Goal: Task Accomplishment & Management: Manage account settings

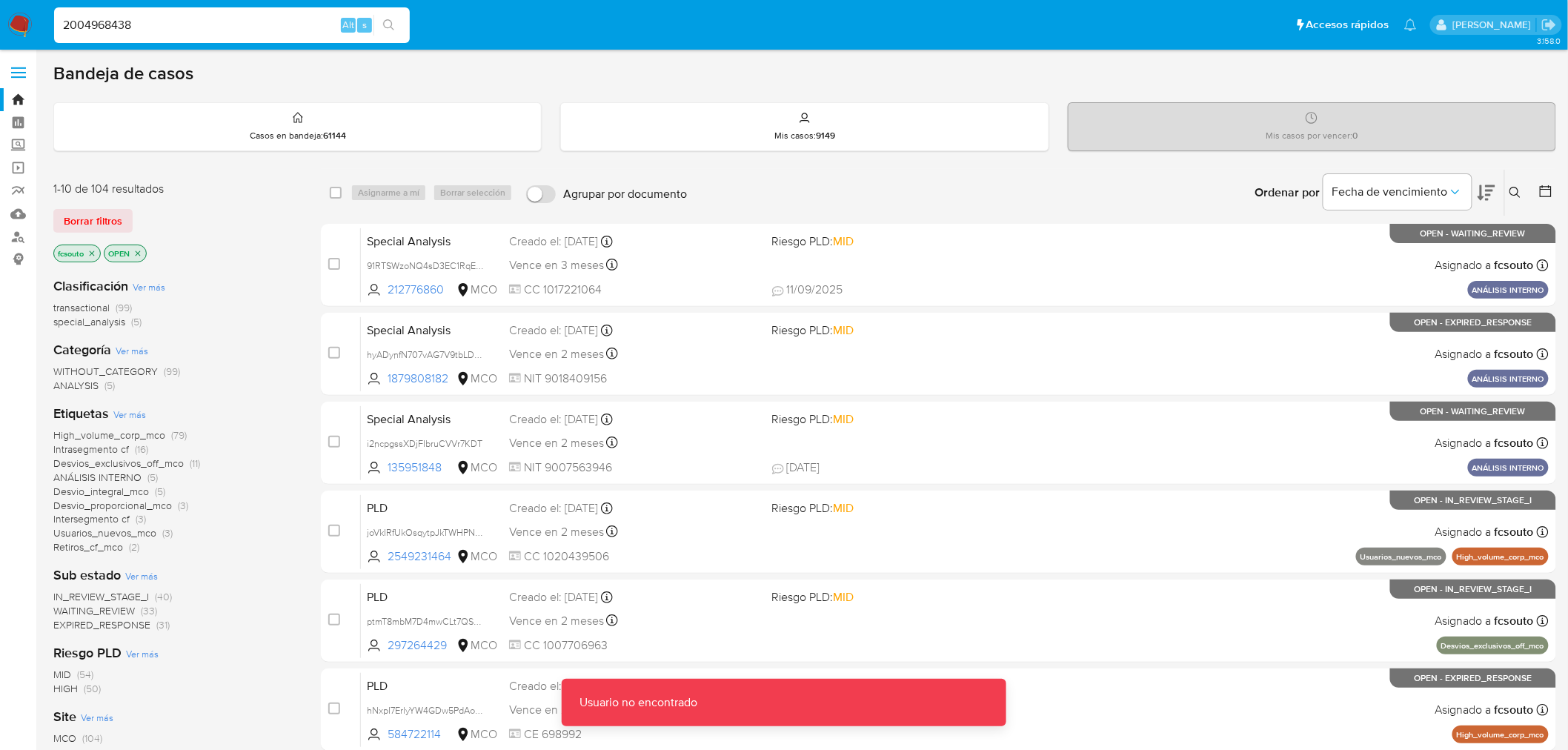
drag, startPoint x: 0, startPoint y: 0, endPoint x: 163, endPoint y: 29, distance: 165.6
click at [163, 29] on input "2004968438" at bounding box center [232, 25] width 356 height 20
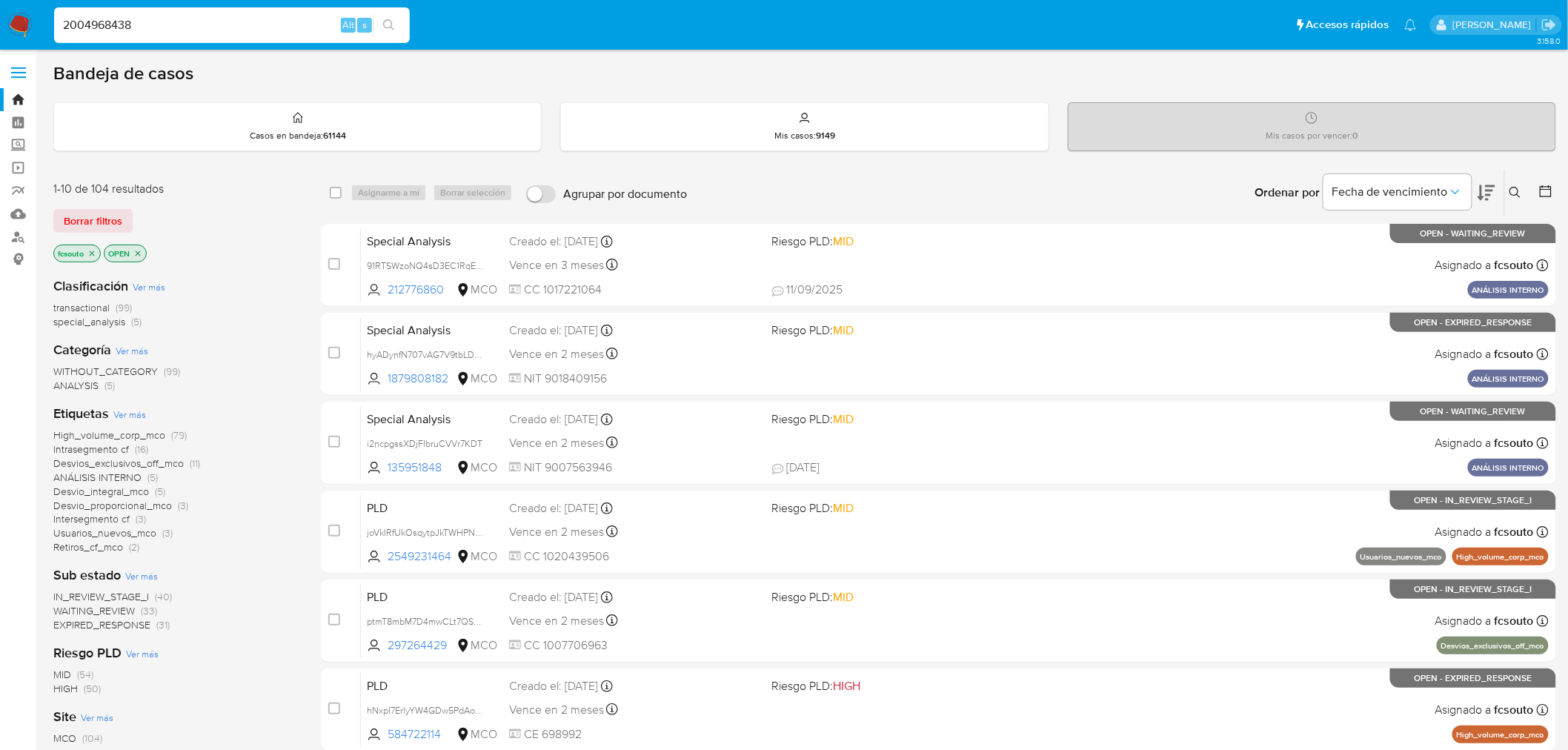
type input "2004968438"
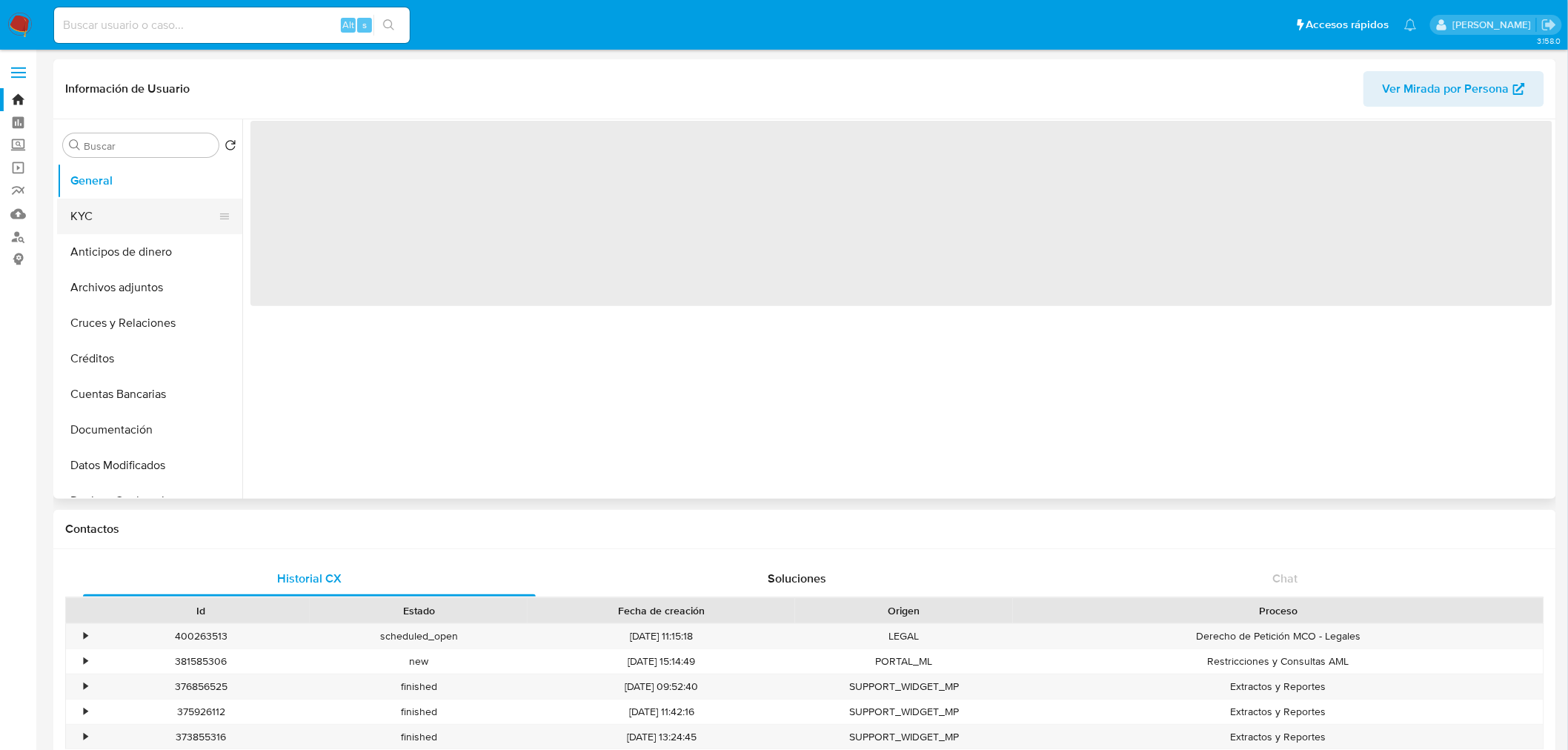
click at [122, 223] on button "KYC" at bounding box center [143, 216] width 173 height 36
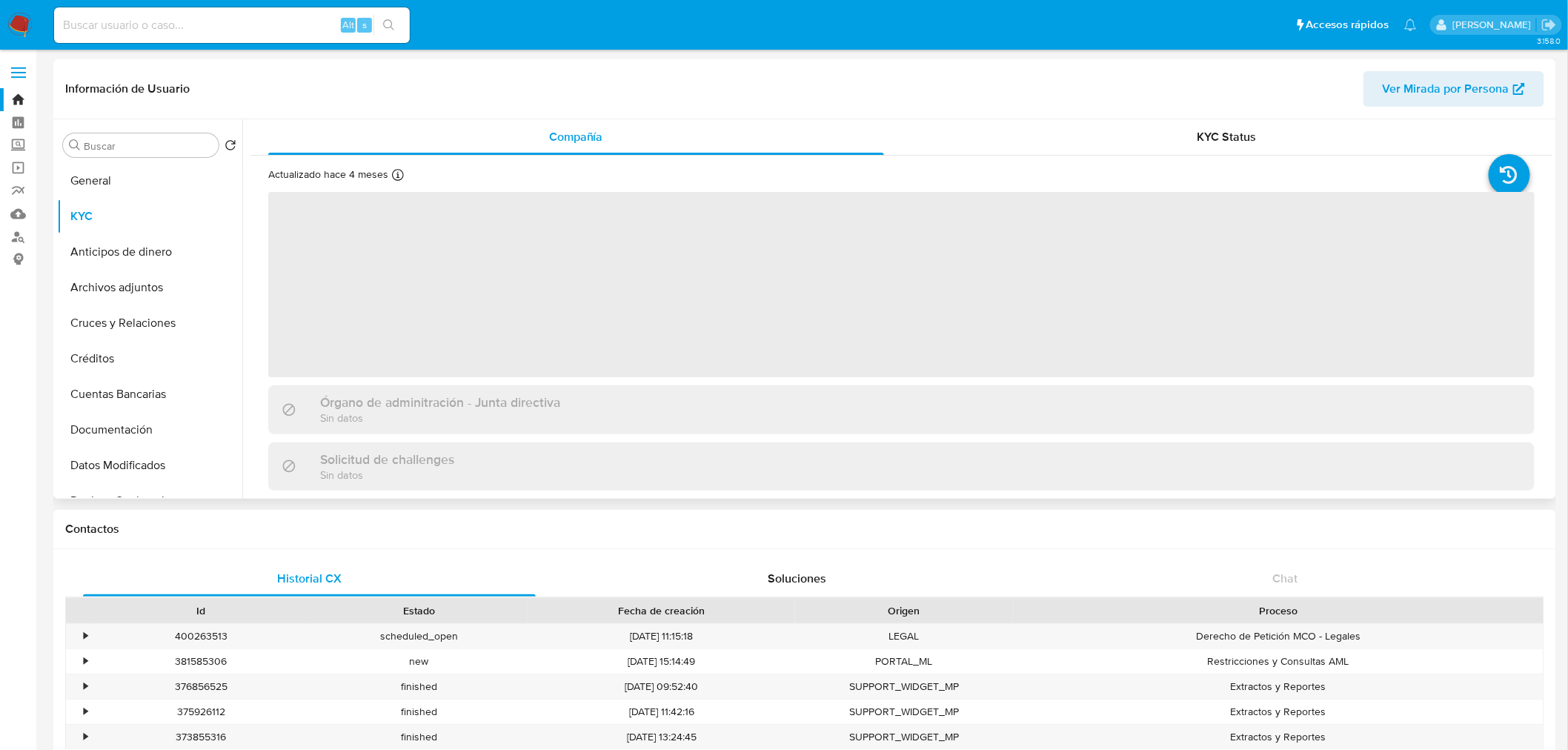
select select "10"
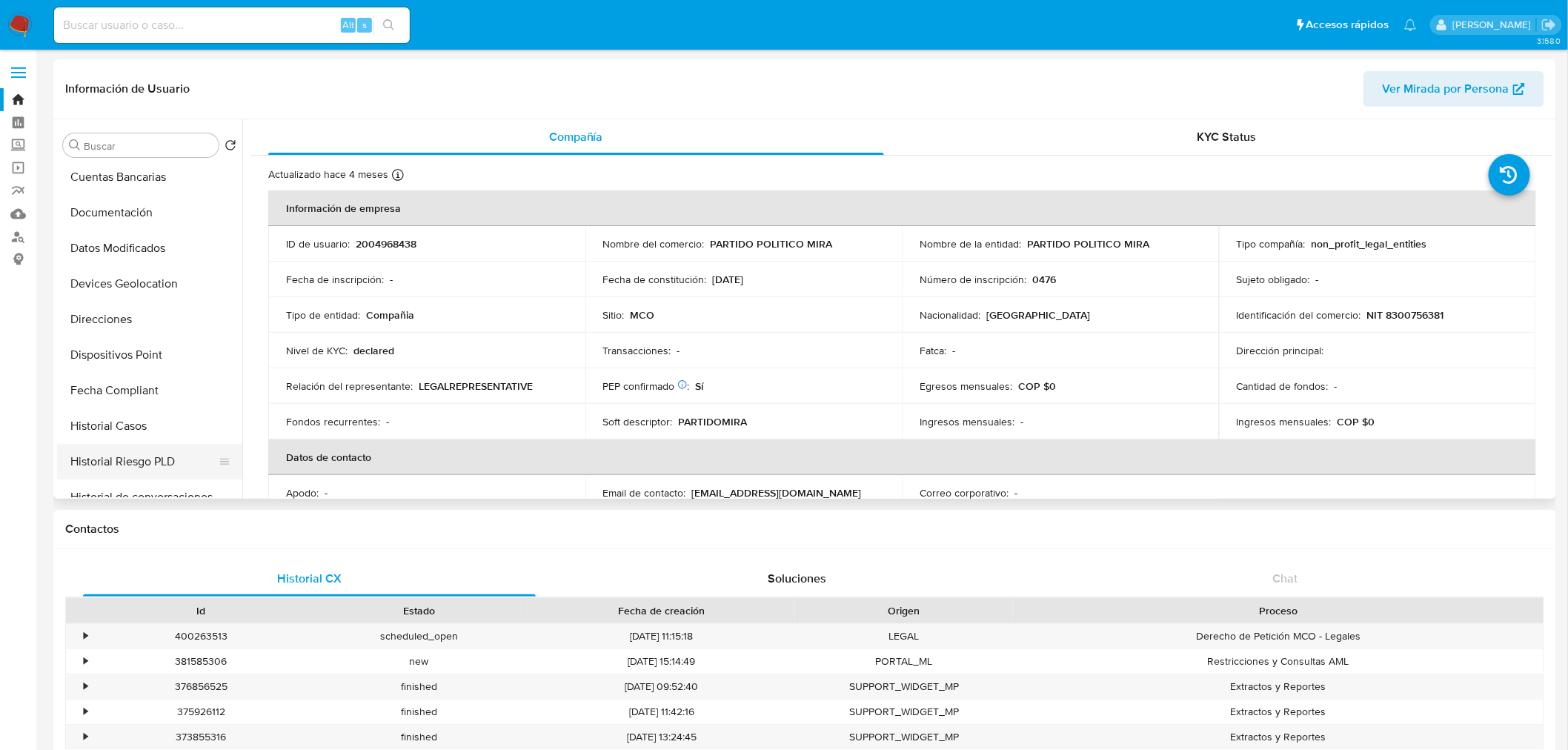
scroll to position [247, 0]
click at [128, 383] on button "Historial Casos" at bounding box center [143, 397] width 173 height 36
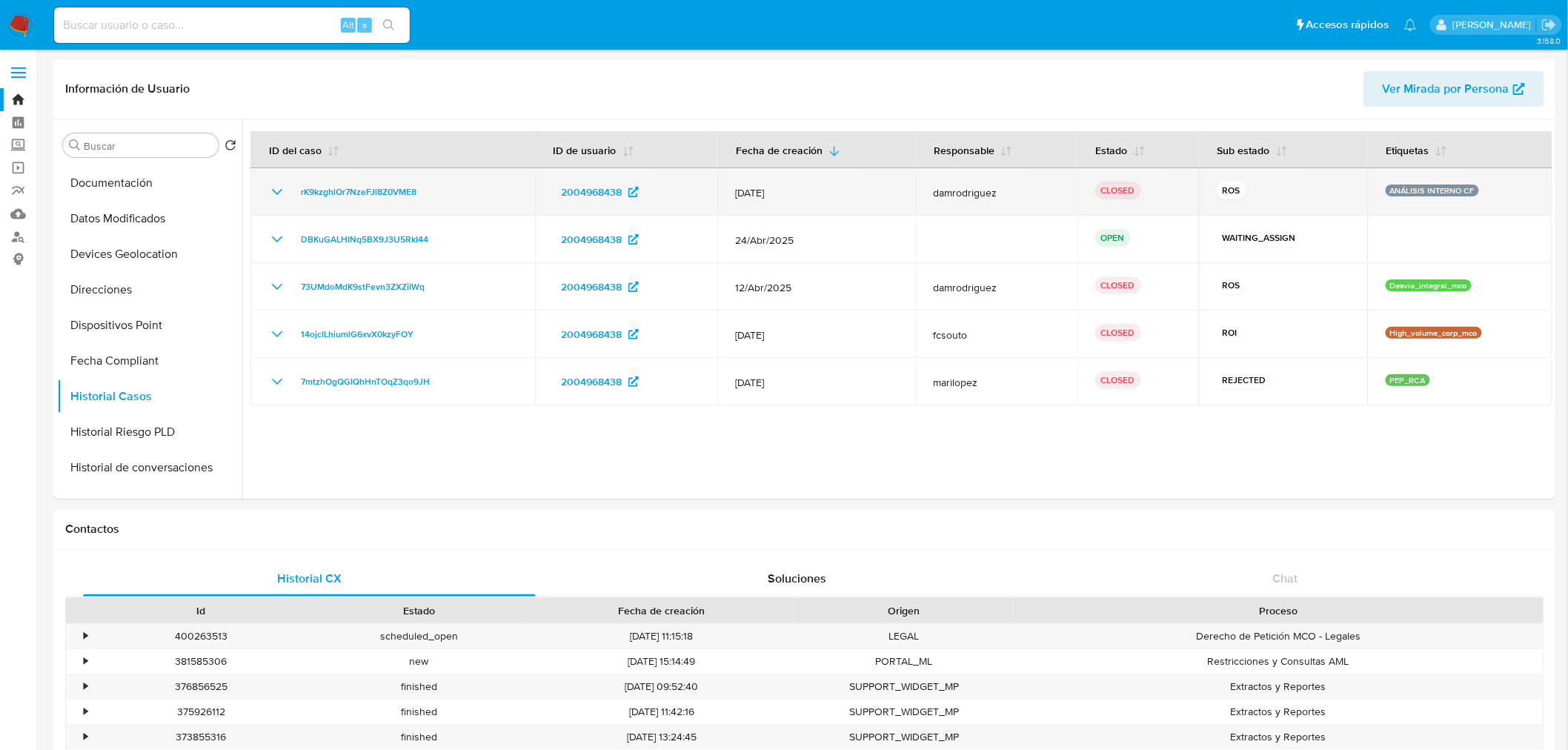
click at [270, 189] on icon "Mostrar/Ocultar" at bounding box center [277, 192] width 18 height 18
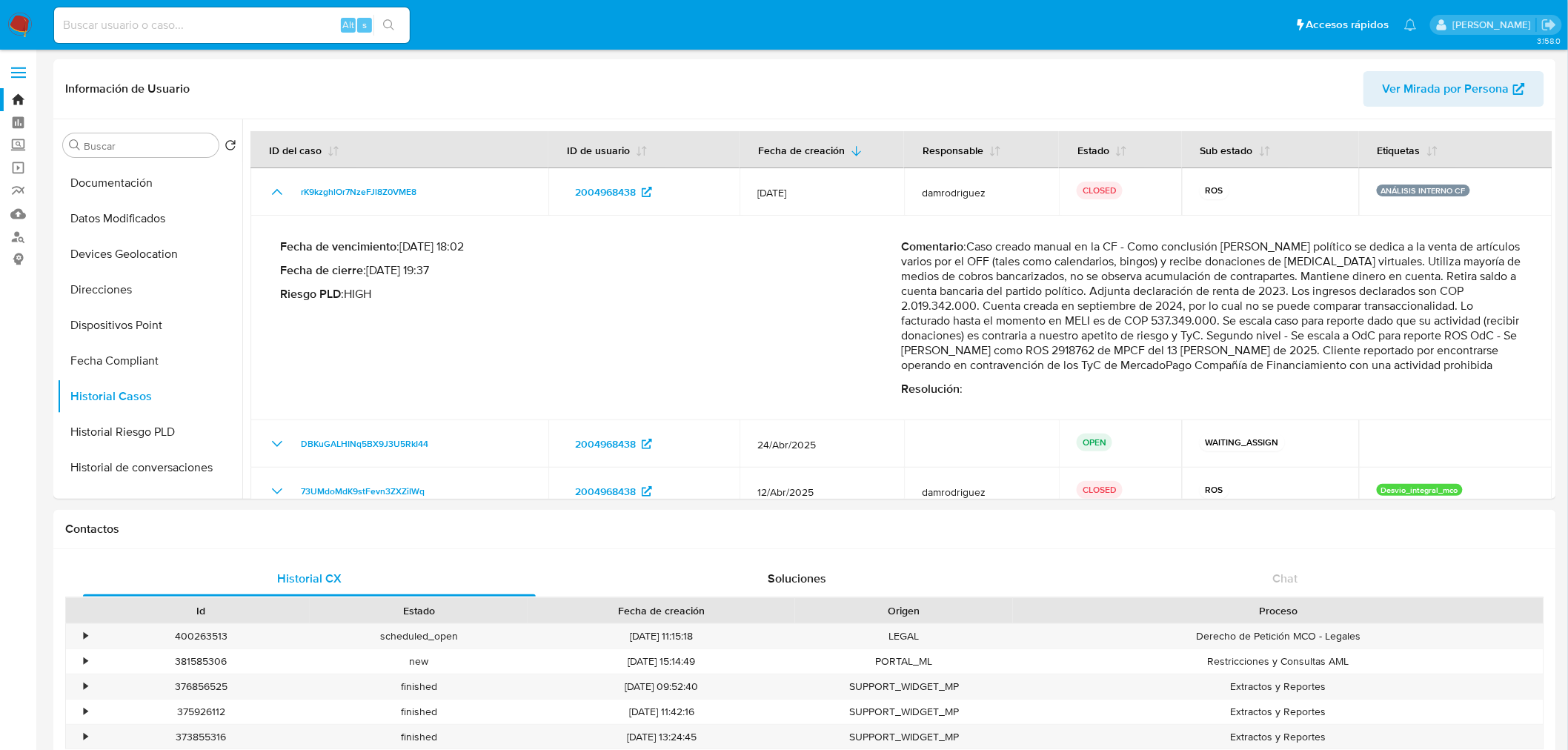
drag, startPoint x: 917, startPoint y: 267, endPoint x: 1246, endPoint y: 268, distance: 329.0
click at [1246, 268] on p "Comentario : Caso creado manual en la CF - Como conclusión PJ partido político …" at bounding box center [1212, 306] width 622 height 133
click at [1224, 289] on p "Comentario : Caso creado manual en la CF - Como conclusión PJ partido político …" at bounding box center [1212, 306] width 622 height 133
drag, startPoint x: 953, startPoint y: 280, endPoint x: 1293, endPoint y: 300, distance: 340.6
click at [1293, 300] on p "Comentario : Caso creado manual en la CF - Como conclusión PJ partido político …" at bounding box center [1212, 306] width 622 height 133
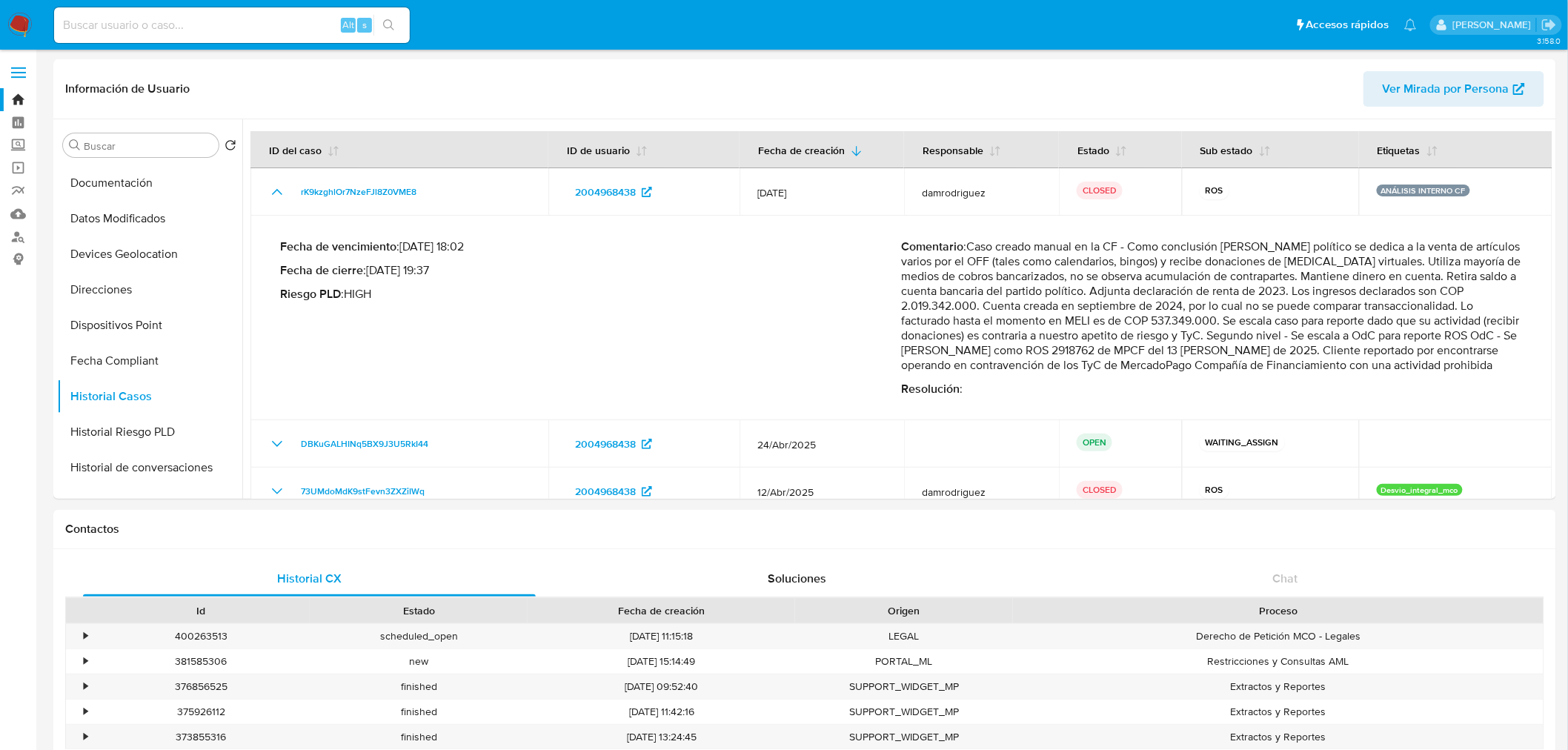
click at [1293, 300] on p "Comentario : Caso creado manual en la CF - Como conclusión PJ partido político …" at bounding box center [1212, 306] width 622 height 133
drag, startPoint x: 904, startPoint y: 308, endPoint x: 1242, endPoint y: 307, distance: 338.0
click at [1242, 307] on p "Comentario : Caso creado manual en la CF - Como conclusión PJ partido político …" at bounding box center [1212, 306] width 622 height 133
drag, startPoint x: 1120, startPoint y: 336, endPoint x: 1232, endPoint y: 316, distance: 113.8
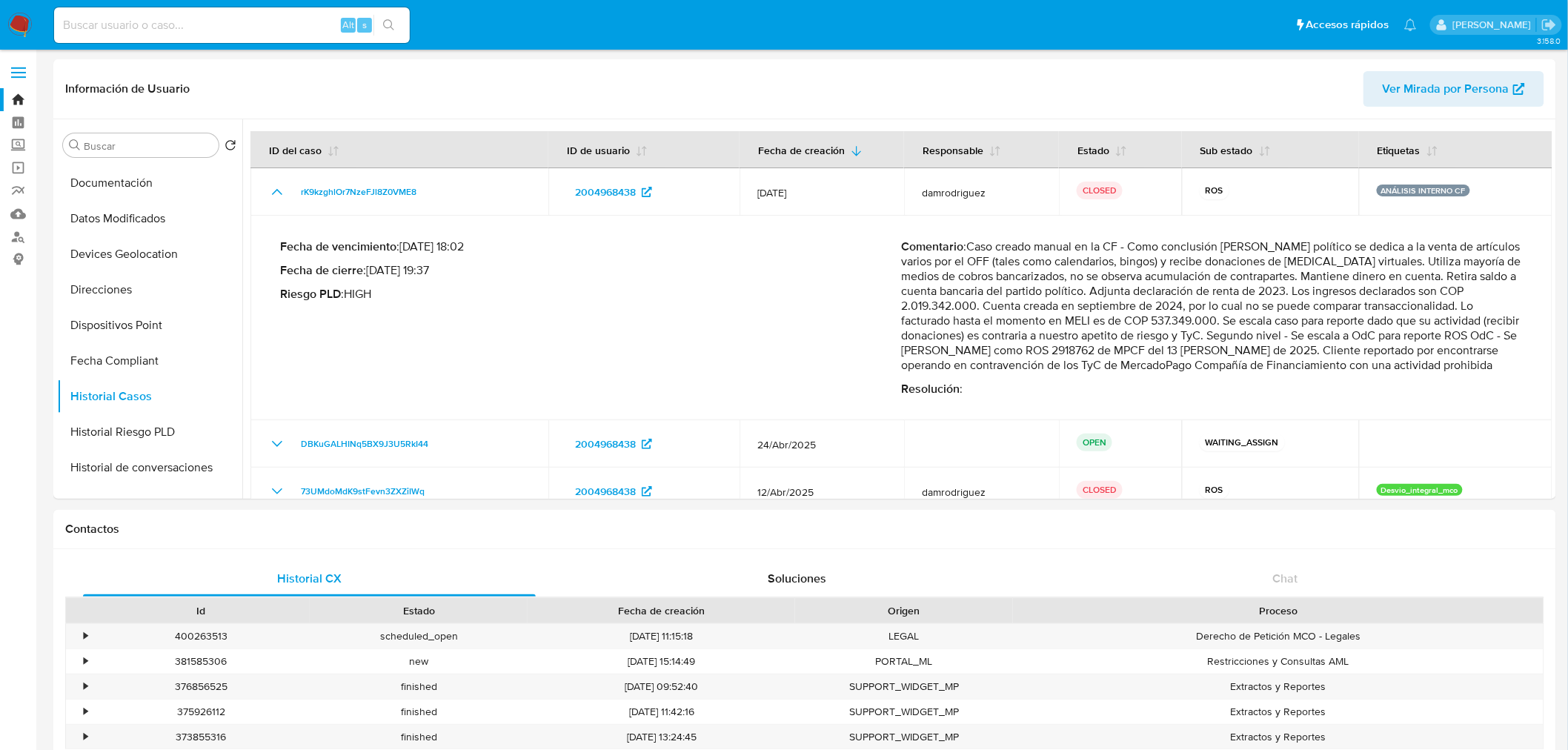
click at [1232, 316] on p "Comentario : Caso creado manual en la CF - Como conclusión PJ partido político …" at bounding box center [1212, 306] width 622 height 133
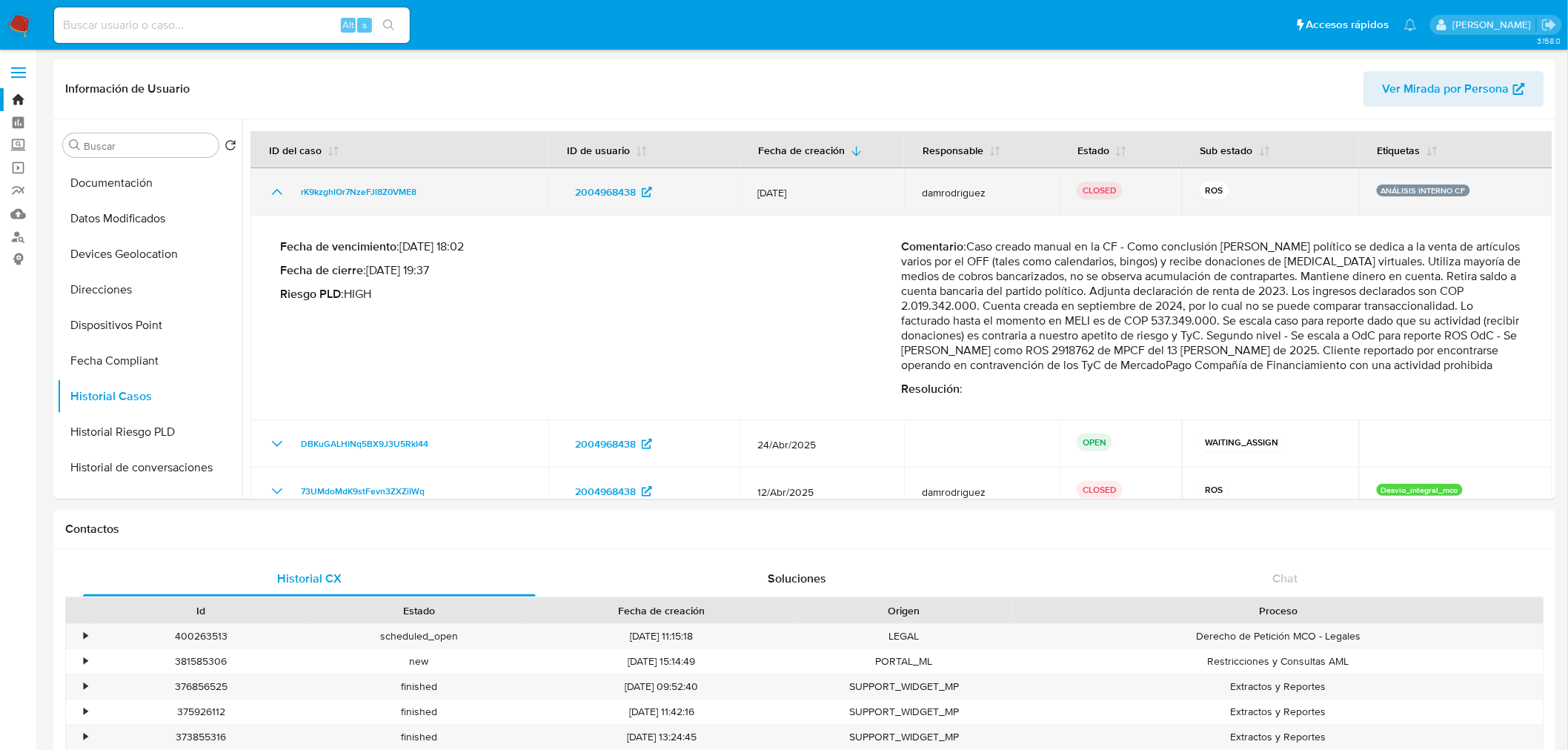
click at [275, 196] on icon "Mostrar/Ocultar" at bounding box center [277, 192] width 18 height 18
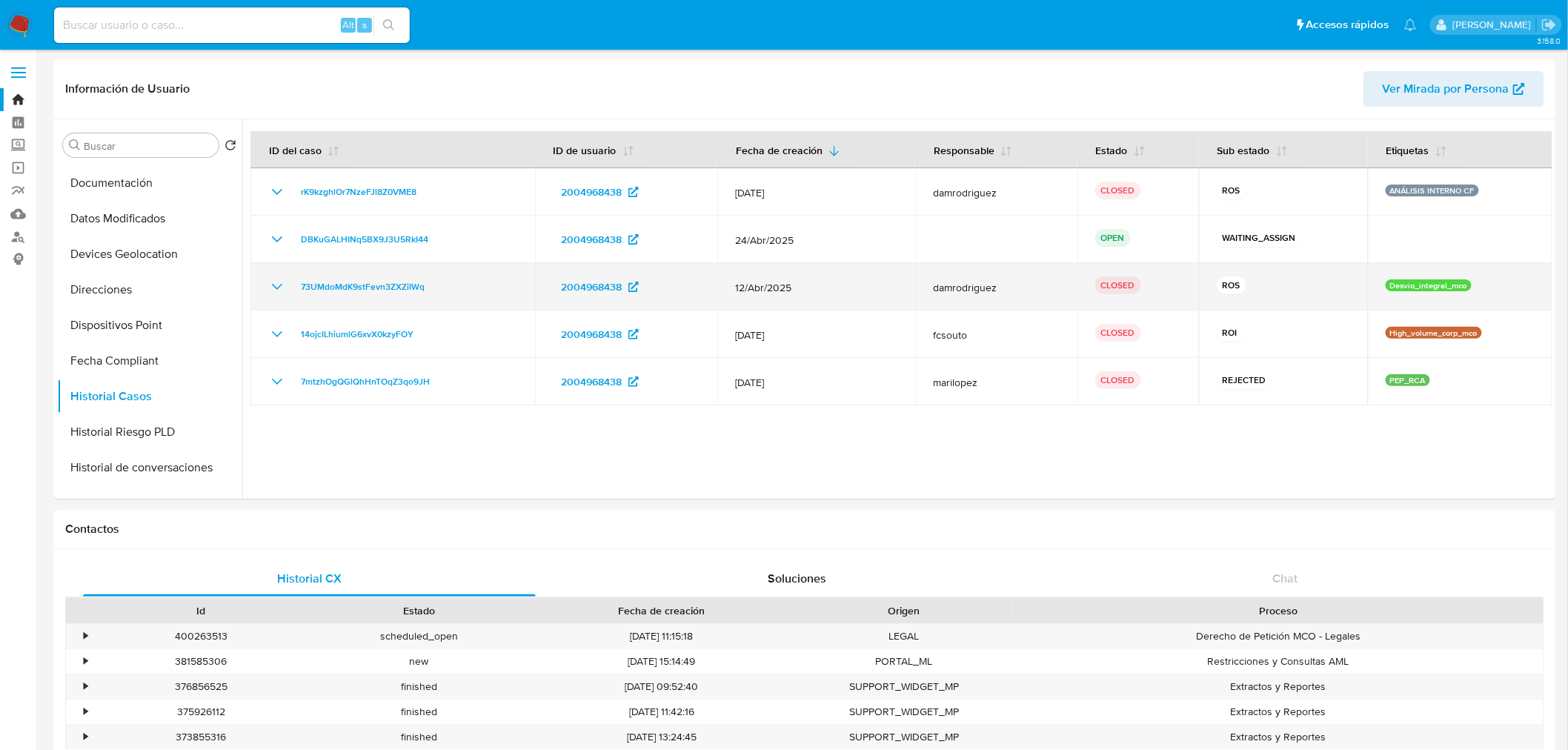
click at [270, 275] on td "73UMdoMdK9stFevn3ZXZiIWq" at bounding box center [392, 287] width 284 height 47
click at [272, 282] on icon "Mostrar/Ocultar" at bounding box center [277, 287] width 18 height 18
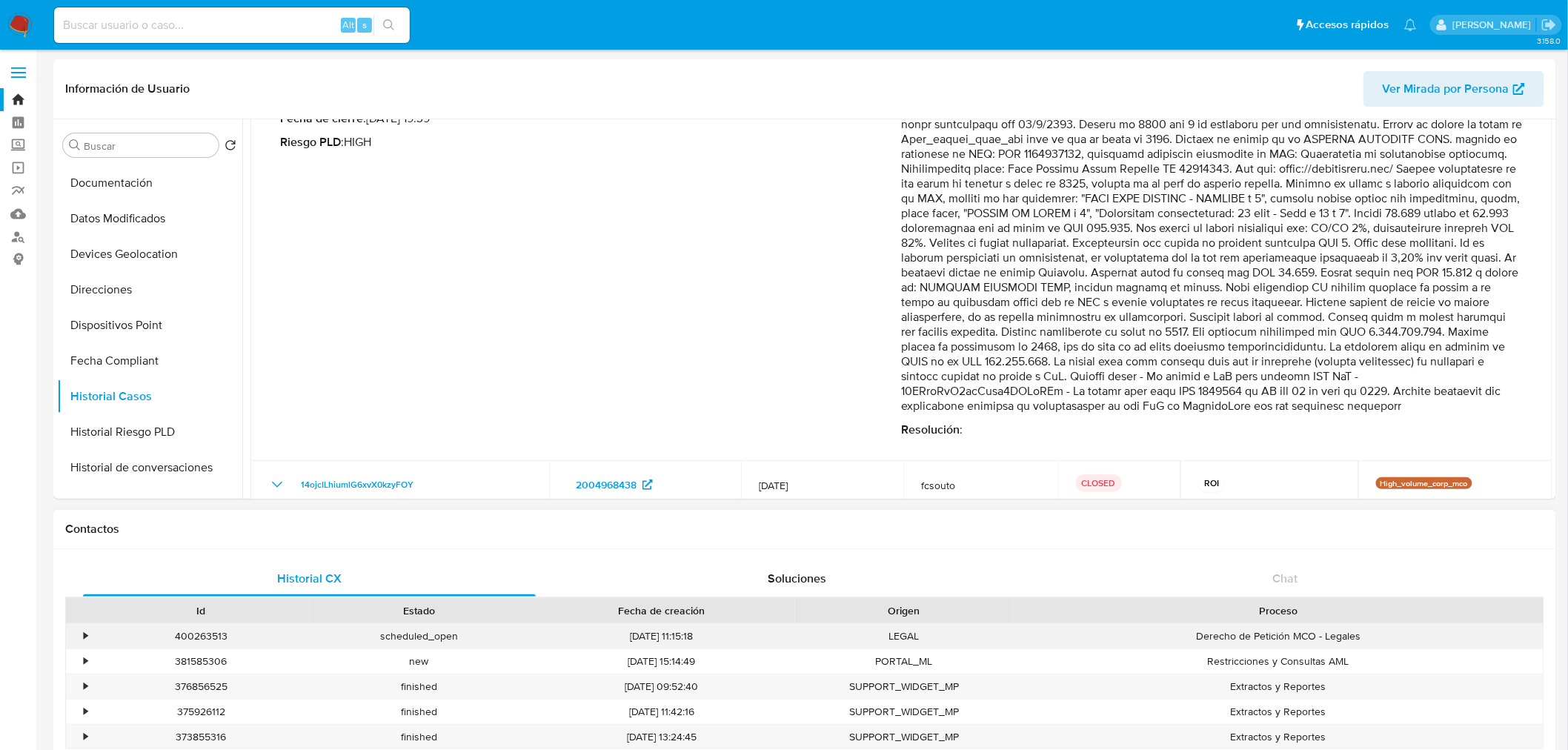
click at [79, 636] on div "•" at bounding box center [79, 636] width 26 height 24
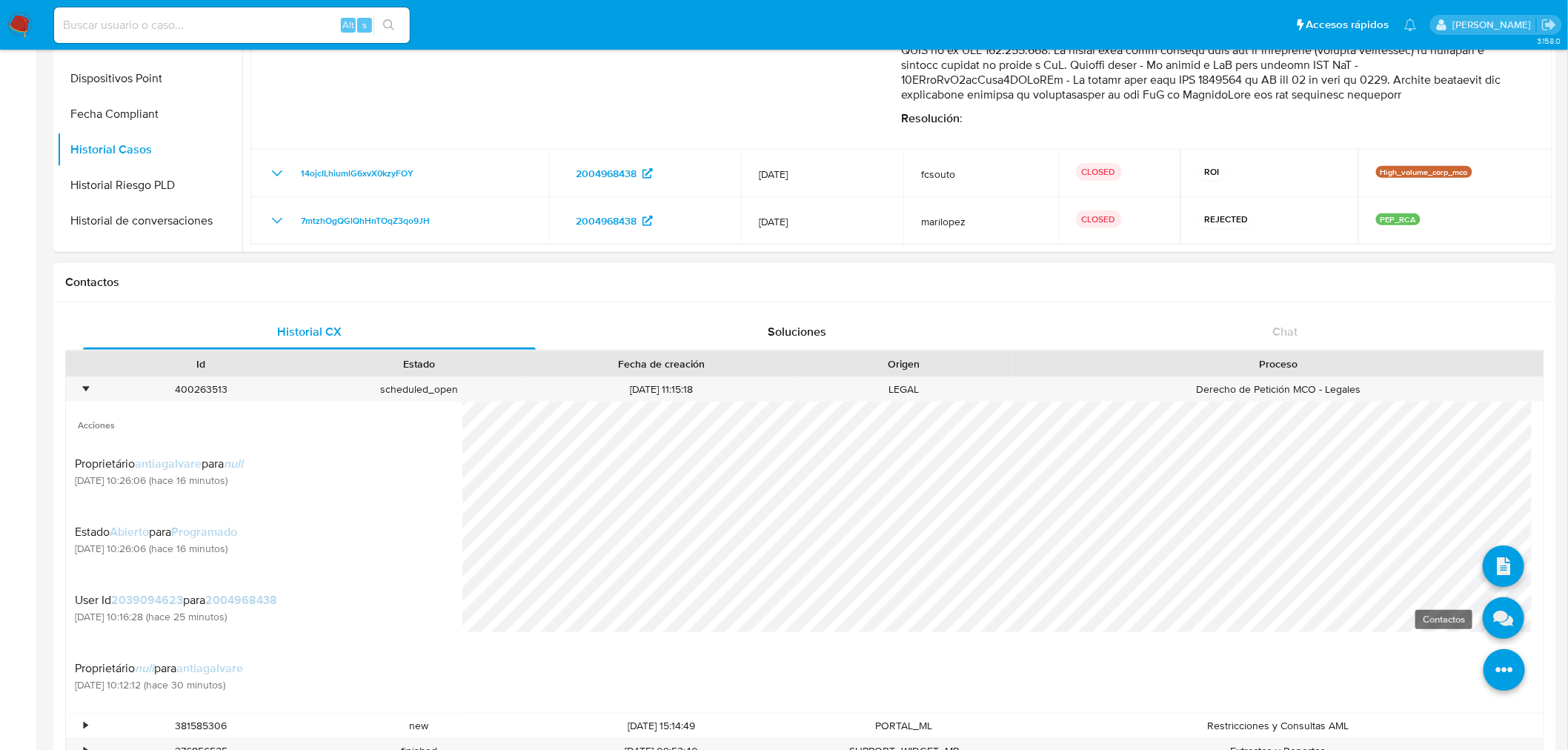
click at [1491, 623] on icon at bounding box center [1503, 618] width 41 height 41
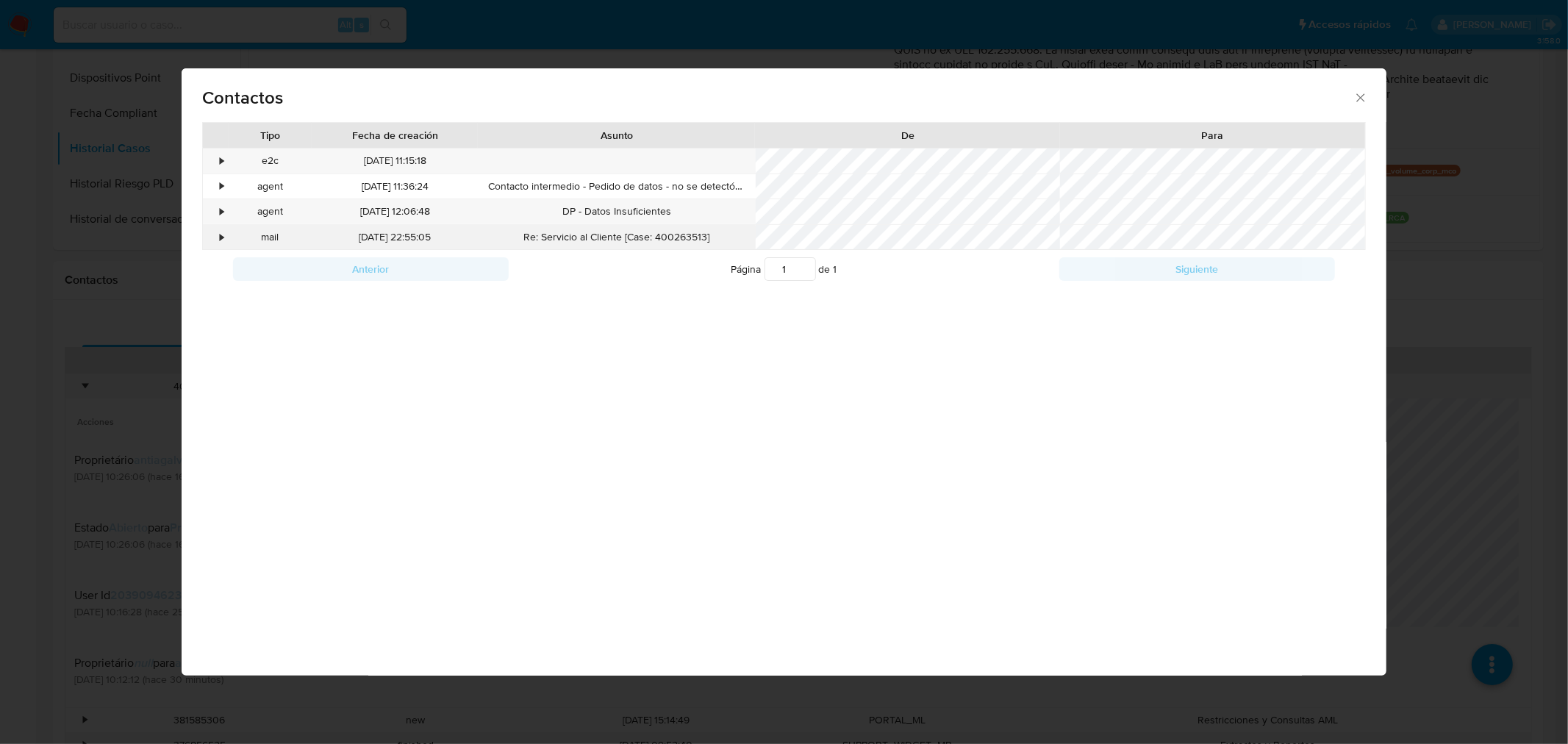
click at [207, 239] on div "•" at bounding box center [216, 237] width 26 height 25
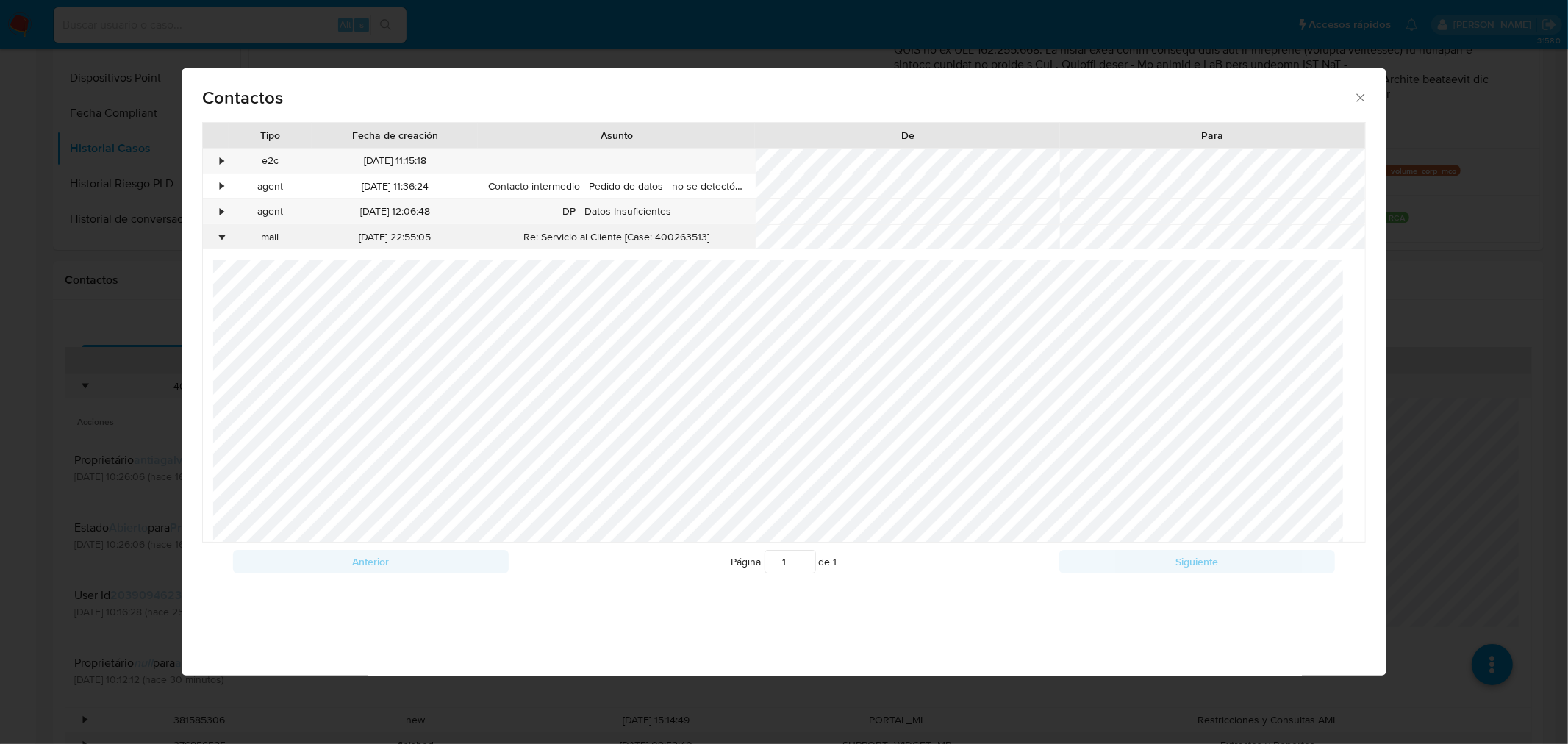
click at [214, 239] on div "•" at bounding box center [216, 237] width 26 height 25
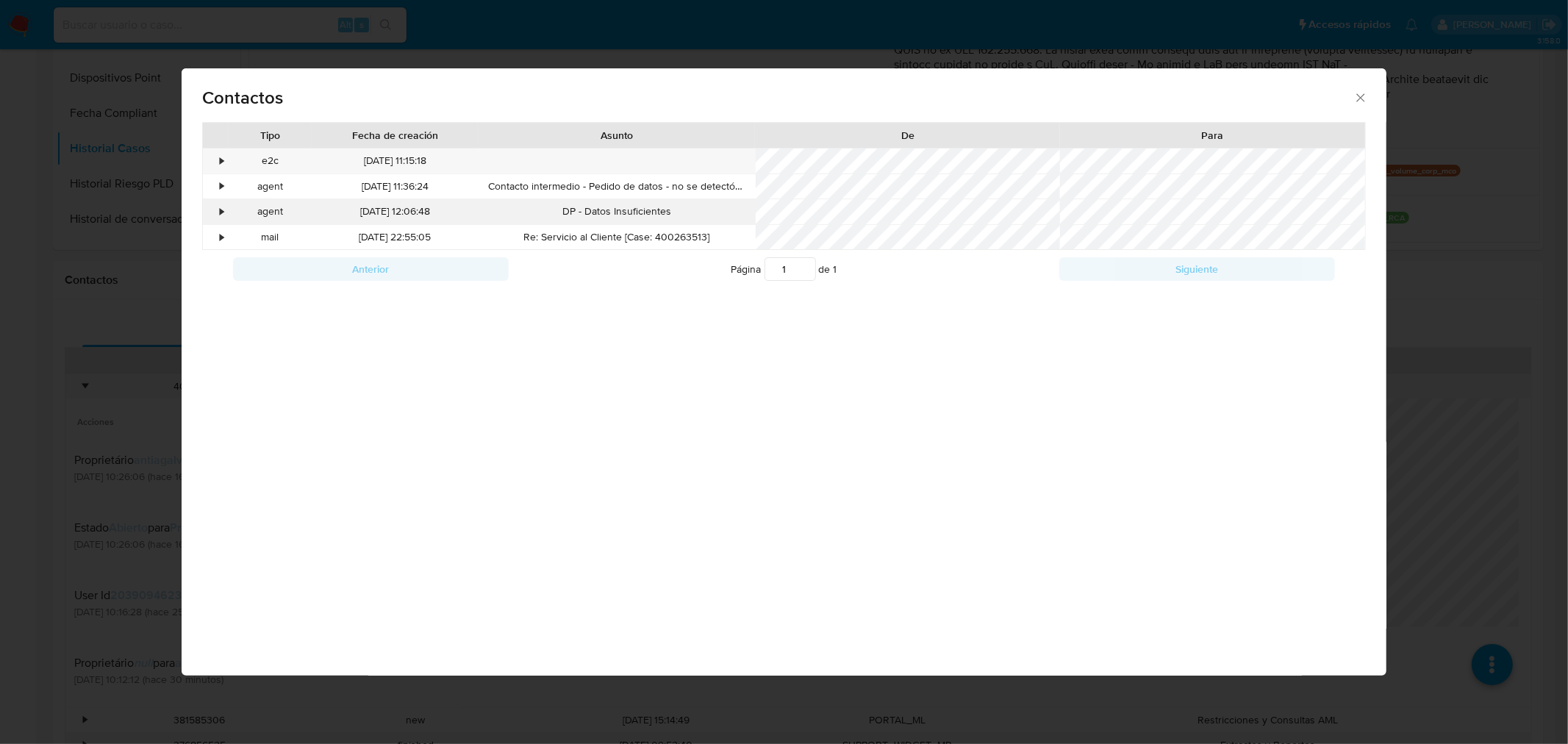
click at [230, 210] on div "agent" at bounding box center [270, 211] width 83 height 25
click at [221, 203] on div "•" at bounding box center [216, 211] width 26 height 25
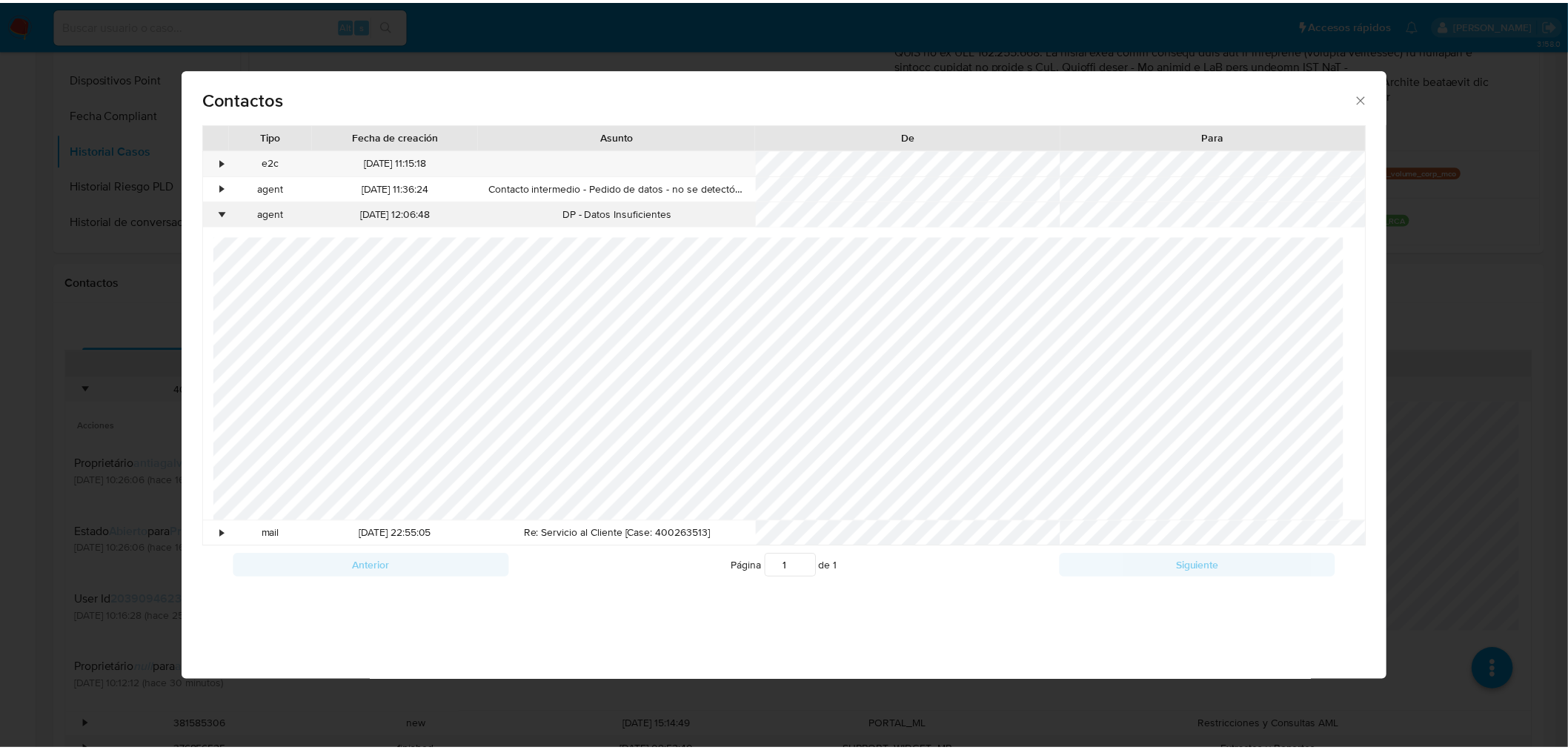
scroll to position [600, 0]
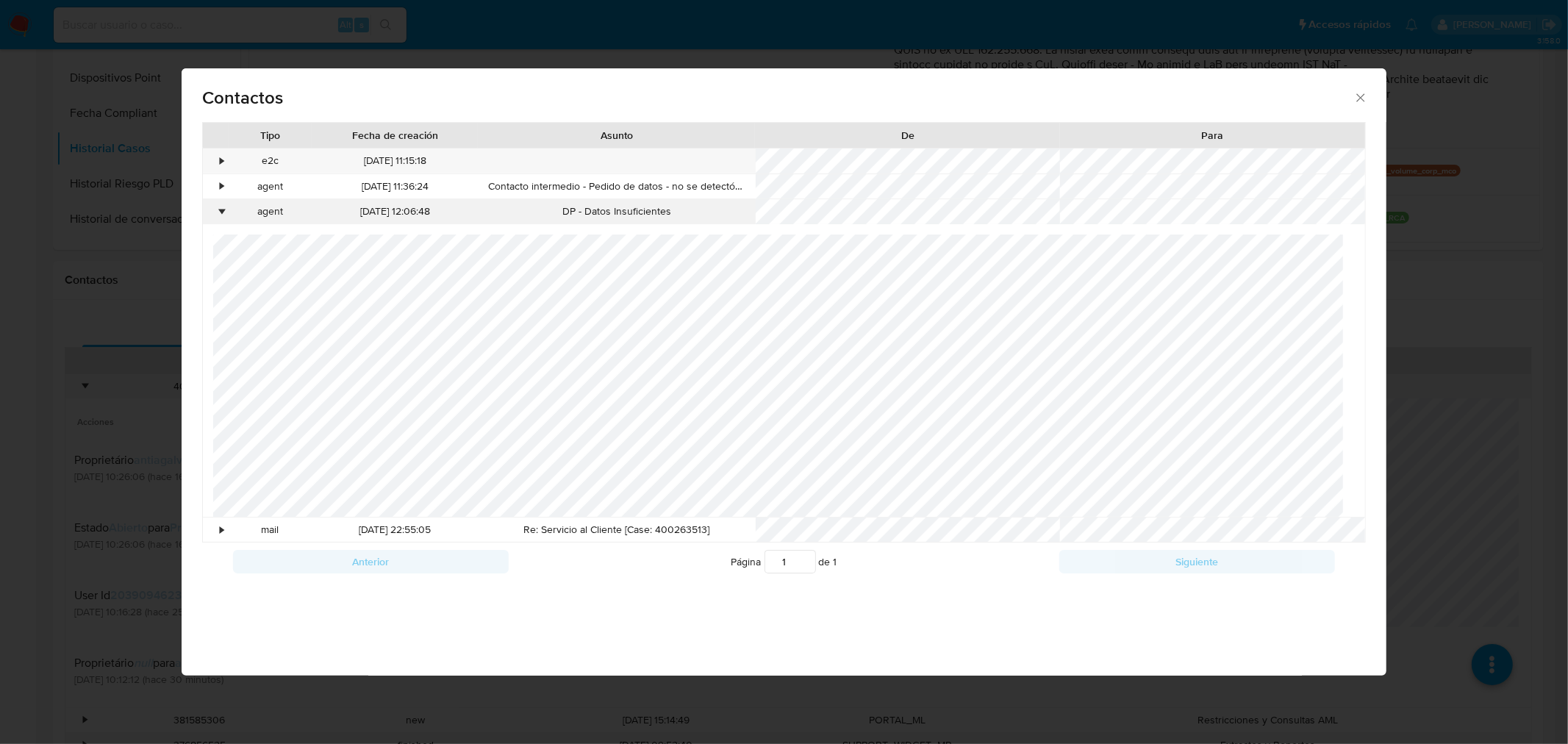
click at [223, 211] on div "•" at bounding box center [222, 212] width 4 height 15
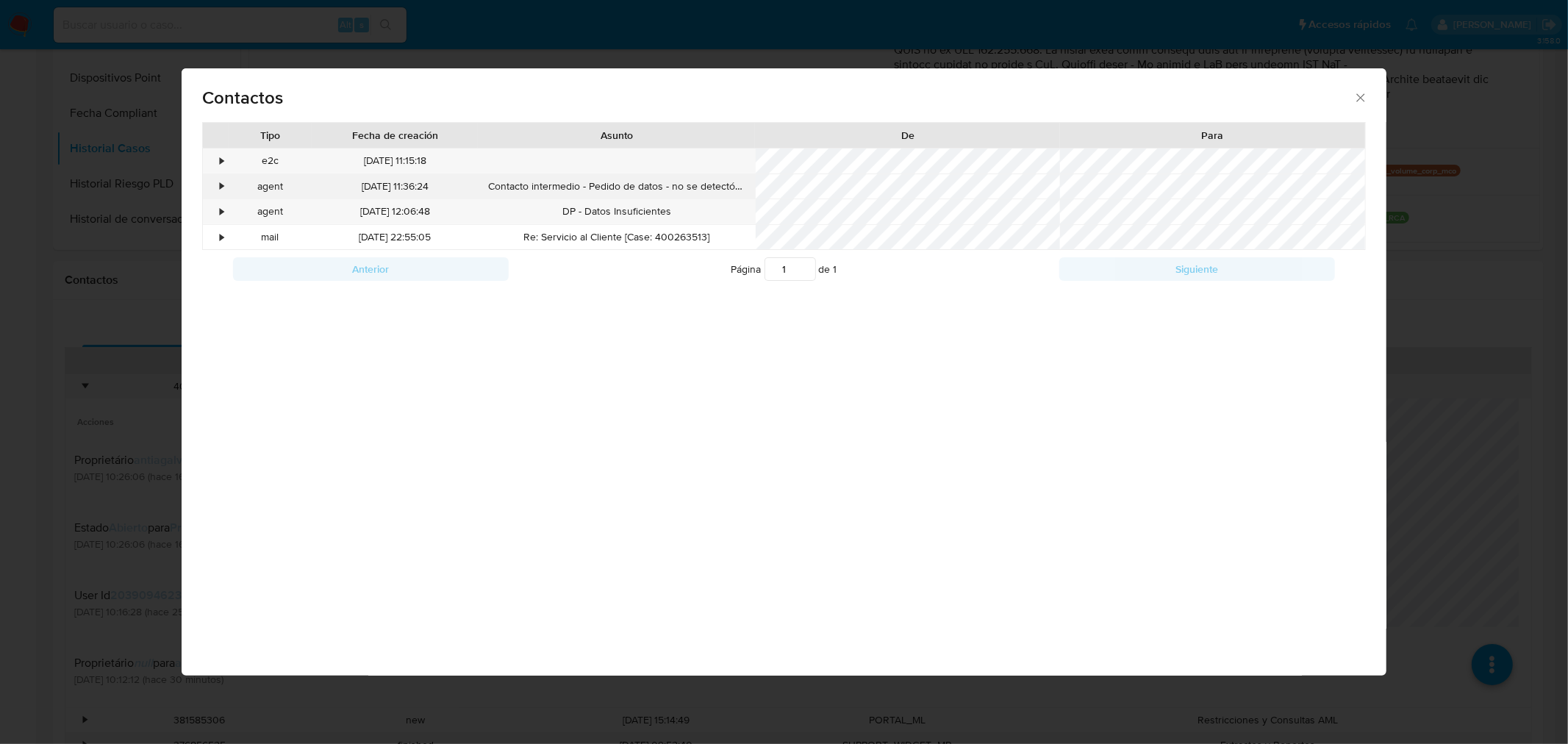
click at [215, 189] on div "•" at bounding box center [216, 186] width 26 height 25
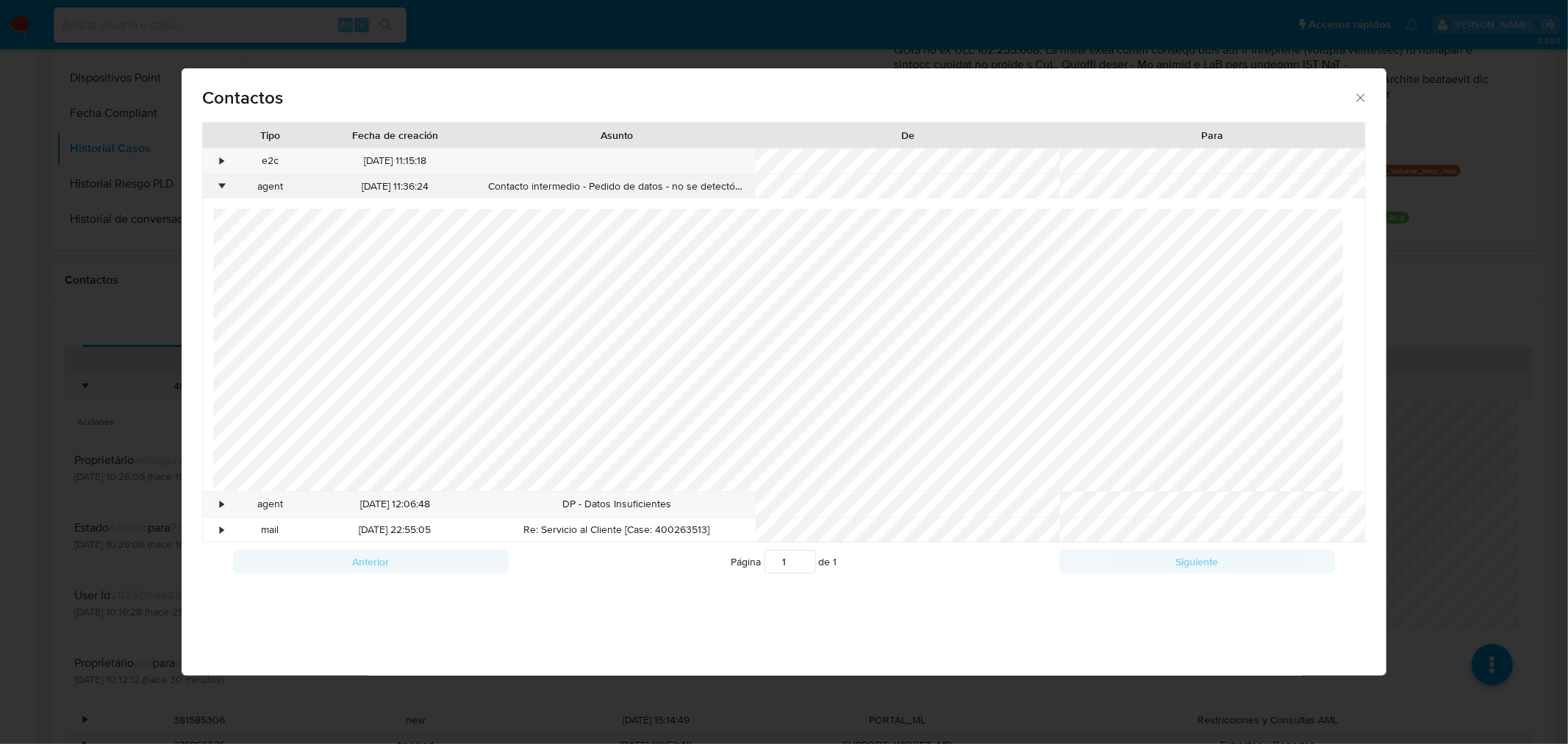
click at [215, 189] on div "•" at bounding box center [216, 186] width 26 height 25
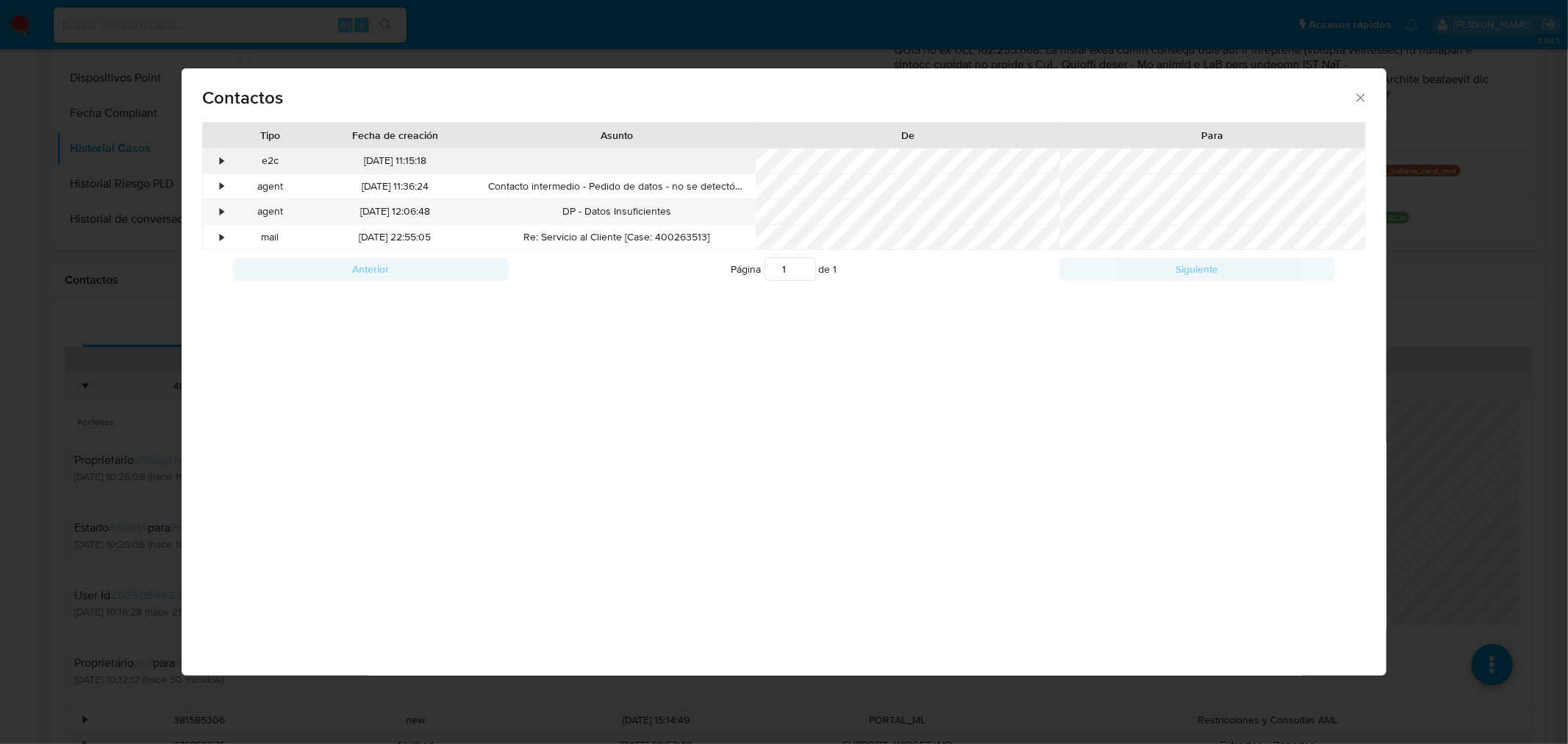
click at [221, 157] on div "•" at bounding box center [222, 161] width 4 height 15
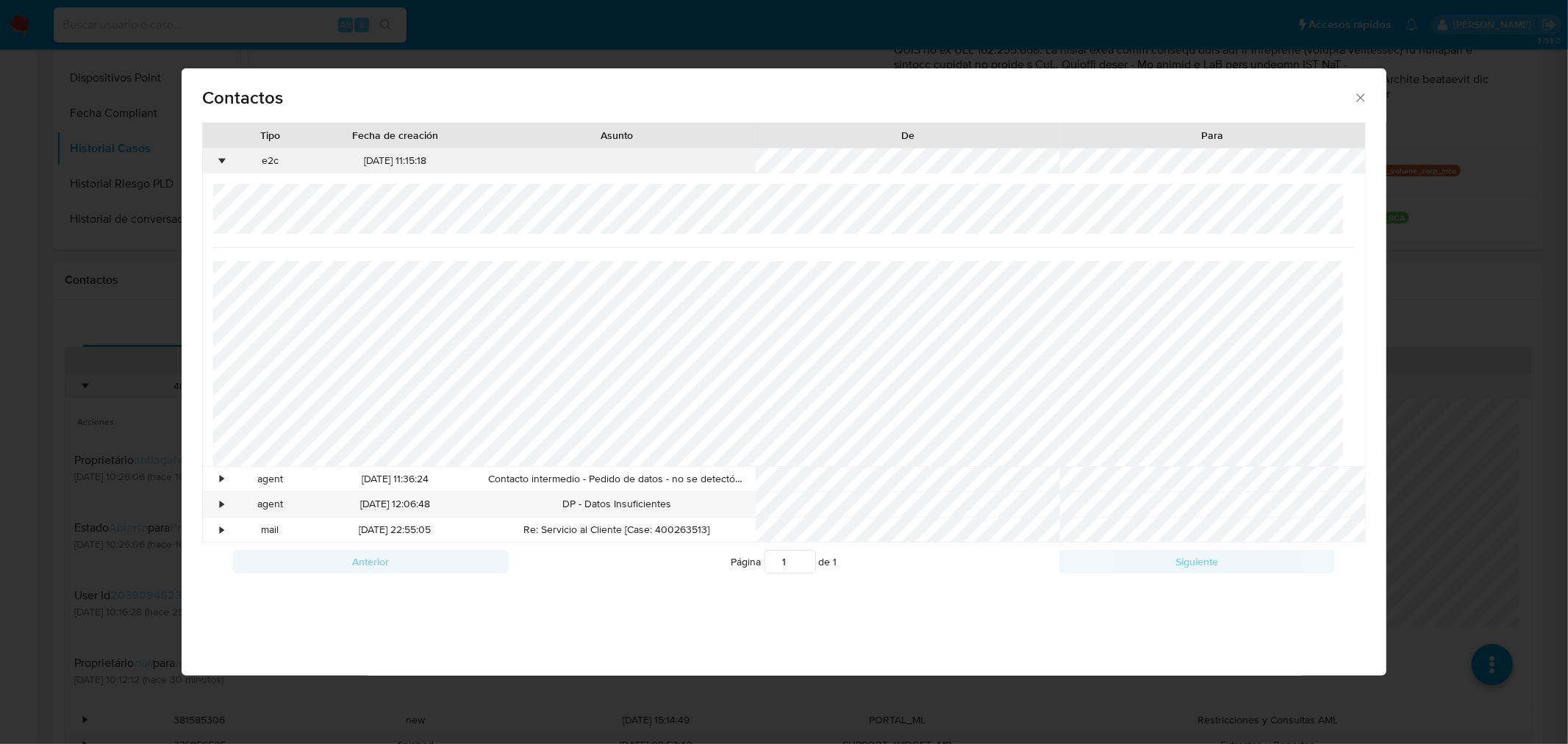
click at [222, 158] on div "•" at bounding box center [222, 161] width 4 height 15
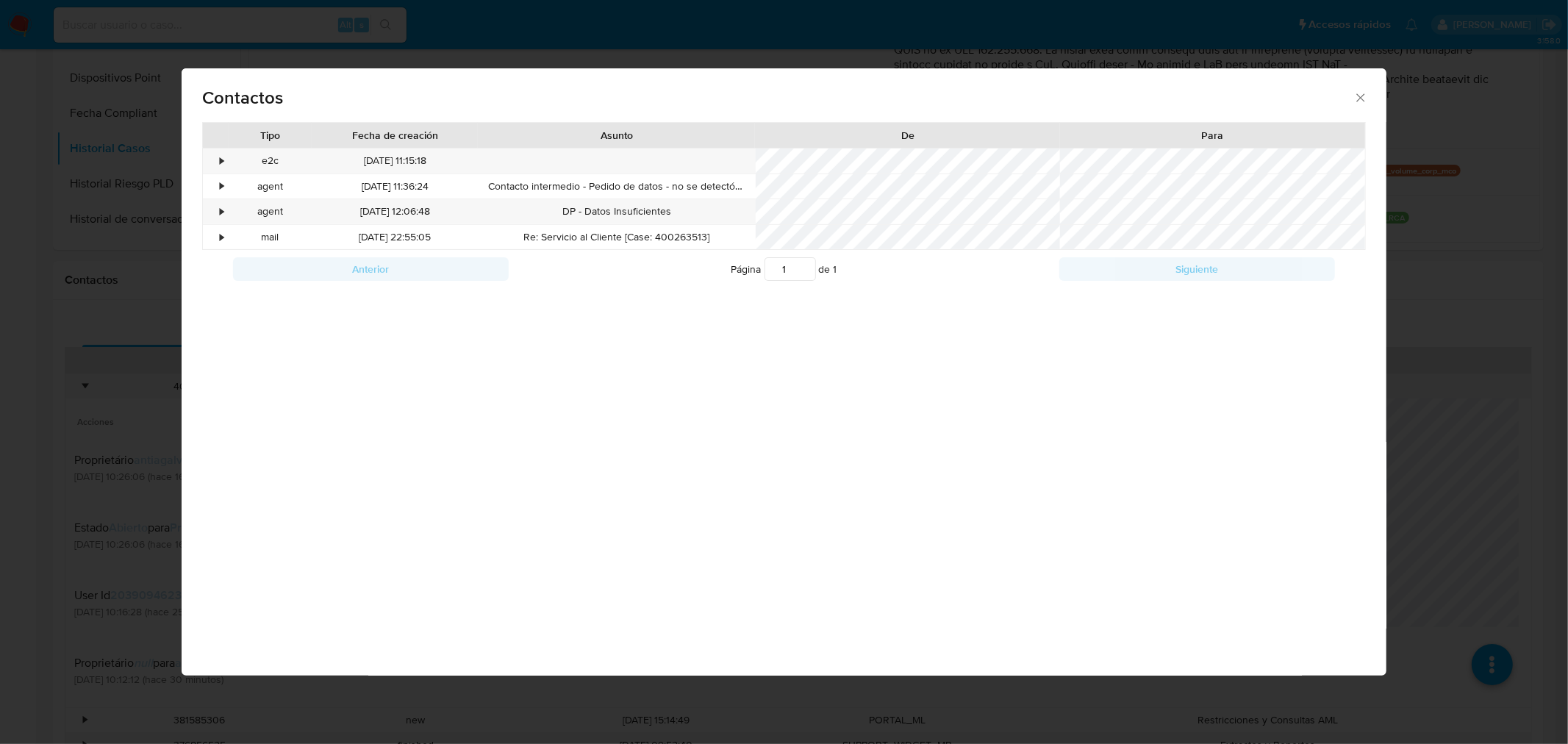
click at [1360, 96] on icon "close" at bounding box center [1360, 98] width 15 height 15
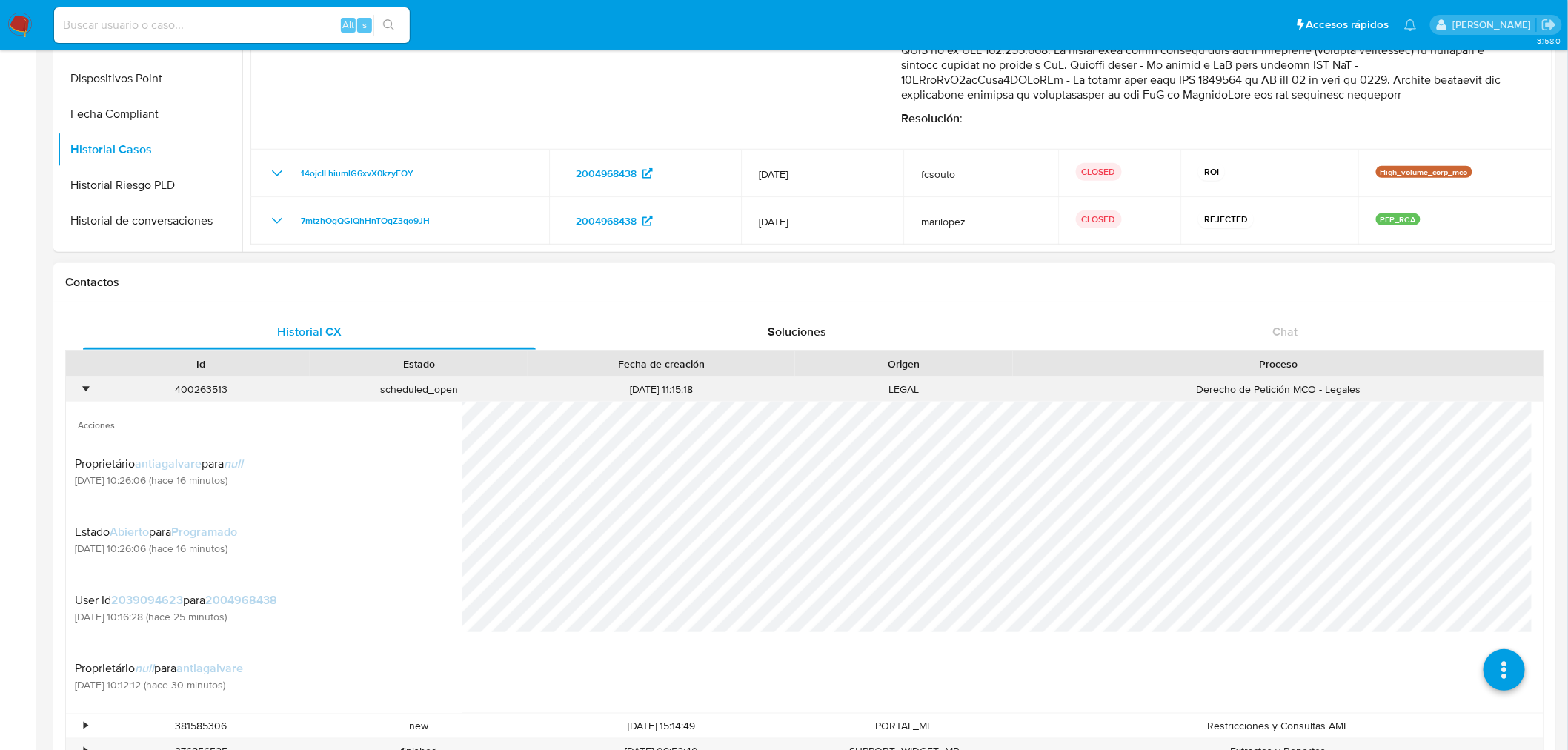
click at [84, 389] on div "•" at bounding box center [85, 389] width 4 height 14
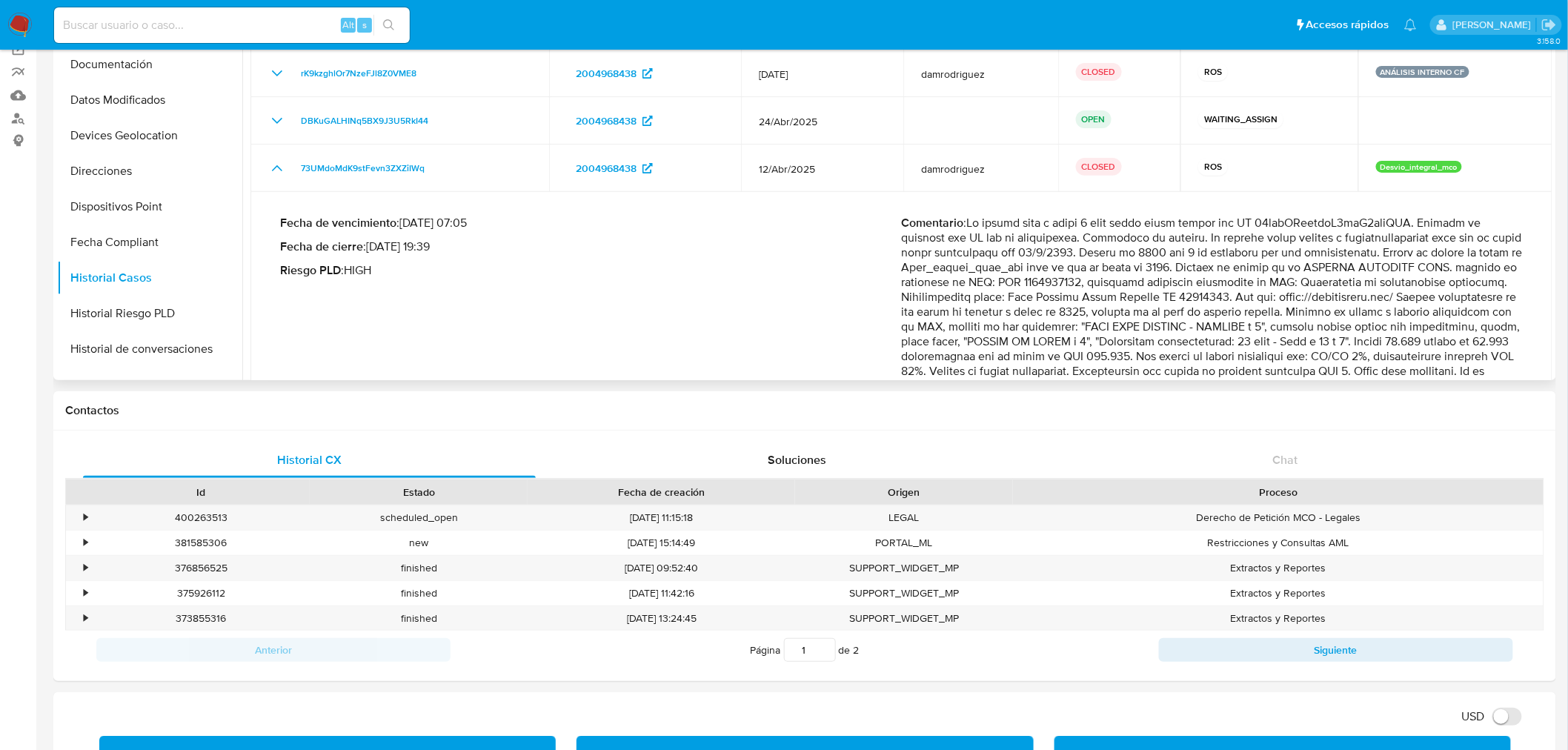
scroll to position [0, 0]
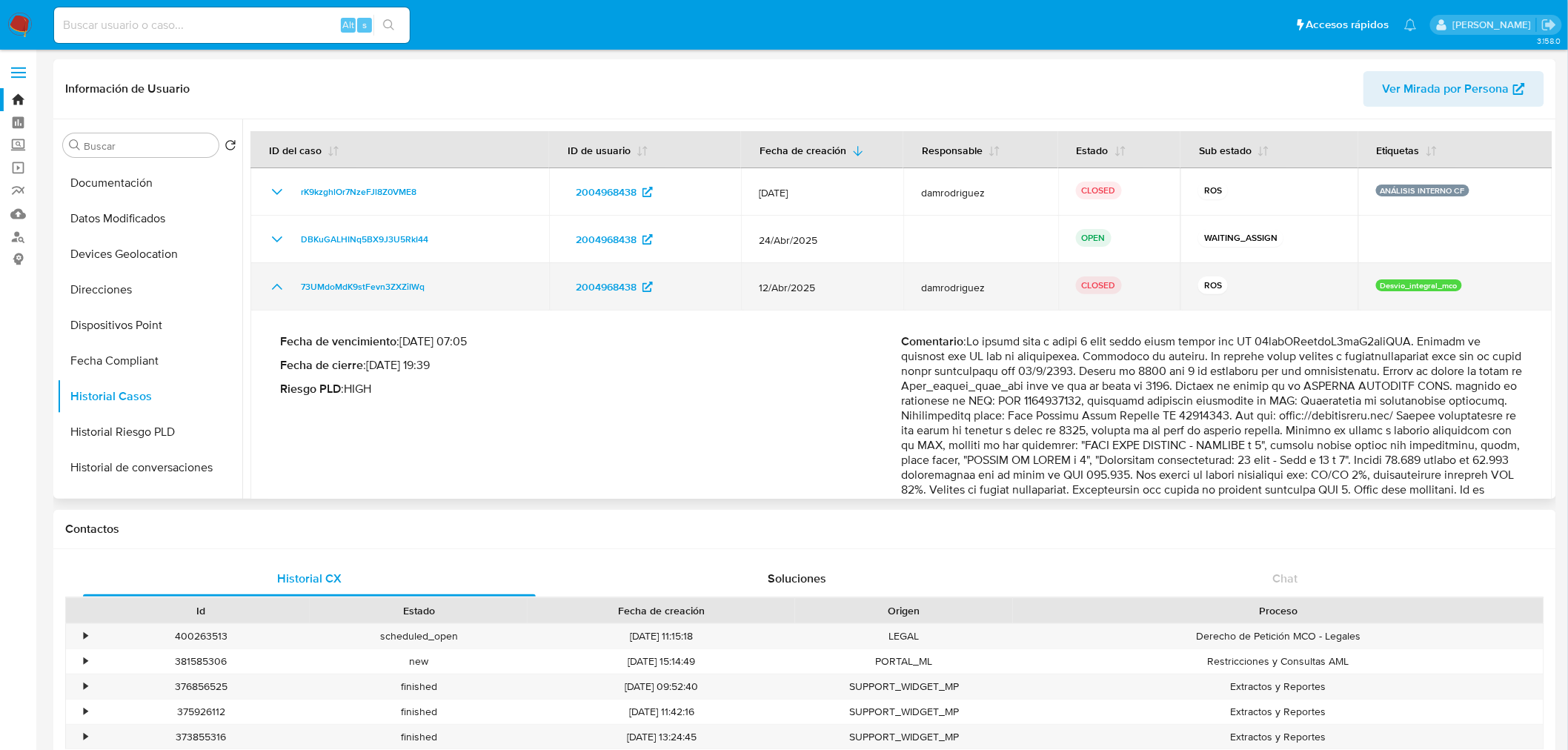
drag, startPoint x: 286, startPoint y: 289, endPoint x: 279, endPoint y: 290, distance: 7.1
click at [284, 289] on div "73UMdoMdK9stFevn3ZXZiIWq" at bounding box center [400, 287] width 263 height 18
click at [275, 288] on icon "Mostrar/Ocultar" at bounding box center [277, 287] width 18 height 18
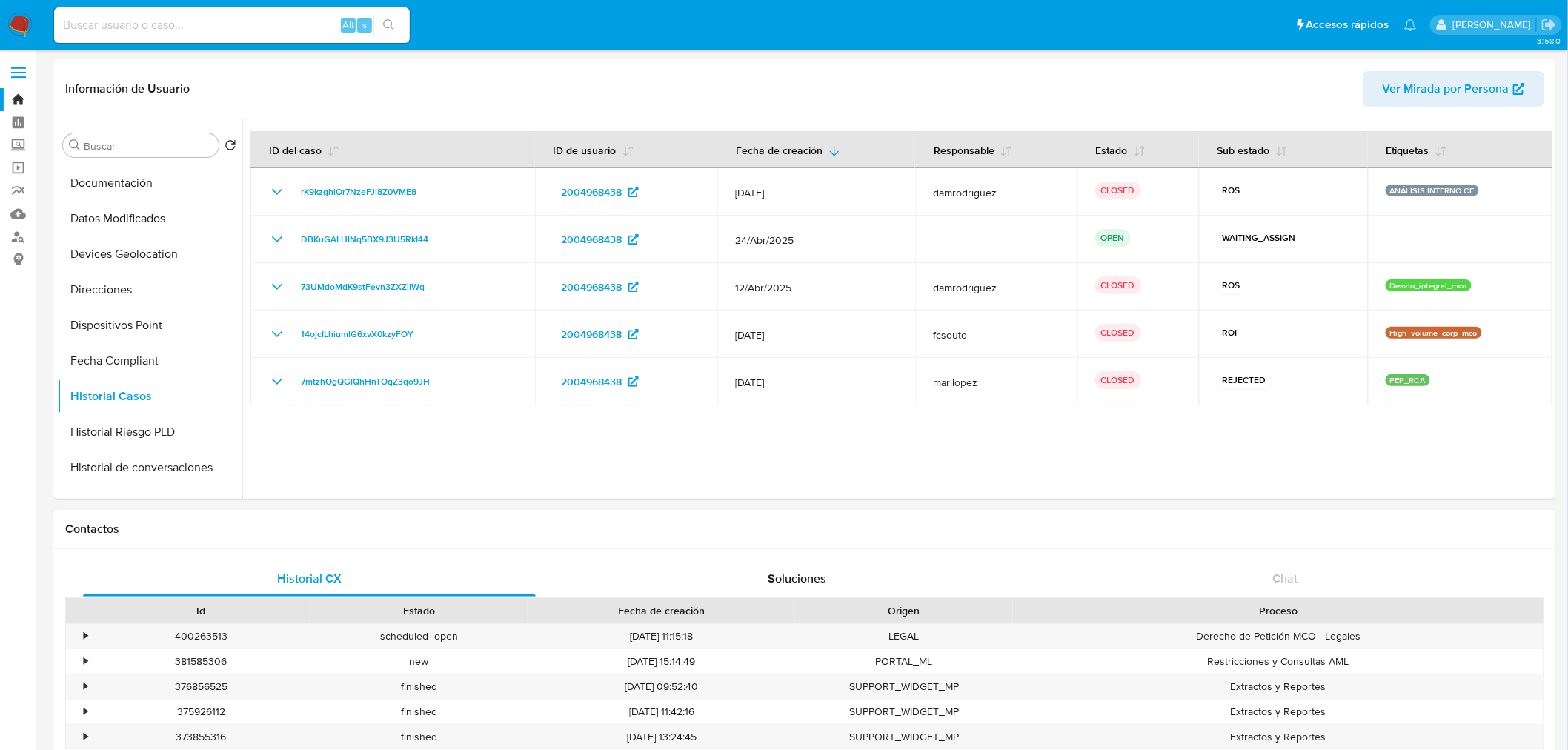
click at [22, 15] on img at bounding box center [19, 25] width 25 height 25
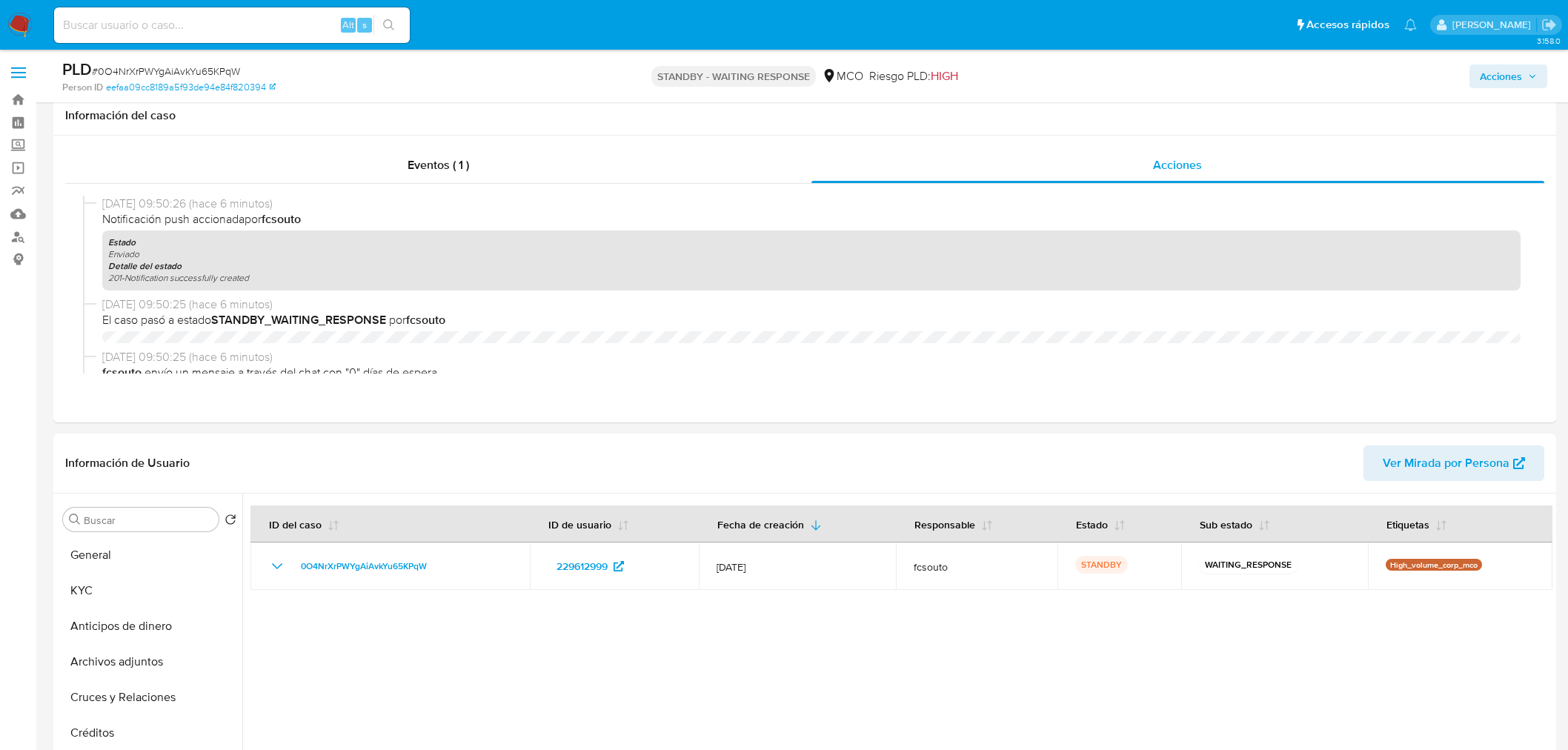
select select "10"
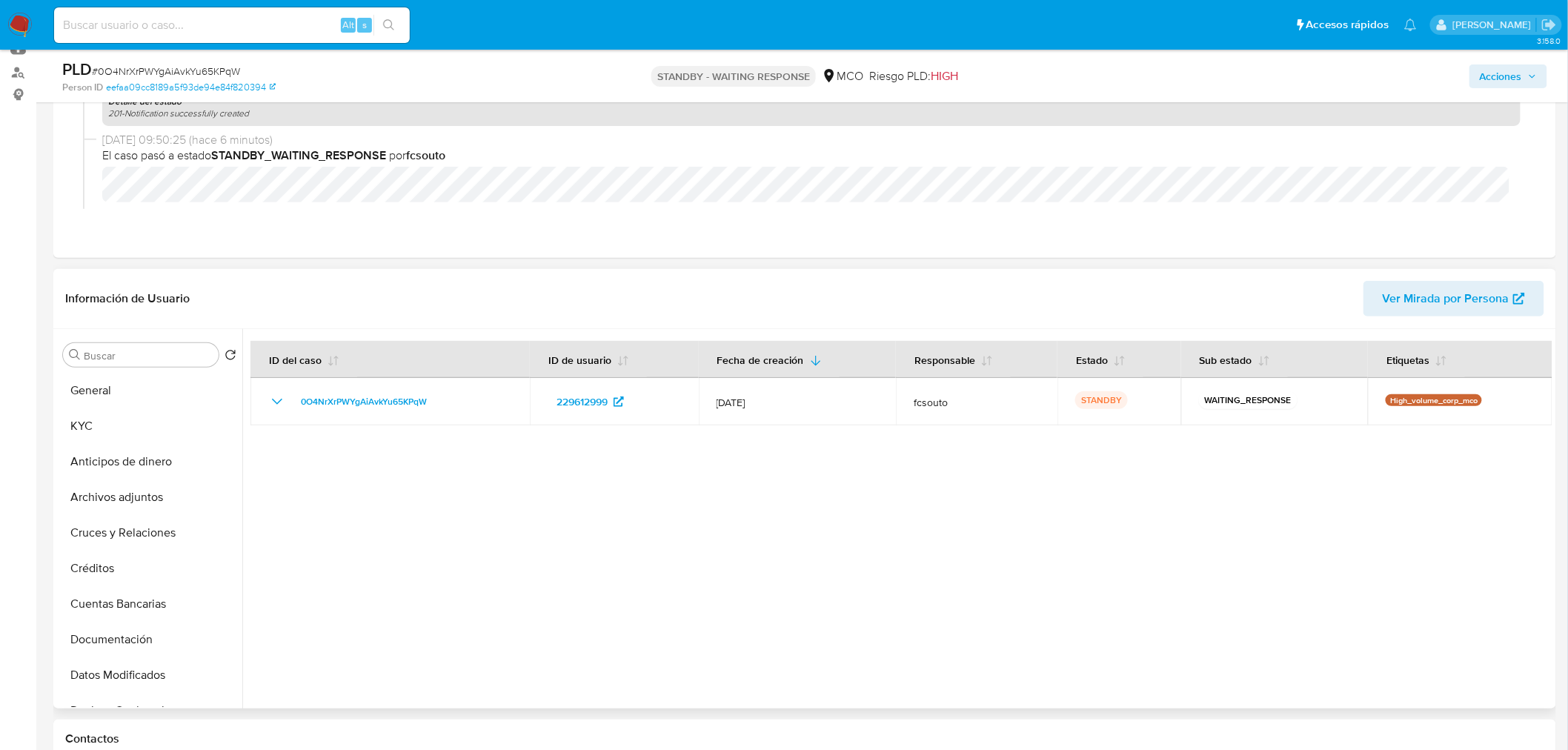
scroll to position [247, 0]
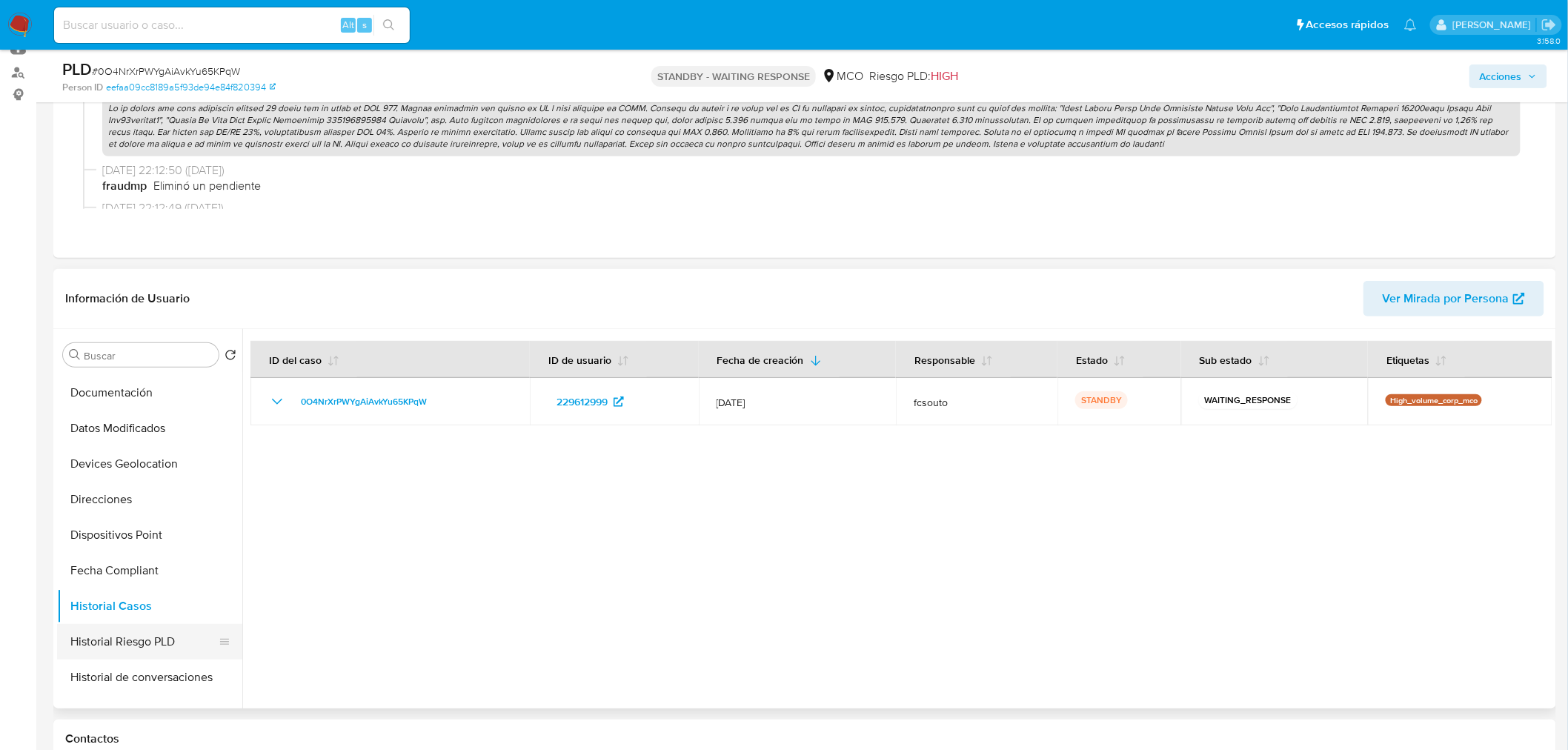
click at [146, 646] on button "Historial Riesgo PLD" at bounding box center [143, 642] width 173 height 36
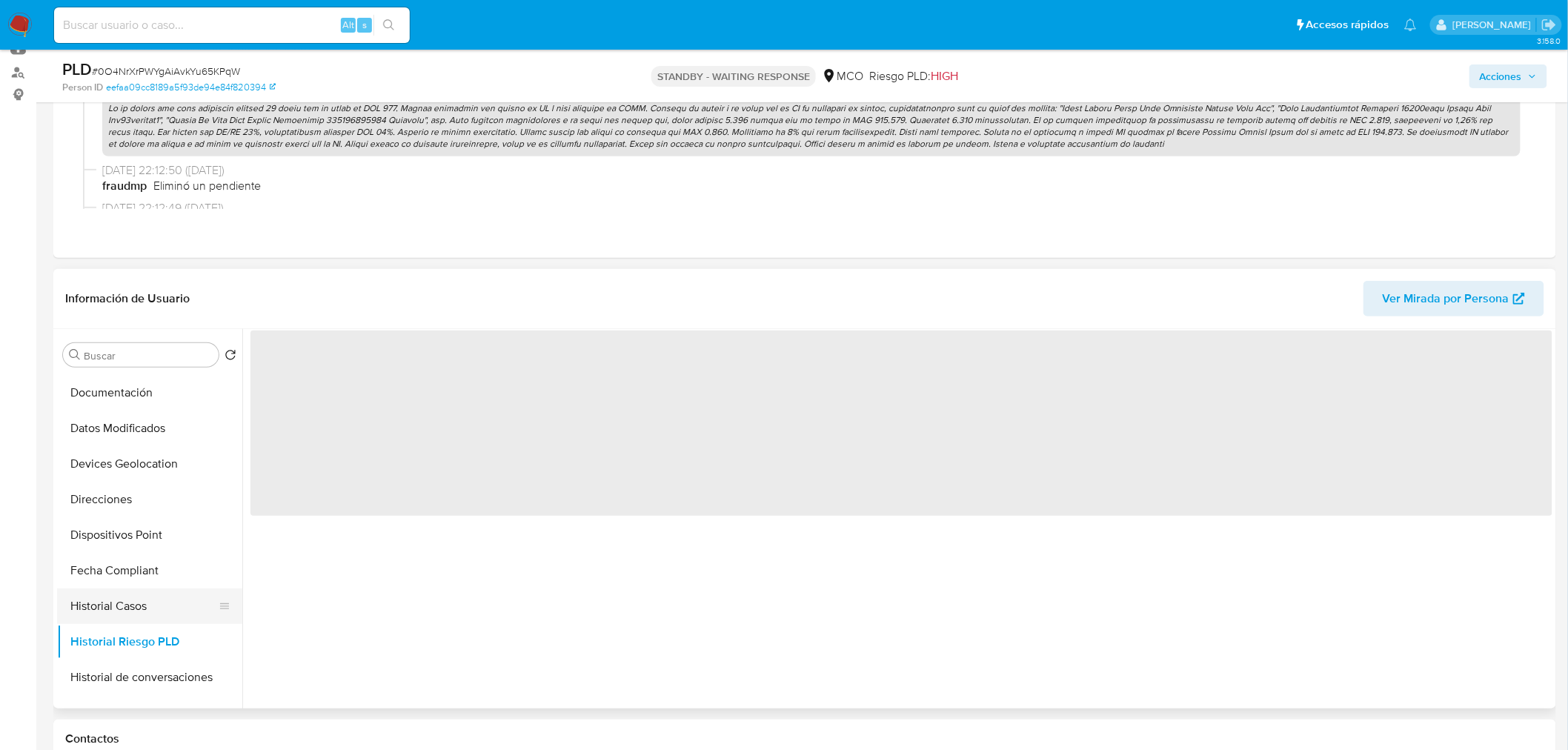
click at [161, 615] on button "Historial Casos" at bounding box center [143, 606] width 173 height 36
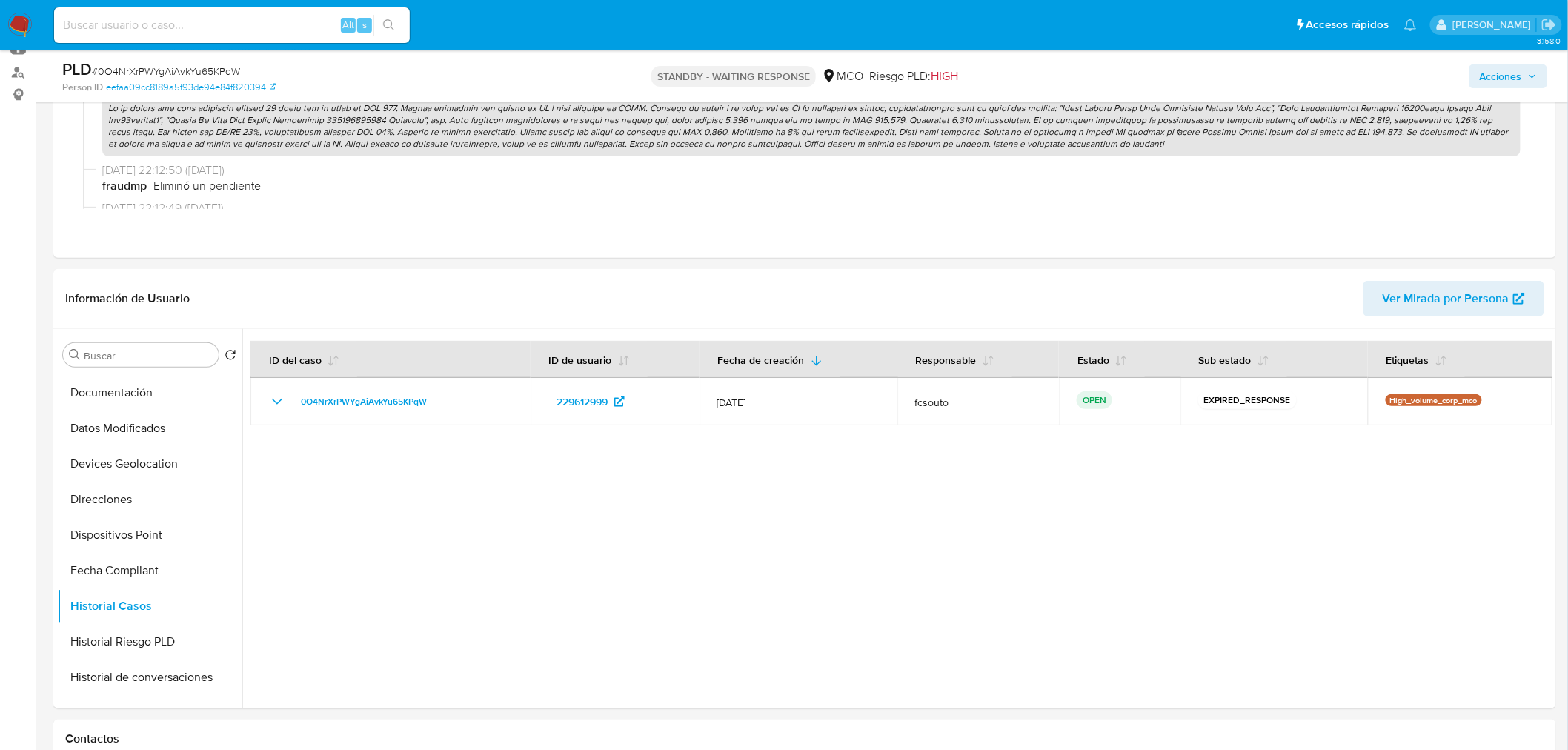
click at [1510, 72] on span "Acciones" at bounding box center [1501, 76] width 42 height 24
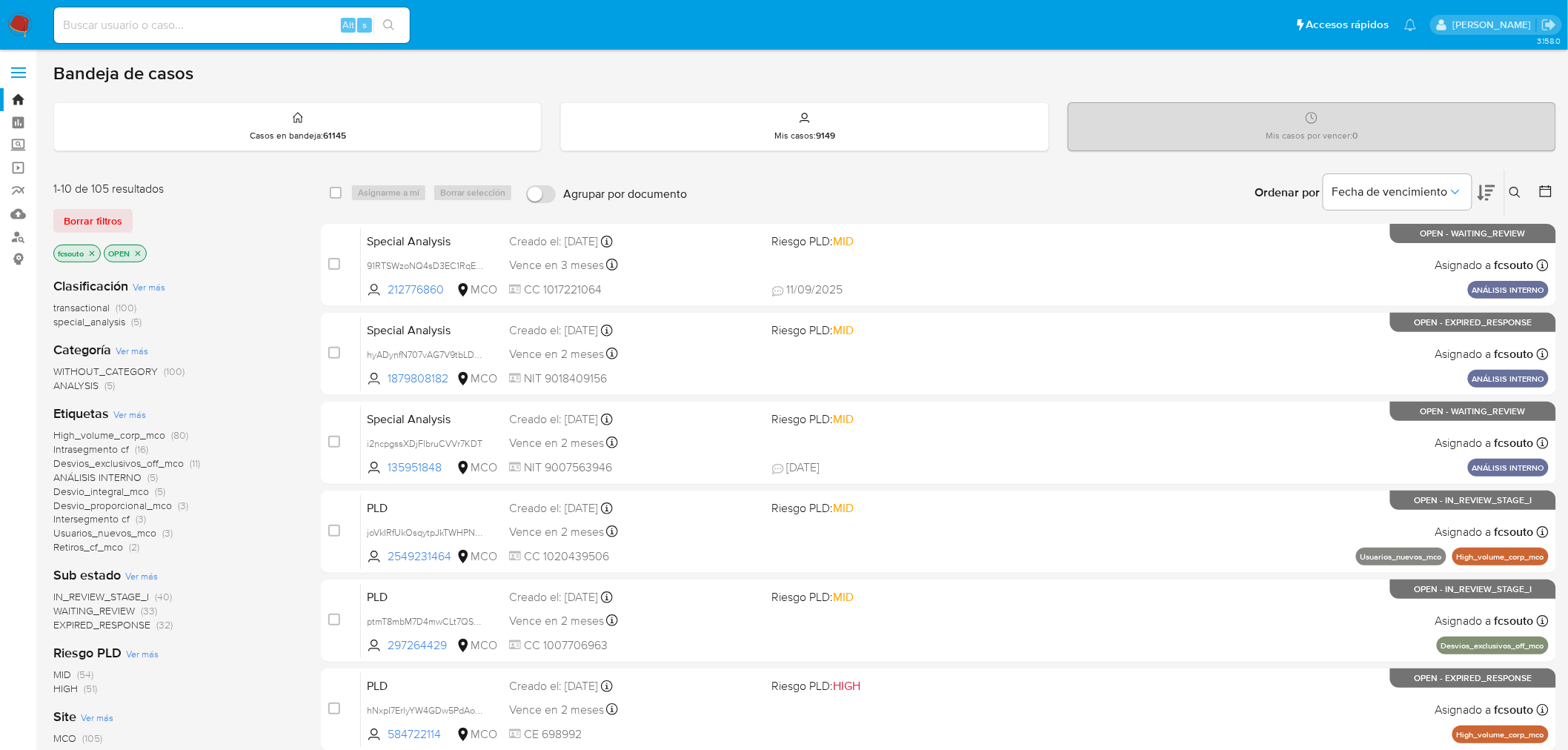
click at [120, 627] on span "EXPIRED_RESPONSE" at bounding box center [102, 625] width 97 height 15
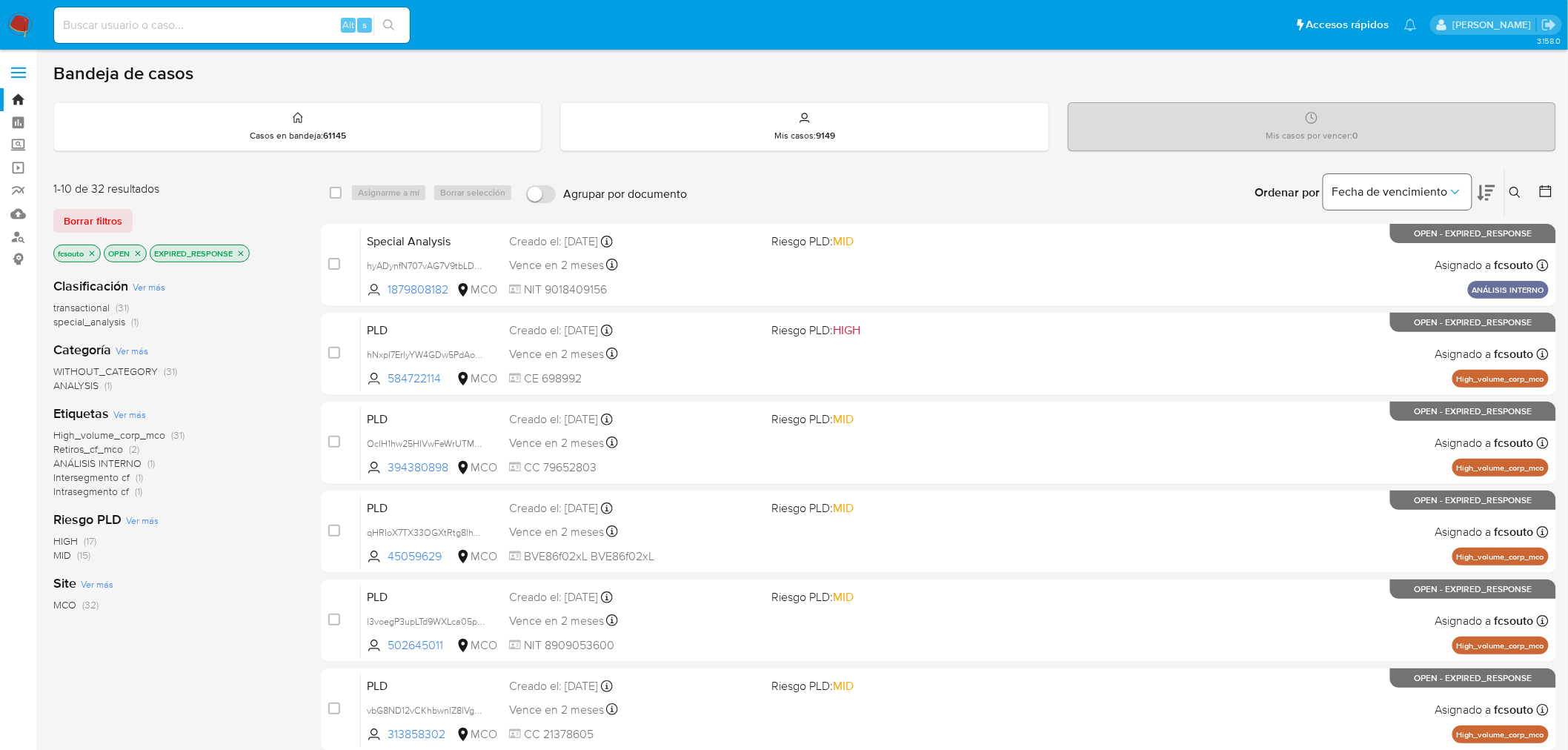
drag, startPoint x: 1488, startPoint y: 191, endPoint x: 1462, endPoint y: 203, distance: 28.6
click at [1485, 194] on icon at bounding box center [1487, 193] width 18 height 18
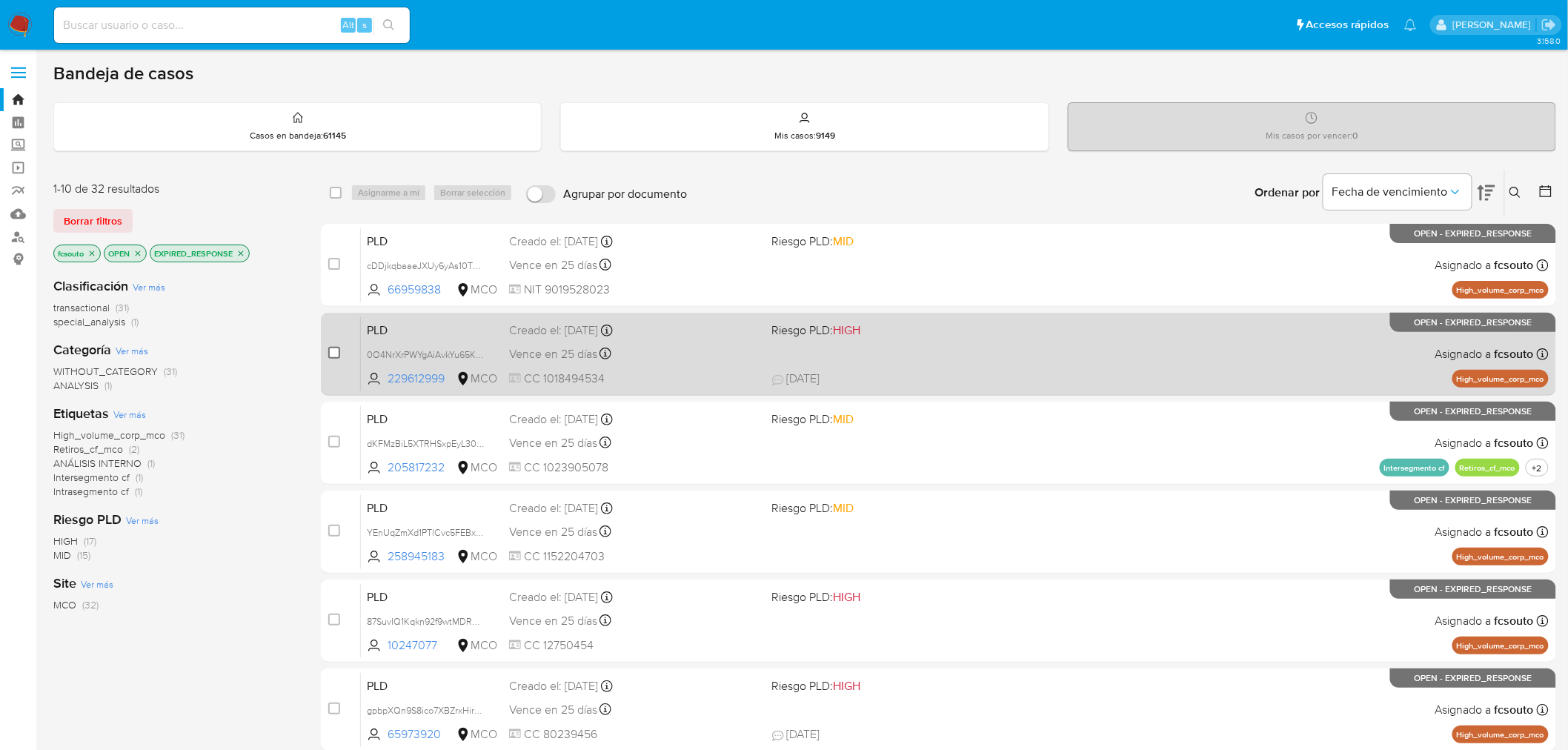
click at [339, 350] on input "checkbox" at bounding box center [334, 353] width 12 height 12
checkbox input "true"
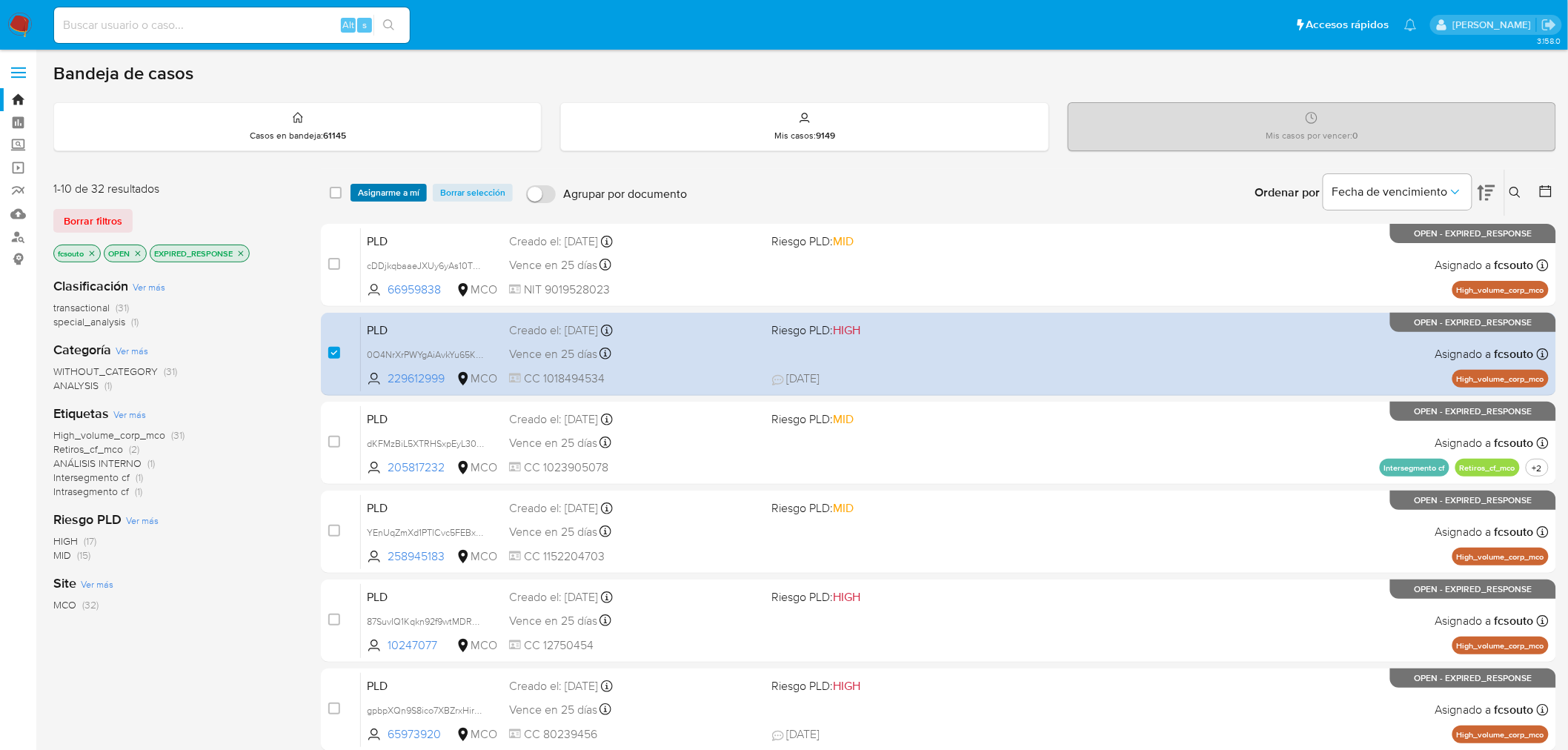
click at [406, 193] on span "Asignarme a mí" at bounding box center [389, 193] width 62 height 15
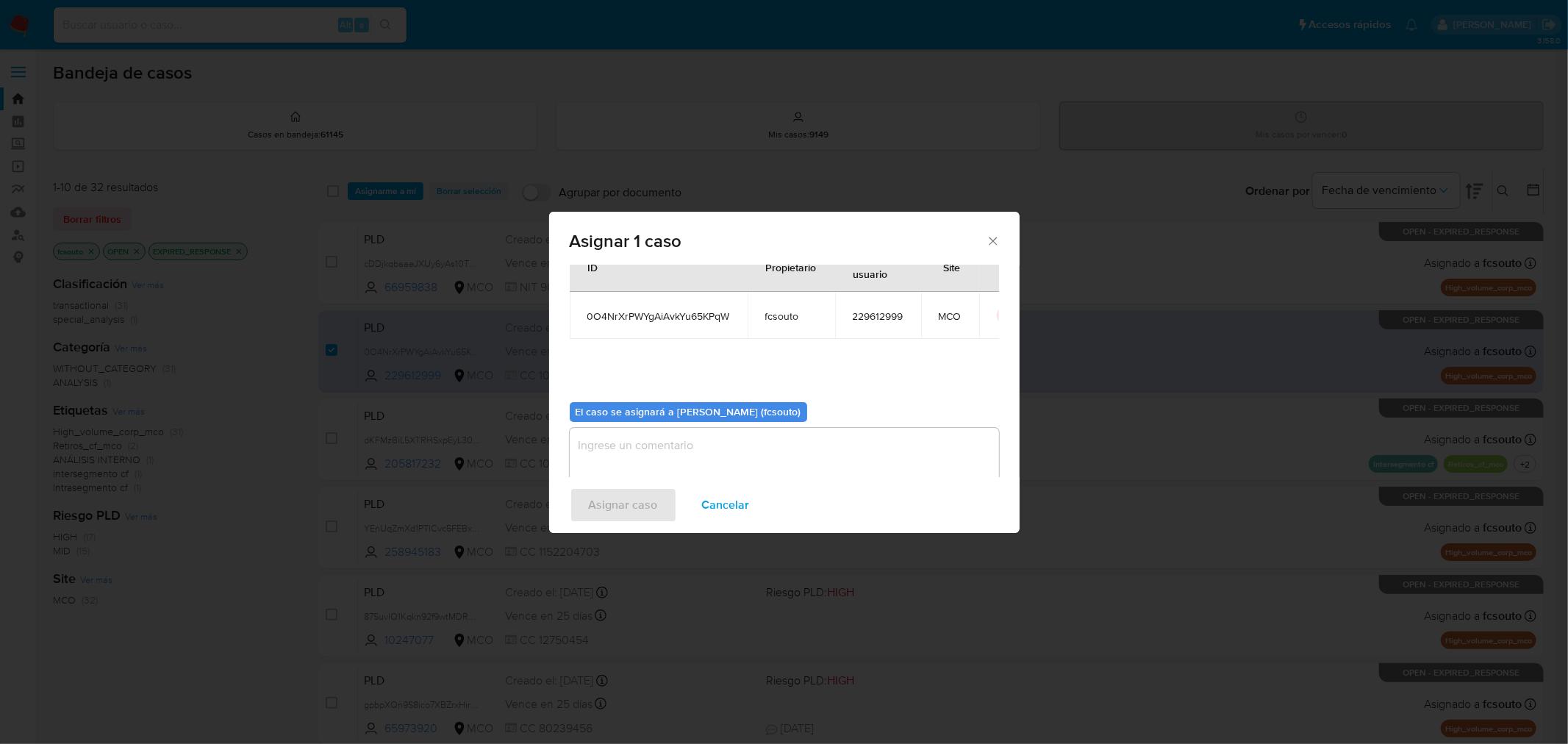
scroll to position [76, 0]
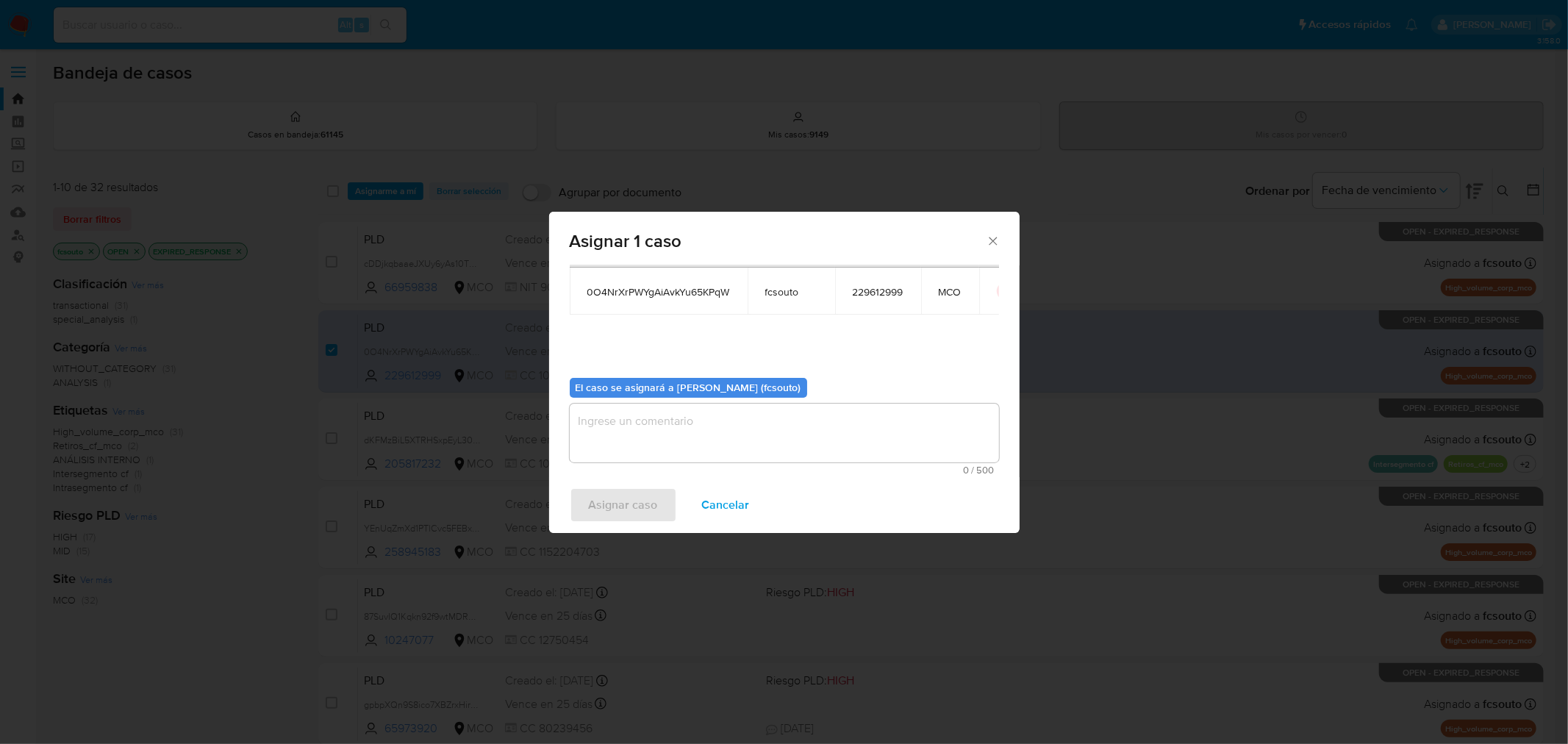
click at [709, 424] on textarea "assign-modal" at bounding box center [784, 433] width 429 height 59
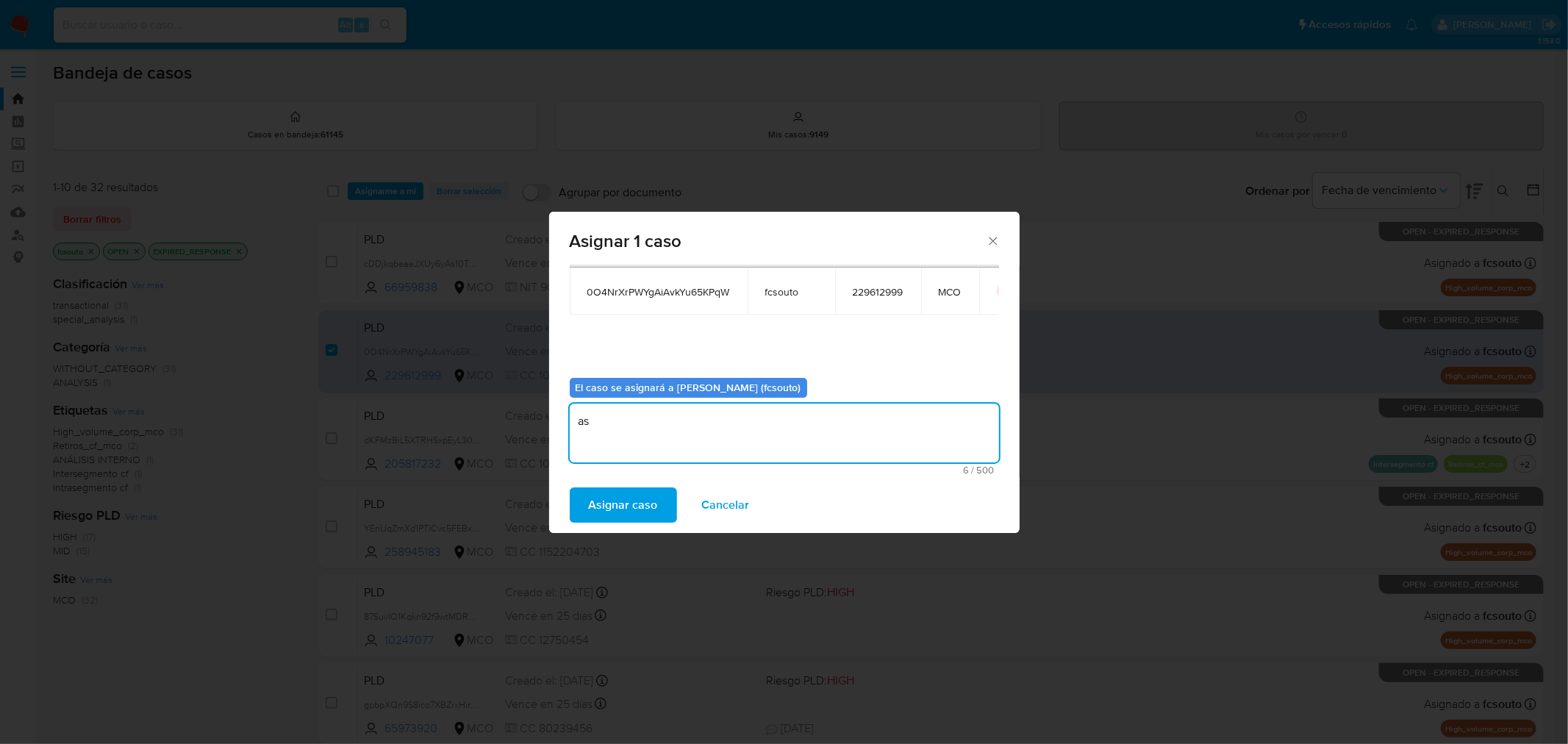
type textarea "a"
type textarea "Asignación manual"
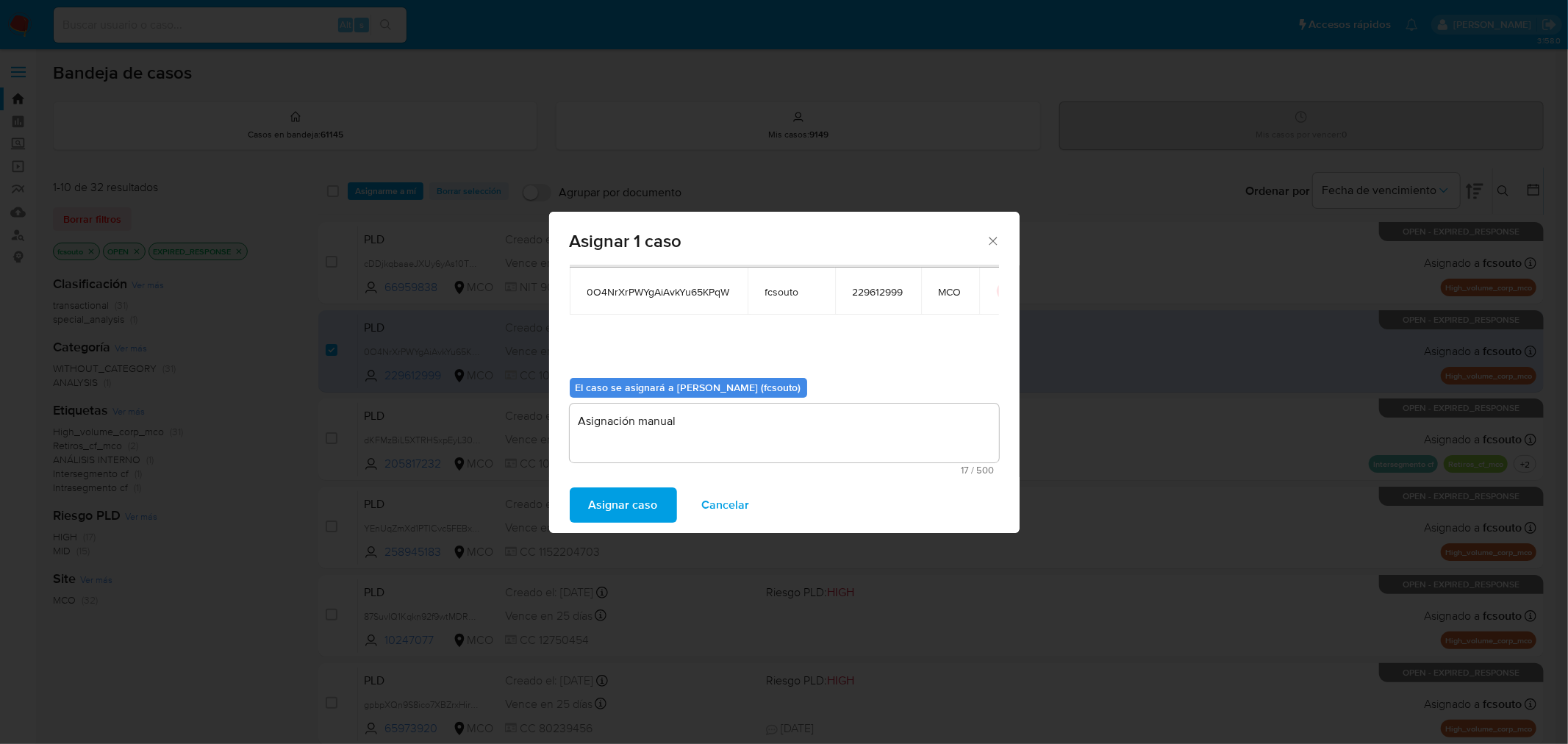
click at [648, 516] on span "Asignar caso" at bounding box center [624, 505] width 69 height 32
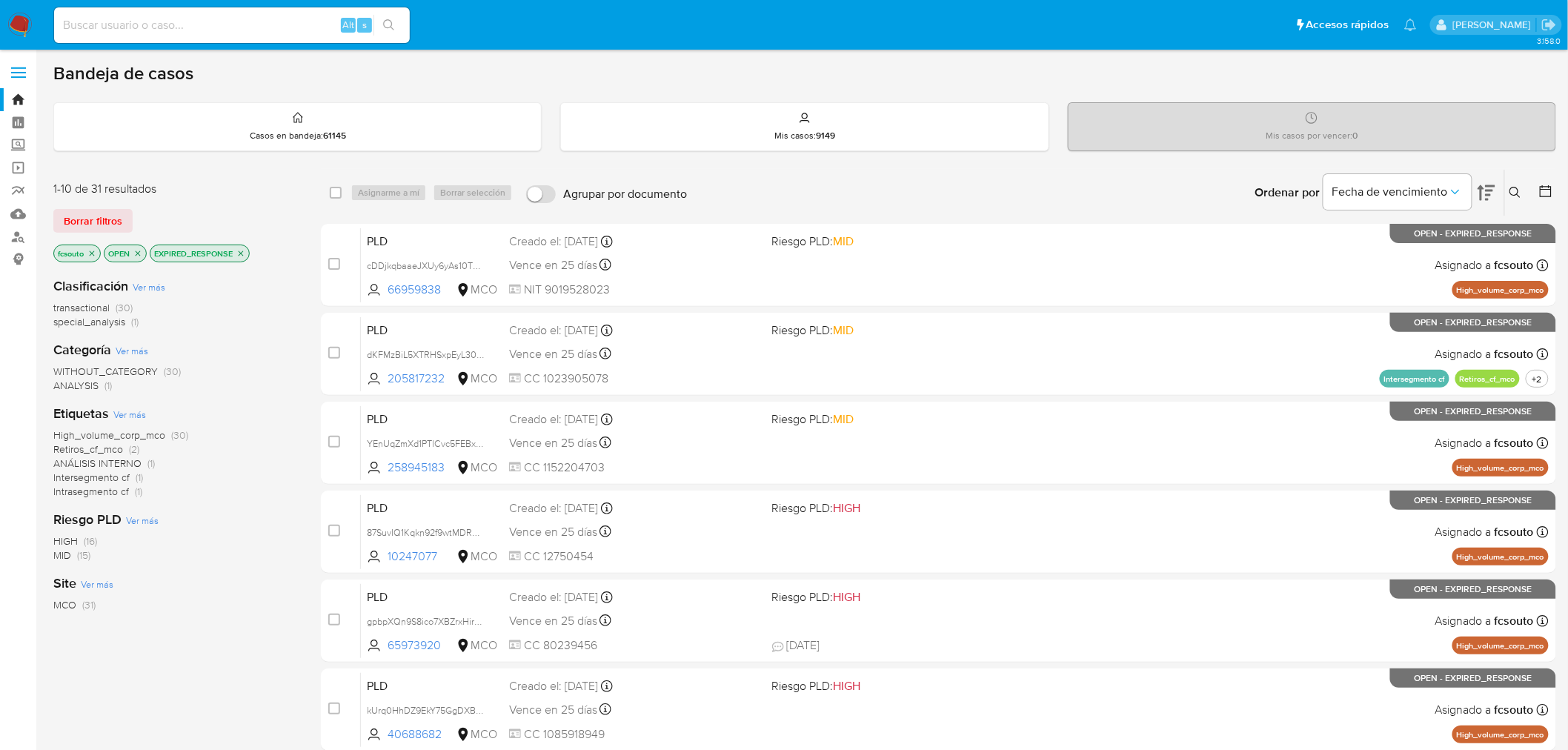
click at [243, 250] on icon "close-filter" at bounding box center [240, 253] width 9 height 9
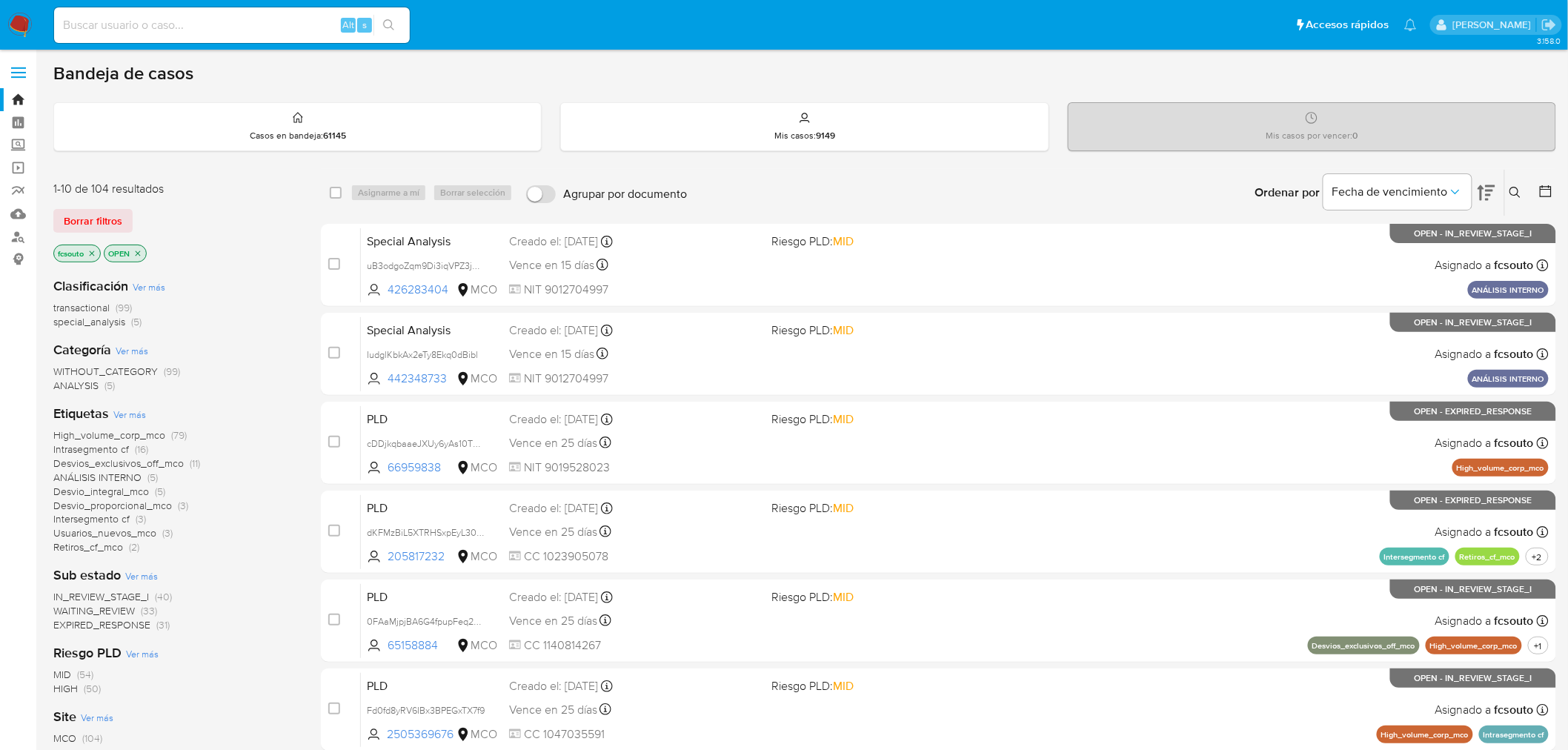
click at [108, 609] on span "WAITING_REVIEW" at bounding box center [94, 611] width 81 height 15
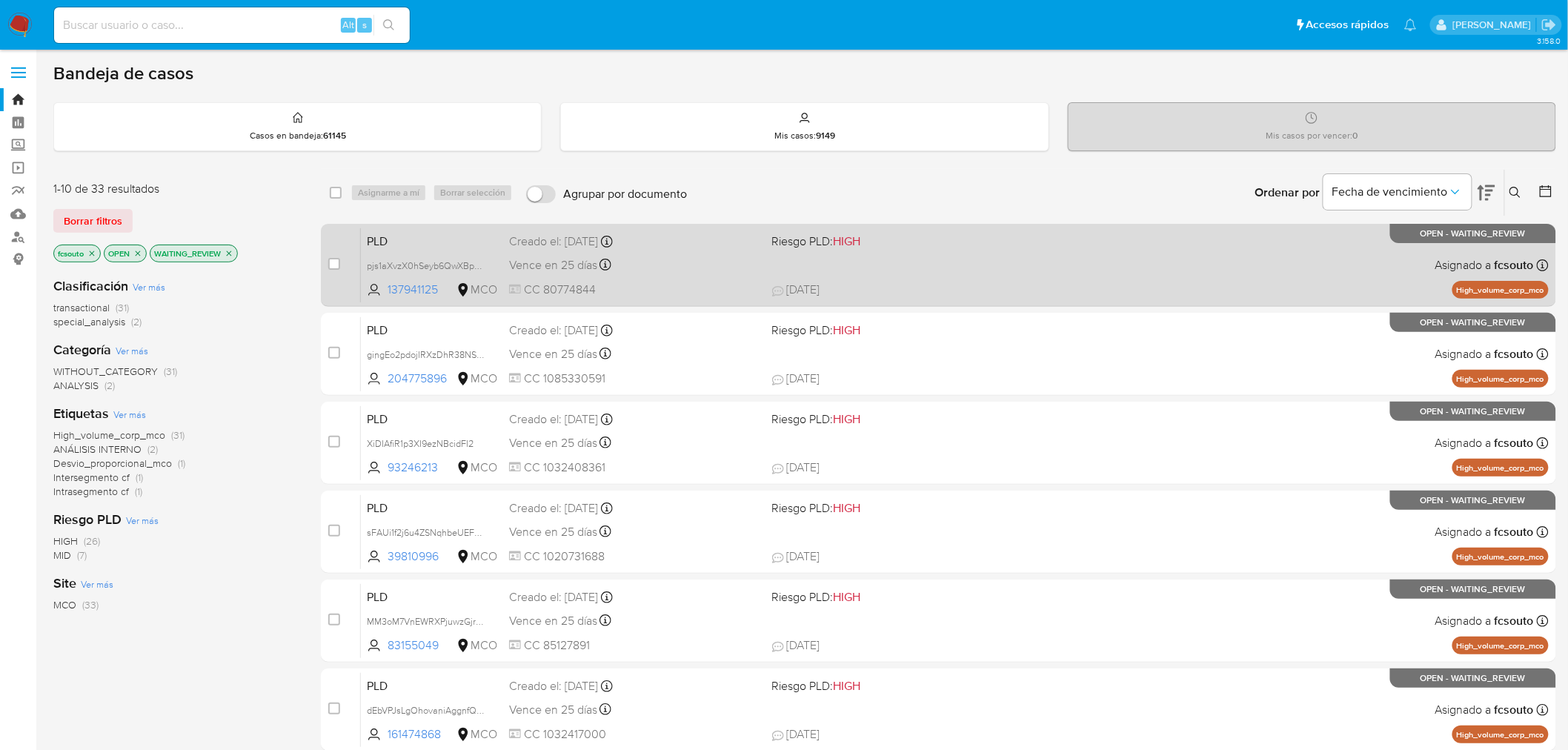
click at [679, 267] on div "Vence en 25 días Vence el 10/10/2025 07:04:41" at bounding box center [635, 265] width 251 height 20
click at [333, 266] on input "checkbox" at bounding box center [334, 263] width 12 height 12
checkbox input "true"
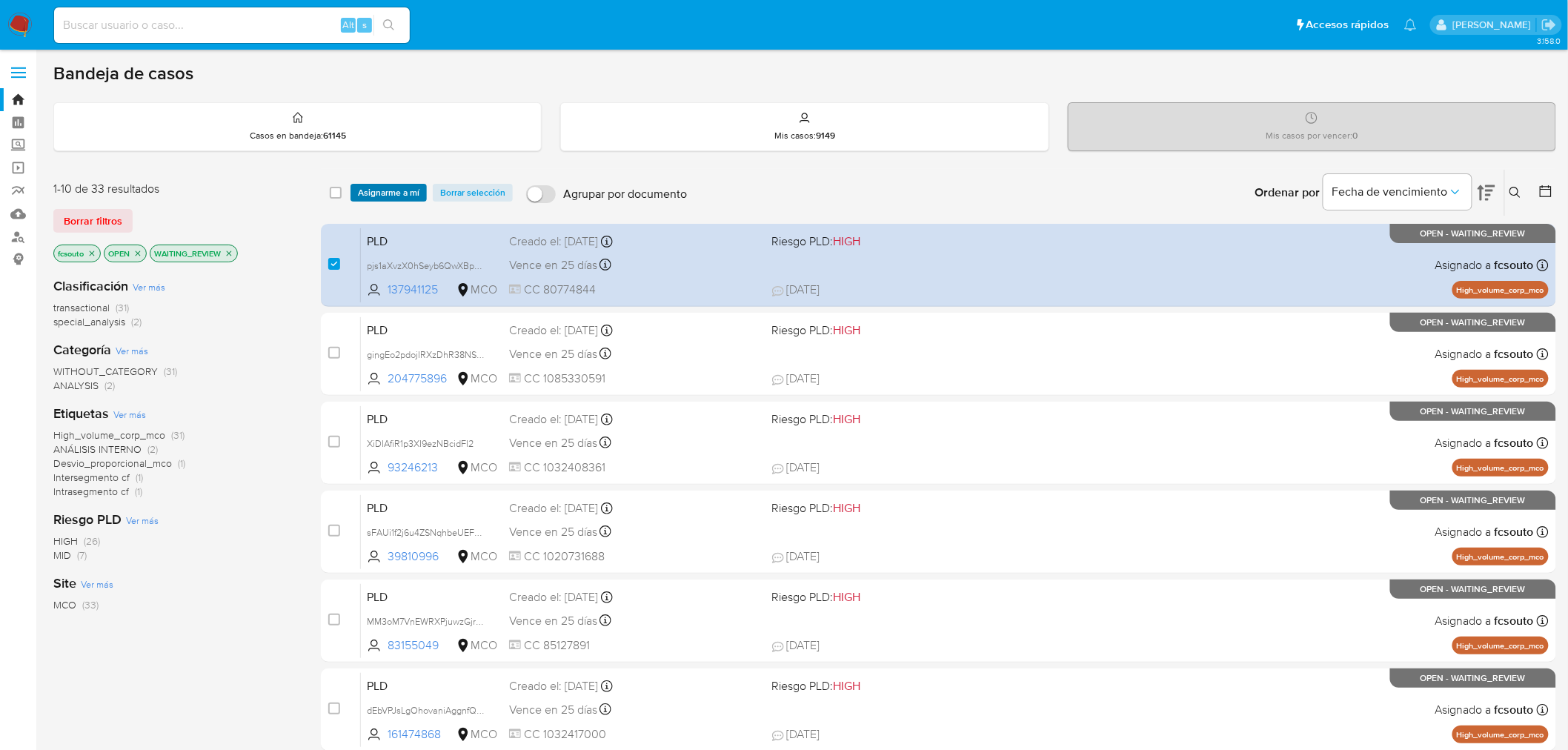
click at [379, 187] on span "Asignarme a mí" at bounding box center [389, 193] width 62 height 15
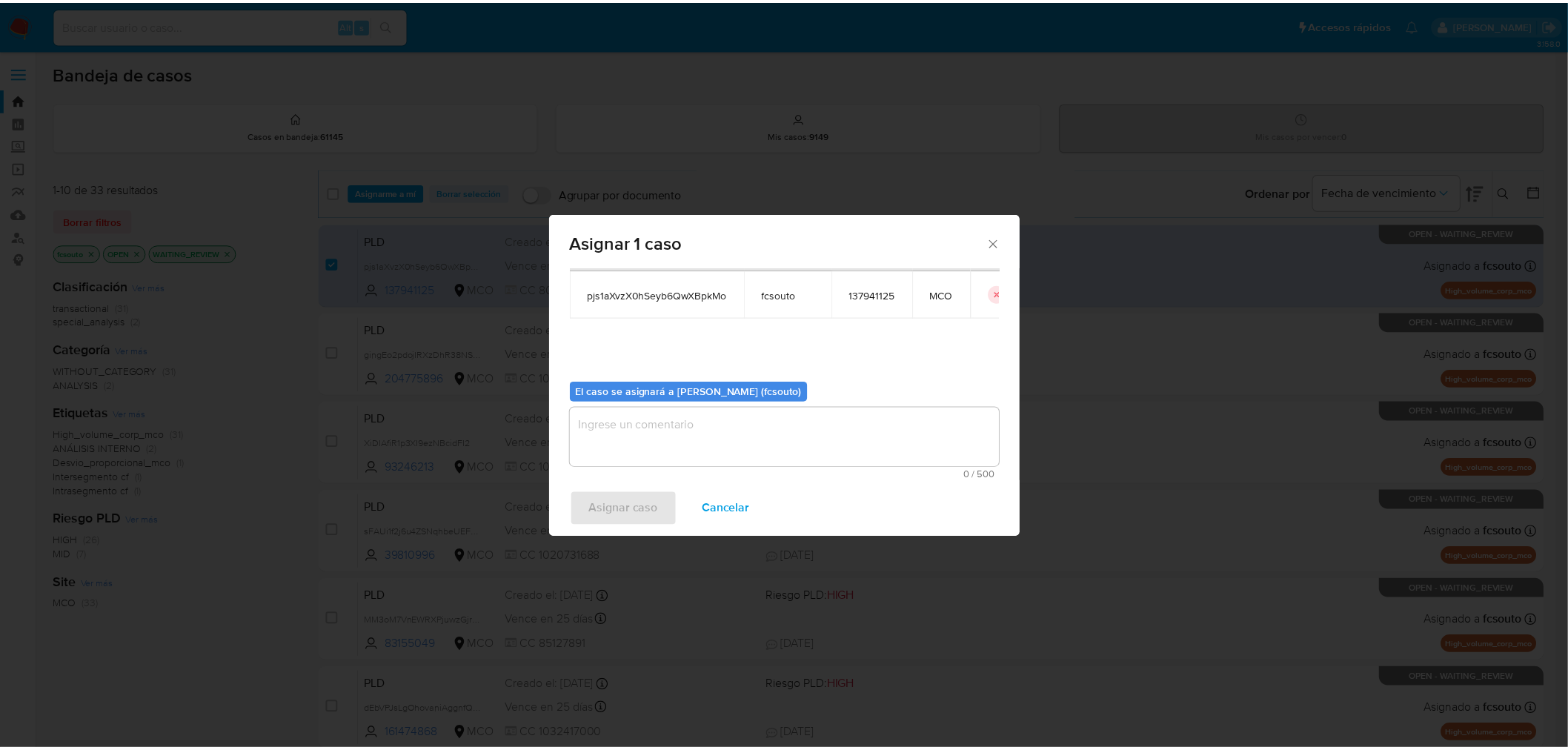
scroll to position [76, 0]
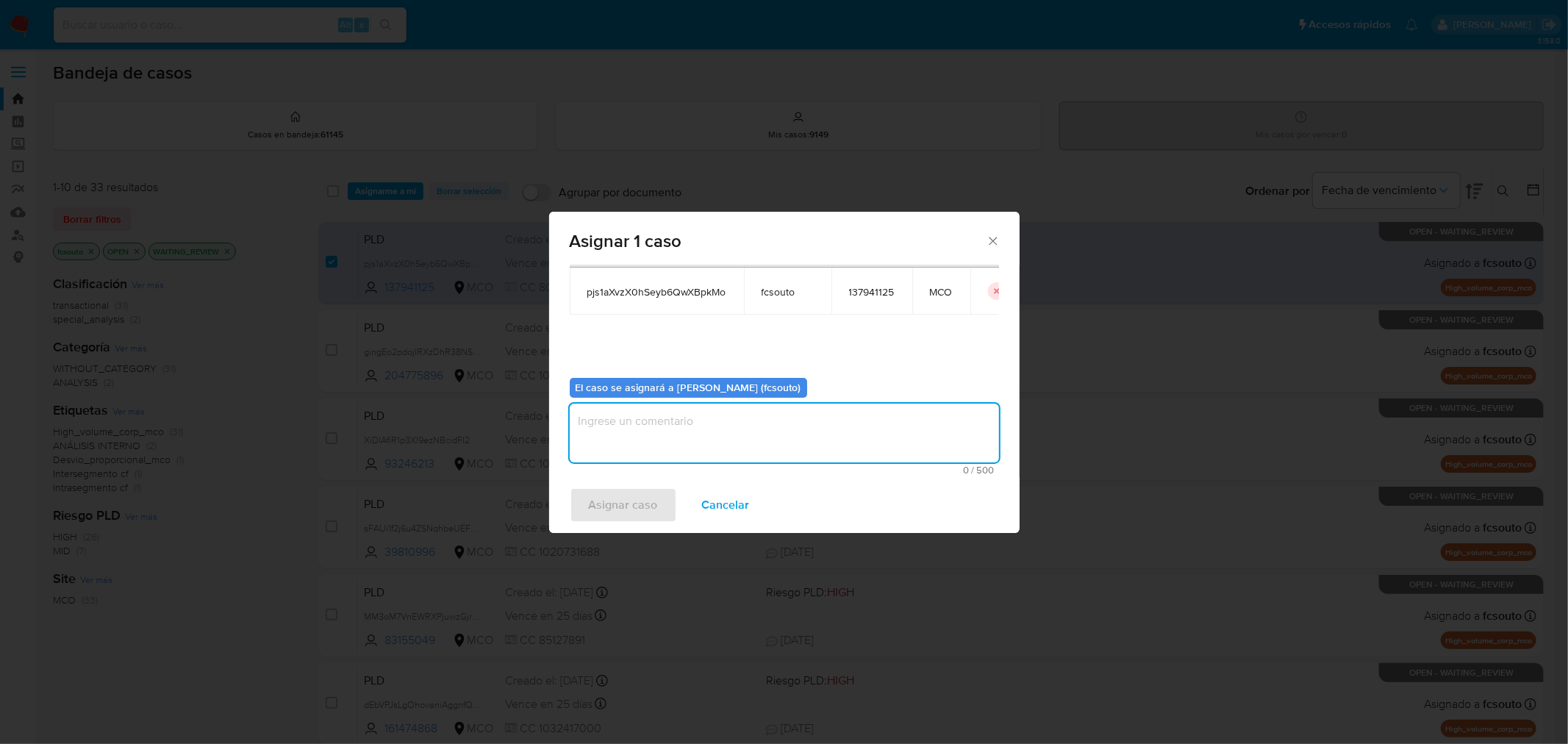
click at [756, 457] on textarea "assign-modal" at bounding box center [784, 433] width 429 height 59
type textarea "Asignación manual"
click at [649, 494] on span "Asignar caso" at bounding box center [624, 505] width 69 height 32
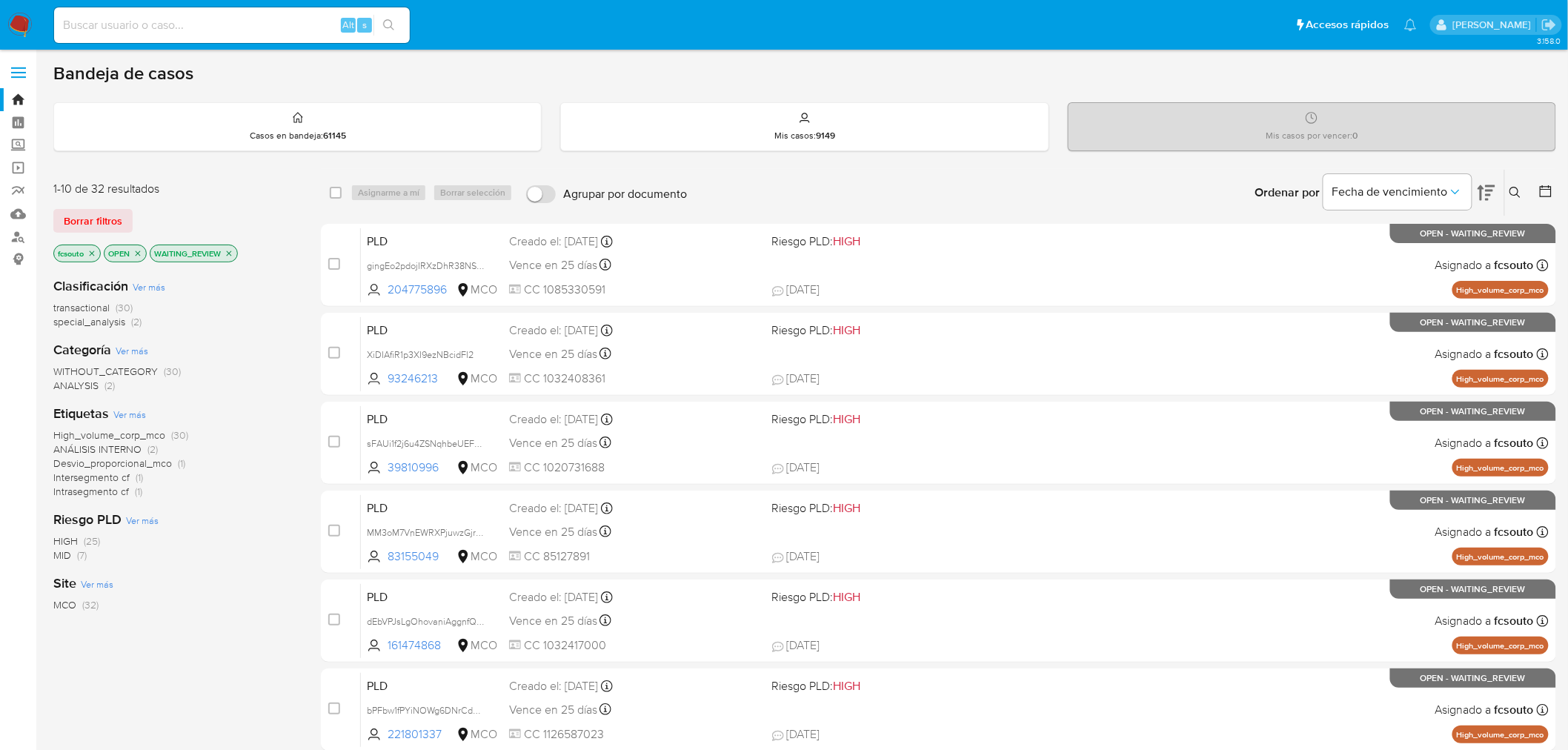
click at [292, 258] on div "1-10 de 32 resultados Borrar filtros fcsouto OPEN WAITING_REVIEW Clasificación …" at bounding box center [175, 475] width 244 height 588
click at [232, 249] on icon "close-filter" at bounding box center [228, 253] width 9 height 9
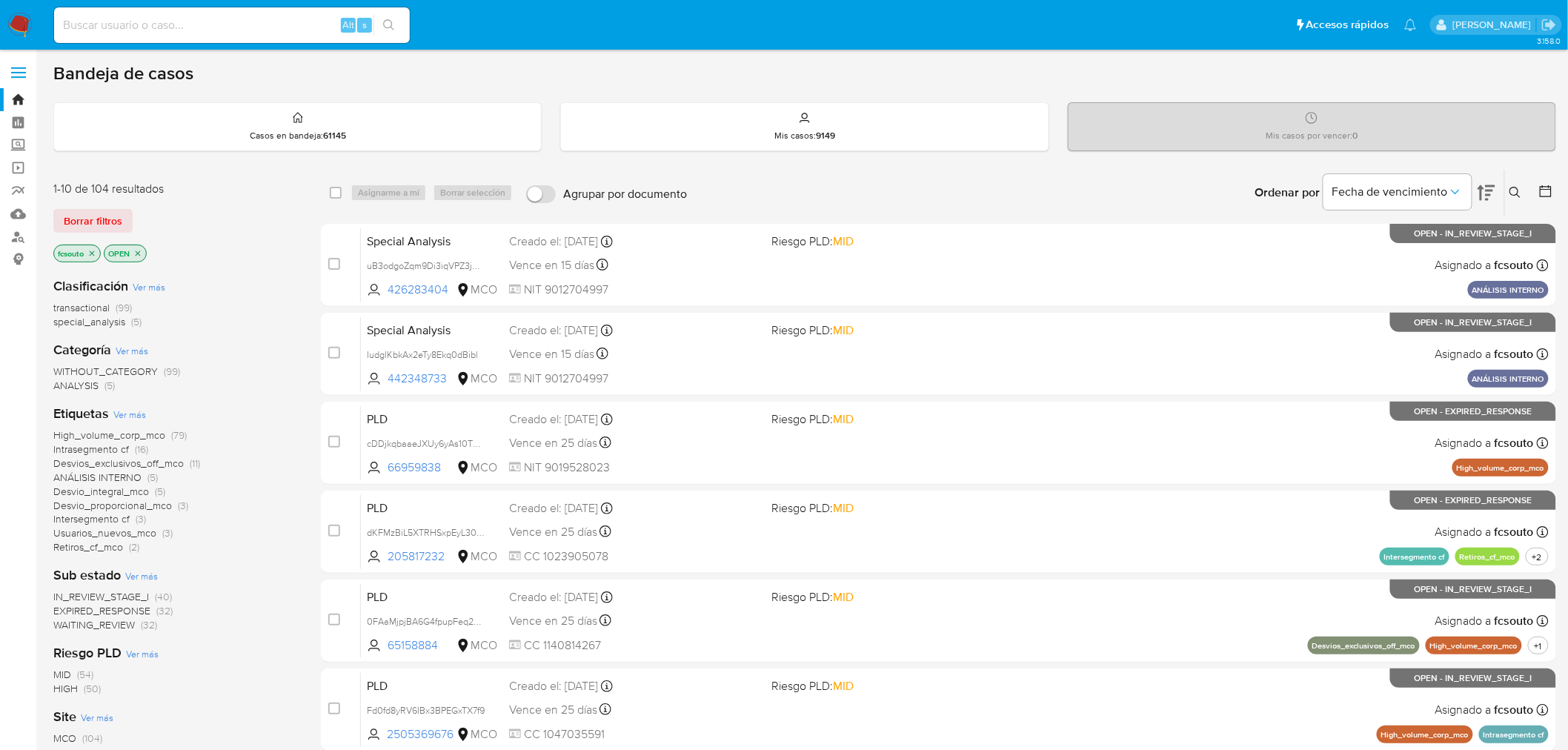
click at [120, 611] on span "EXPIRED_RESPONSE" at bounding box center [102, 611] width 97 height 15
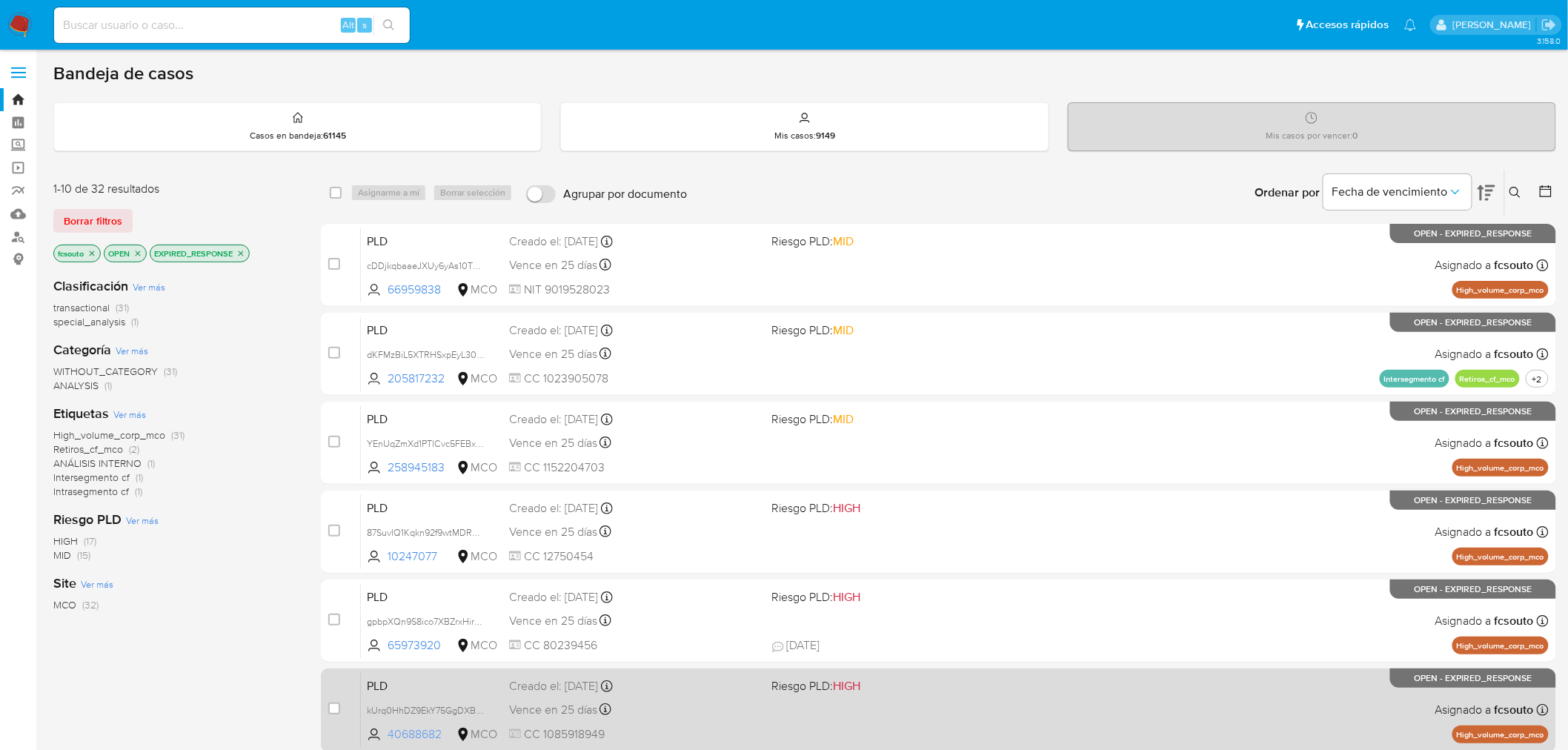
scroll to position [424, 0]
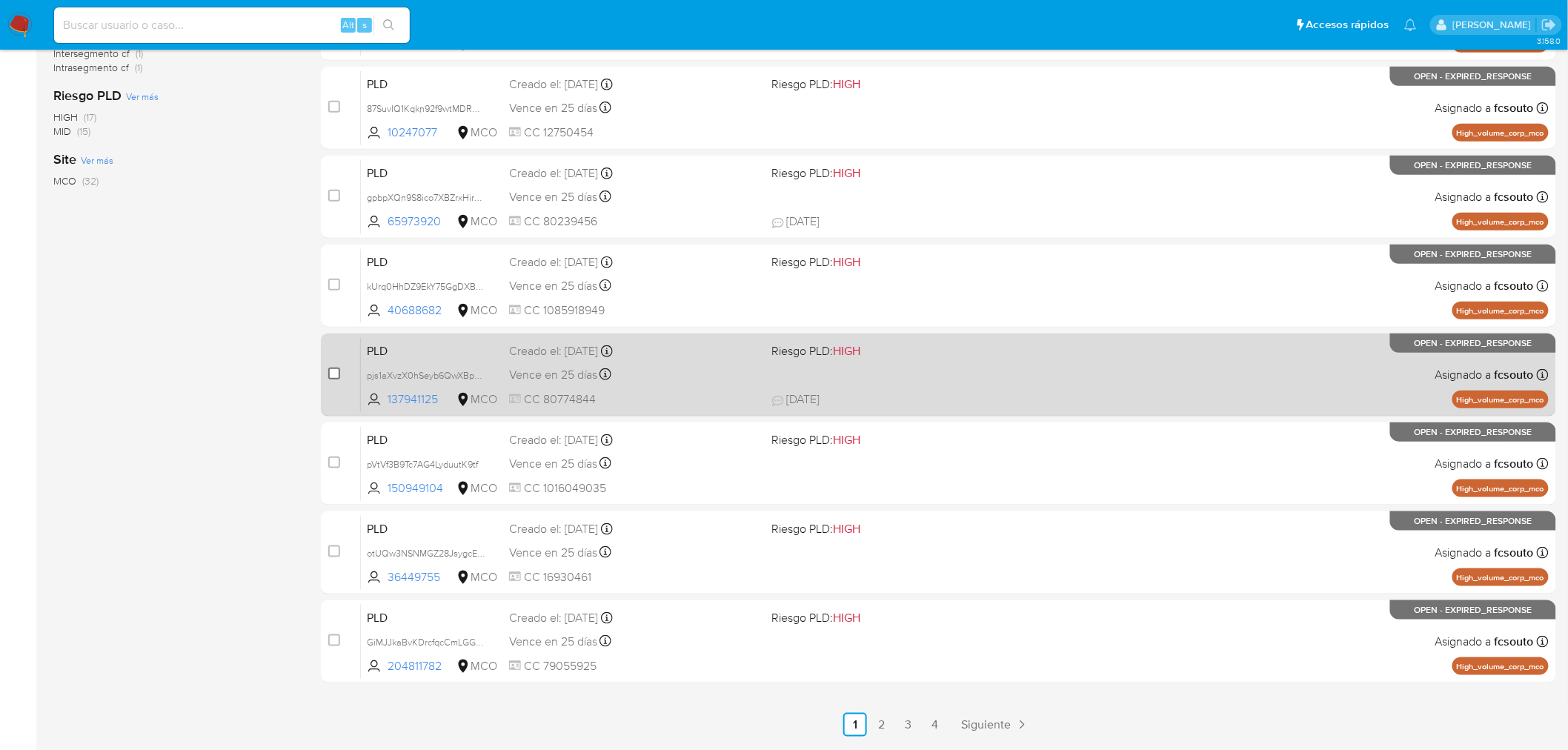
click at [335, 375] on input "checkbox" at bounding box center [334, 373] width 12 height 12
checkbox input "true"
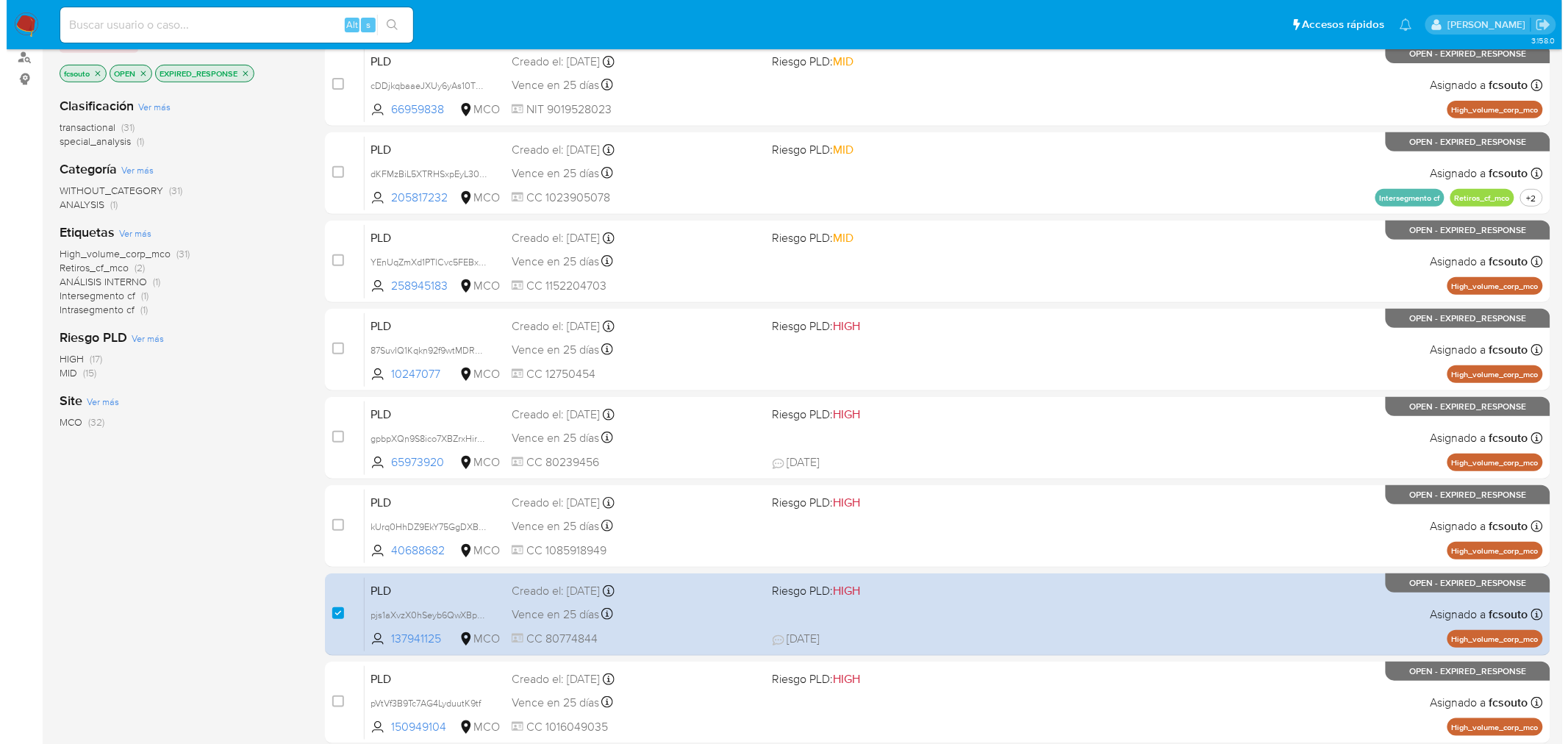
scroll to position [0, 0]
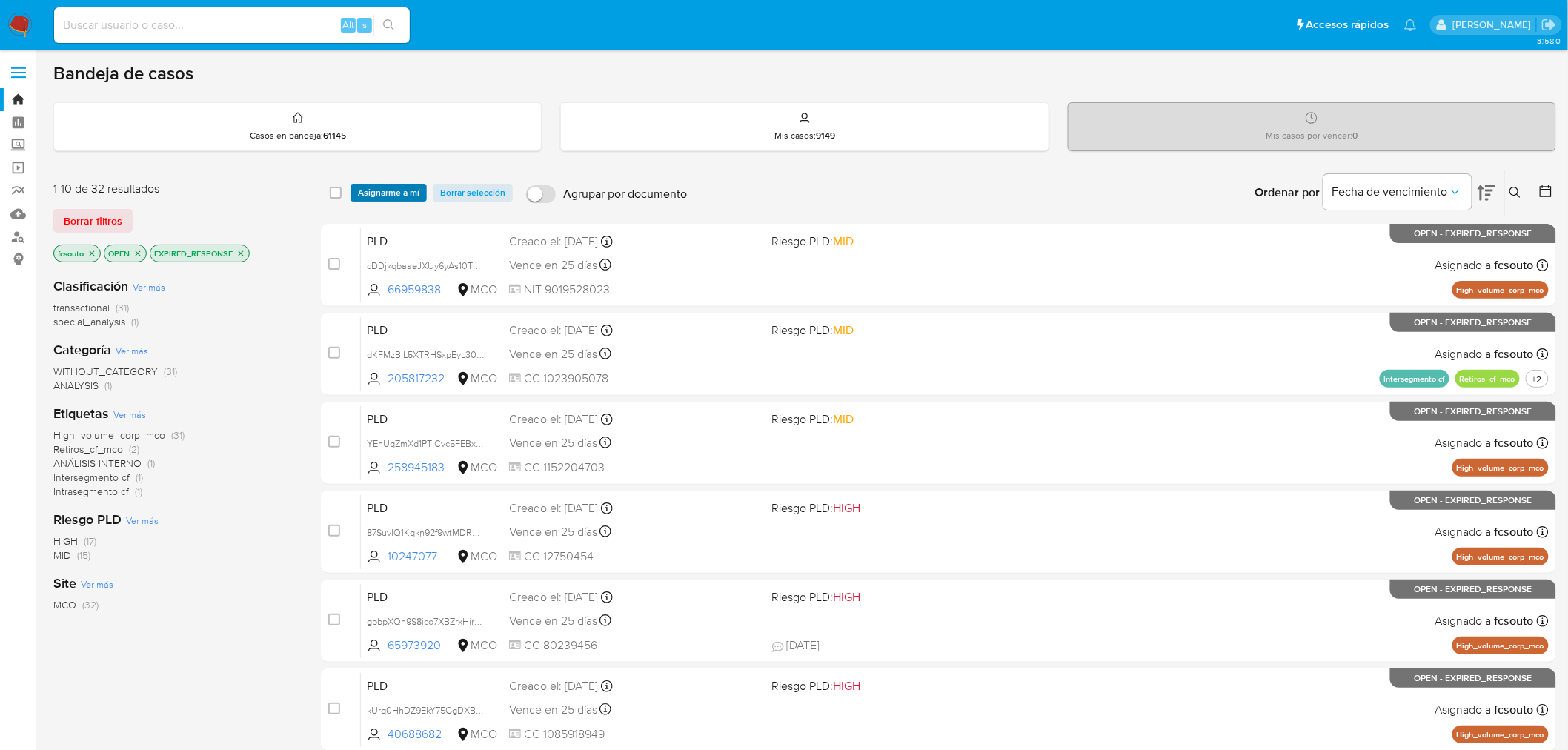
click at [385, 191] on span "Asignarme a mí" at bounding box center [389, 193] width 62 height 15
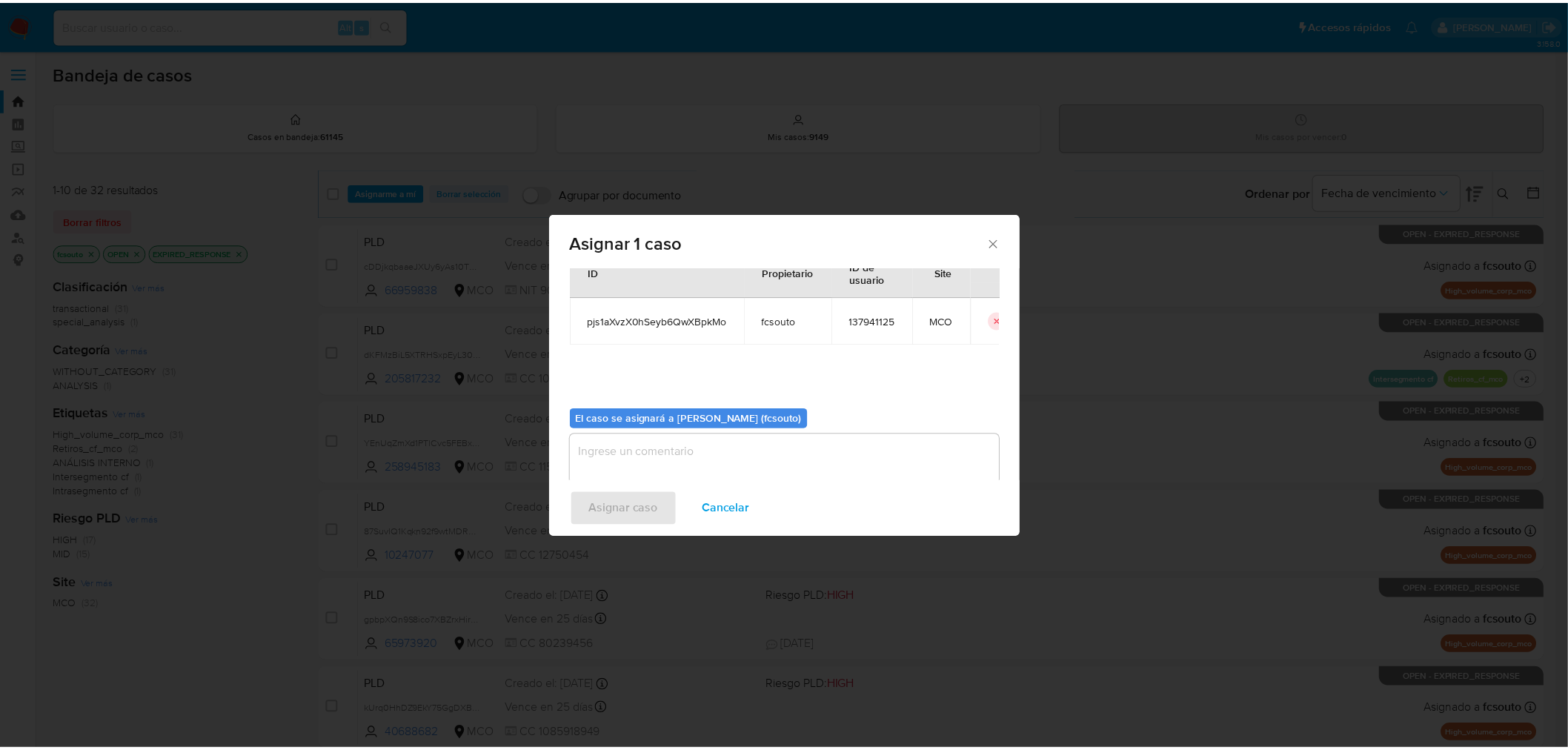
scroll to position [76, 0]
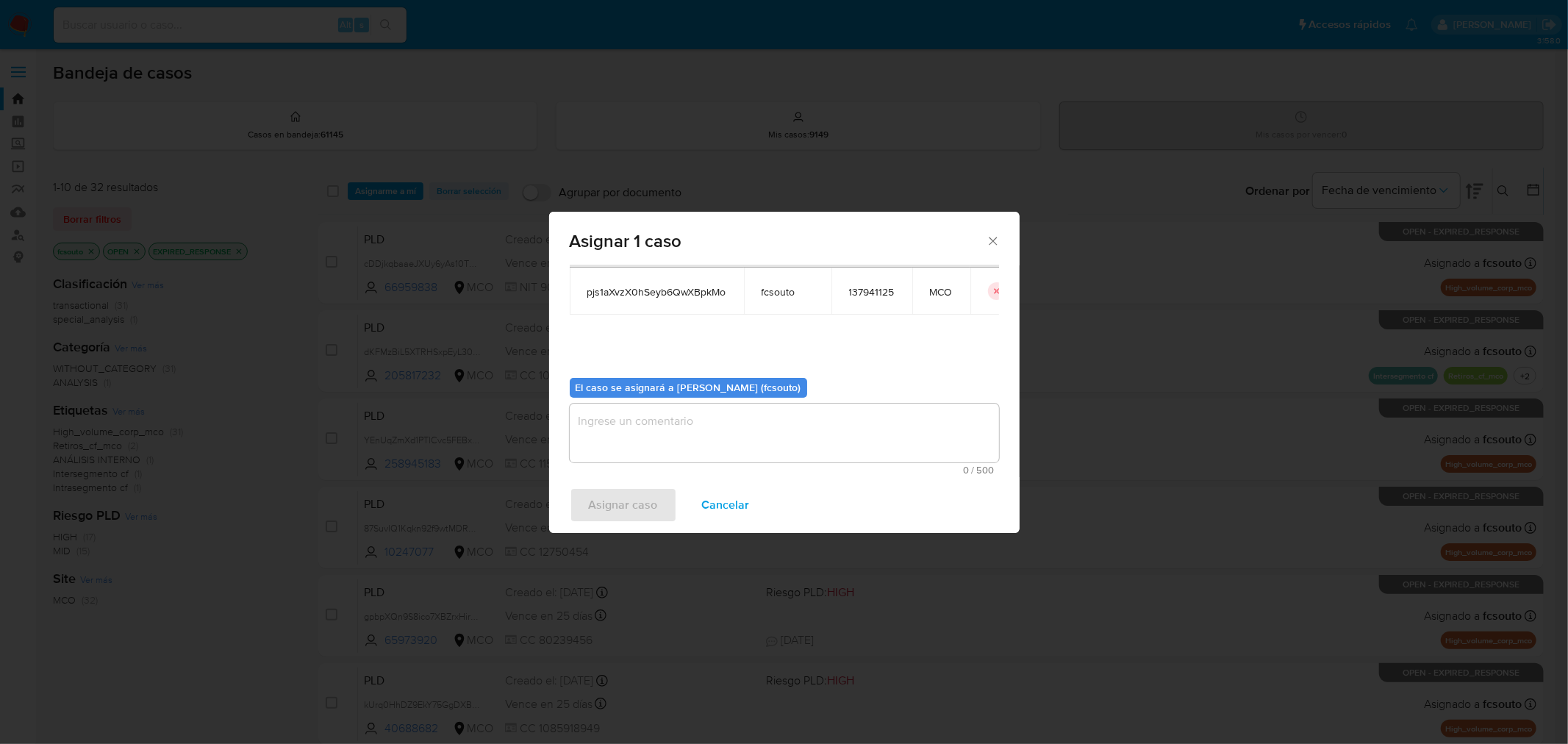
click at [695, 443] on textarea "assign-modal" at bounding box center [784, 433] width 429 height 59
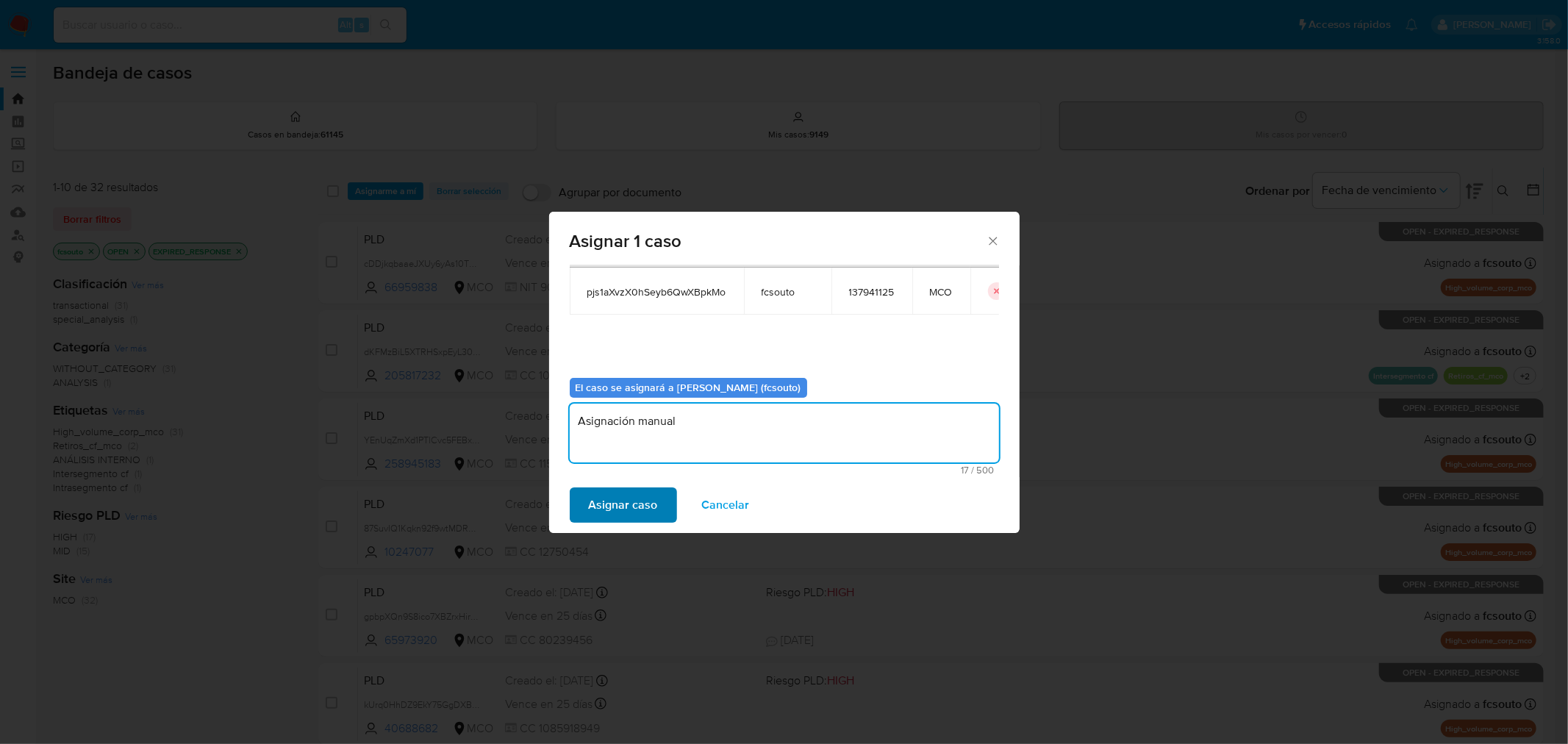
type textarea "Asignación manual"
click at [617, 498] on span "Asignar caso" at bounding box center [624, 505] width 69 height 32
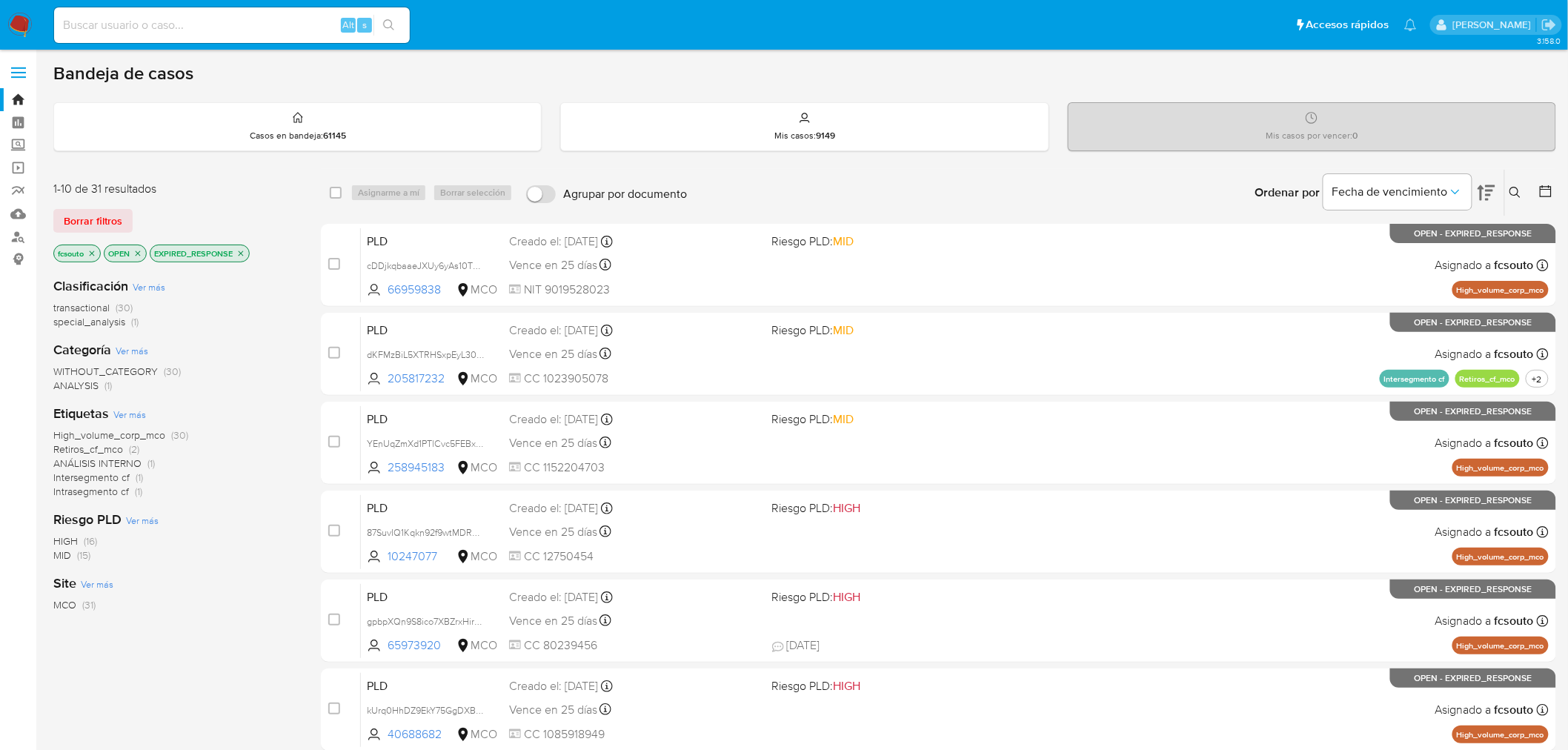
click at [245, 249] on icon "close-filter" at bounding box center [240, 253] width 9 height 9
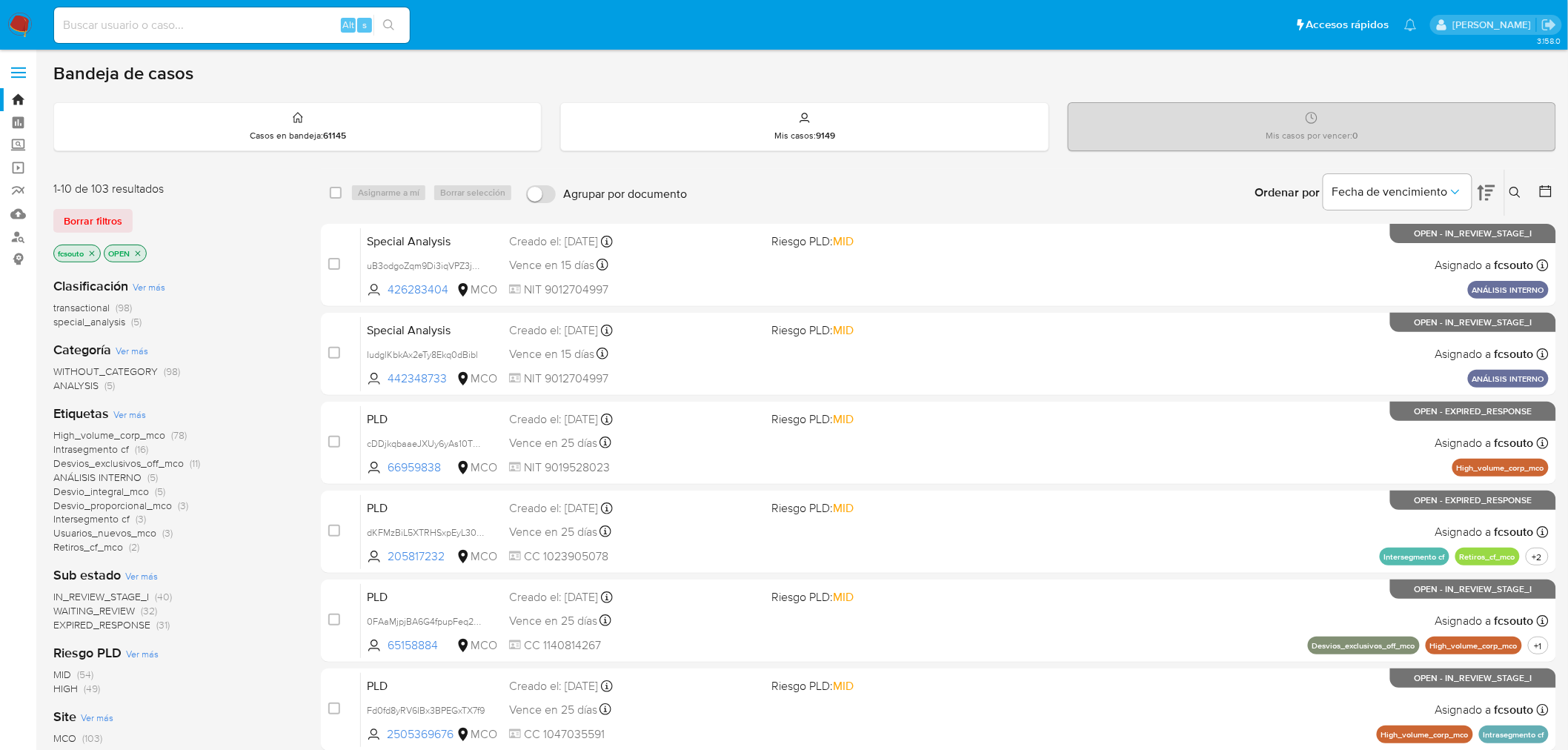
click at [112, 611] on span "WAITING_REVIEW" at bounding box center [94, 611] width 81 height 15
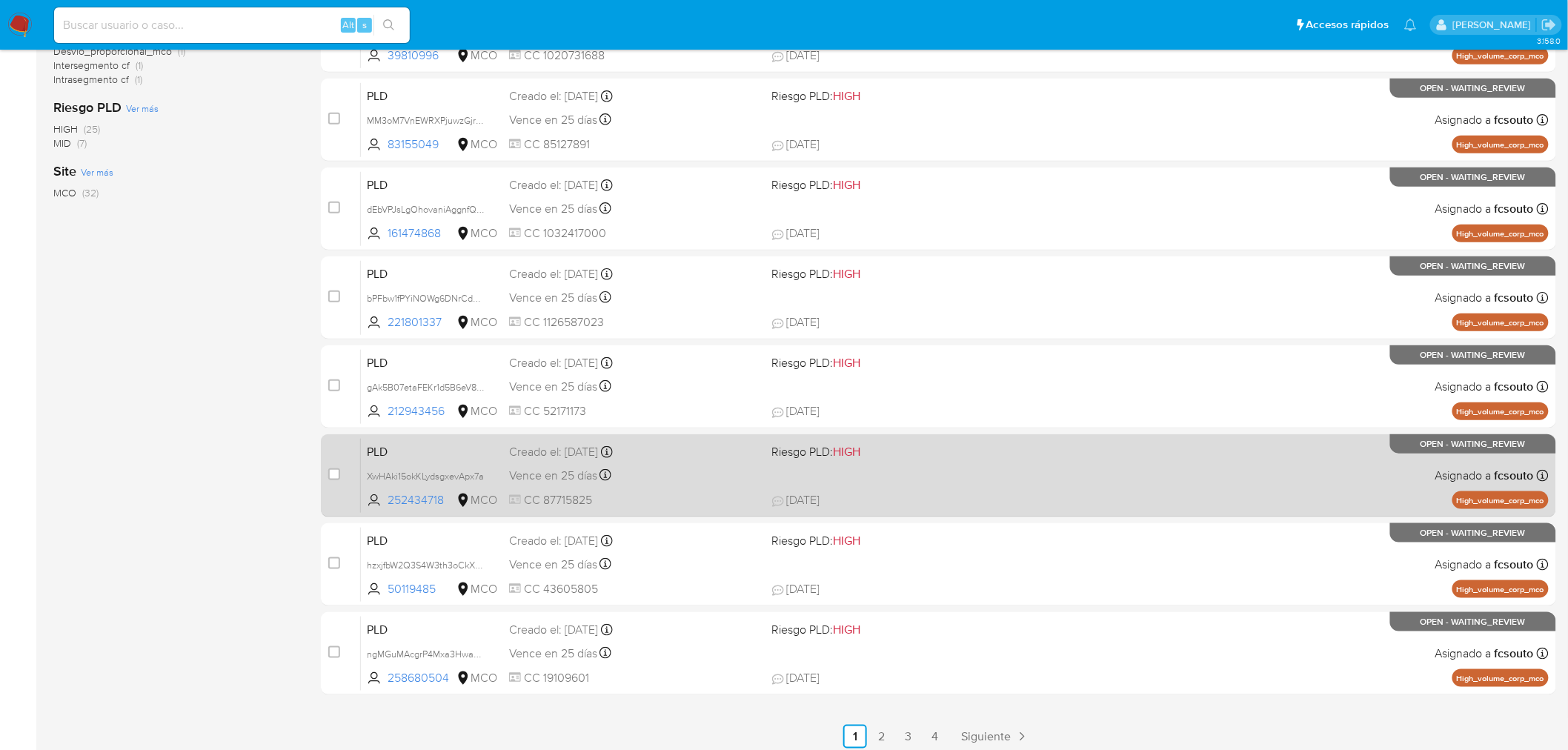
scroll to position [472, 0]
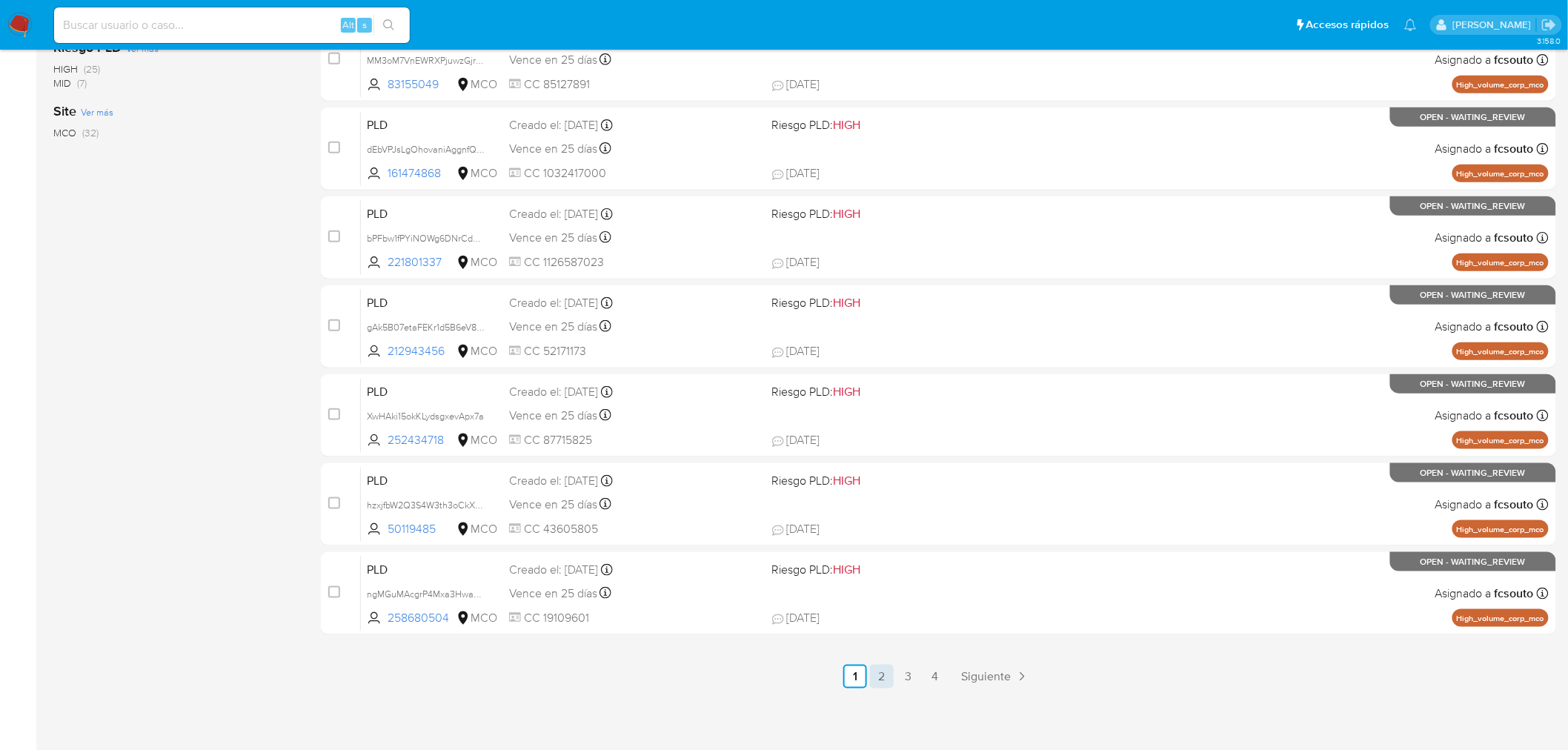
click at [880, 679] on link "2" at bounding box center [881, 676] width 24 height 24
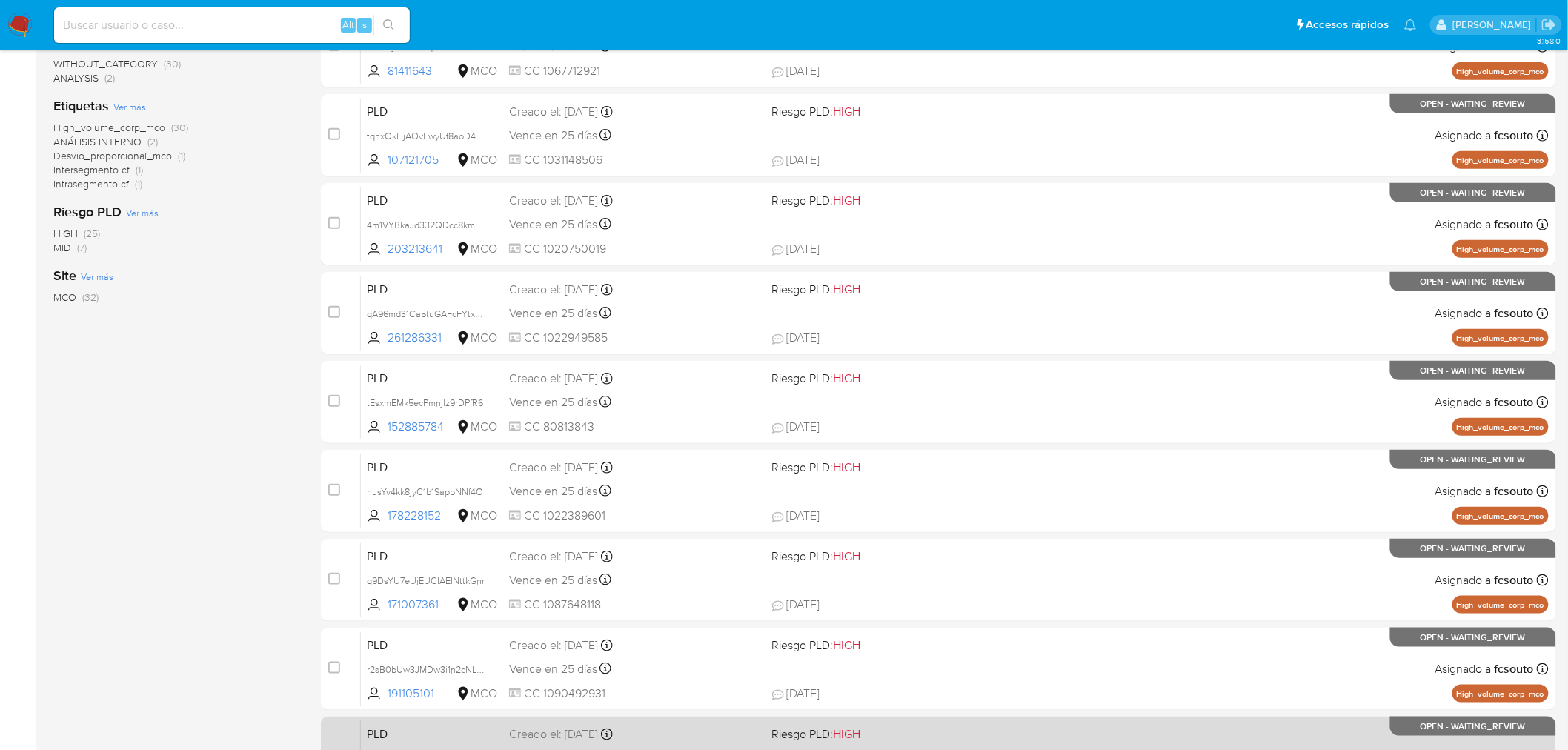
scroll to position [472, 0]
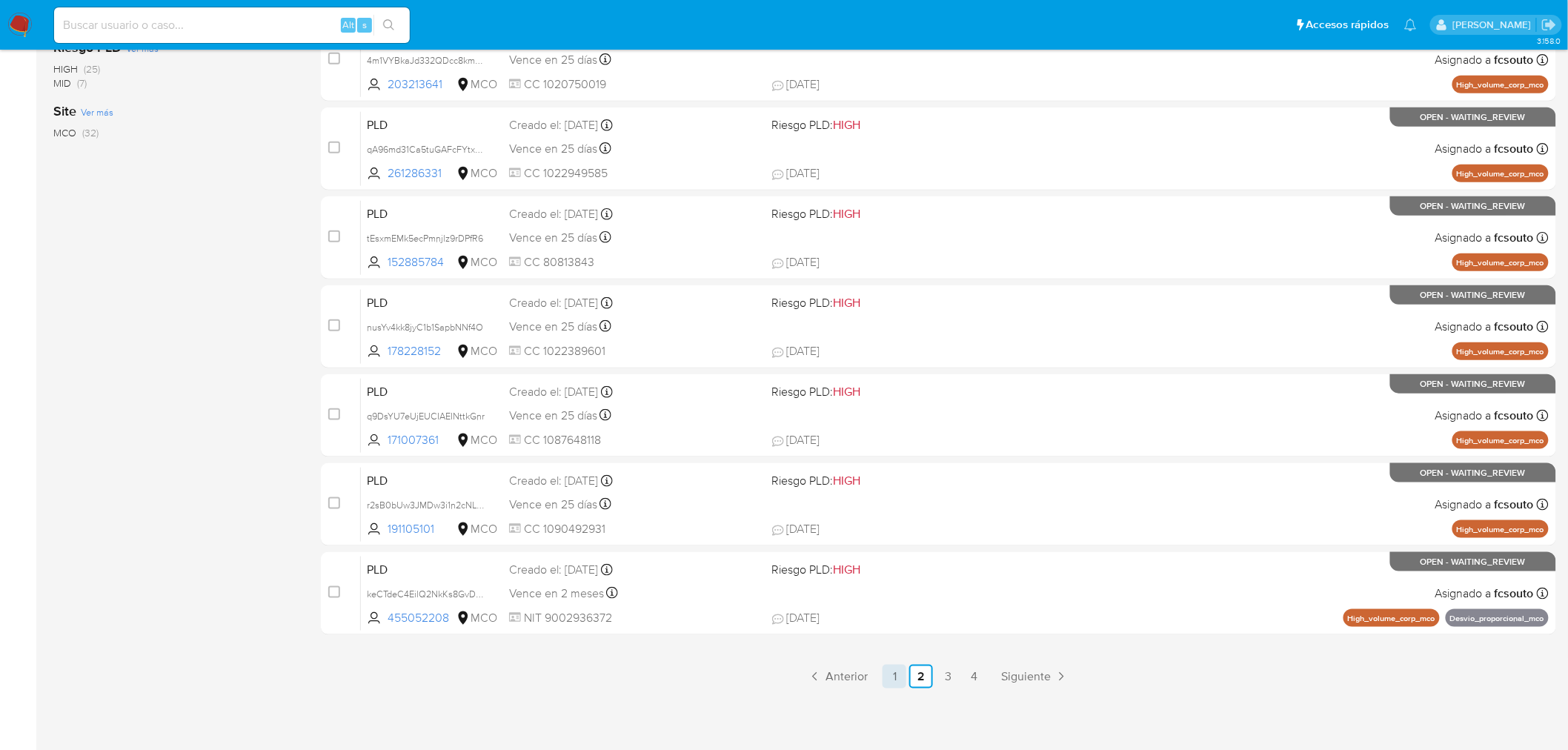
click at [898, 682] on link "1" at bounding box center [894, 676] width 24 height 24
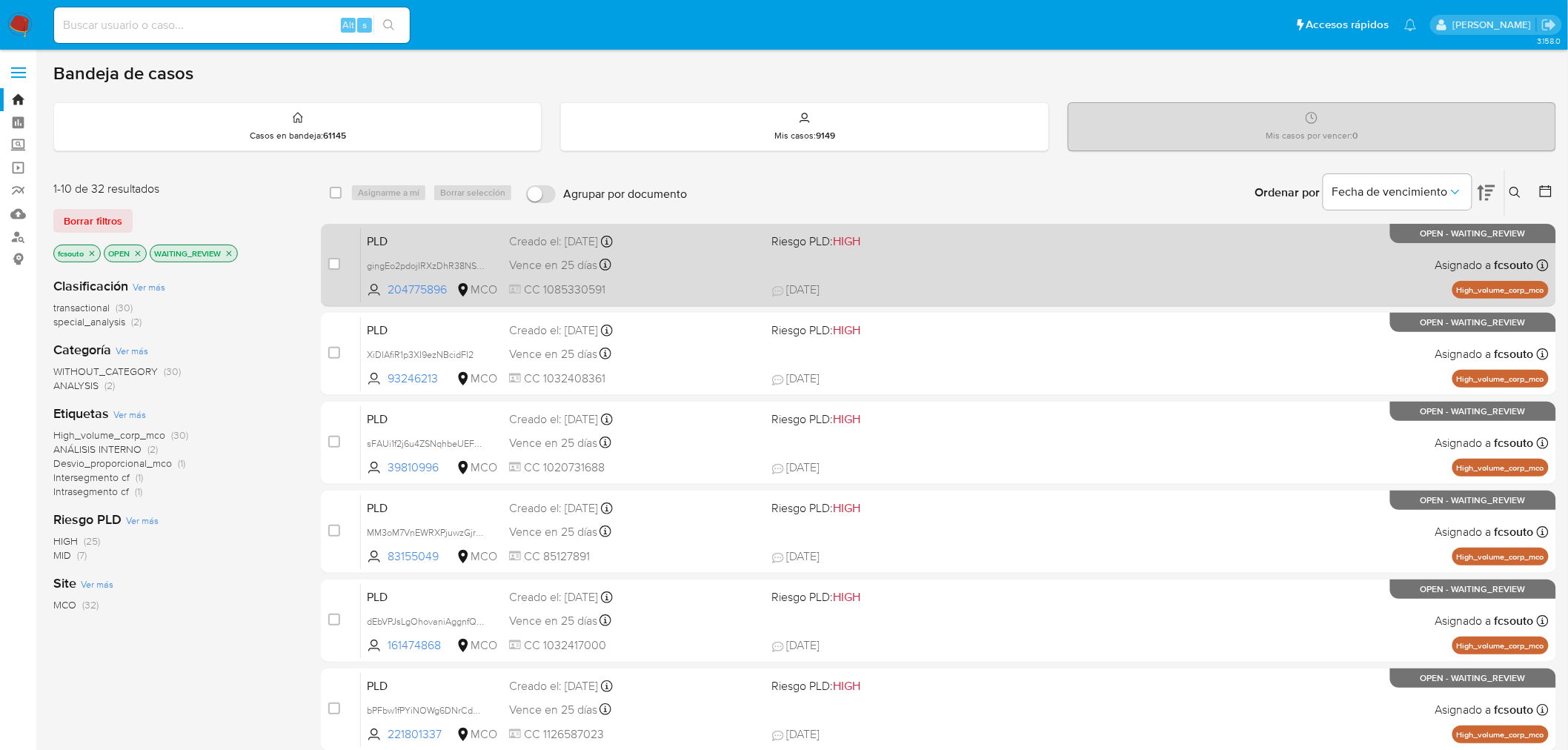
click at [664, 279] on div "PLD gingEo2pdojIRXzDhR38NSDG 204775896 MCO Riesgo PLD: HIGH Creado el: 12/07/20…" at bounding box center [955, 265] width 1188 height 75
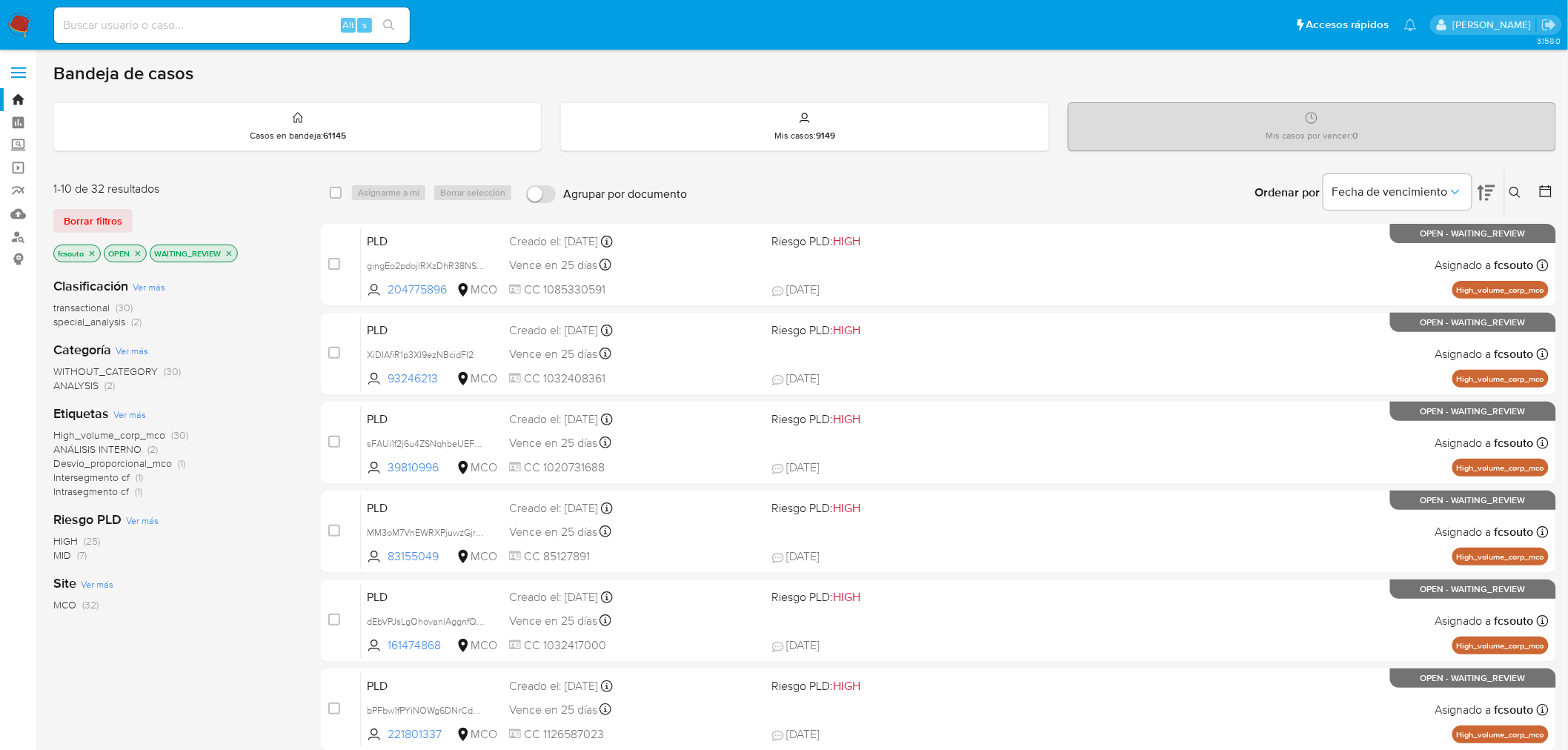
click at [196, 24] on input at bounding box center [232, 25] width 356 height 20
paste input "YgxjbGJ3S79YEBrCwgTlpKE1"
type input "YgxjbGJ3S79YEBrCwgTlpKE1"
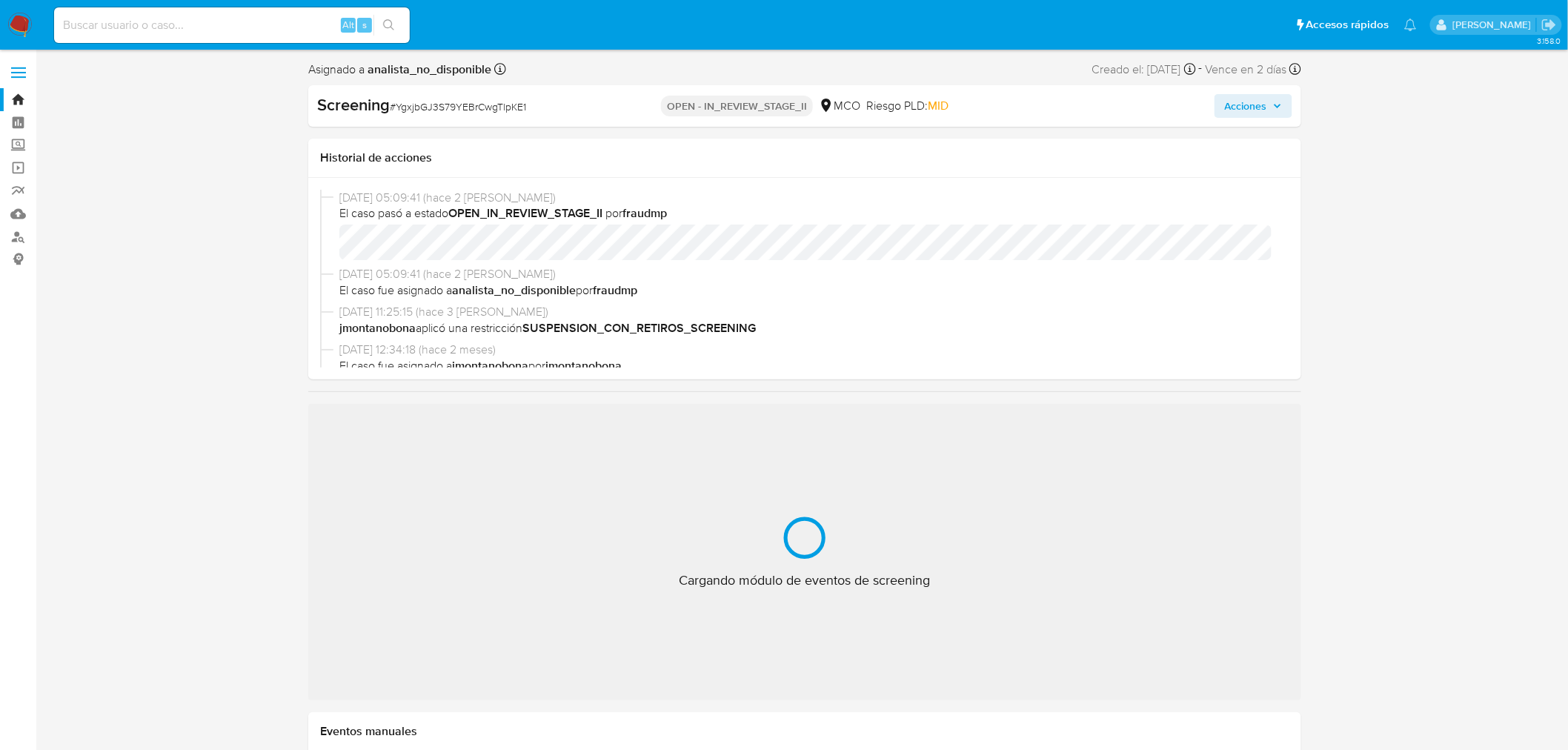
select select "10"
click at [19, 31] on img at bounding box center [19, 25] width 25 height 25
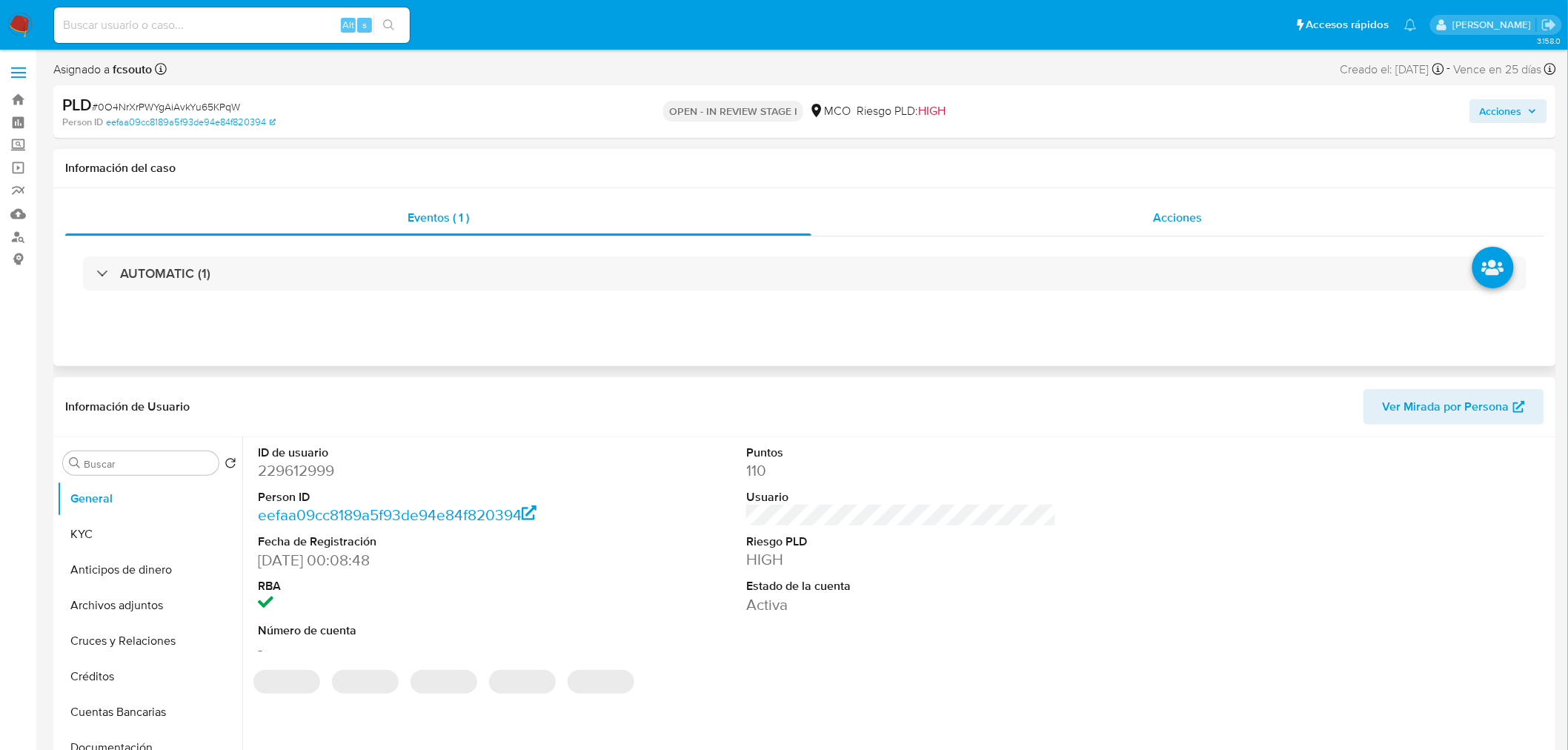
select select "10"
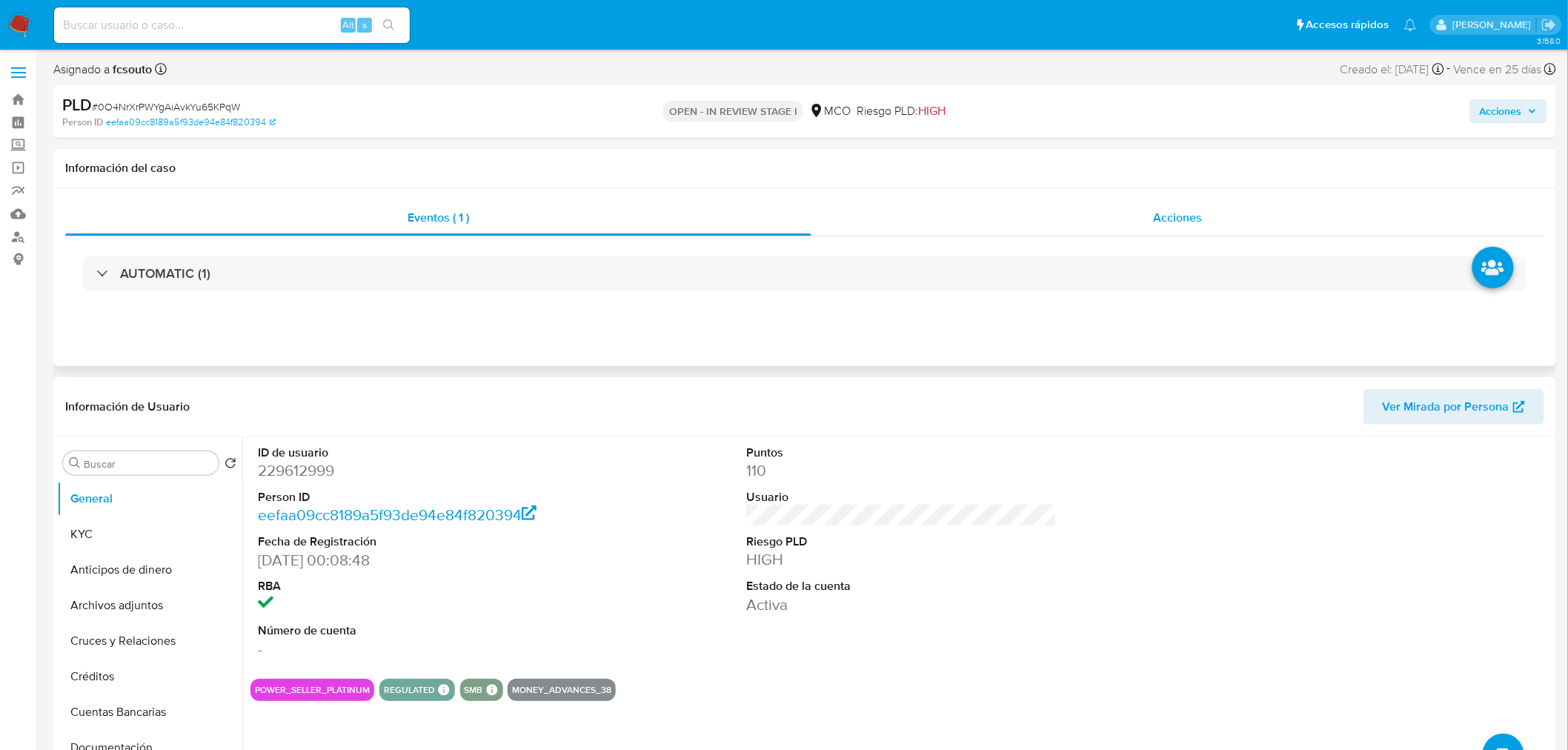
click at [1184, 216] on span "Acciones" at bounding box center [1177, 217] width 49 height 17
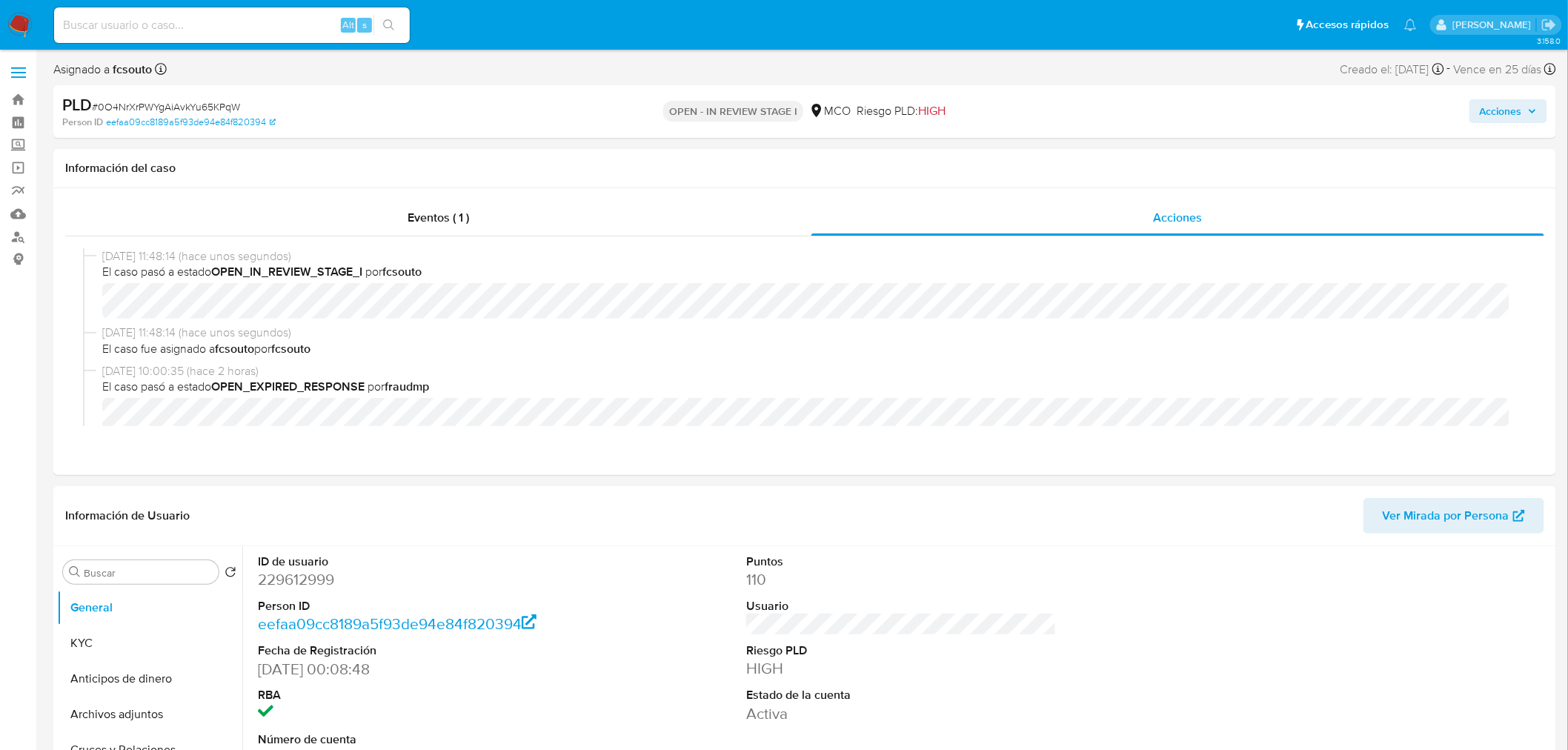
drag, startPoint x: 1523, startPoint y: 110, endPoint x: 1491, endPoint y: 115, distance: 32.4
click at [1519, 111] on span "Acciones" at bounding box center [1501, 111] width 42 height 24
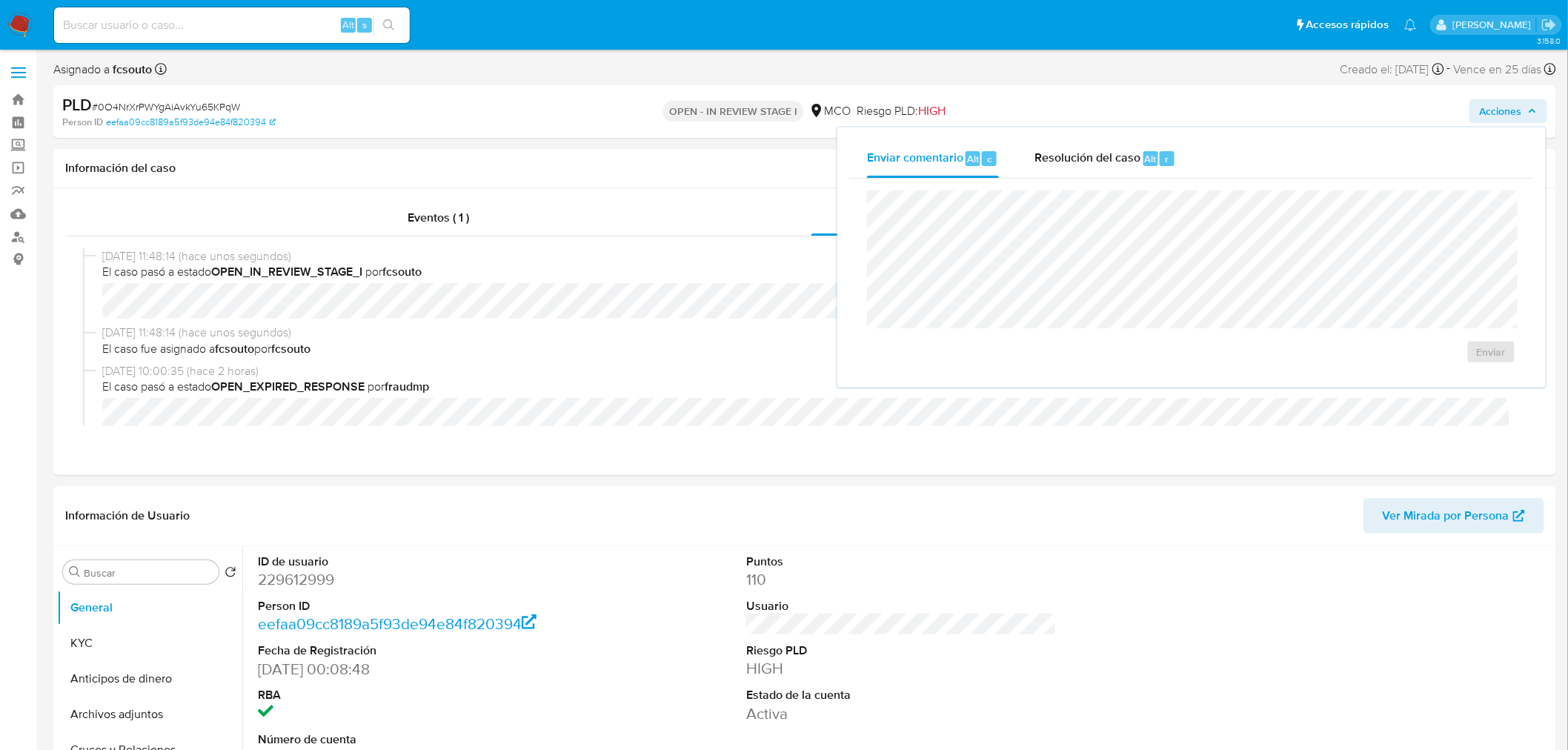
drag, startPoint x: 1119, startPoint y: 160, endPoint x: 1097, endPoint y: 187, distance: 34.8
click at [1104, 180] on div "Enviar comentario Alt c Resolución del caso Alt r Enviar" at bounding box center [1191, 257] width 685 height 236
drag, startPoint x: 1098, startPoint y: 127, endPoint x: 1056, endPoint y: 167, distance: 58.0
click at [1094, 131] on div "Enviar comentario Alt c Resolución del caso Alt r Enviar" at bounding box center [1192, 258] width 708 height 260
click at [1061, 165] on span "Resolución del caso" at bounding box center [1087, 158] width 106 height 17
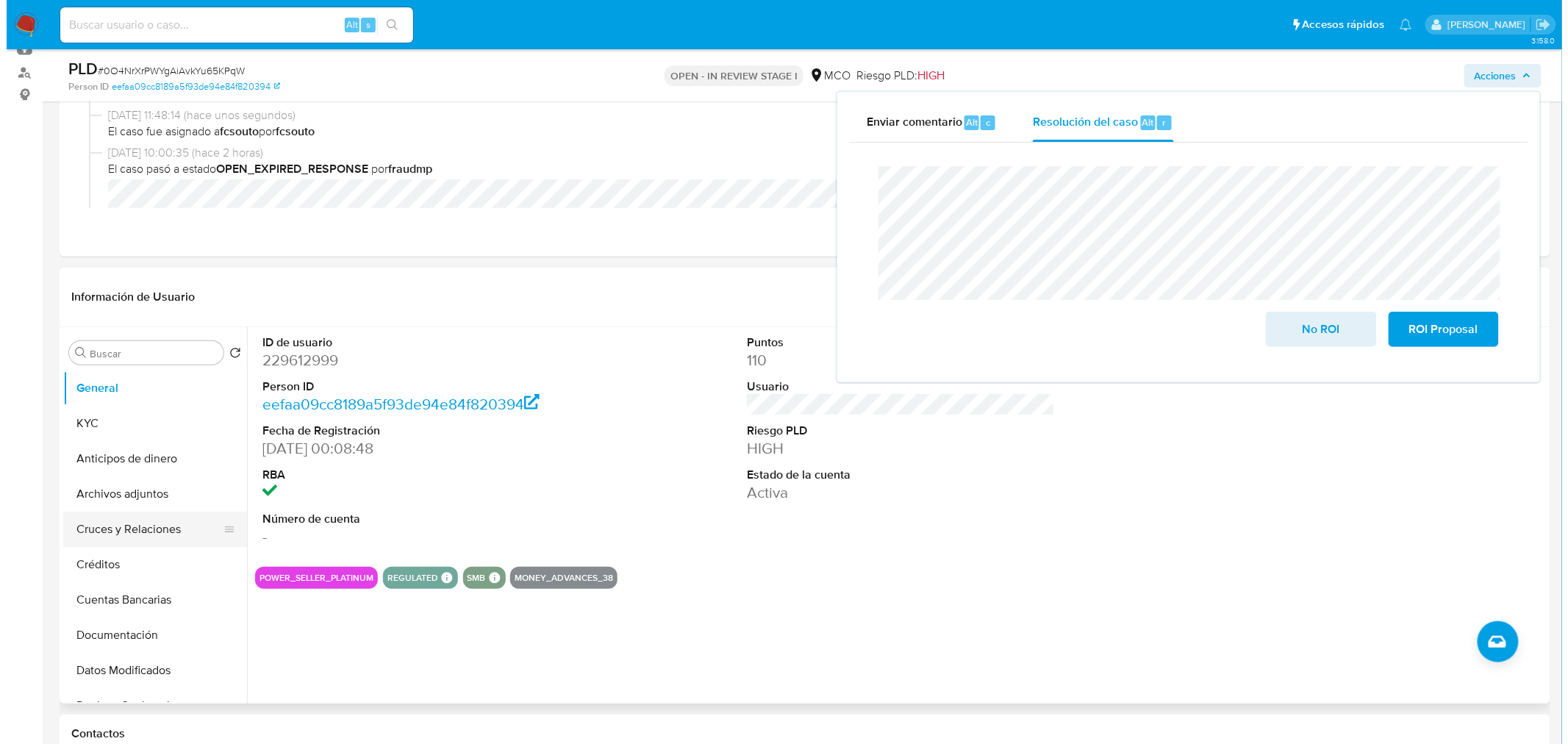
scroll to position [164, 0]
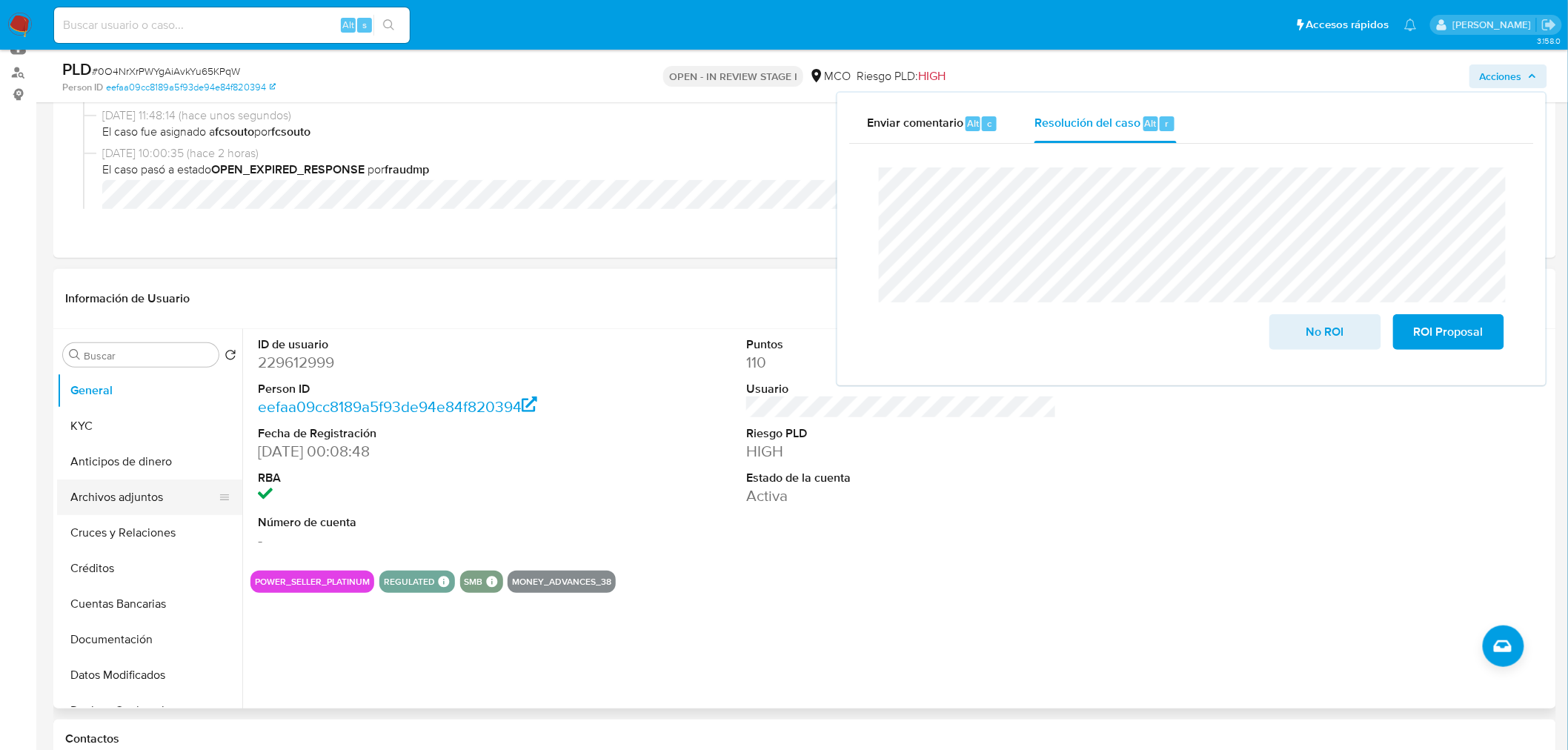
click at [149, 491] on button "Archivos adjuntos" at bounding box center [143, 497] width 173 height 36
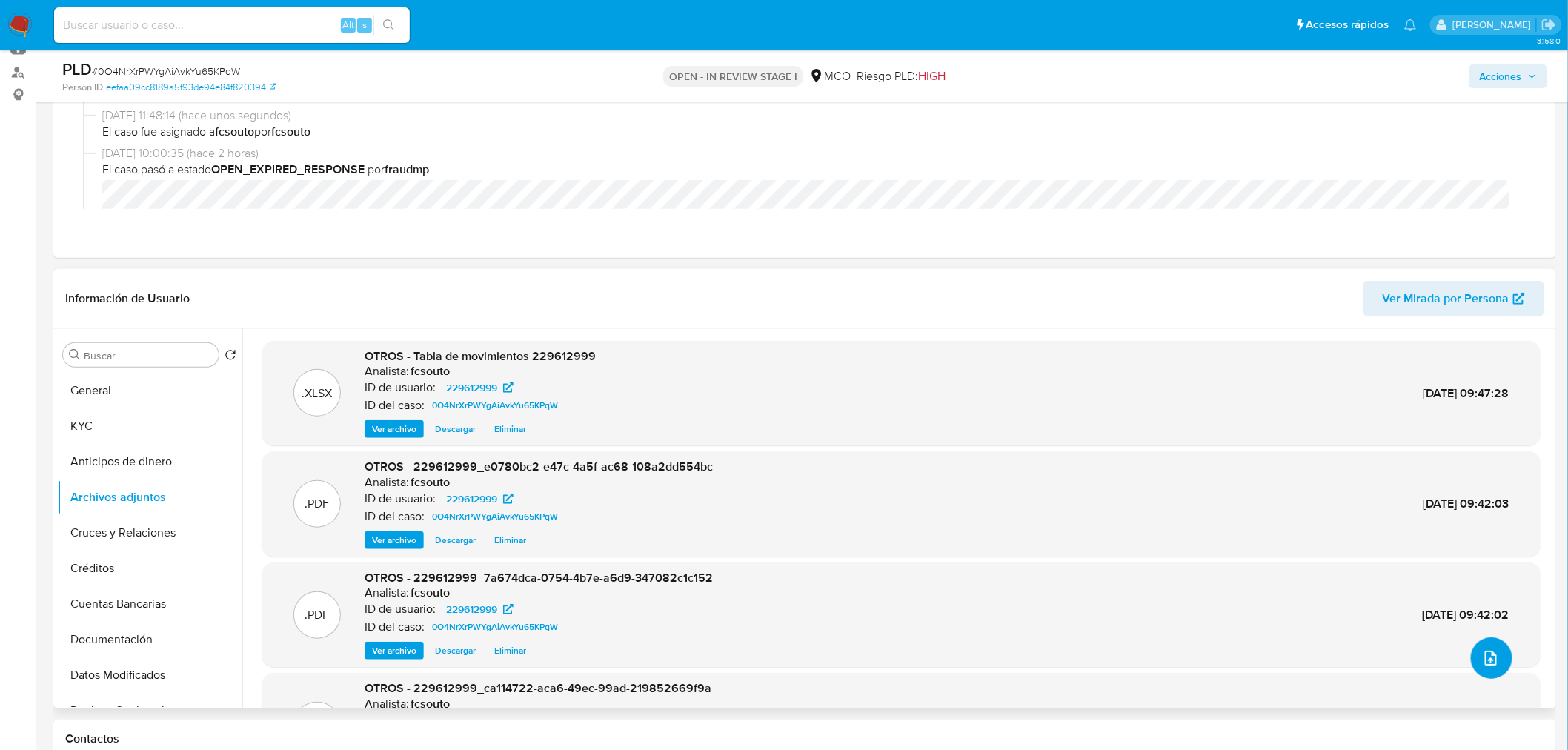
click at [1490, 665] on span "upload-file" at bounding box center [1491, 658] width 18 height 18
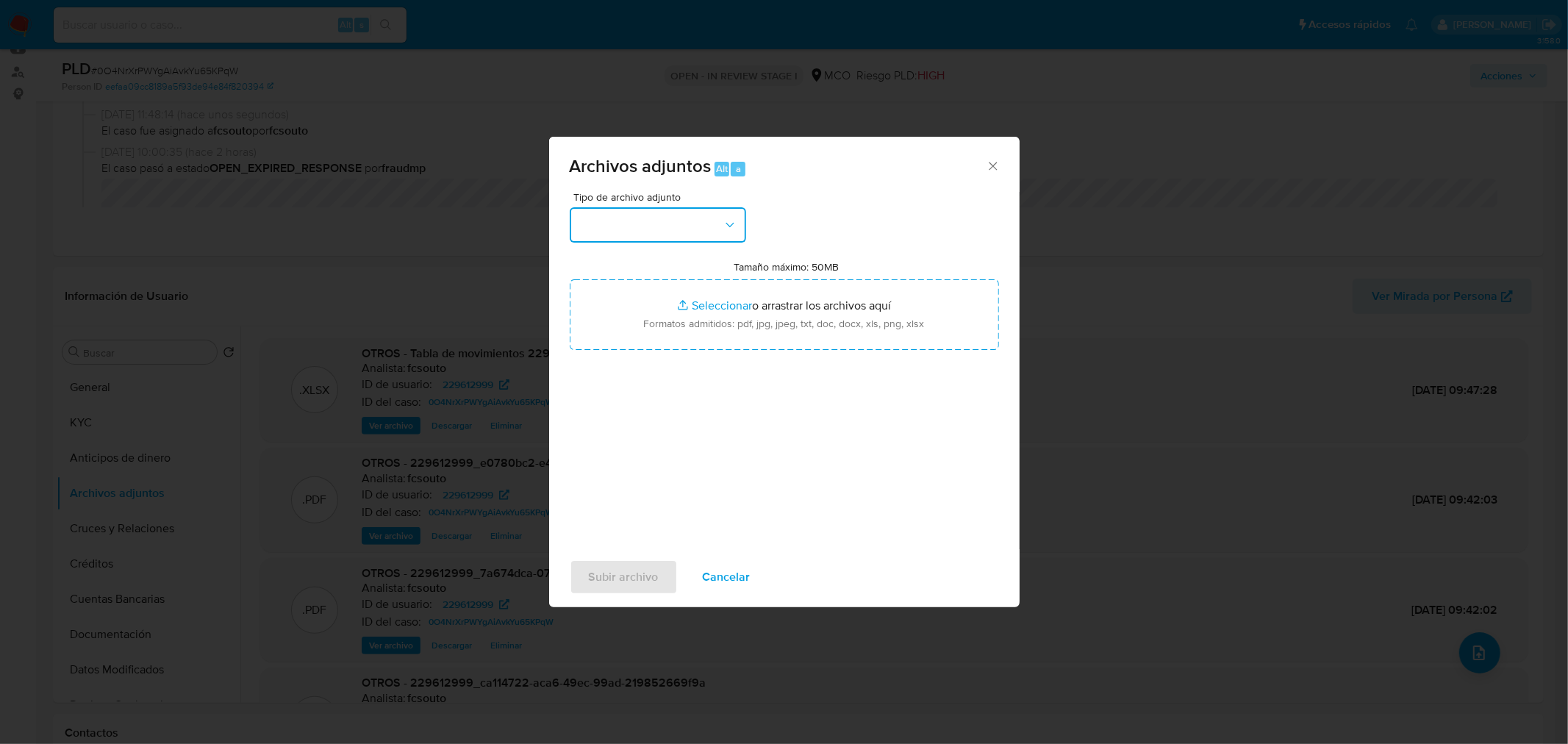
click at [664, 212] on button "button" at bounding box center [657, 225] width 176 height 35
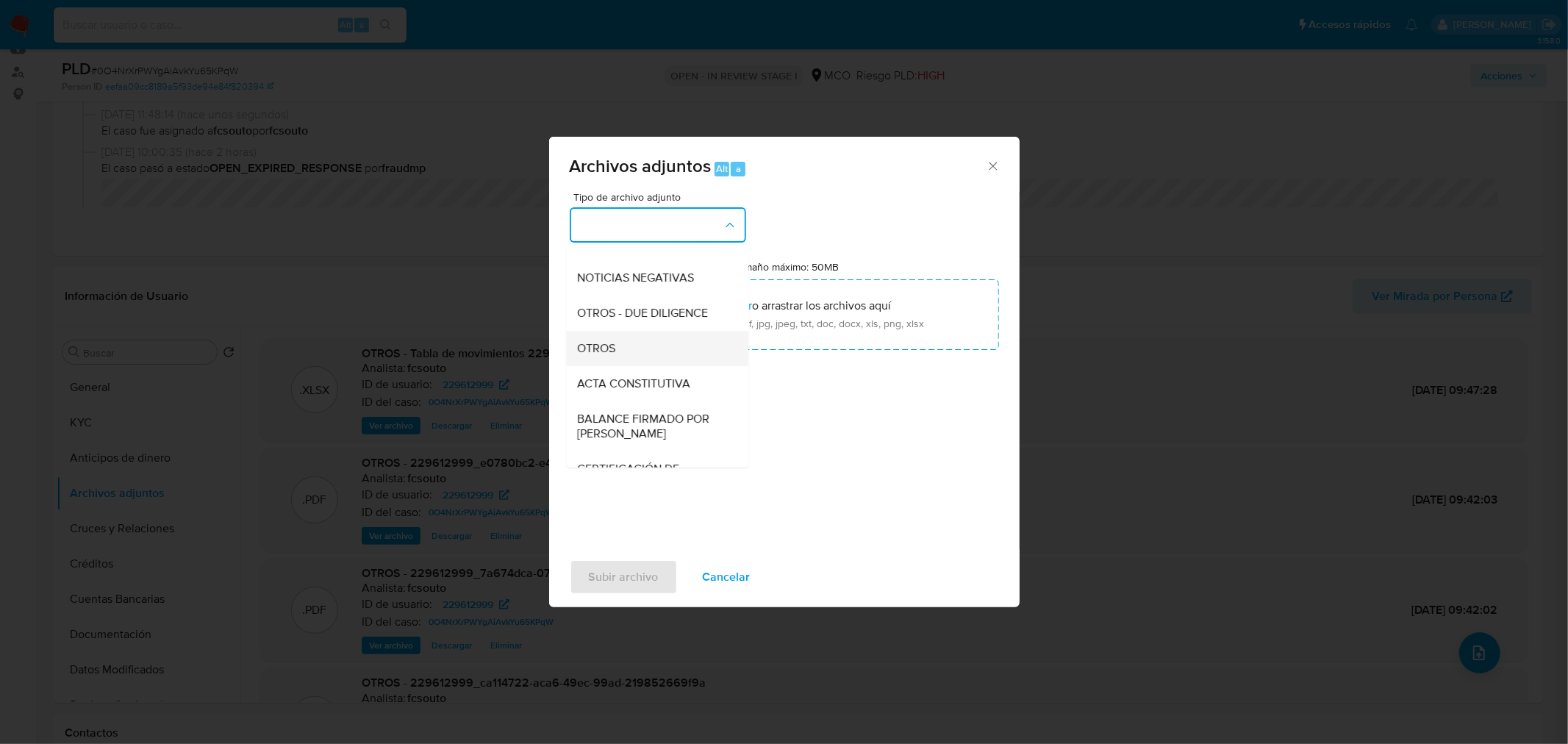
click at [641, 356] on div "OTROS" at bounding box center [653, 348] width 150 height 35
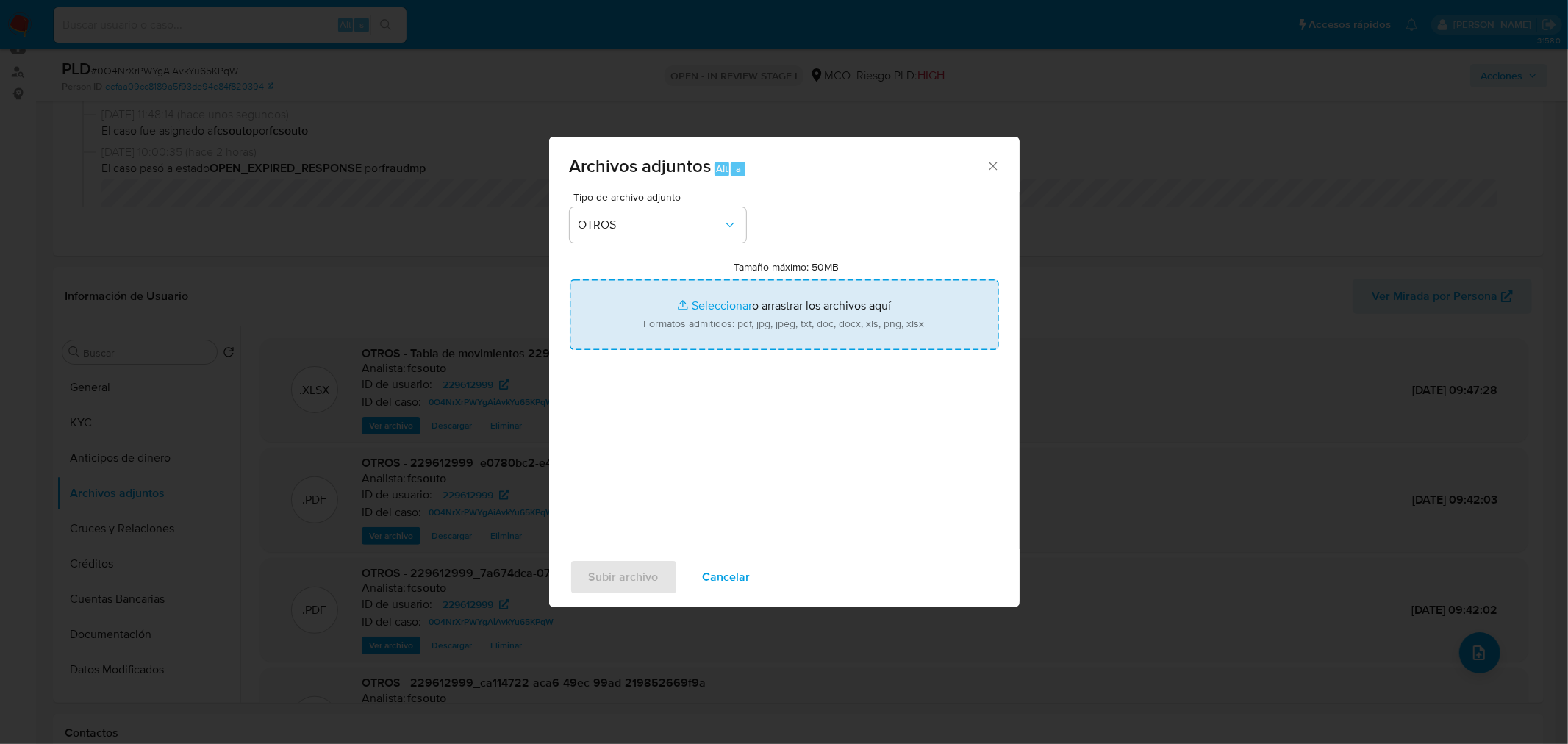
click at [708, 306] on input "Tamaño máximo: 50MB Seleccionar archivos" at bounding box center [784, 315] width 429 height 71
type input "C:\fakepath\229612999 - 11_9_2025.pdf"
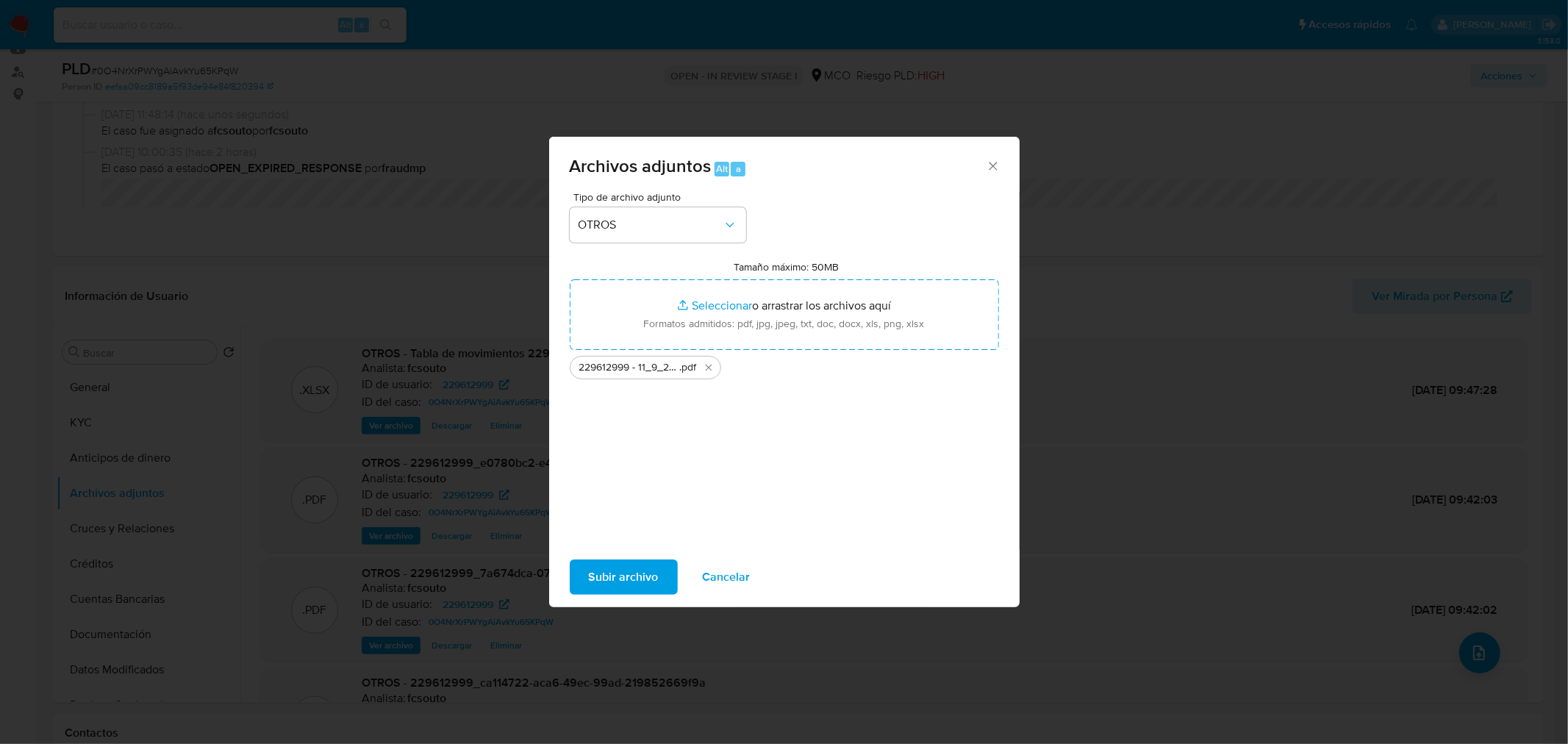
click at [637, 577] on span "Subir archivo" at bounding box center [624, 577] width 70 height 32
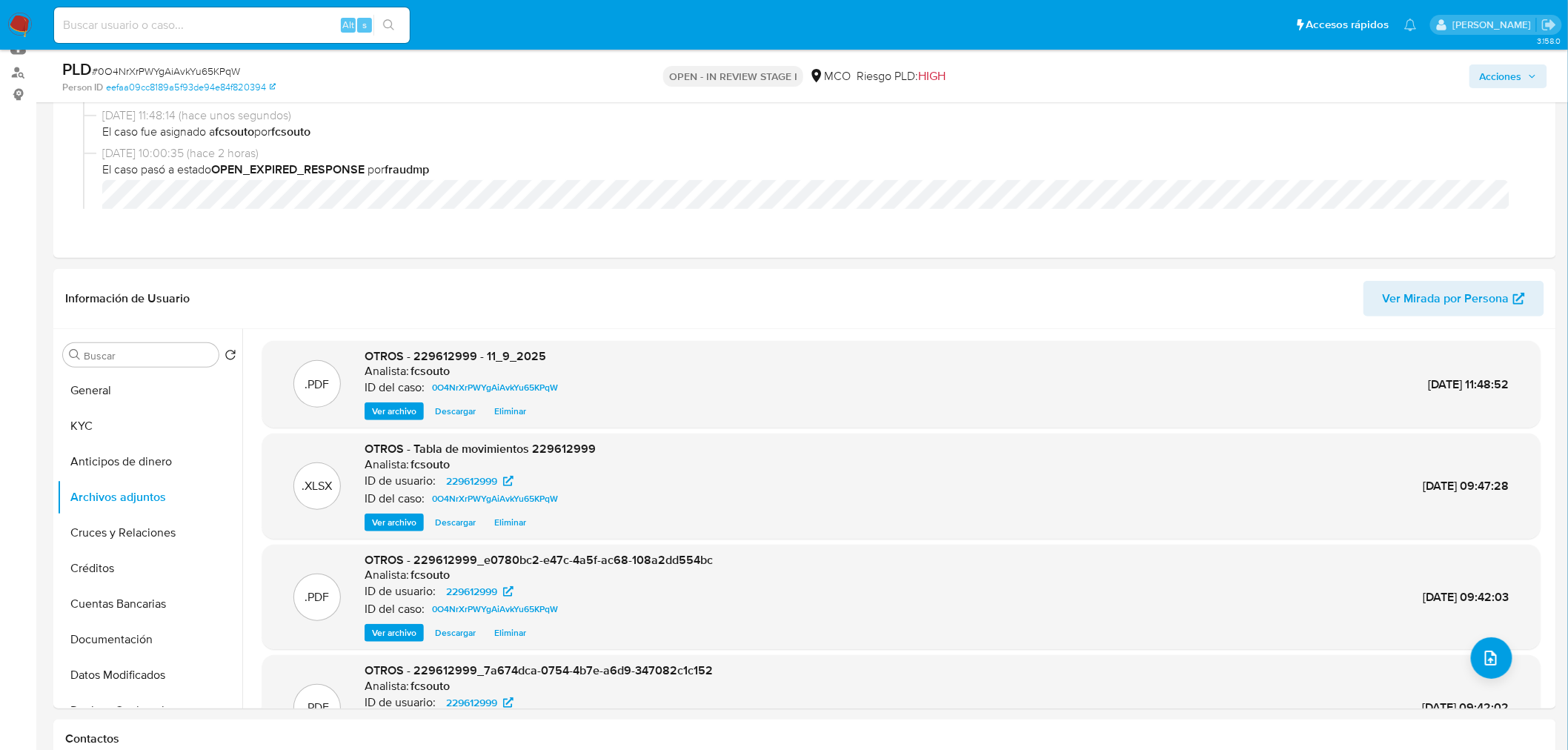
click at [1524, 87] on button "Acciones" at bounding box center [1509, 76] width 78 height 24
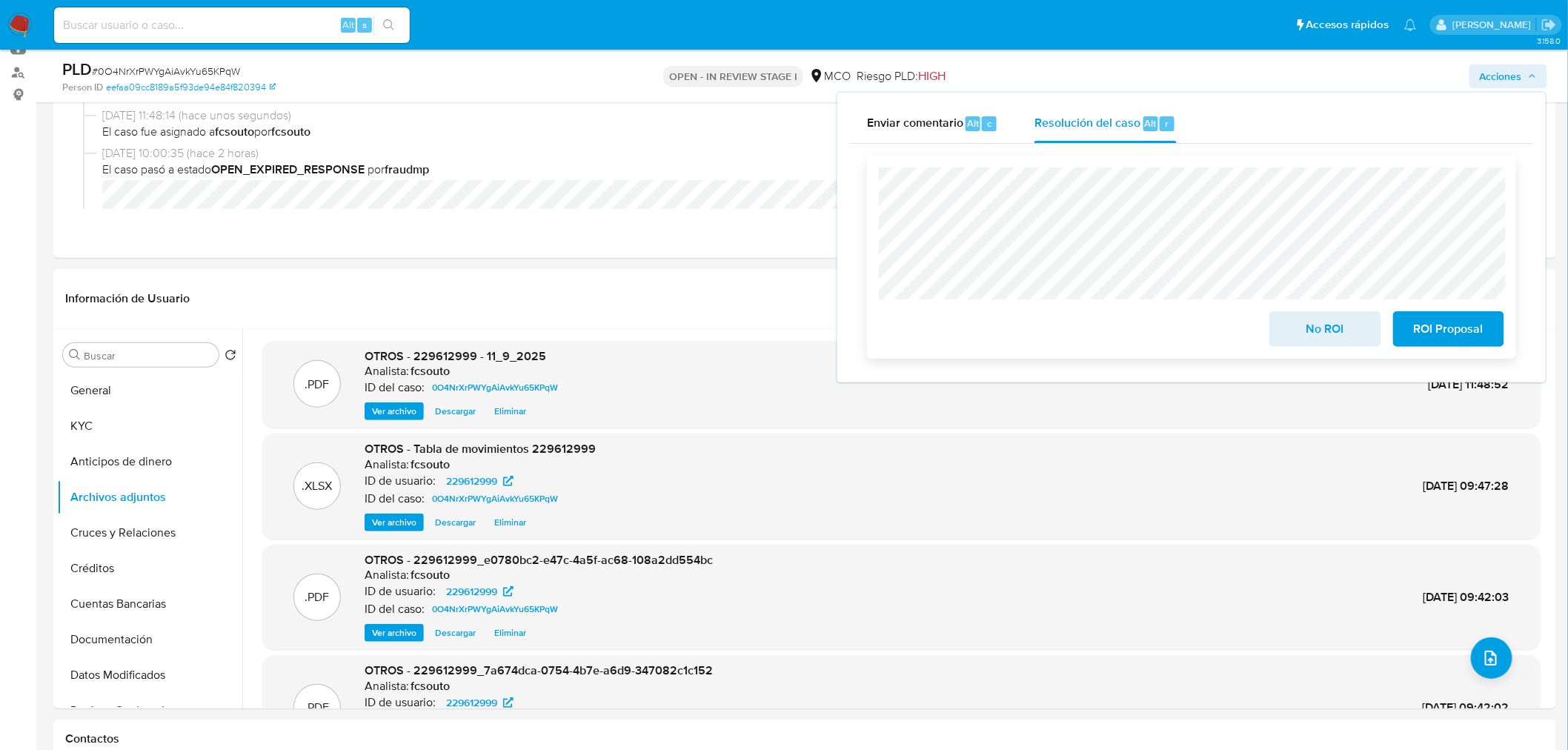
click at [965, 306] on div "No ROI ROI Proposal" at bounding box center [1192, 257] width 626 height 180
click at [1315, 330] on span "No ROI" at bounding box center [1324, 329] width 72 height 33
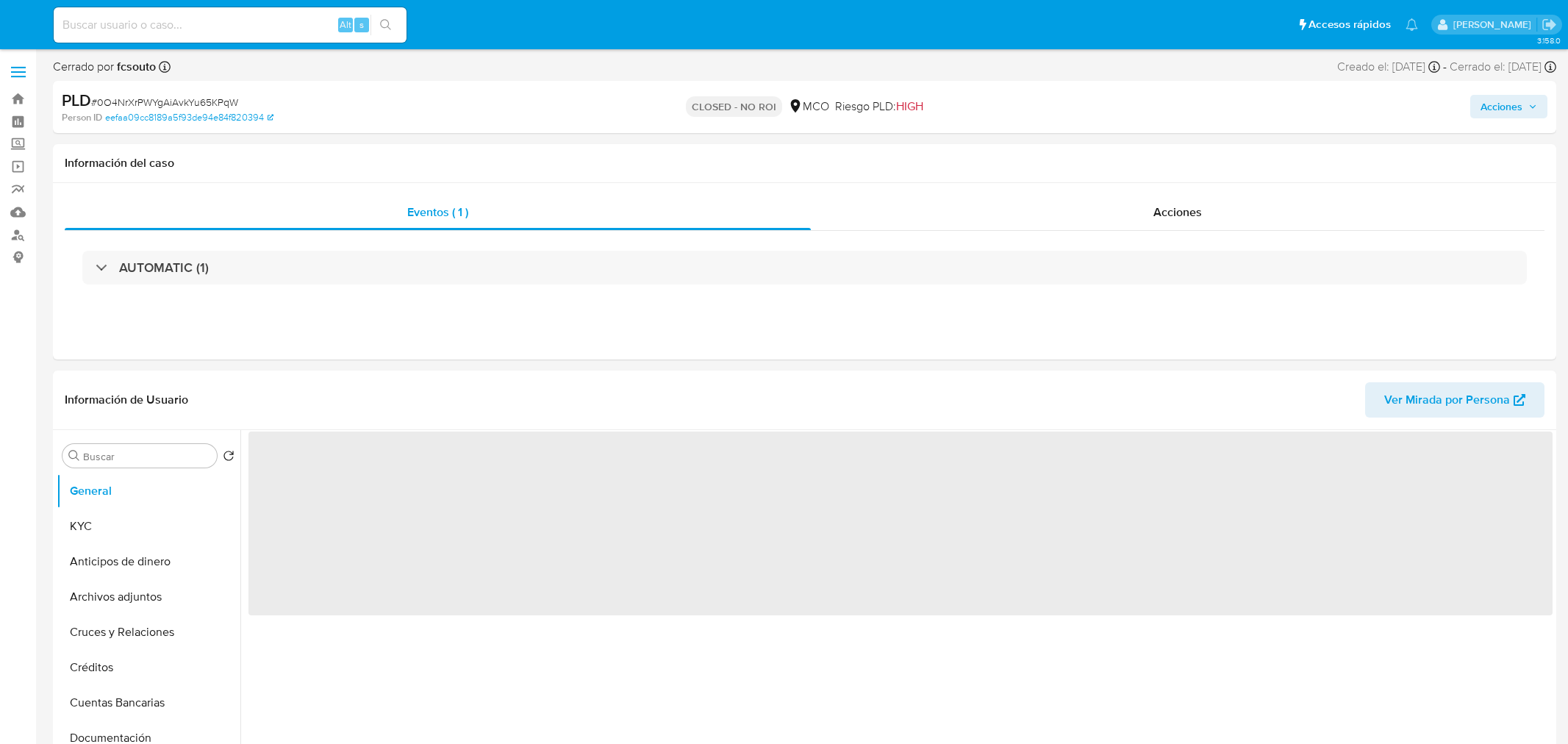
select select "10"
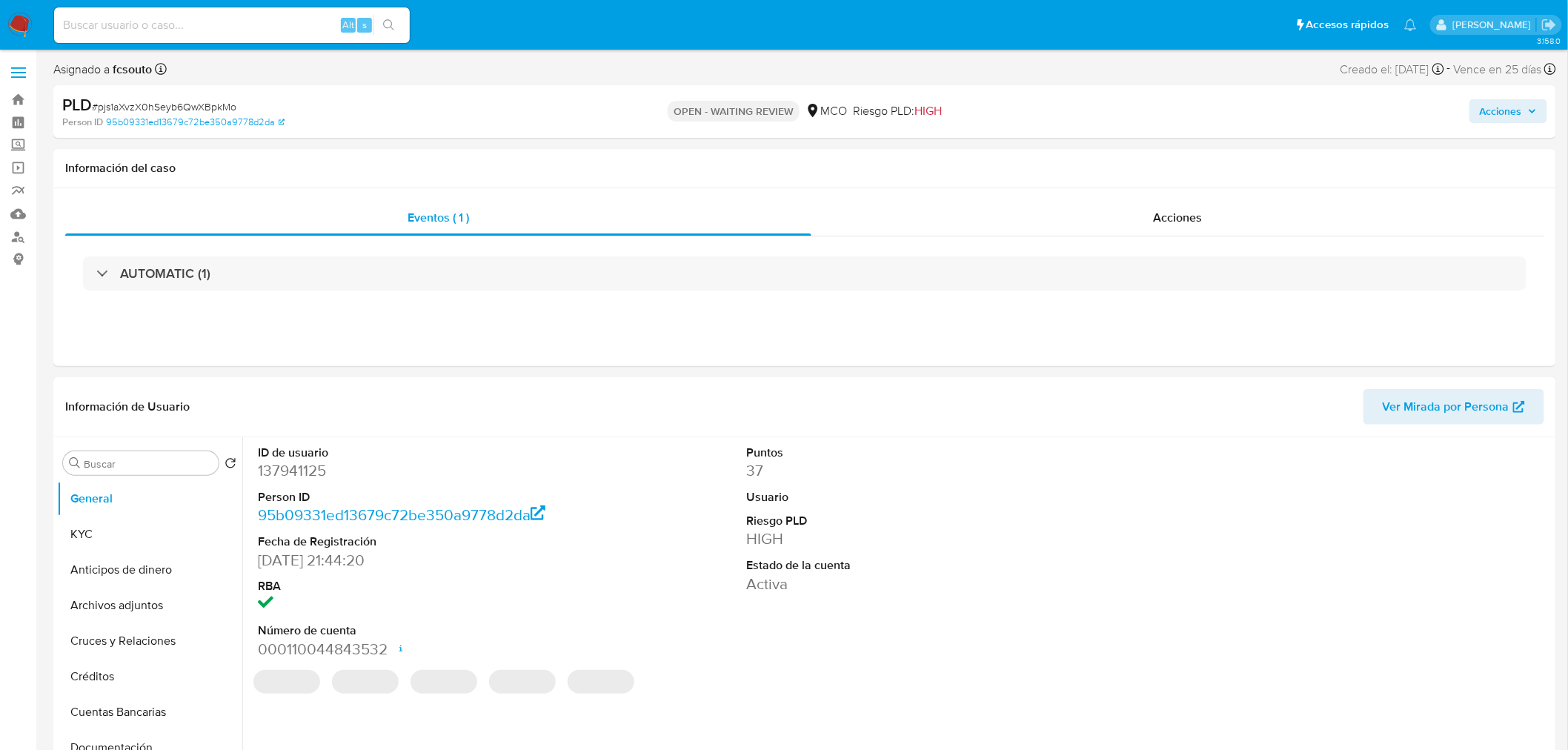
select select "10"
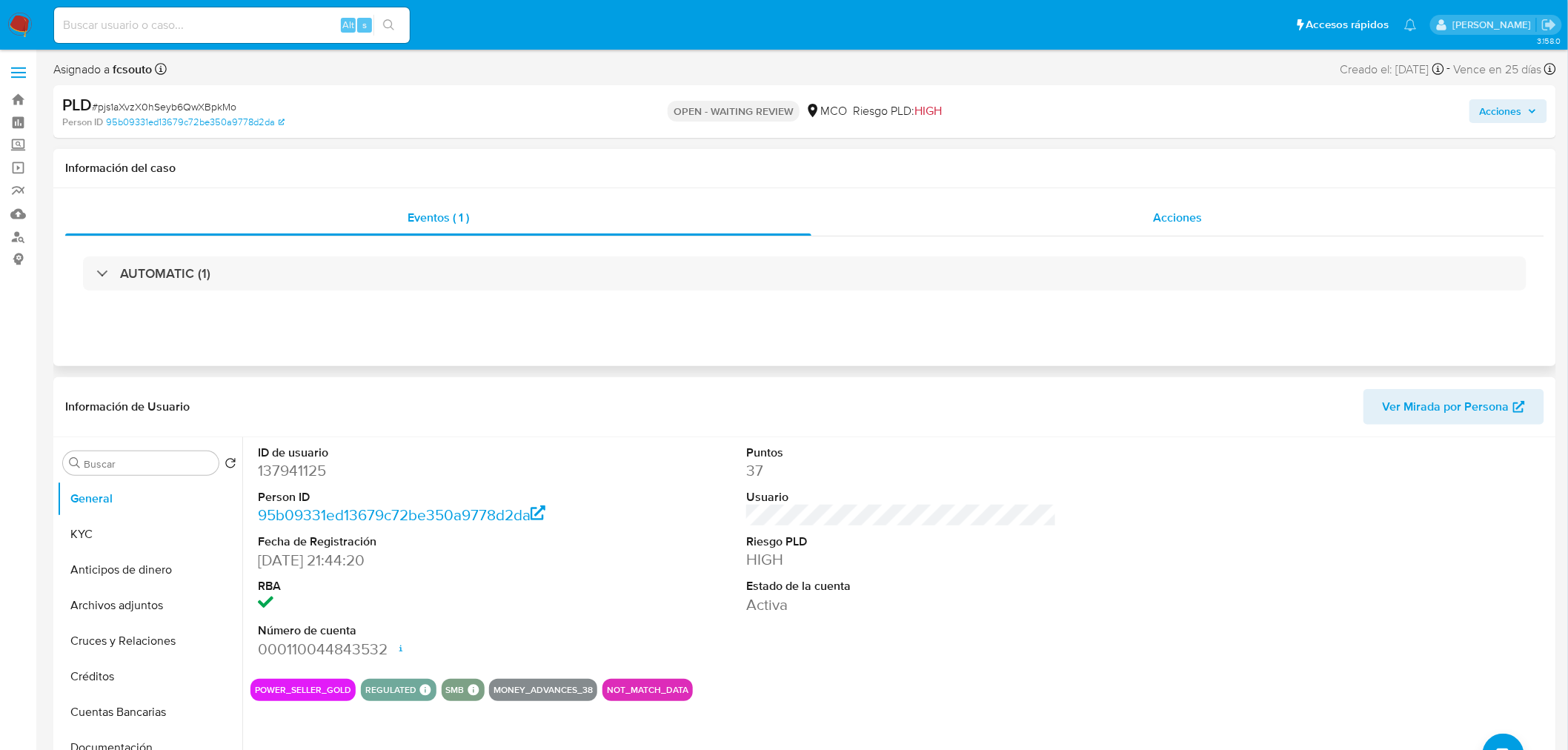
click at [1234, 219] on div "Acciones" at bounding box center [1178, 218] width 734 height 36
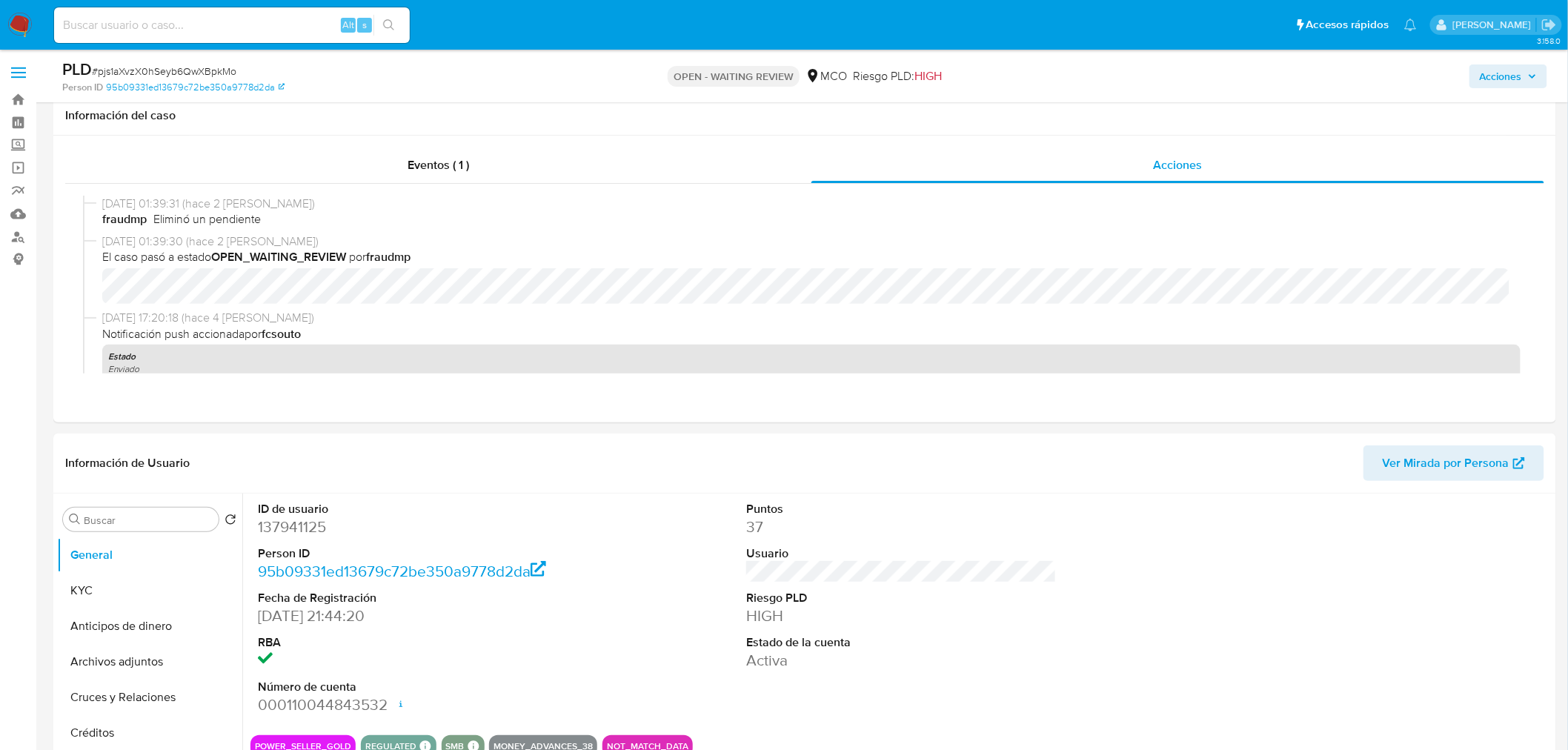
scroll to position [658, 0]
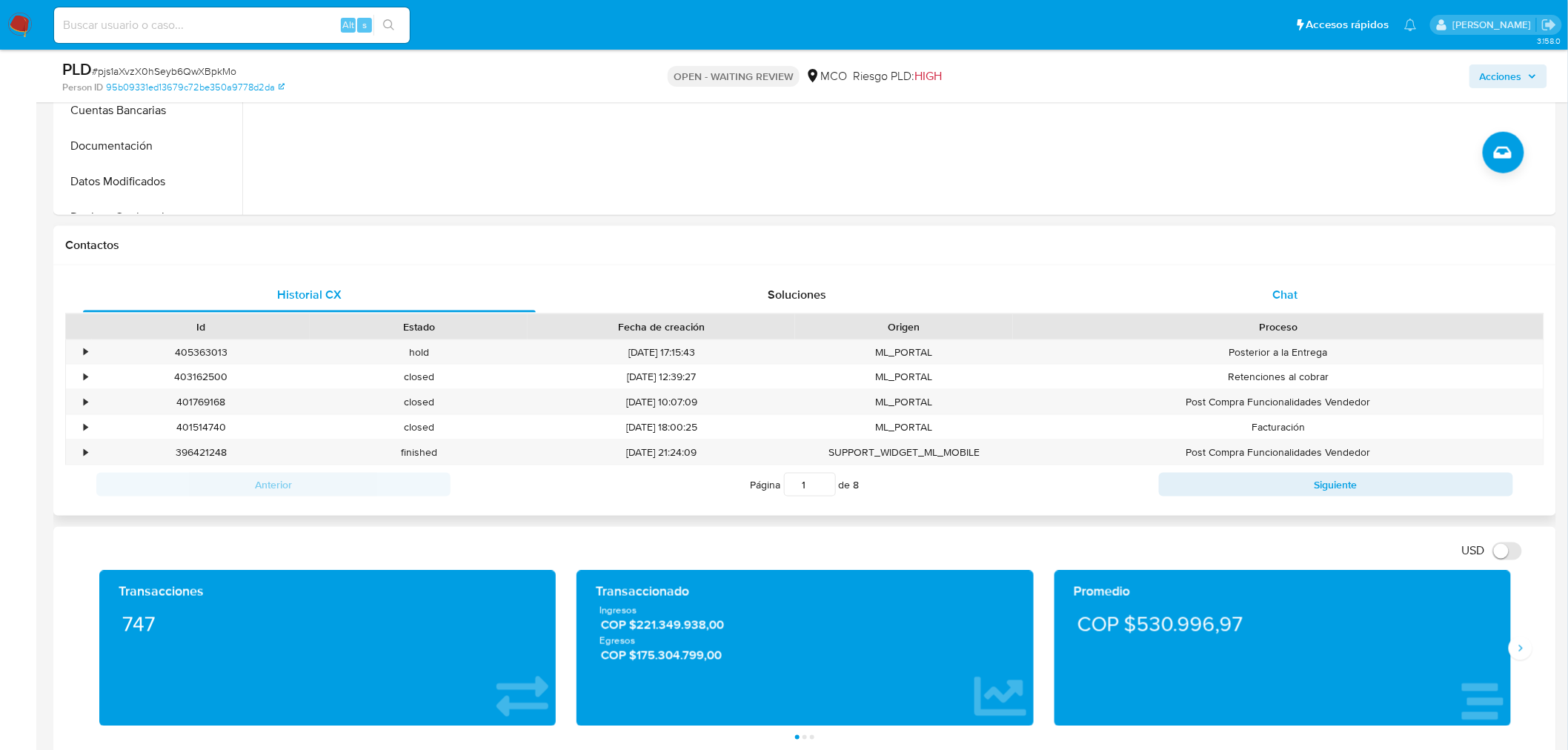
click at [1267, 292] on div "Chat" at bounding box center [1285, 295] width 453 height 36
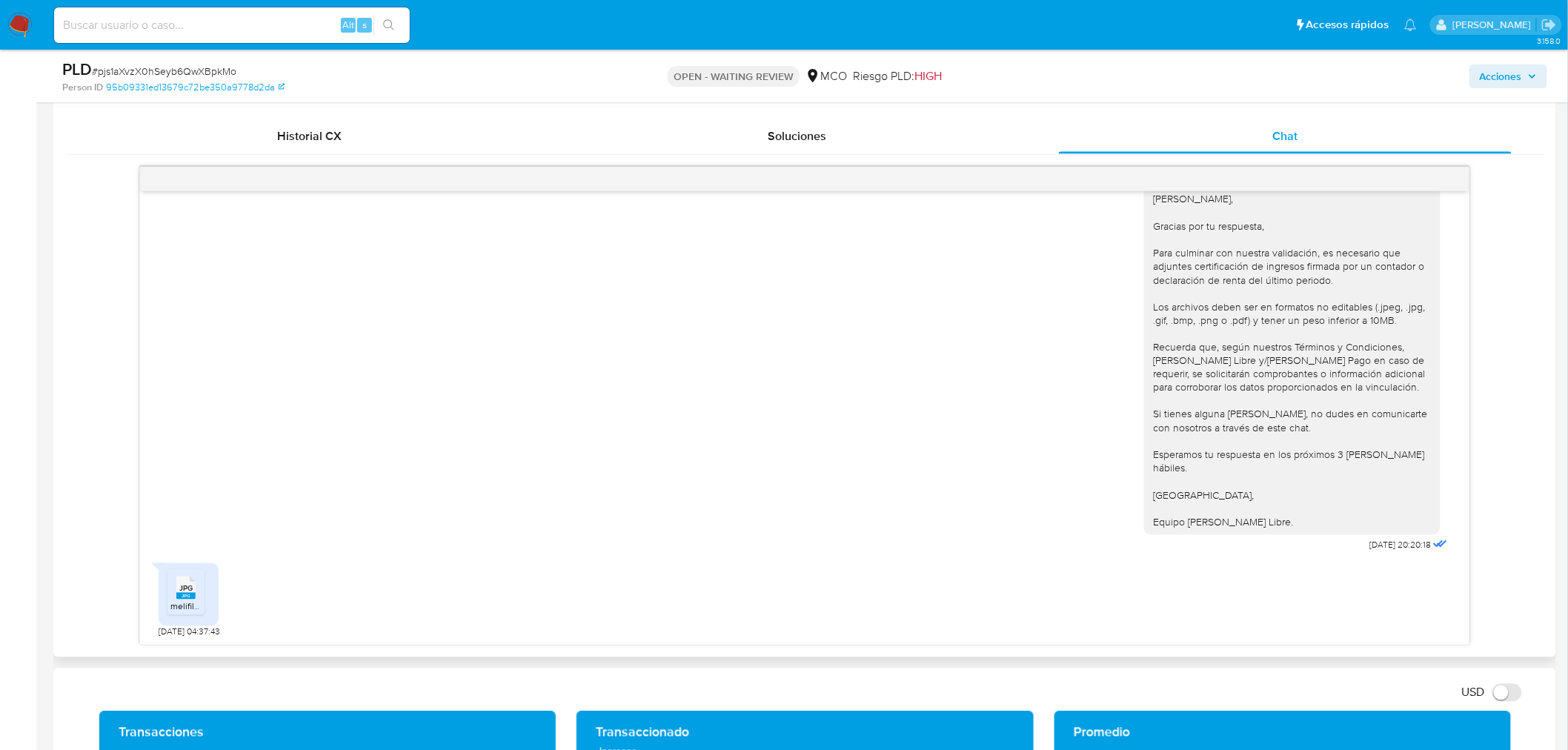
scroll to position [823, 0]
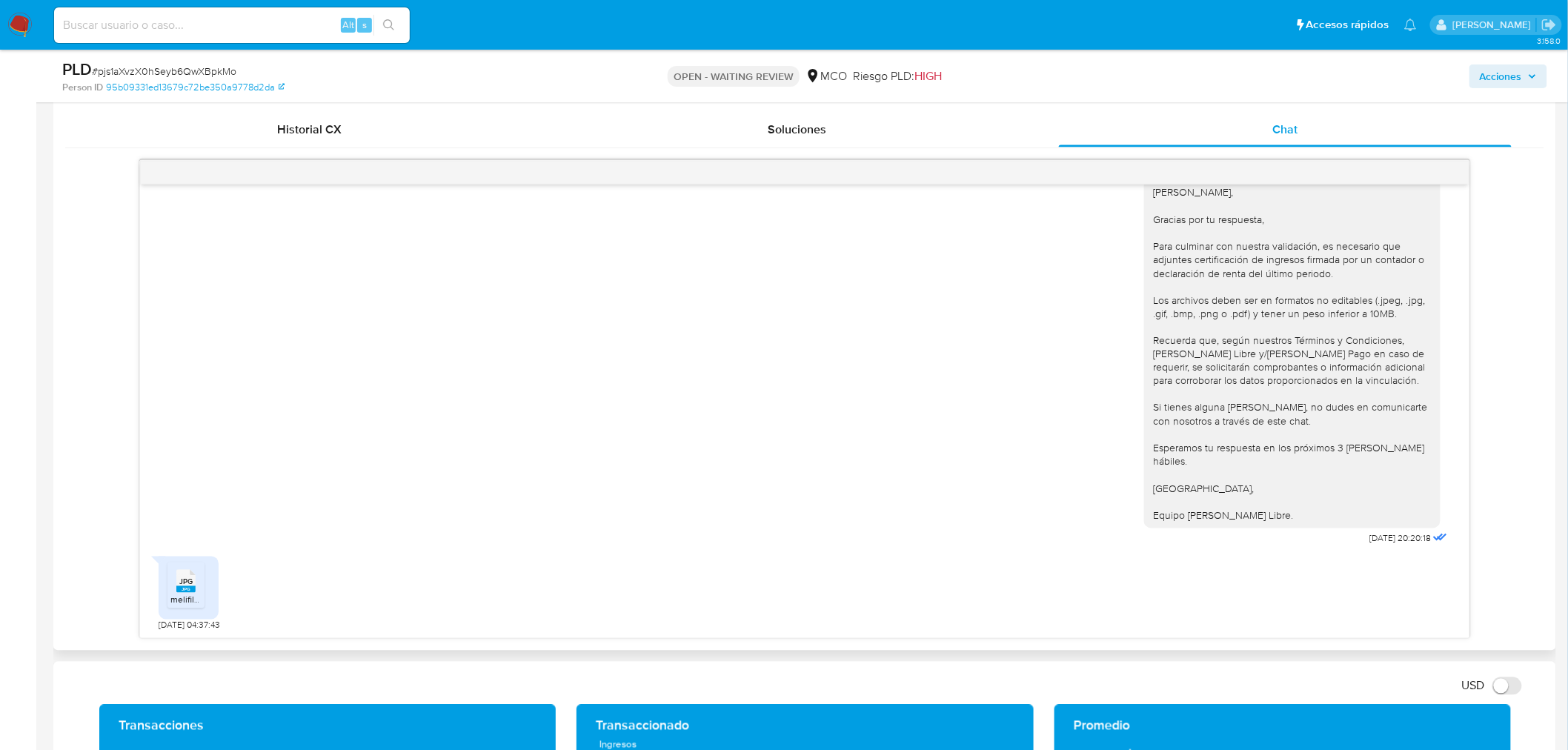
click at [173, 591] on div "JPG JPG" at bounding box center [186, 580] width 31 height 29
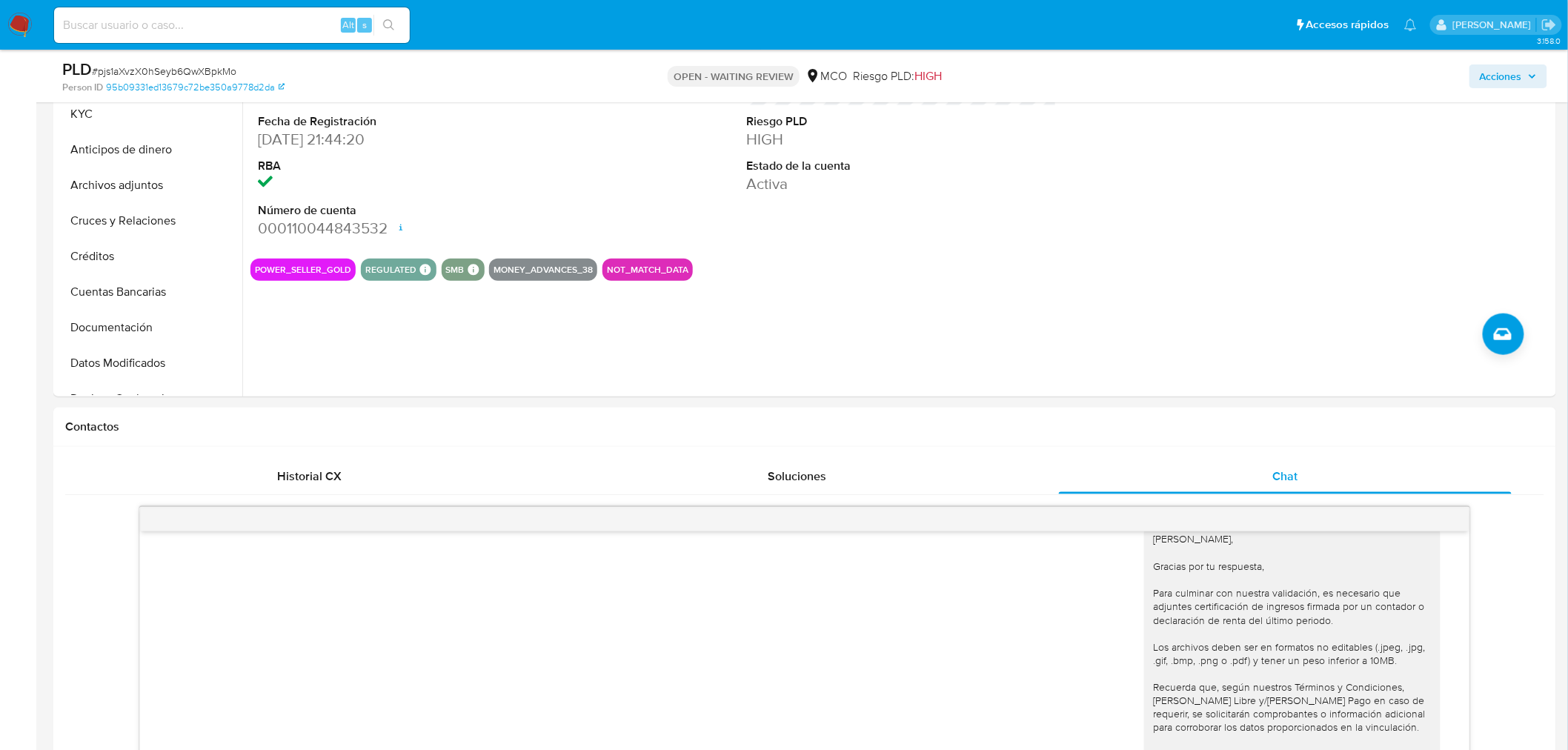
scroll to position [329, 0]
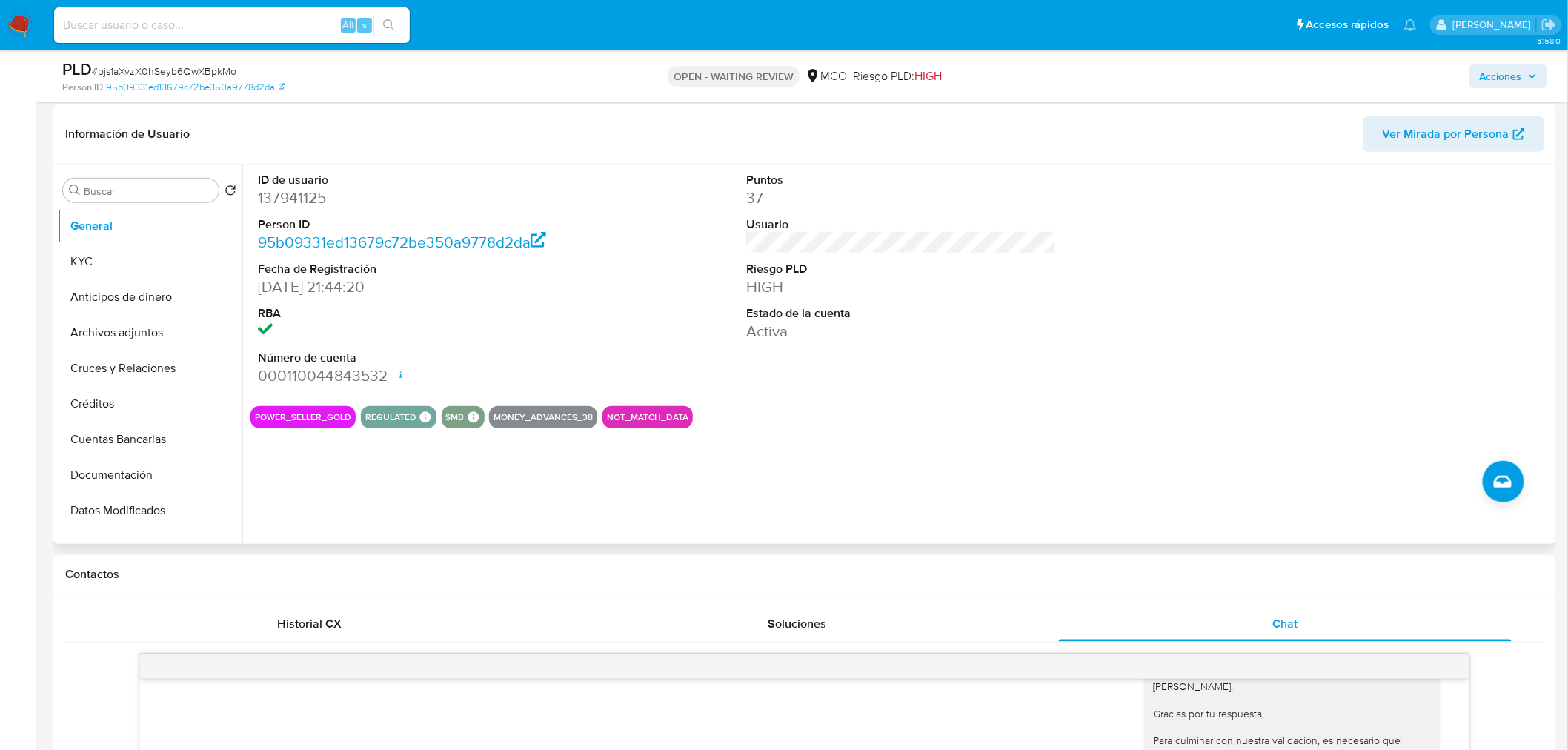
click at [308, 197] on dd "137941125" at bounding box center [413, 198] width 310 height 21
copy dd "137941125"
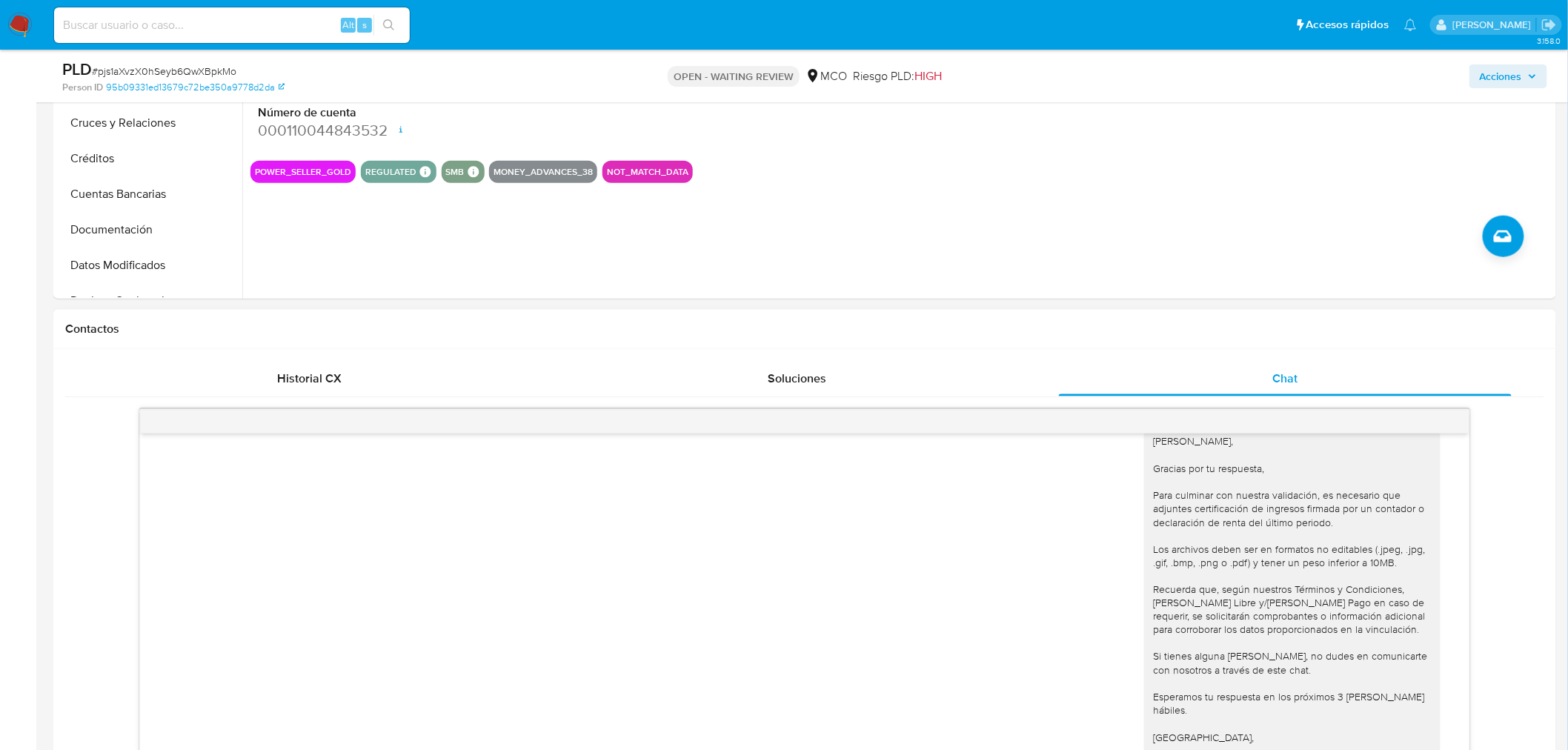
scroll to position [576, 0]
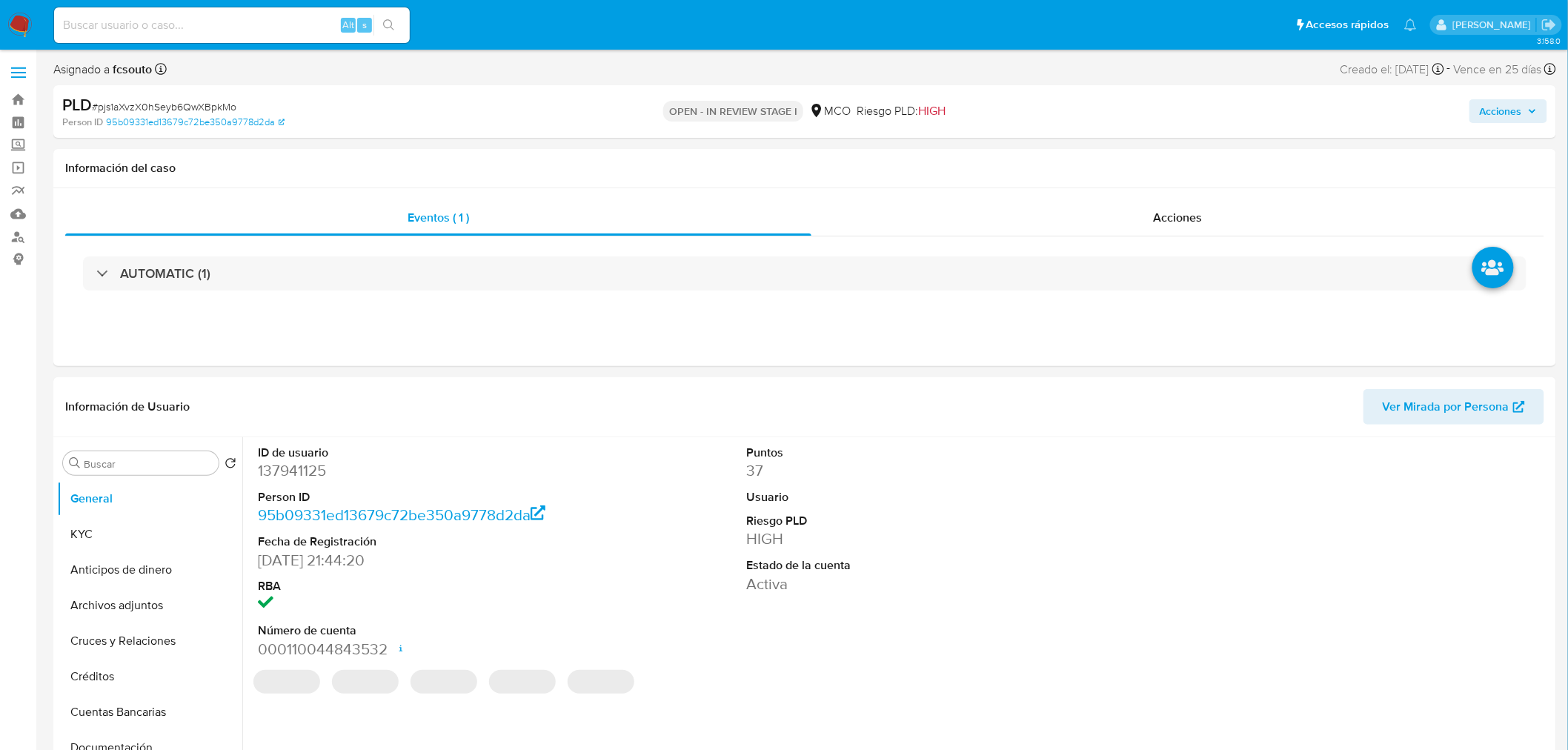
select select "10"
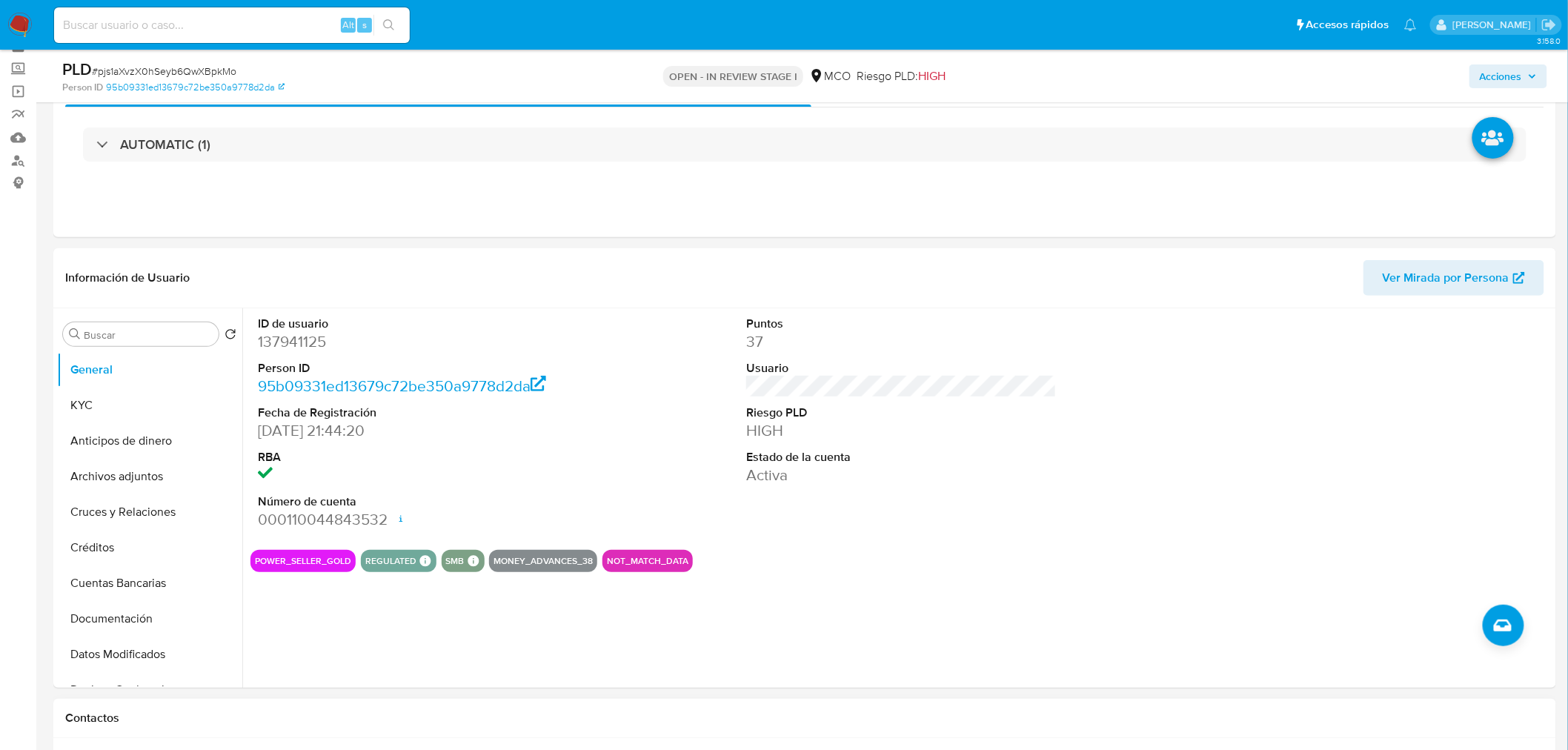
scroll to position [329, 0]
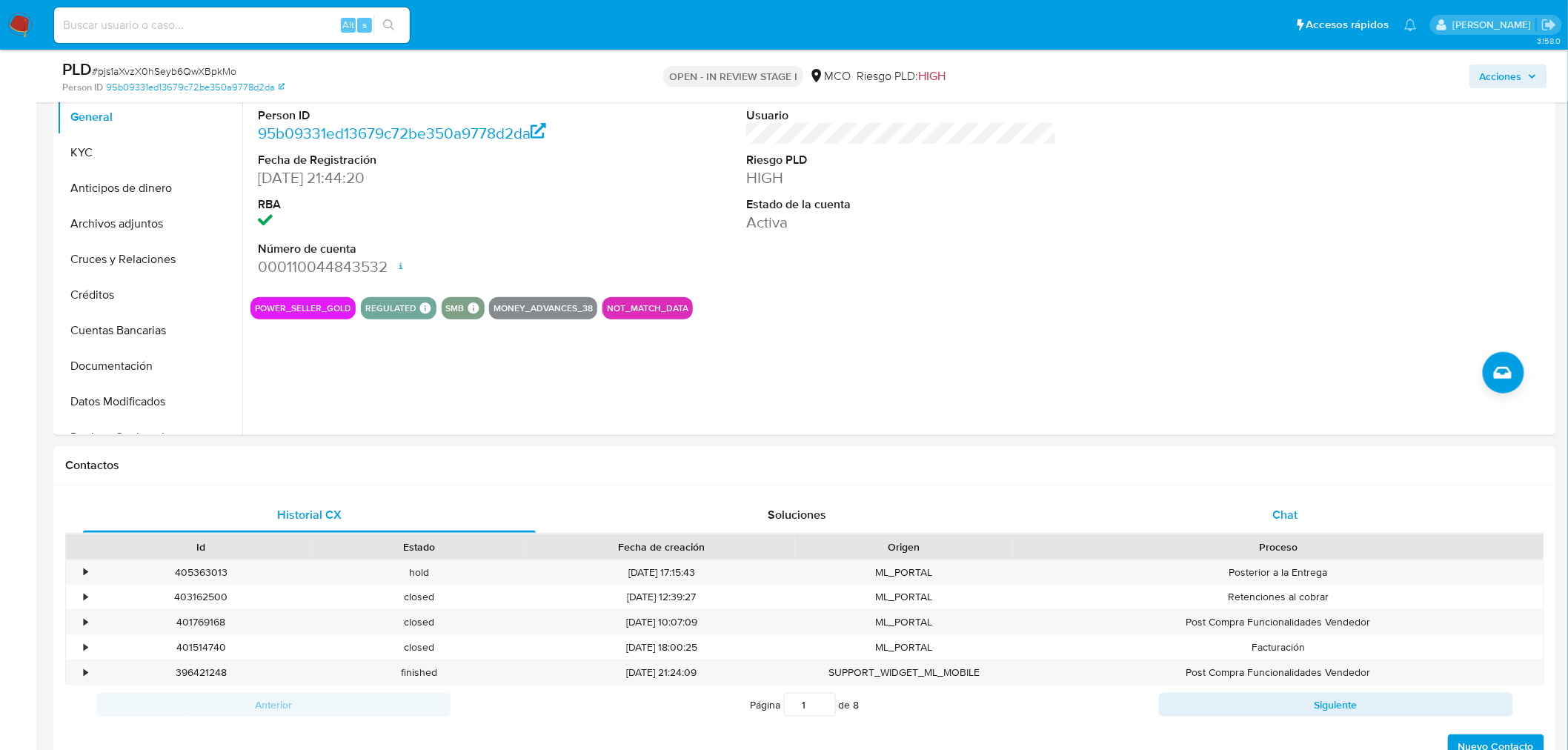
click at [1298, 509] on div "Chat" at bounding box center [1285, 515] width 453 height 36
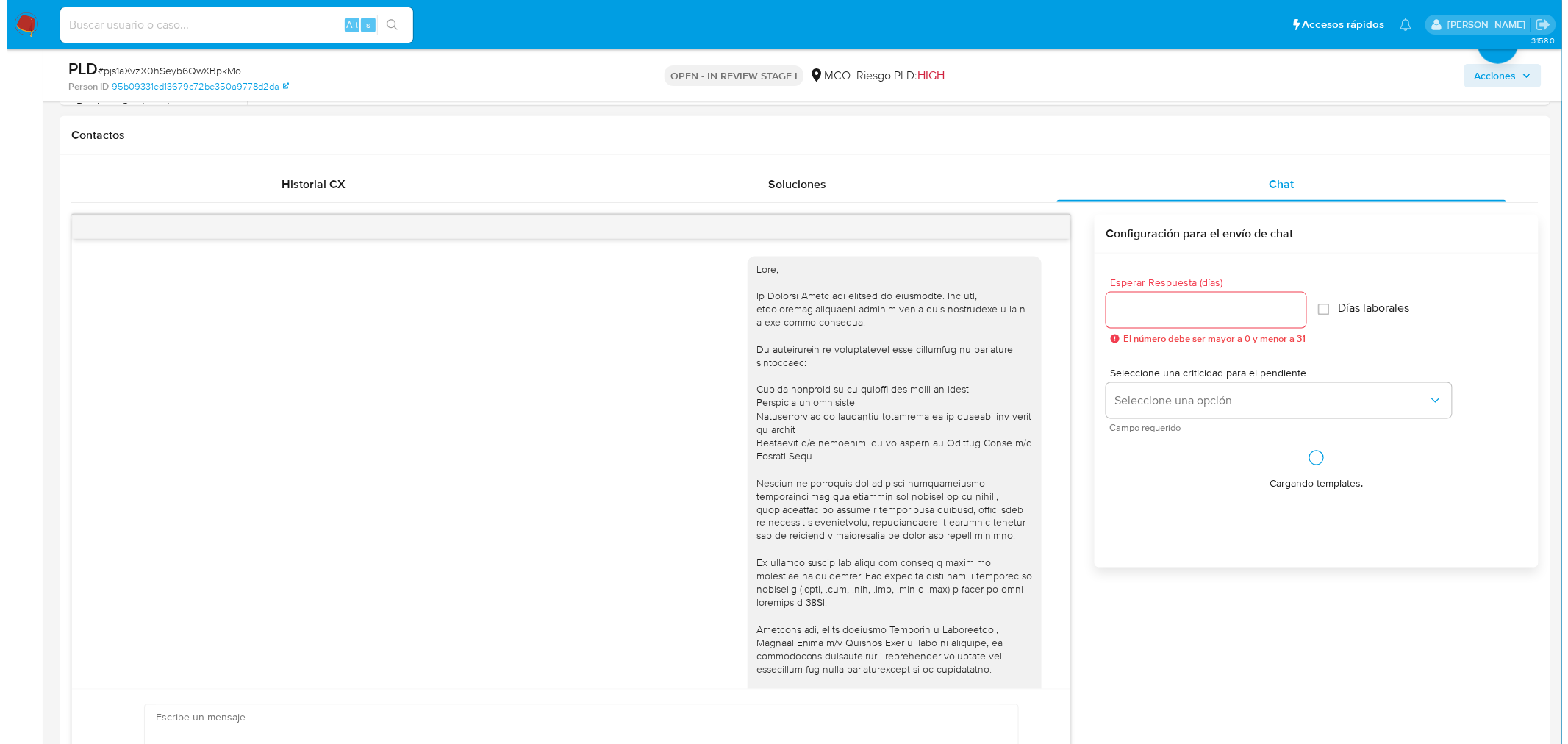
scroll to position [834, 0]
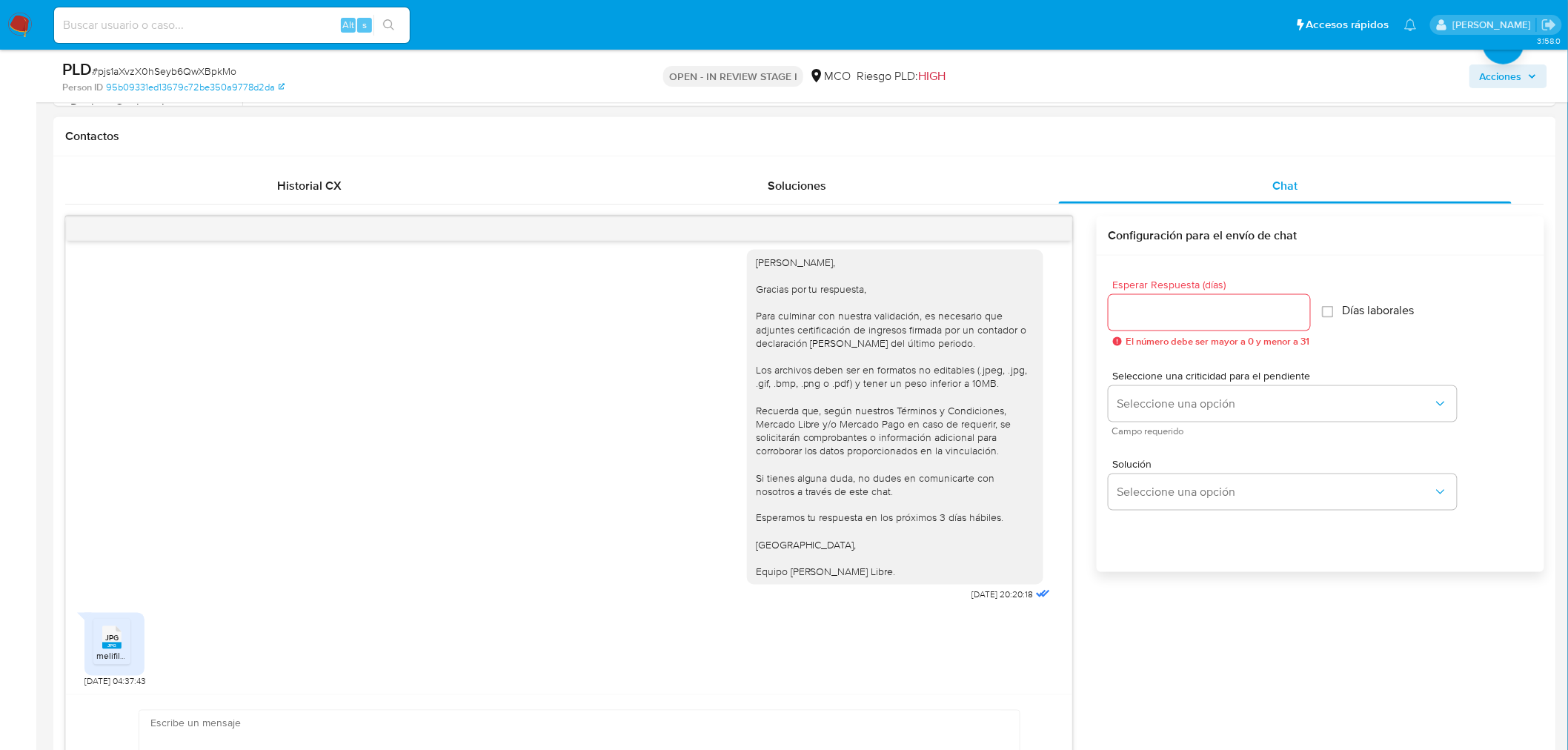
click at [1202, 300] on div at bounding box center [1210, 313] width 201 height 36
click at [1211, 323] on div at bounding box center [1210, 313] width 201 height 36
click at [1211, 317] on input "Esperar Respuesta (días)" at bounding box center [1210, 313] width 201 height 20
type input "0"
click at [1221, 504] on div "Solución Seleccione una opción" at bounding box center [1321, 479] width 424 height 80
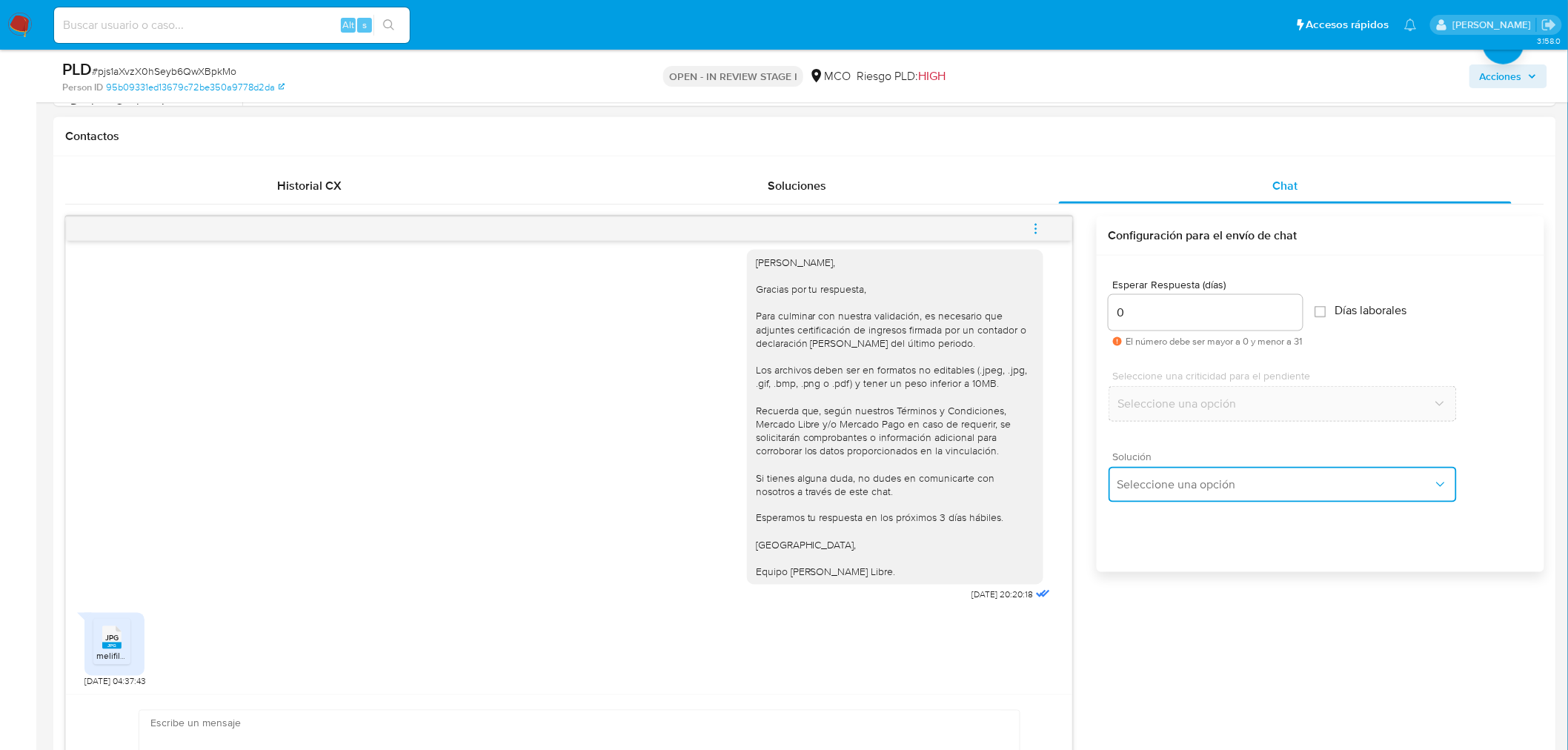
click at [1228, 485] on span "Seleccione una opción" at bounding box center [1276, 484] width 316 height 15
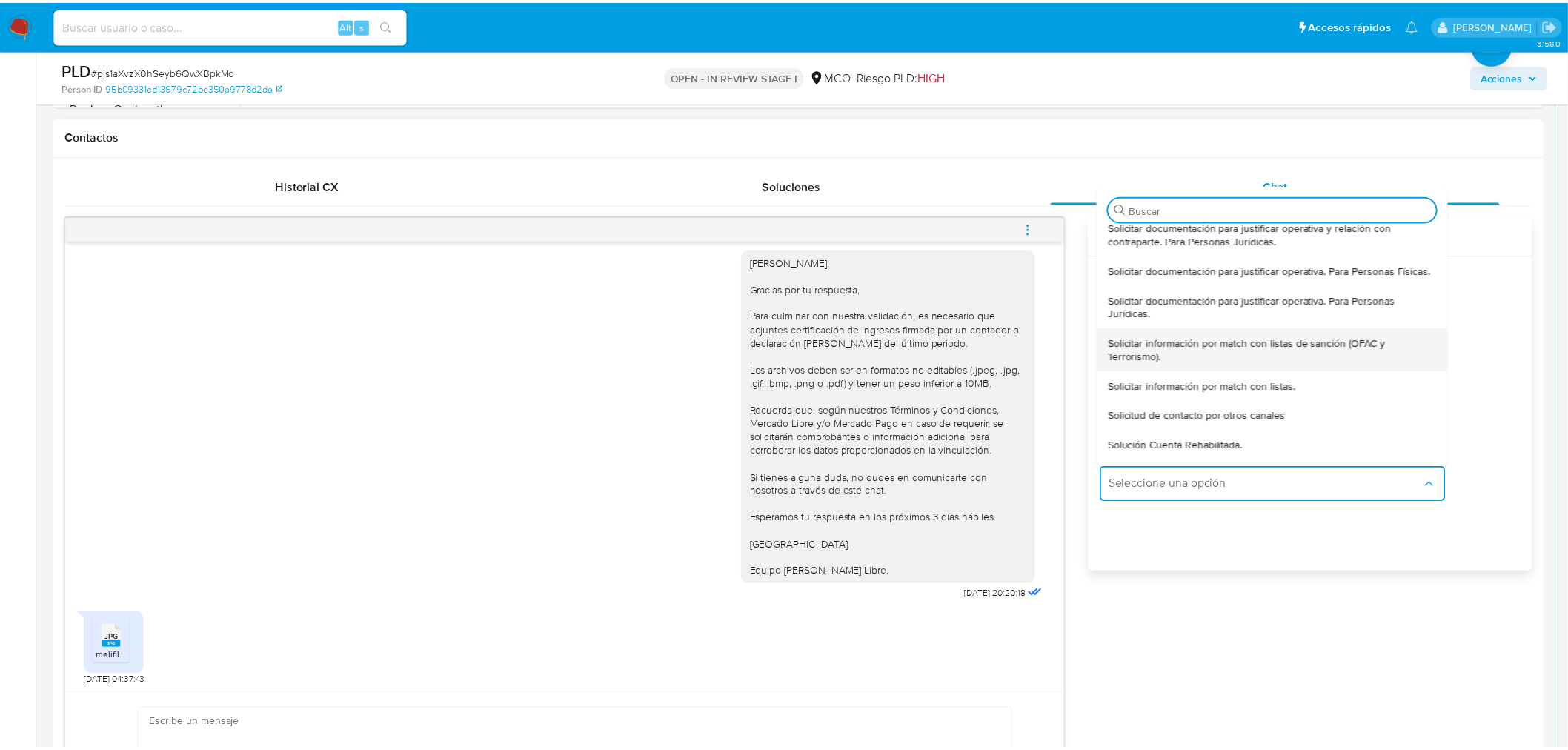
scroll to position [82, 0]
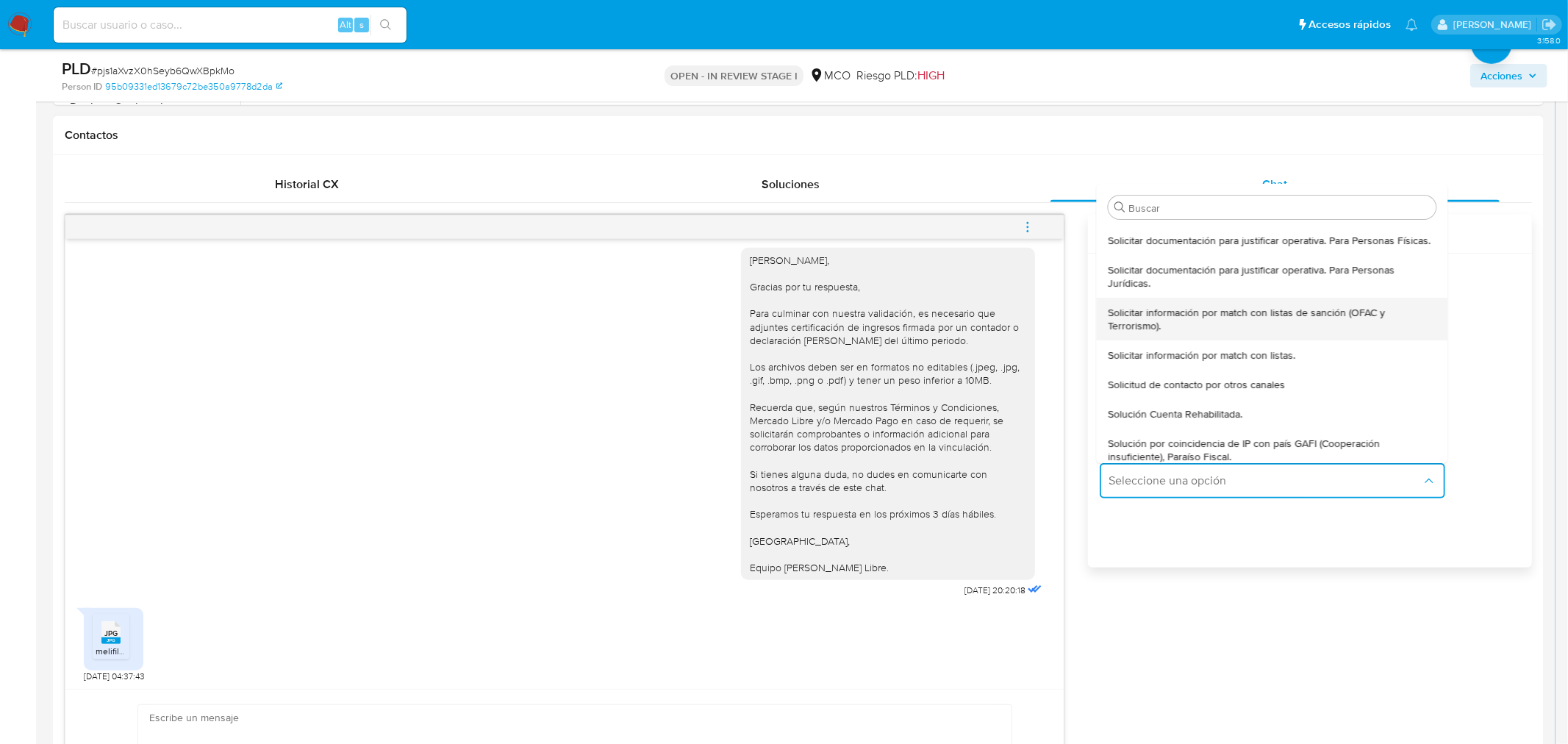
click at [1208, 419] on span "Solución Cuenta Rehabilitada." at bounding box center [1175, 414] width 135 height 13
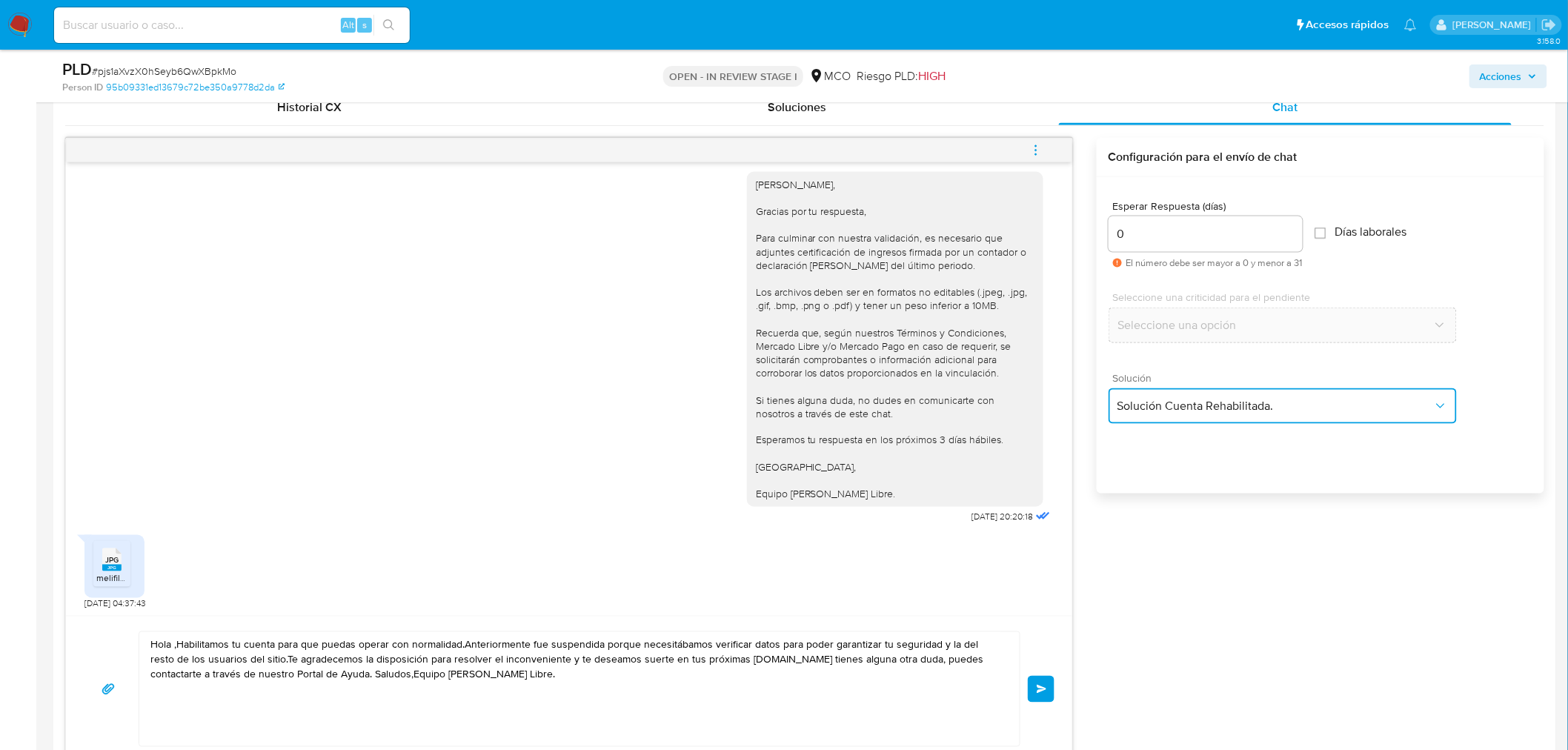
scroll to position [741, 0]
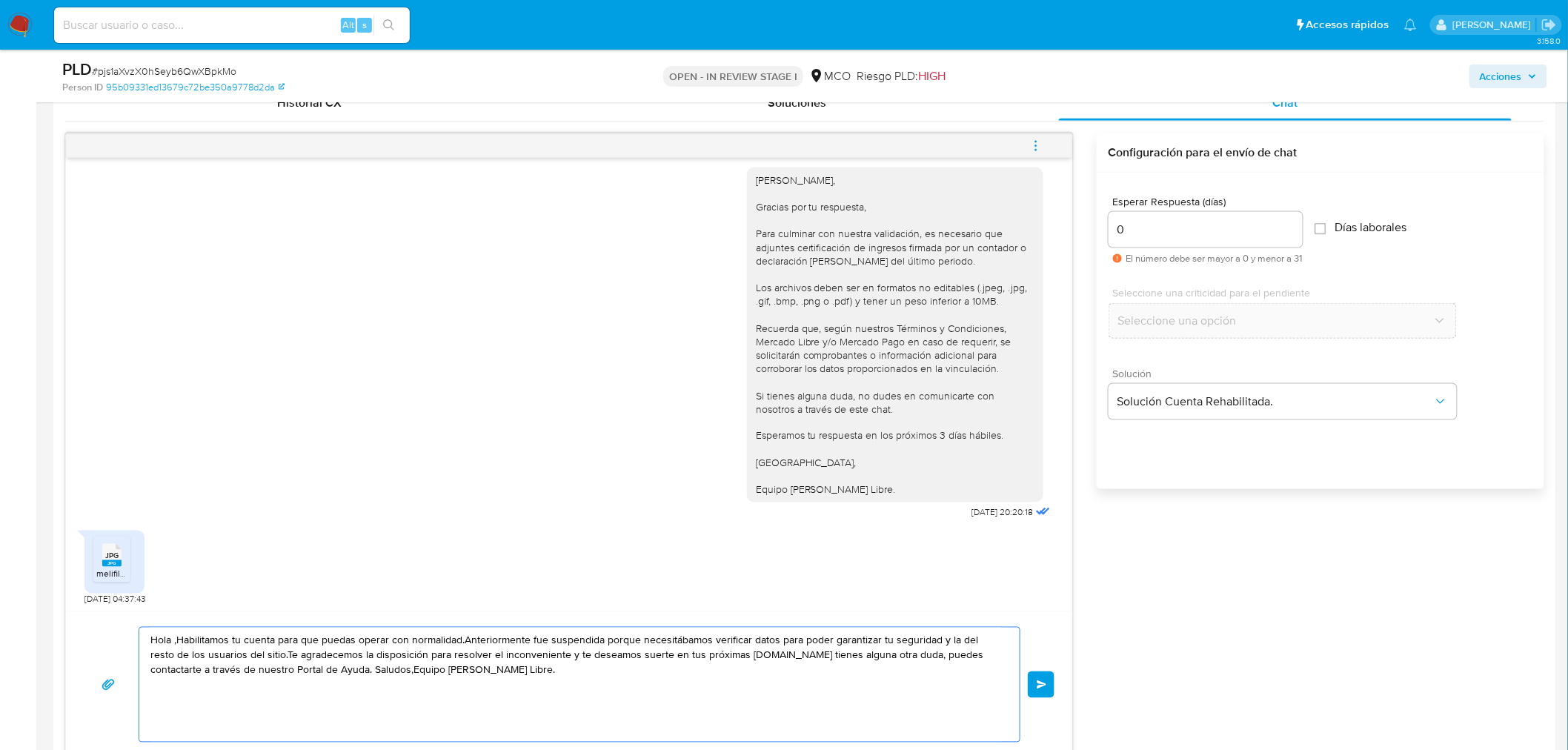
drag, startPoint x: 174, startPoint y: 639, endPoint x: 208, endPoint y: 661, distance: 40.5
click at [176, 639] on textarea "Hola ,Habilitamos tu cuenta para que puedas operar con normalidad.Anteriormente…" at bounding box center [575, 685] width 851 height 114
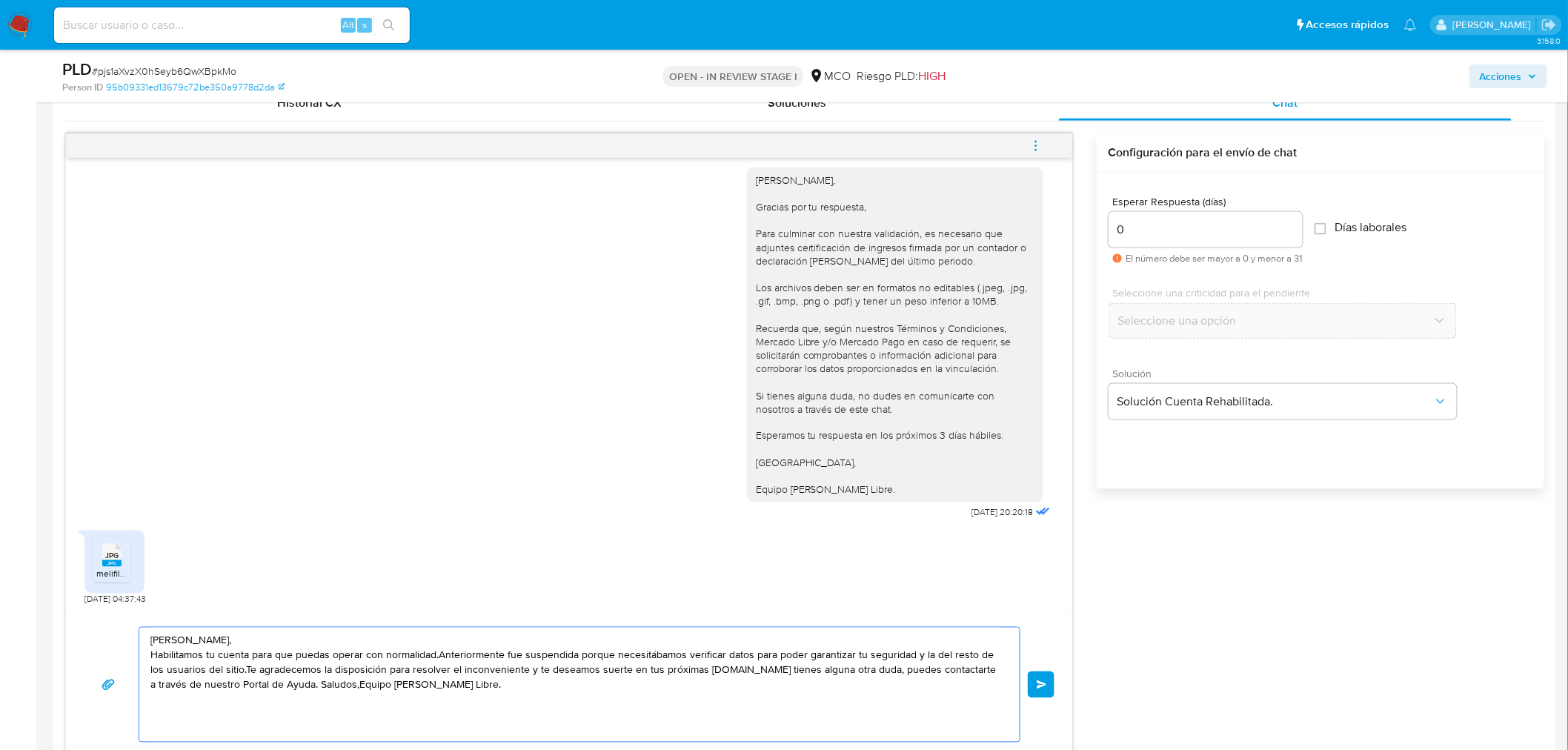
drag, startPoint x: 431, startPoint y: 654, endPoint x: 138, endPoint y: 662, distance: 293.1
click at [139, 662] on div "Hola Luis, Habilitamos tu cuenta para que puedas operar con normalidad.Anterior…" at bounding box center [580, 685] width 882 height 115
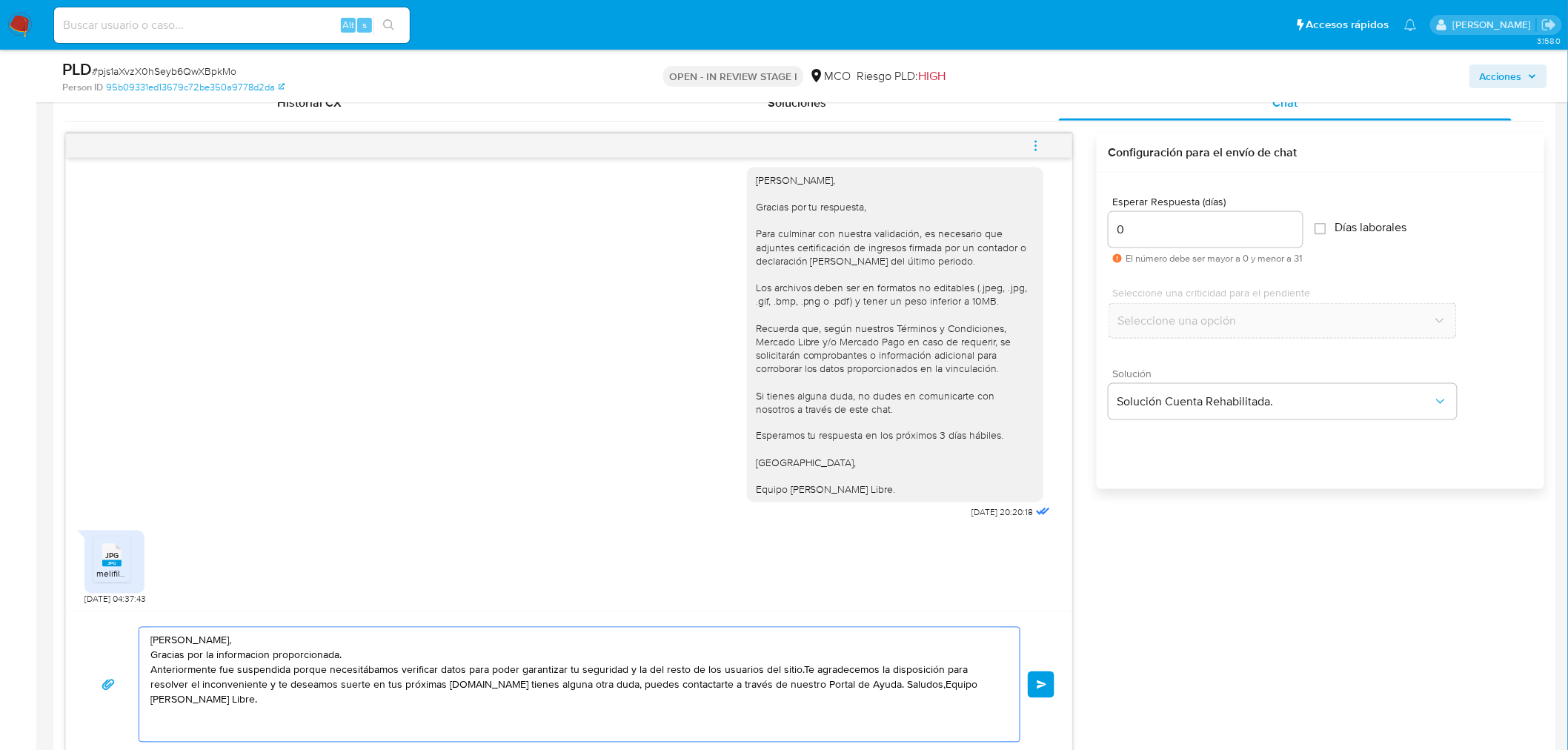
drag, startPoint x: 216, startPoint y: 671, endPoint x: 325, endPoint y: 671, distance: 109.0
click at [325, 671] on textarea "Hola Luis, Gracias por la informacion proporcionada. Anteriormente fue suspendi…" at bounding box center [575, 685] width 851 height 114
click at [687, 670] on textarea "Hola Luis, Gracias por la informacion proporcionada. Anteriormente necesitábamo…" at bounding box center [575, 685] width 851 height 114
drag, startPoint x: 294, startPoint y: 687, endPoint x: 432, endPoint y: 686, distance: 138.0
click at [432, 686] on textarea "Hola Luis, Gracias por la informacion proporcionada. Anteriormente necesitábamo…" at bounding box center [575, 685] width 851 height 114
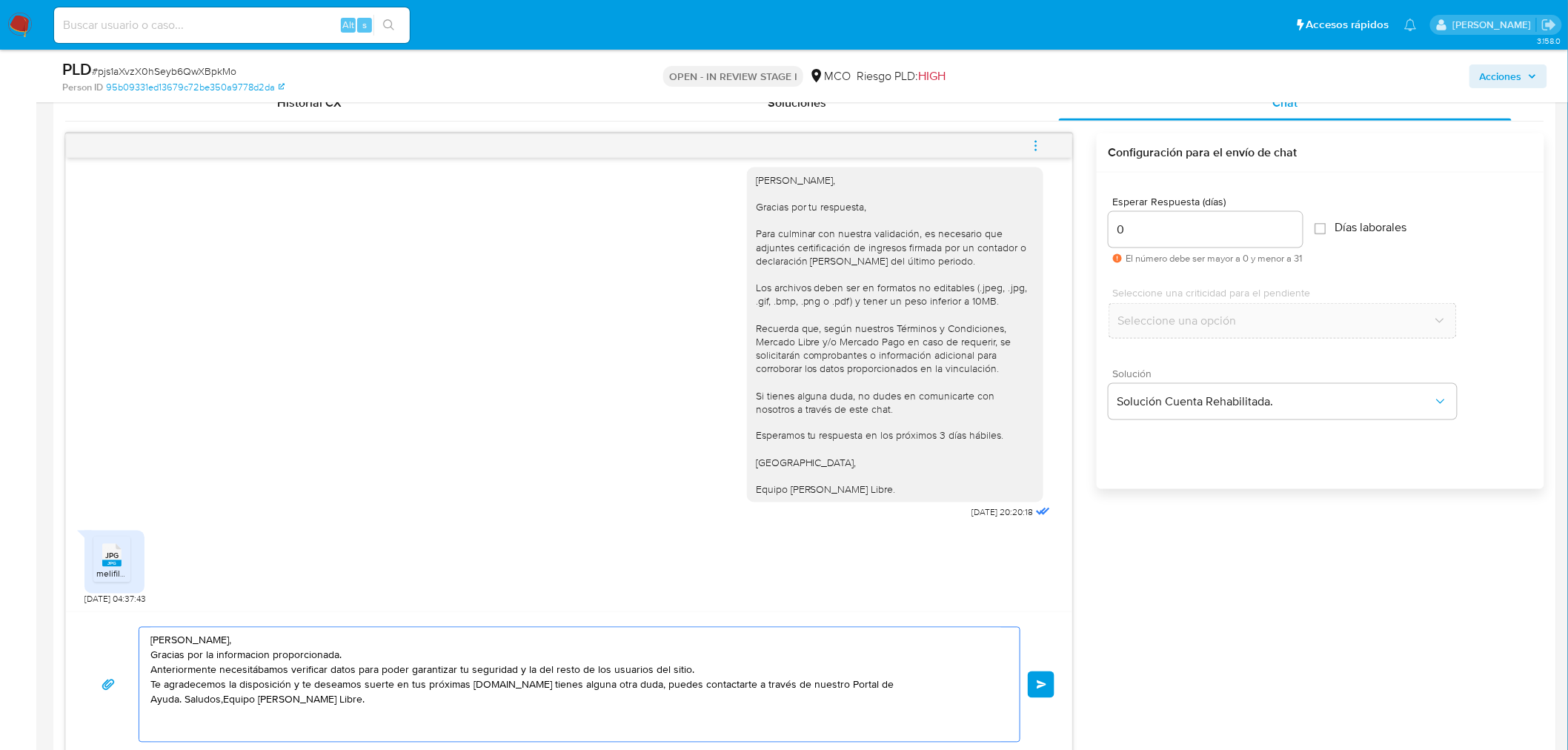
click at [526, 687] on textarea "Hola Luis, Gracias por la informacion proporcionada. Anteriormente necesitábamo…" at bounding box center [575, 685] width 851 height 114
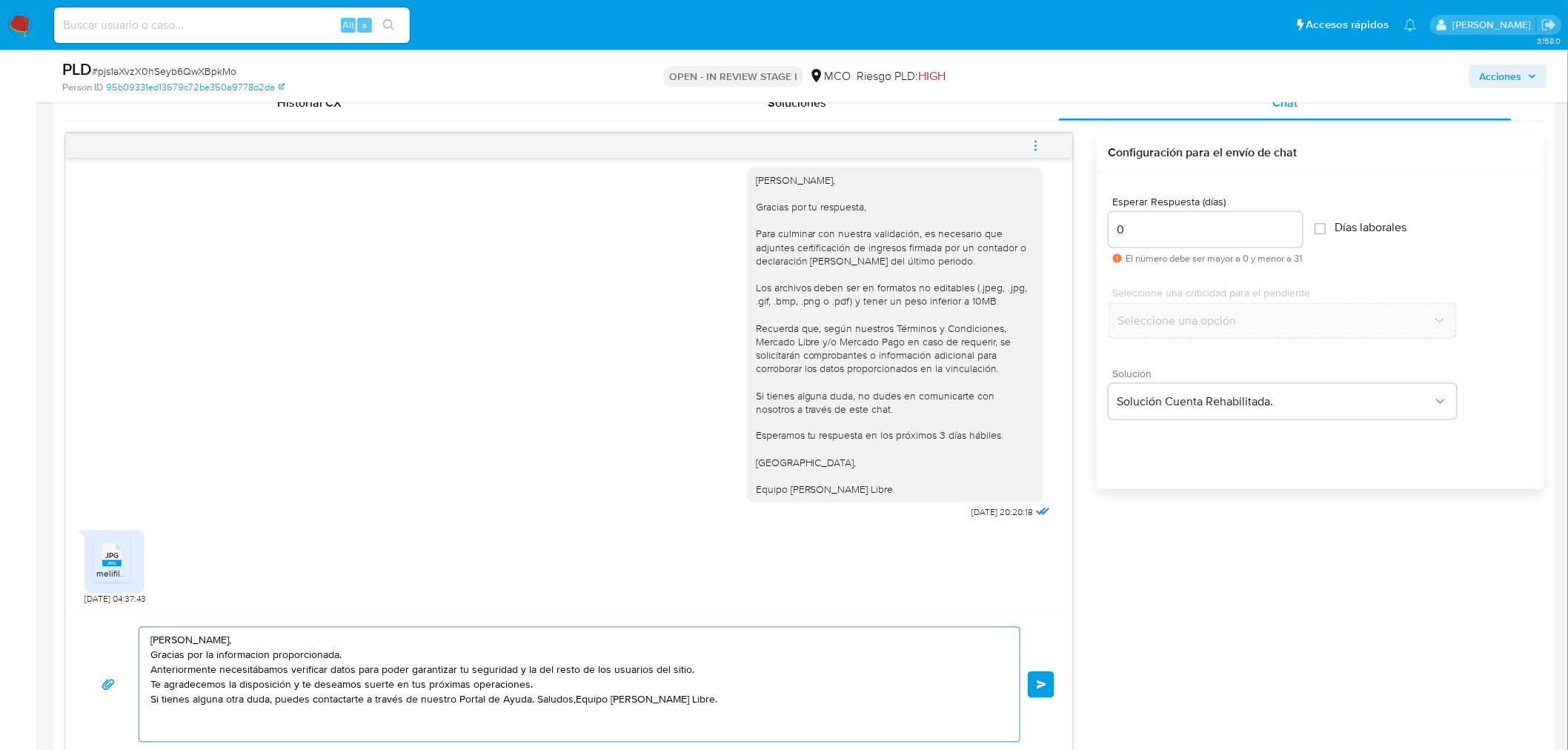
click at [535, 700] on textarea "Hola Luis, Gracias por la informacion proporcionada. Anteriormente necesitábamo…" at bounding box center [575, 685] width 851 height 114
click at [190, 714] on textarea "Hola Luis, Gracias por la informacion proporcionada. Anteriormente necesitábamo…" at bounding box center [575, 685] width 851 height 114
type textarea "Hola Luis, Gracias por la informacion proporcionada. Anteriormente necesitábamo…"
click at [1049, 683] on button "Enviar" at bounding box center [1041, 684] width 27 height 27
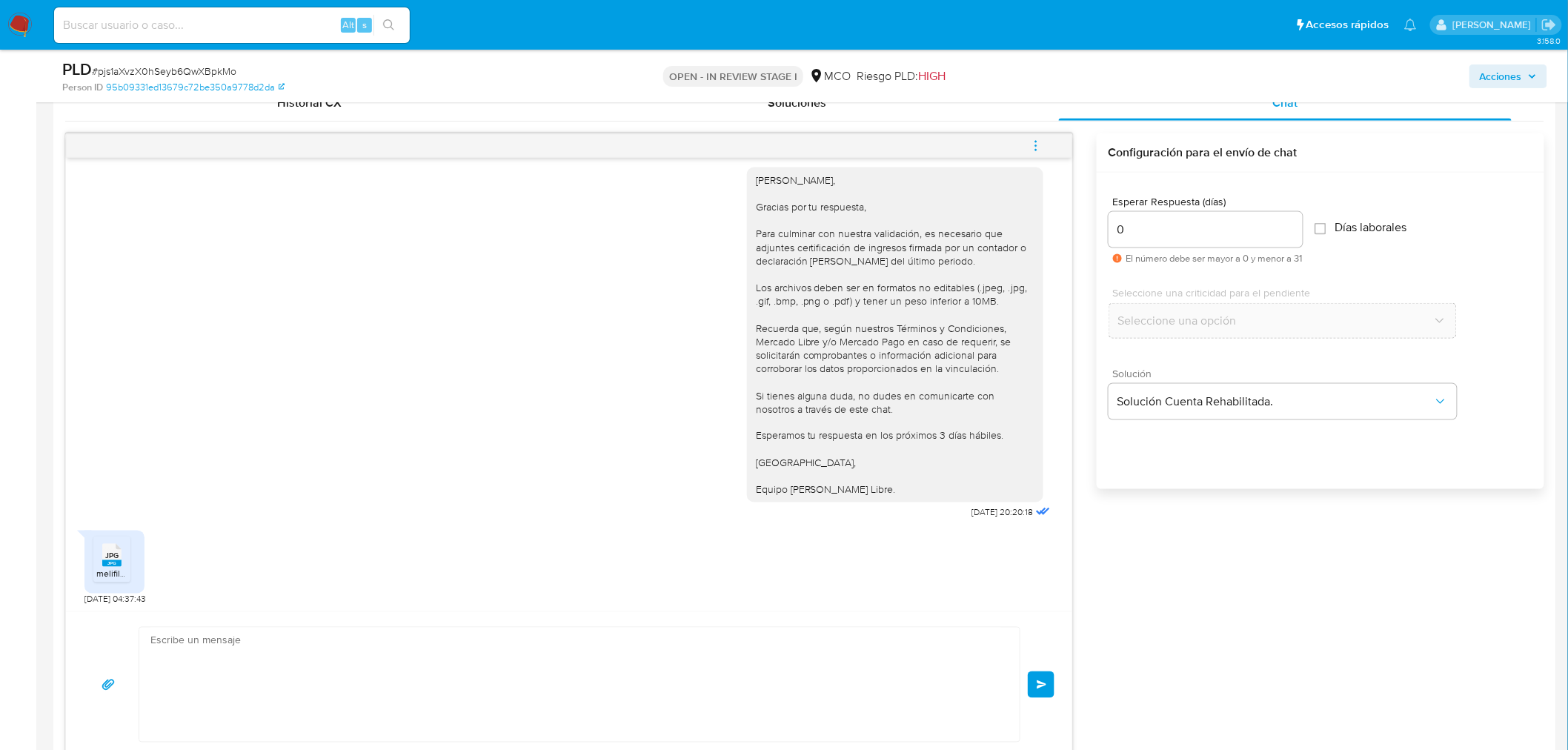
scroll to position [1018, 0]
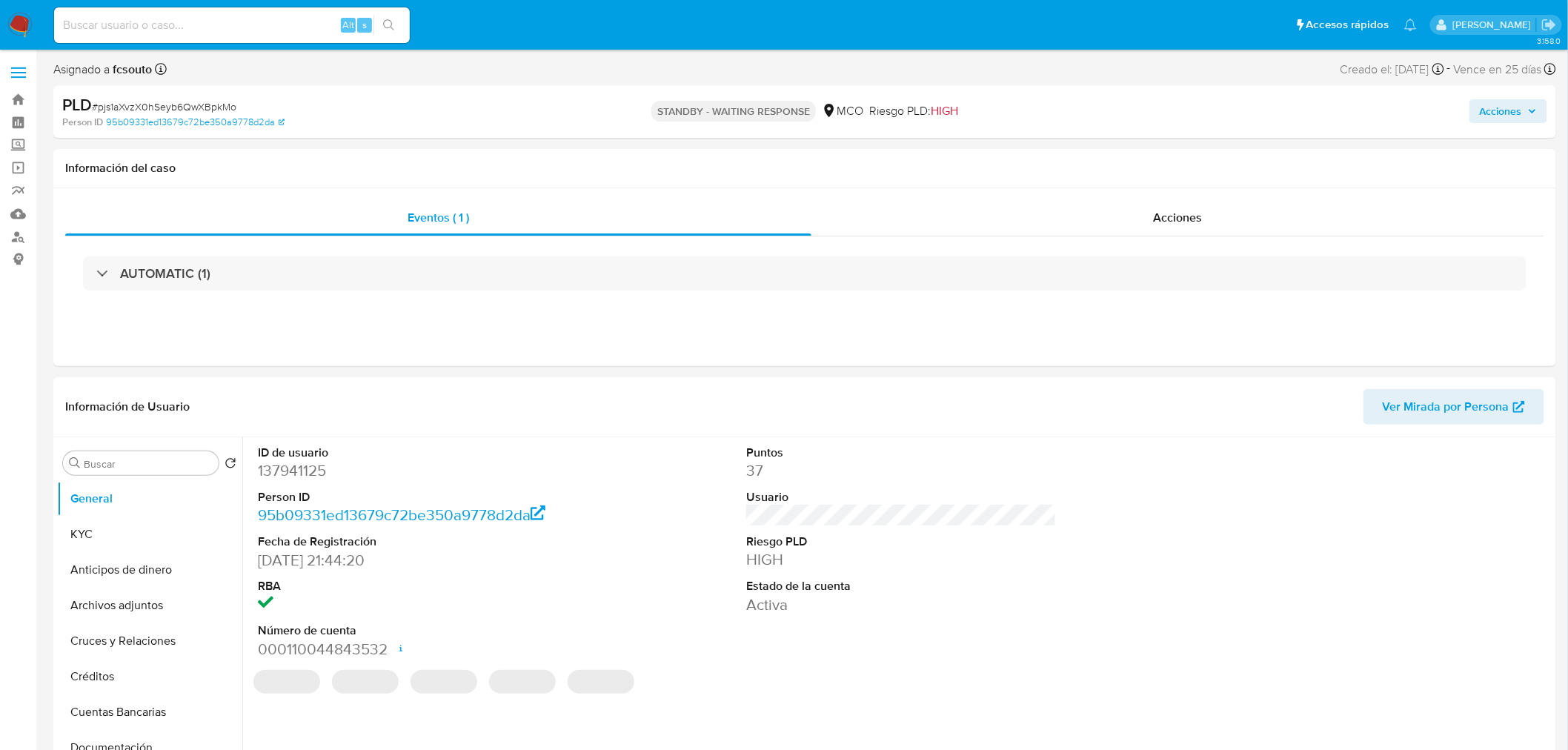
select select "10"
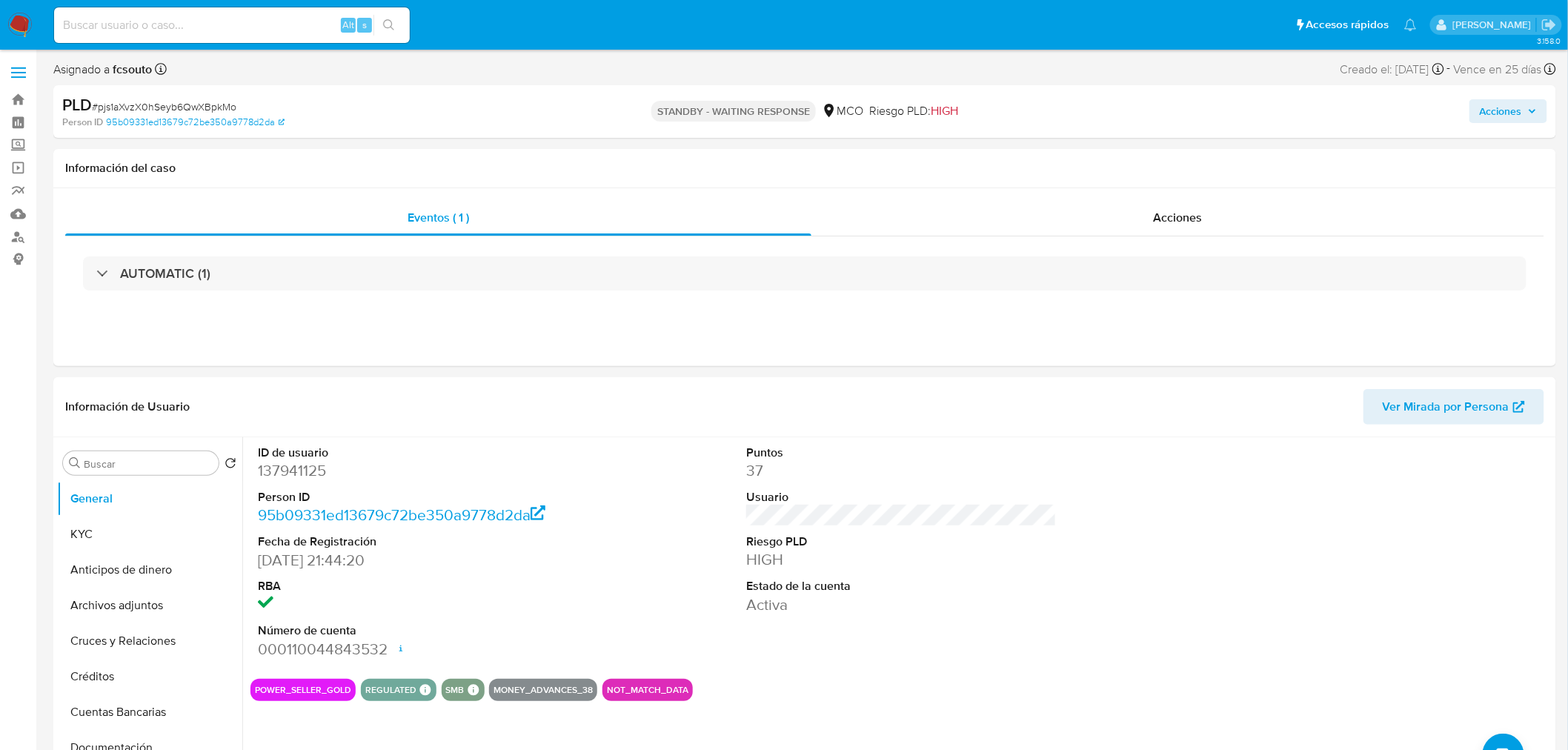
click at [1531, 109] on icon "button" at bounding box center [1532, 111] width 9 height 9
click at [1492, 107] on span "Acciones" at bounding box center [1501, 111] width 42 height 24
click at [574, 115] on div "STANDBY - WAITING RESPONSE MCO Riesgo PLD: HIGH" at bounding box center [805, 111] width 492 height 35
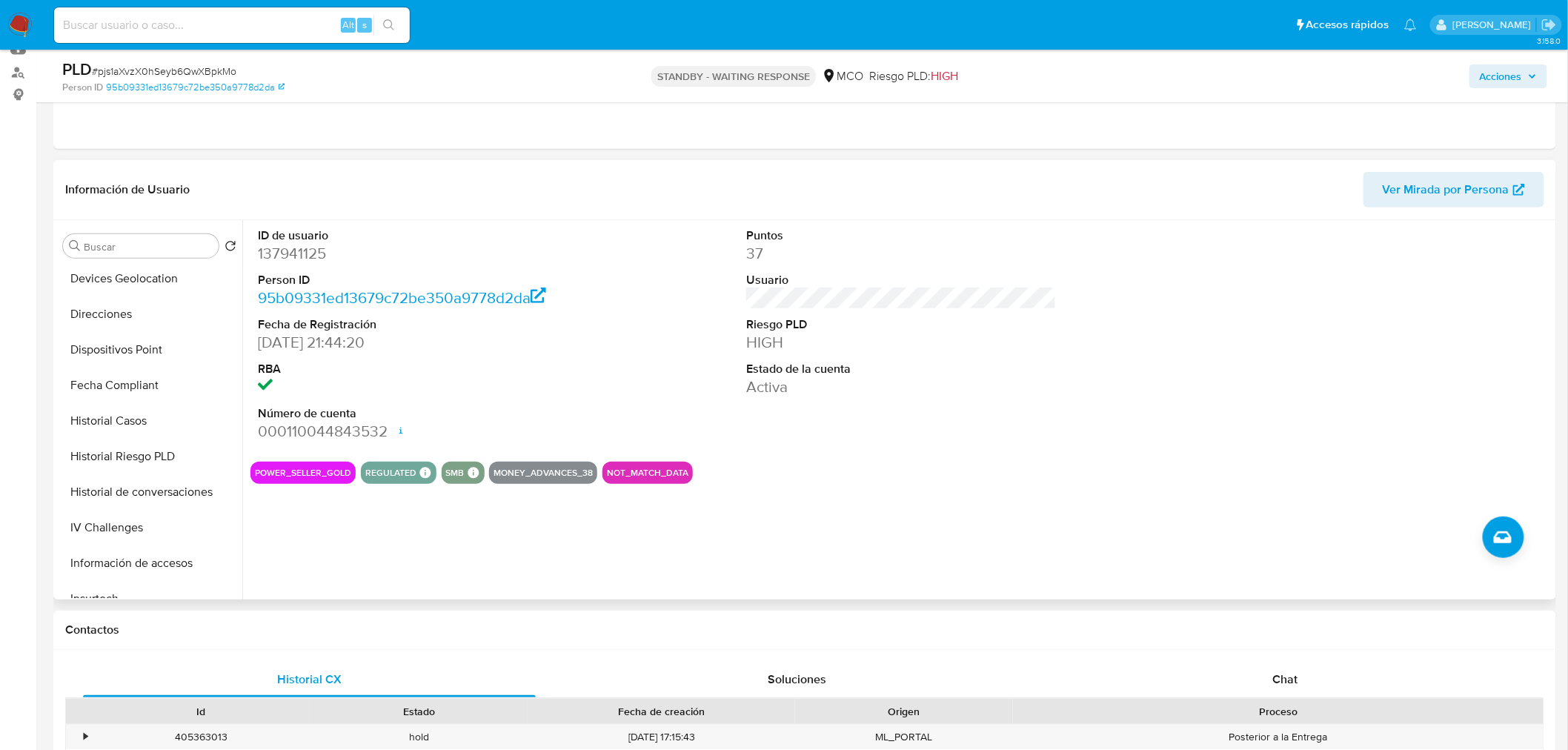
scroll to position [329, 0]
click at [156, 420] on button "Historial Casos" at bounding box center [143, 415] width 173 height 36
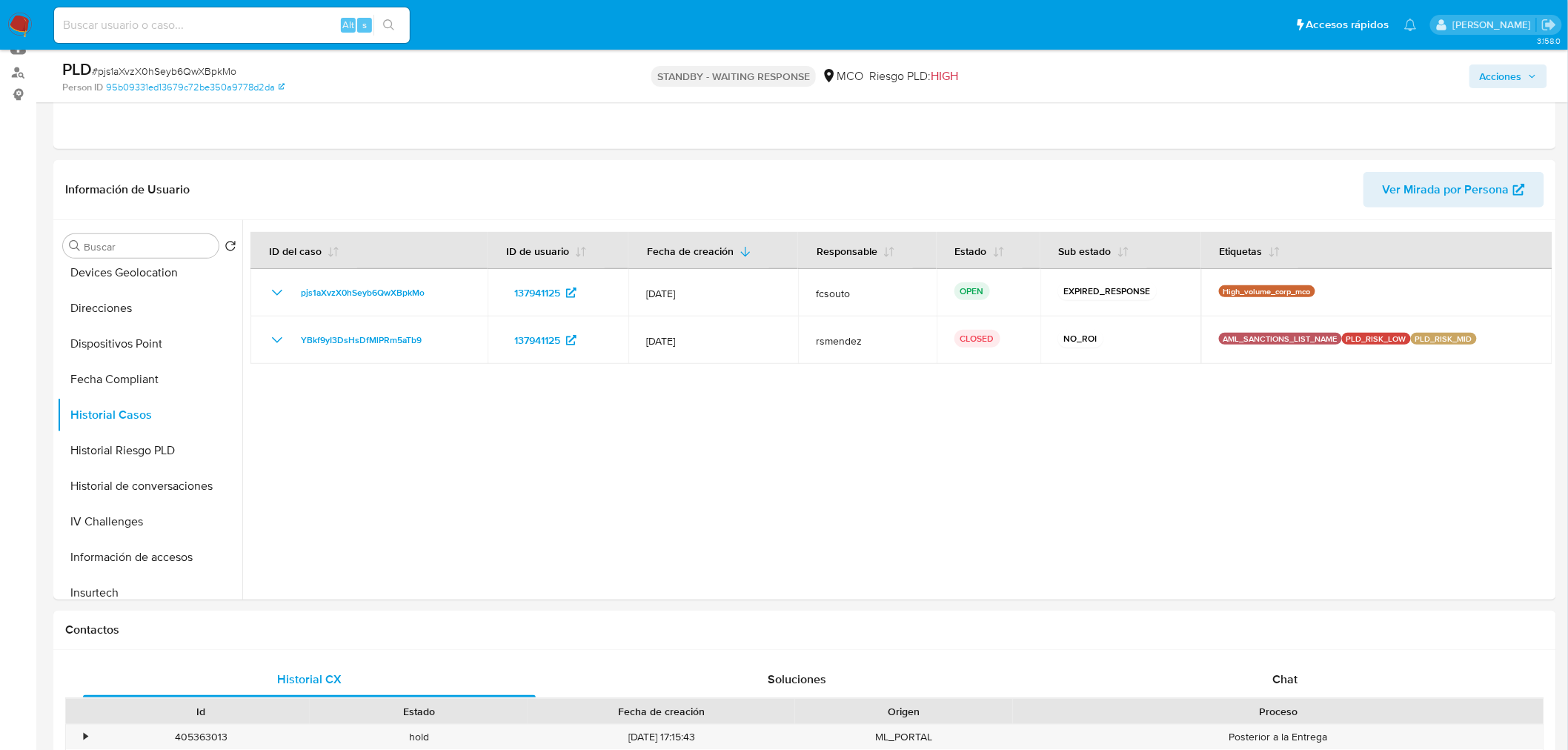
click at [1532, 72] on icon "button" at bounding box center [1532, 76] width 9 height 9
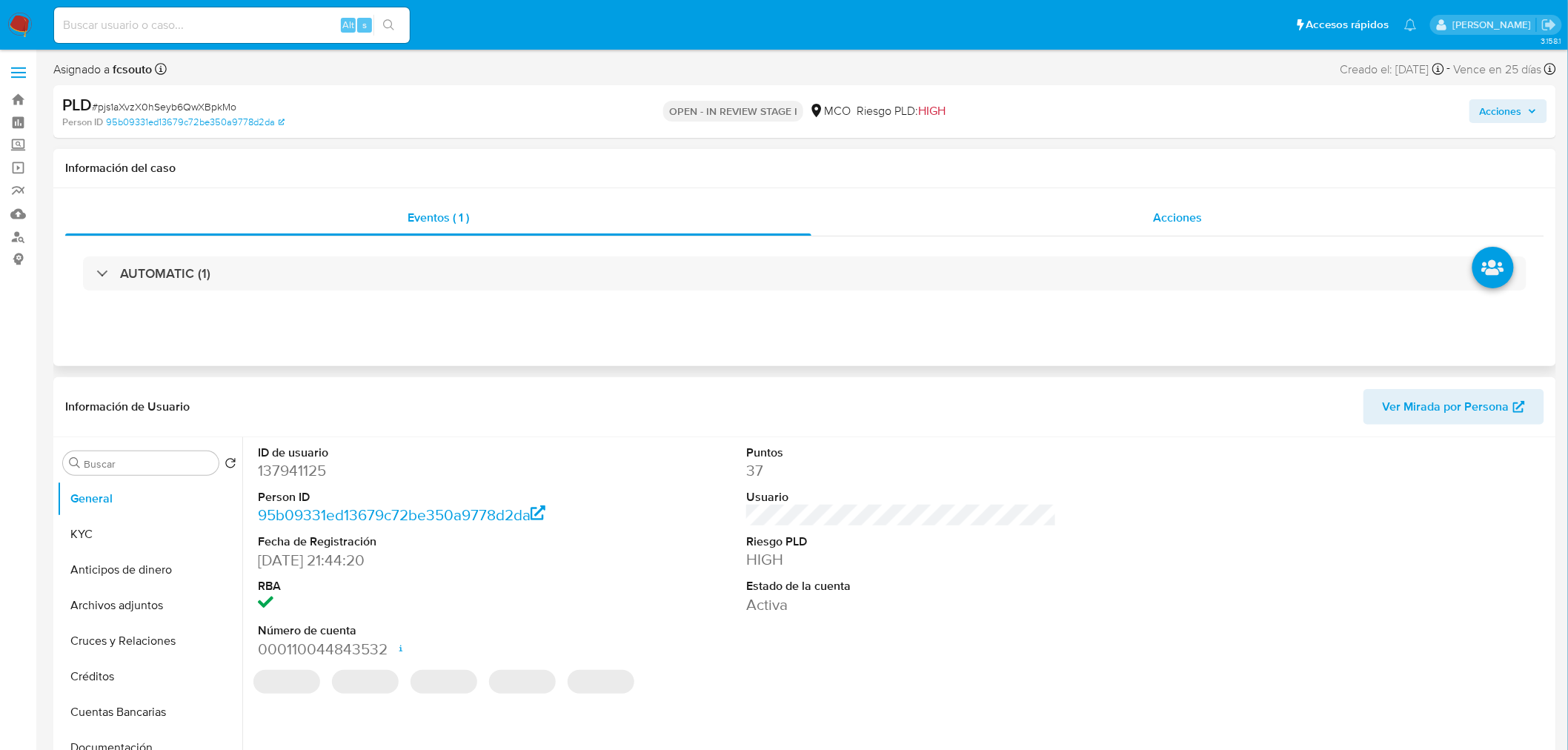
click at [1159, 204] on div "Acciones" at bounding box center [1178, 218] width 734 height 36
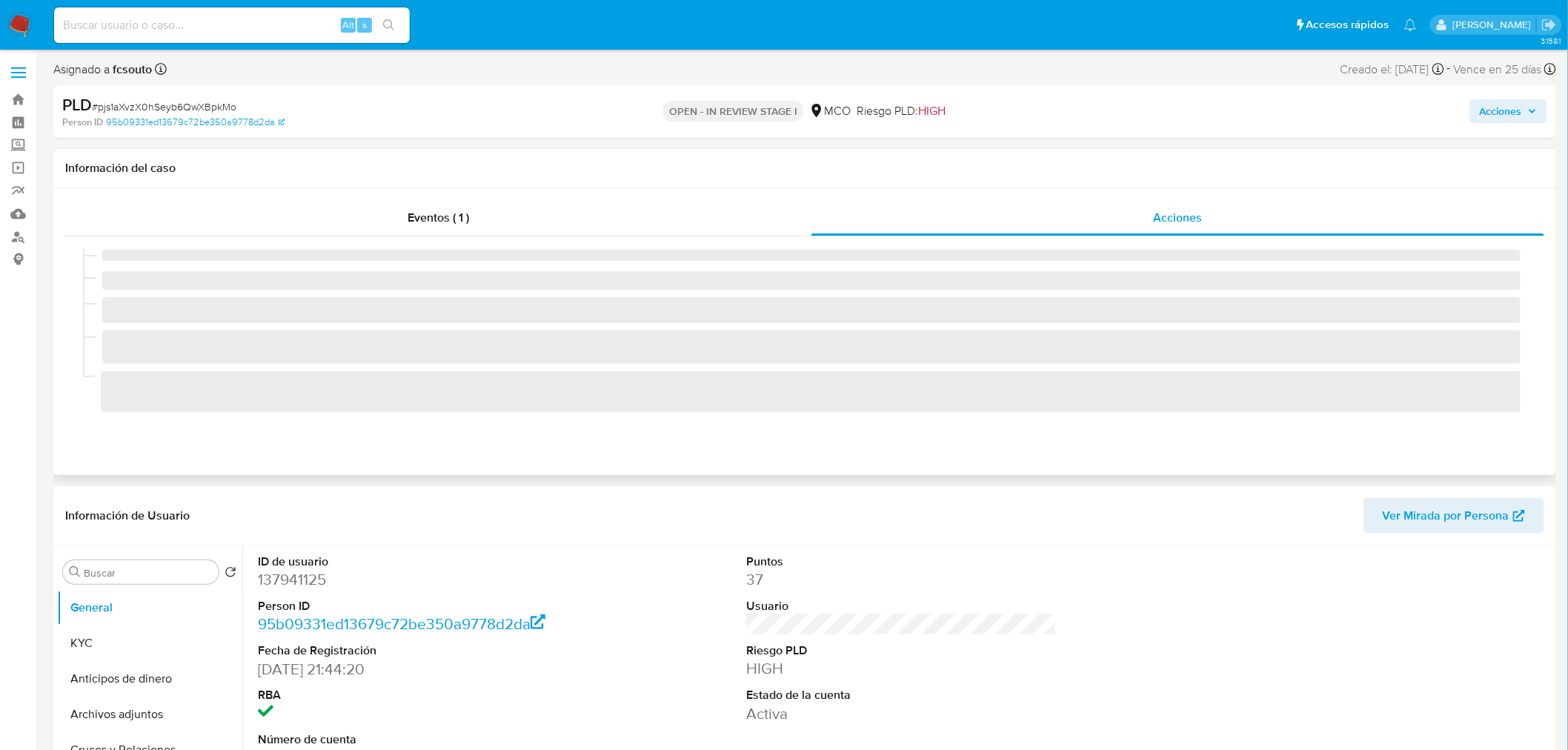
select select "10"
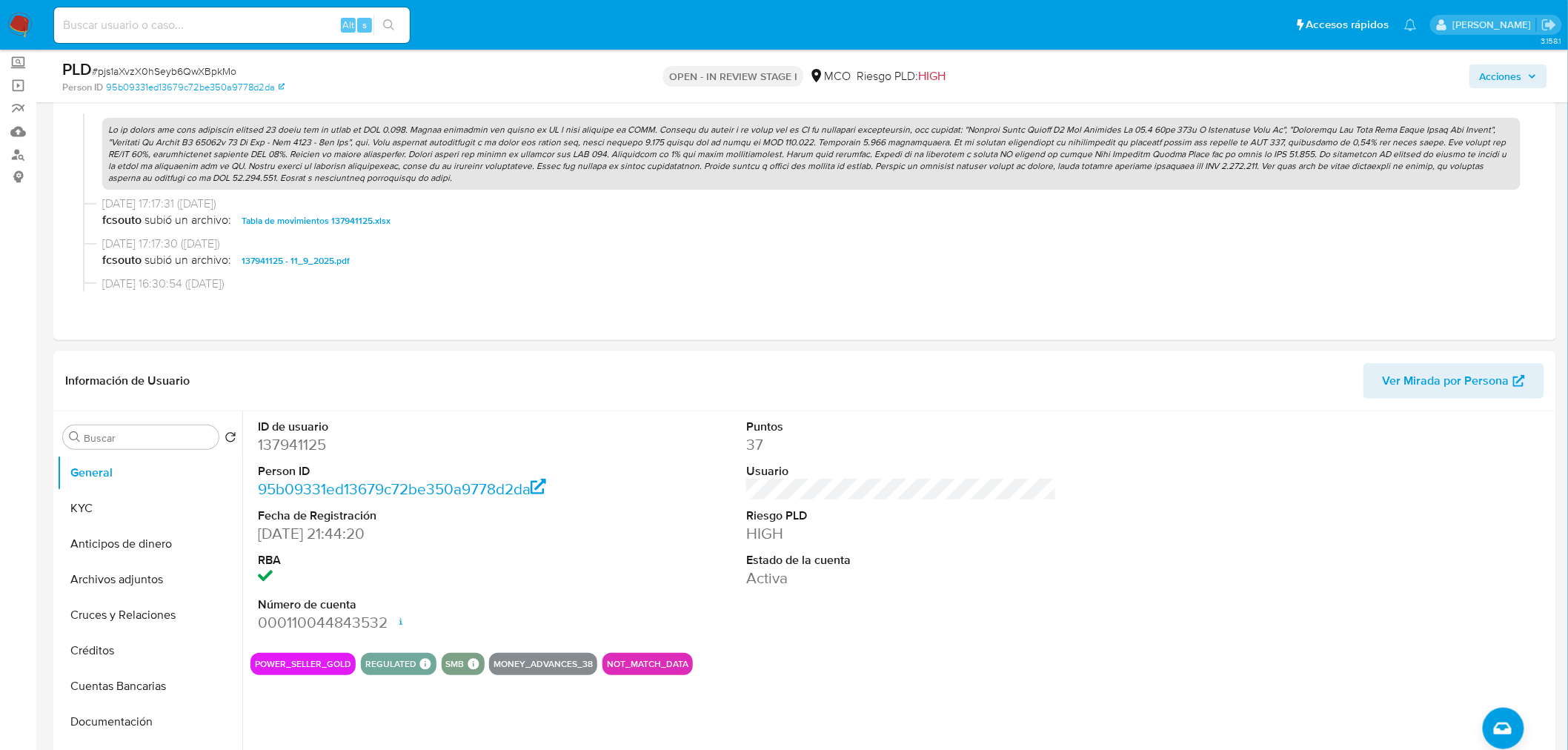
scroll to position [1152, 0]
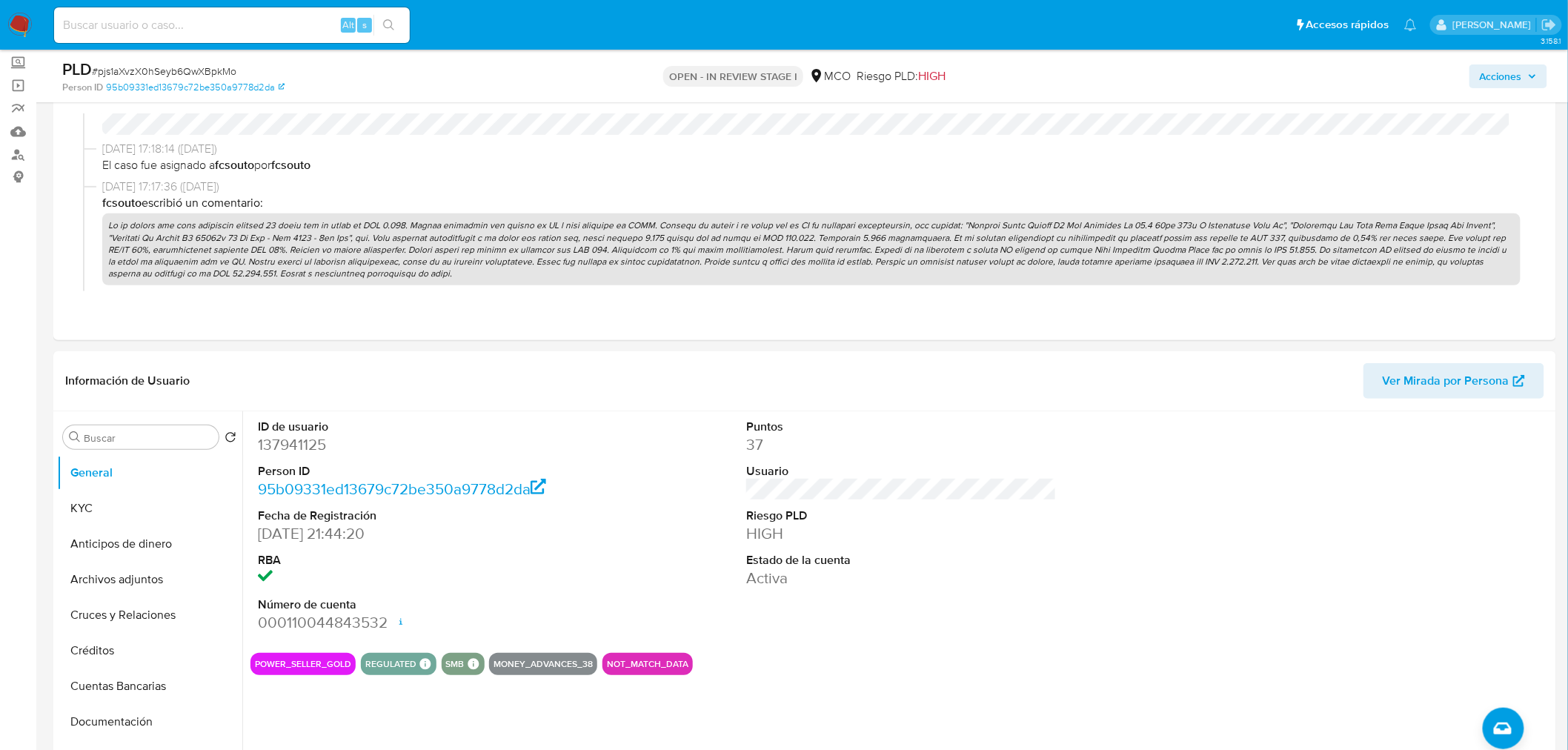
click at [616, 242] on p at bounding box center [812, 249] width 1419 height 72
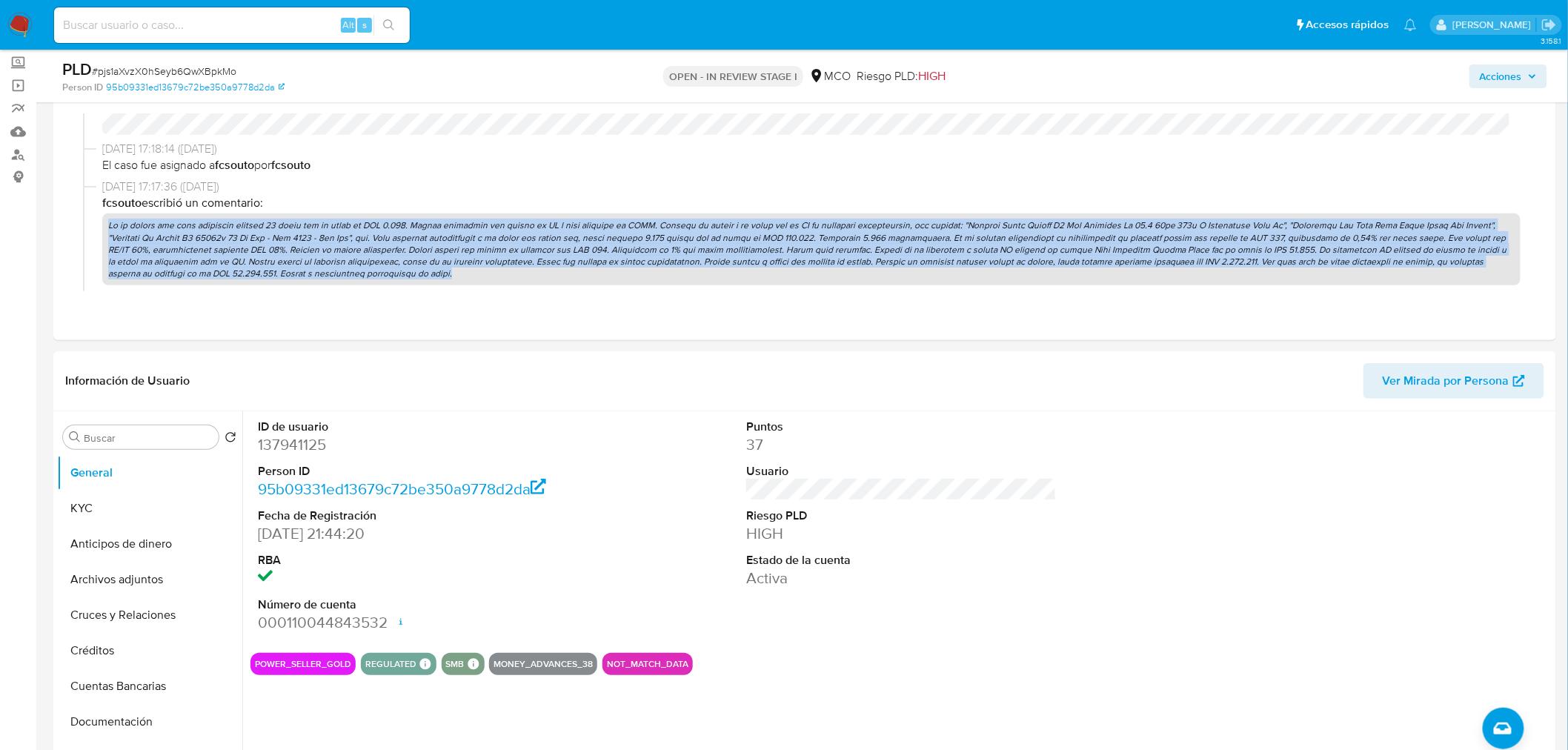
click at [616, 242] on p at bounding box center [812, 249] width 1419 height 72
copy p "En el último año como comprador ingresó 77 pagos por un total de USD 3.051. Com…"
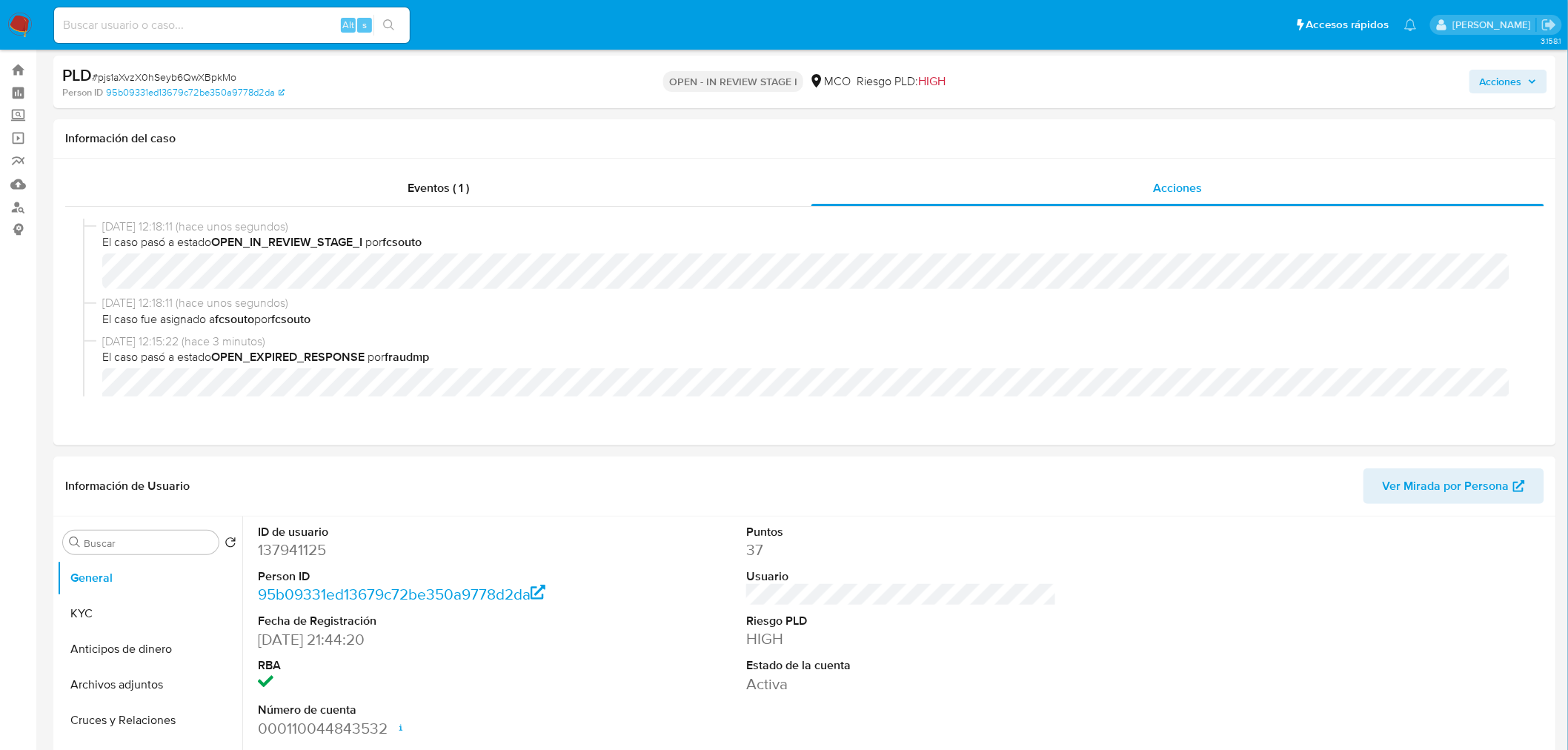
scroll to position [0, 0]
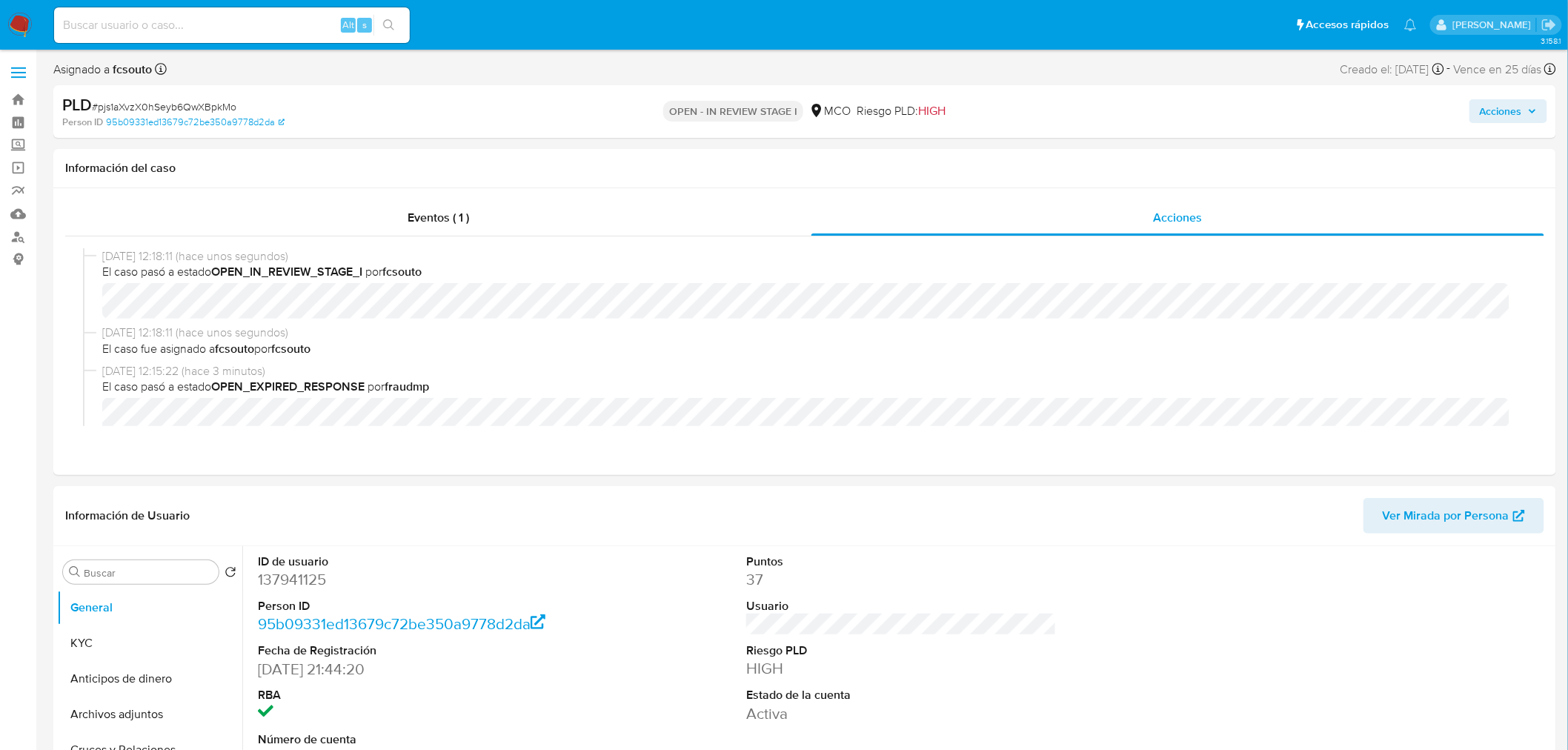
click at [1527, 117] on span "Acciones" at bounding box center [1509, 111] width 57 height 21
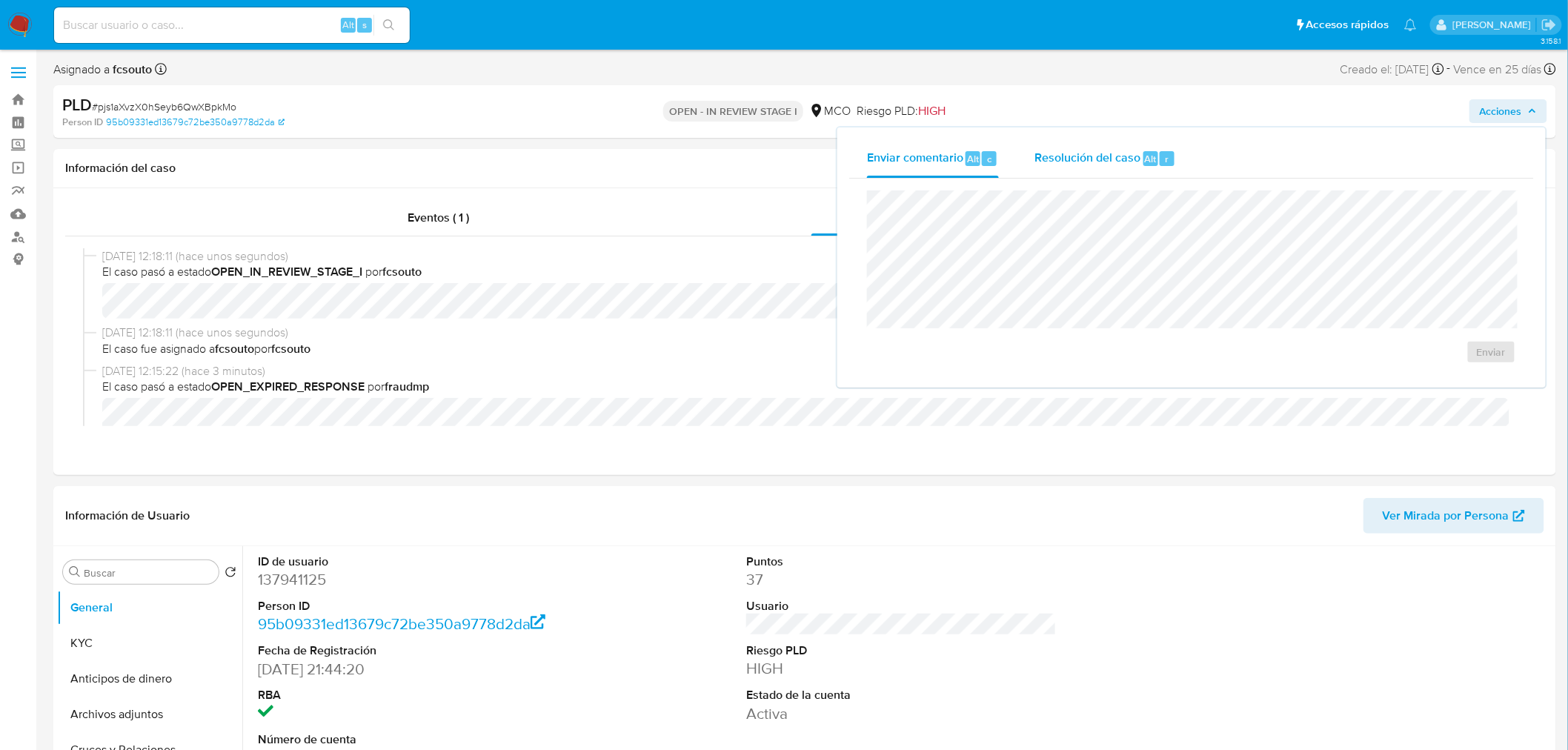
click at [1080, 150] on span "Resolución del caso" at bounding box center [1087, 158] width 106 height 17
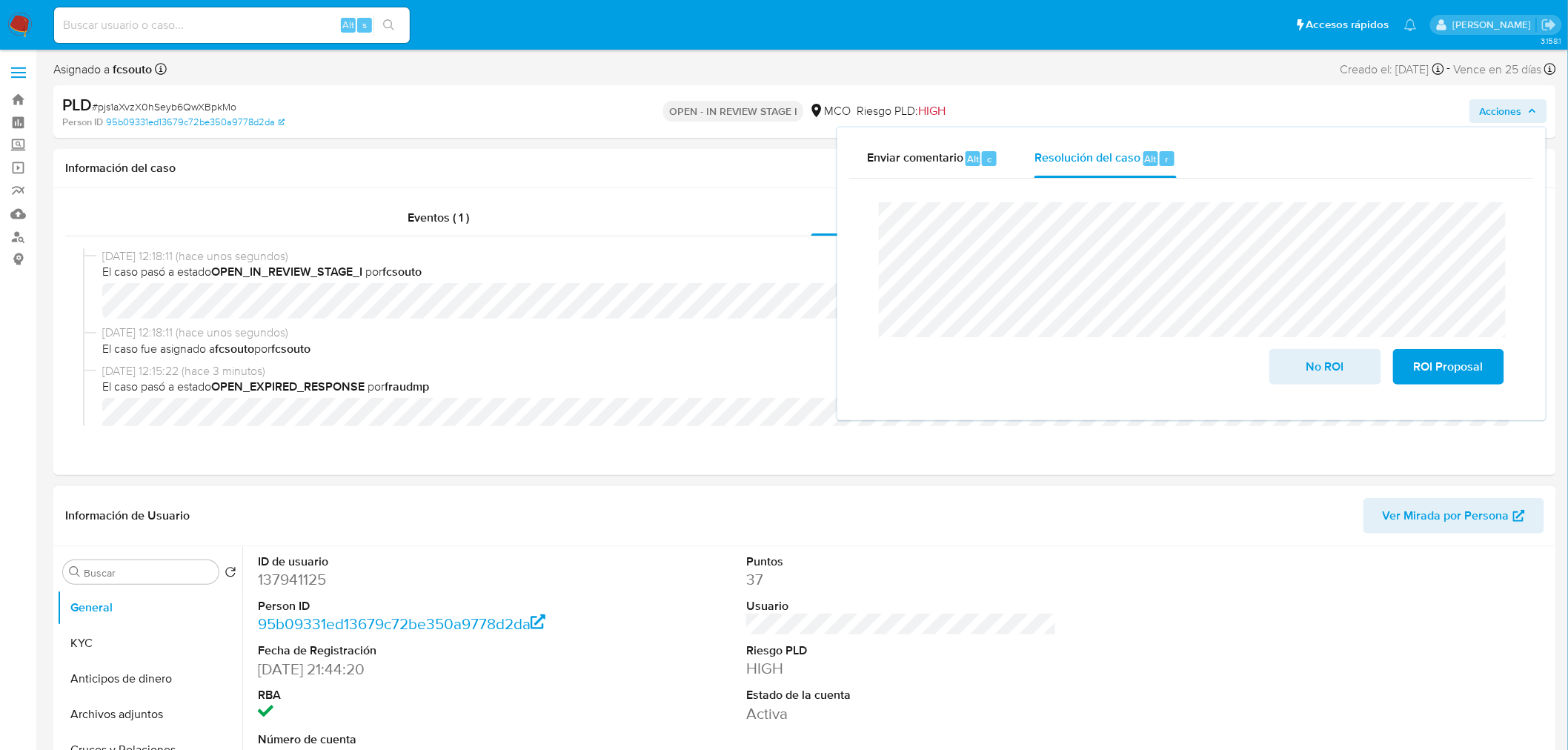
click at [294, 586] on dd "137941125" at bounding box center [413, 580] width 310 height 21
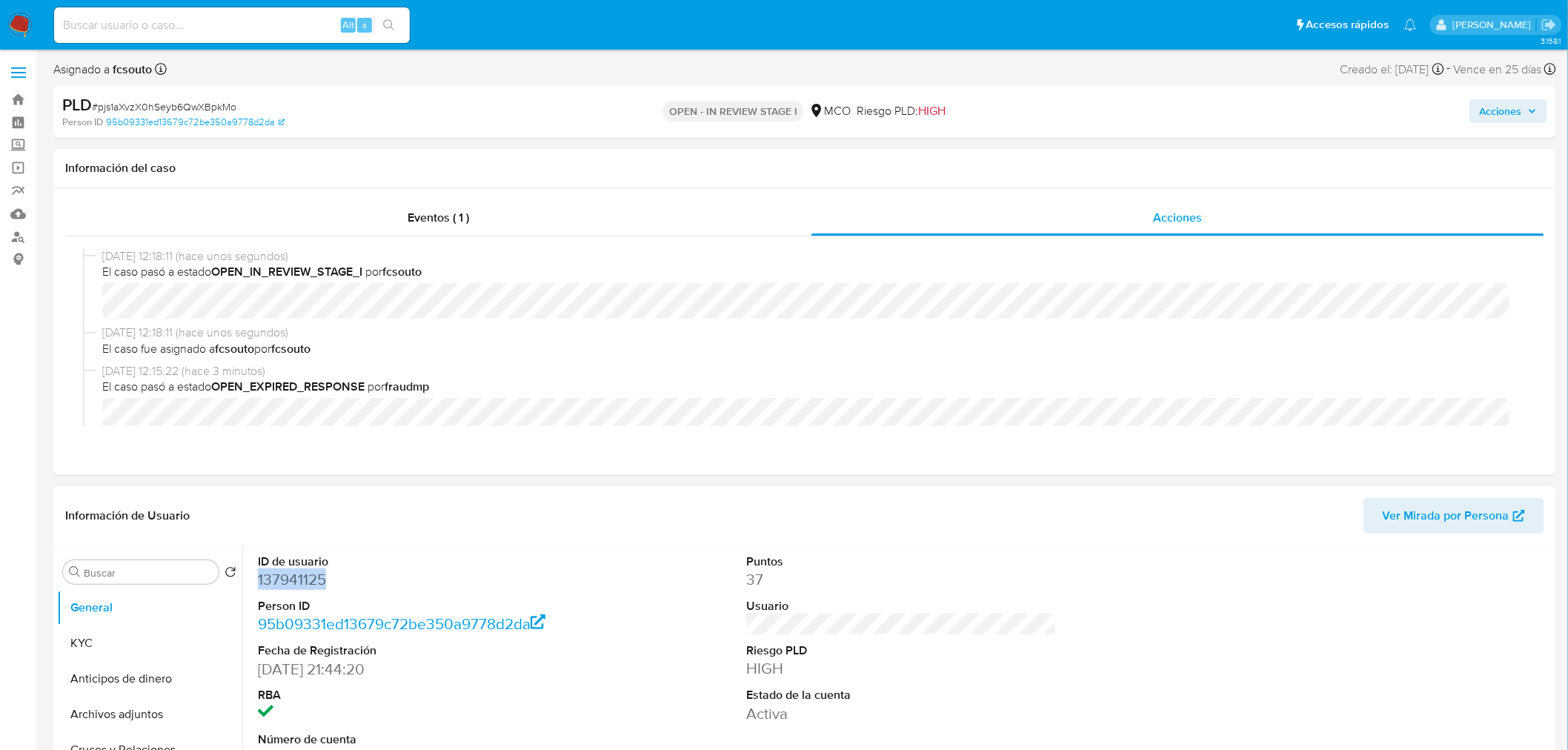
click at [294, 586] on dd "137941125" at bounding box center [413, 580] width 310 height 21
copy dd "137941125"
drag, startPoint x: 1501, startPoint y: 106, endPoint x: 1480, endPoint y: 123, distance: 27.0
click at [1501, 107] on span "Acciones" at bounding box center [1501, 111] width 42 height 24
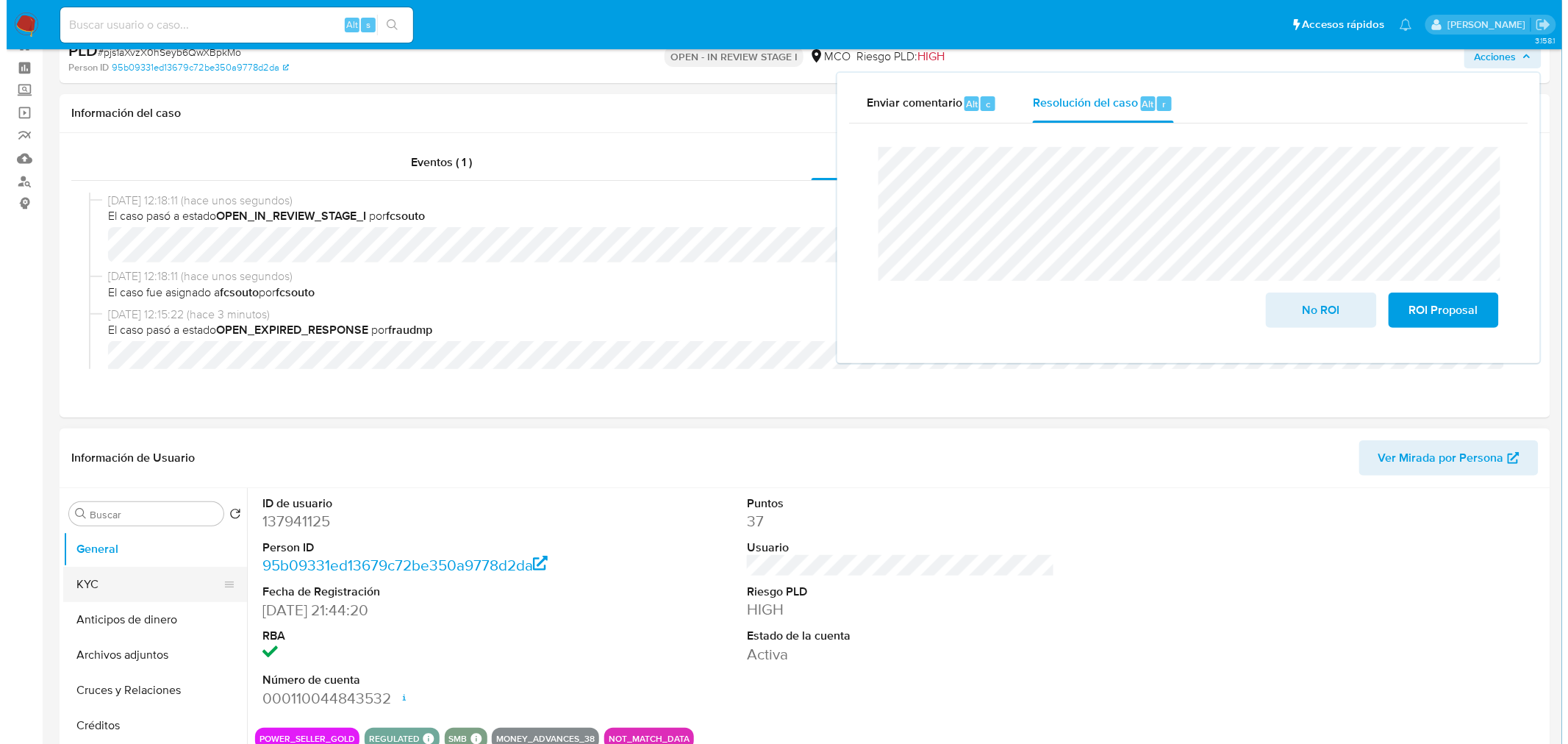
scroll to position [164, 0]
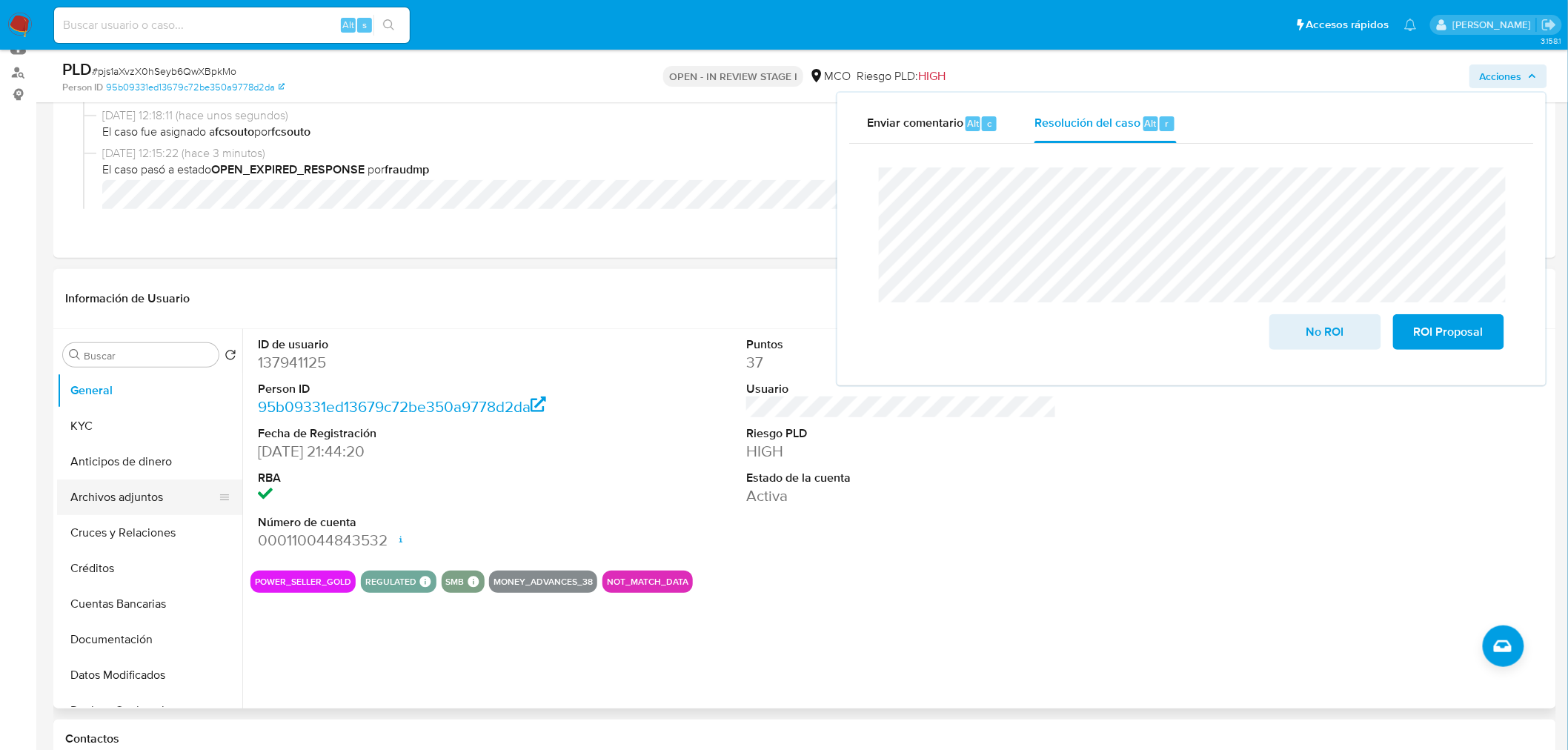
click at [159, 494] on button "Archivos adjuntos" at bounding box center [143, 497] width 173 height 36
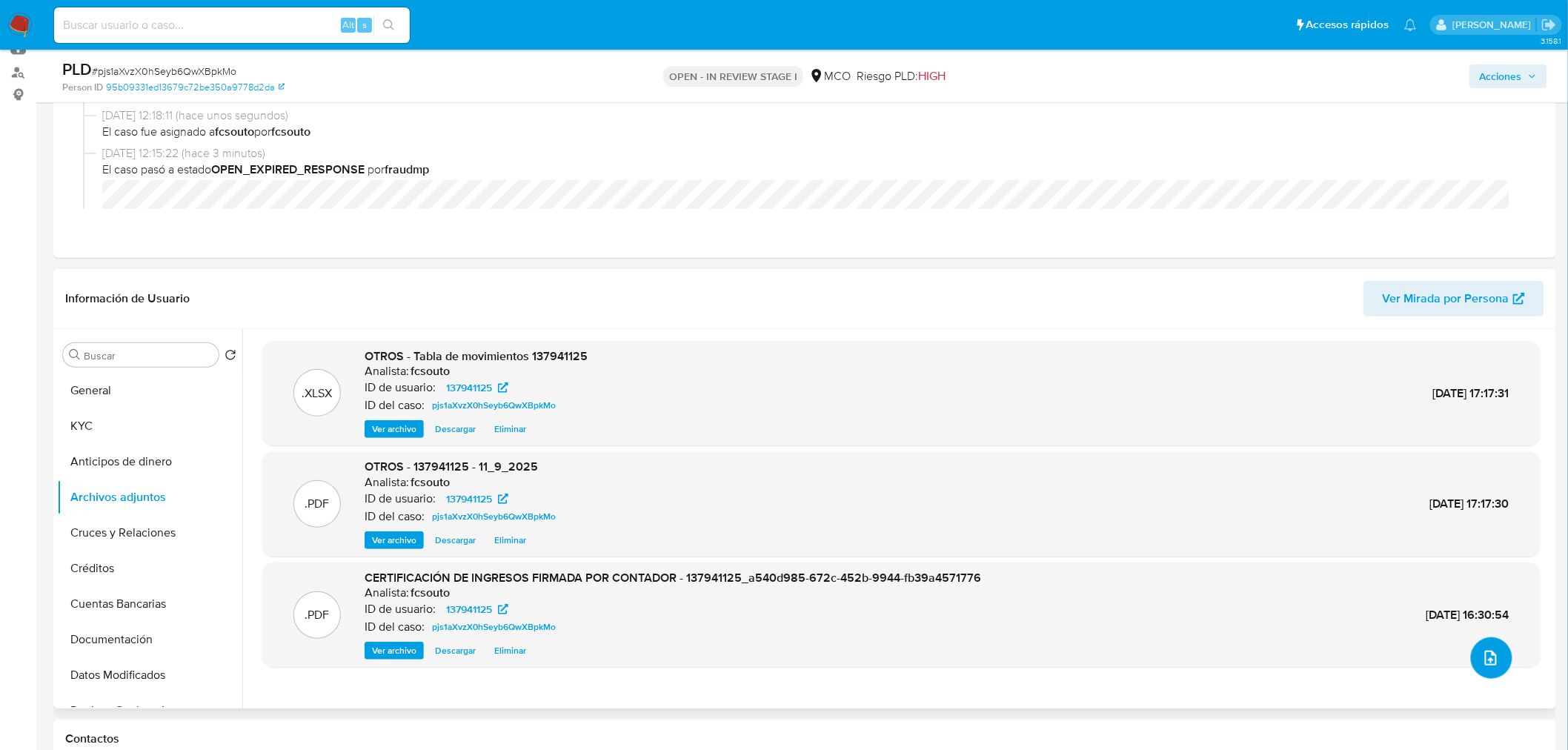
click at [1483, 661] on icon "upload-file" at bounding box center [1491, 658] width 18 height 18
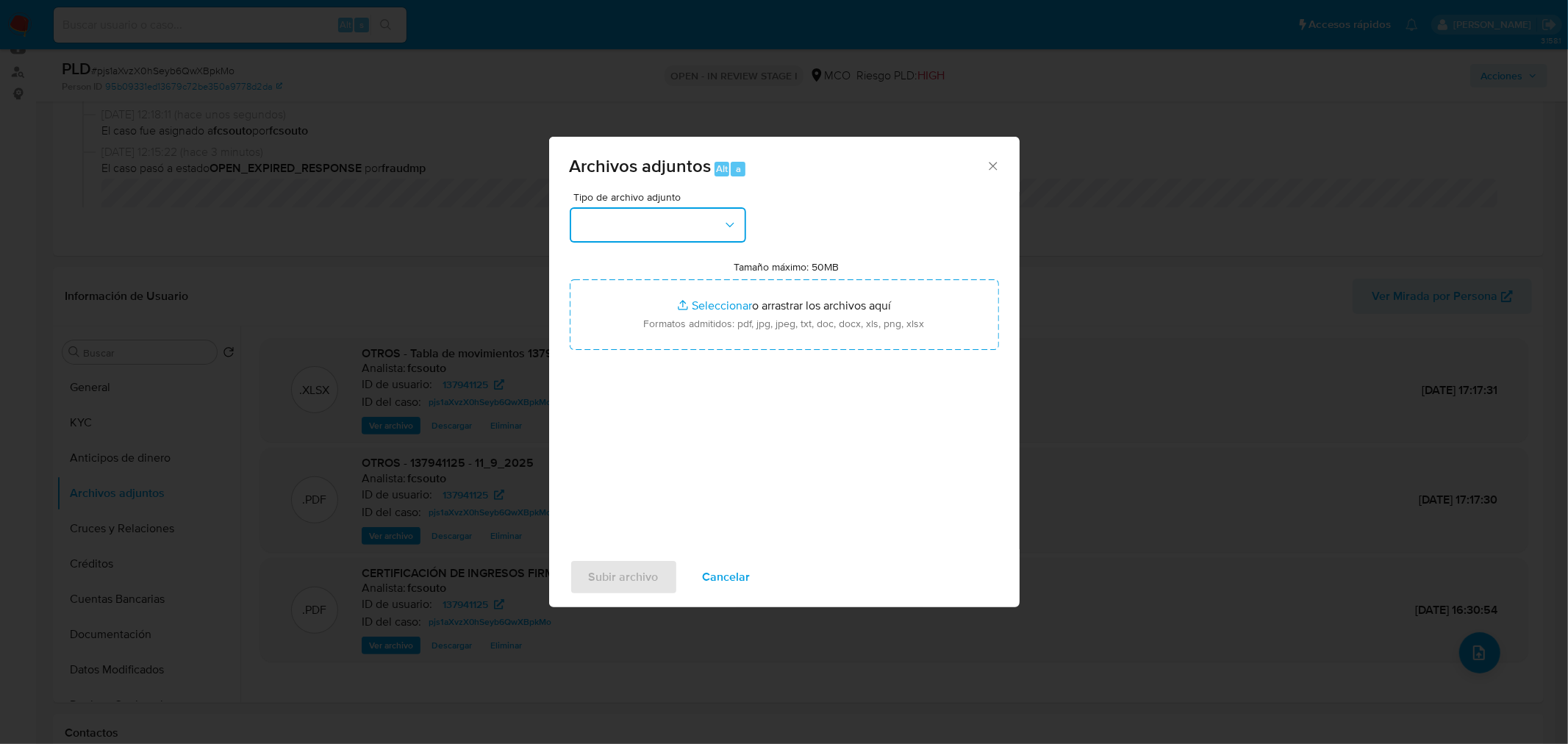
click at [685, 223] on button "button" at bounding box center [657, 225] width 176 height 35
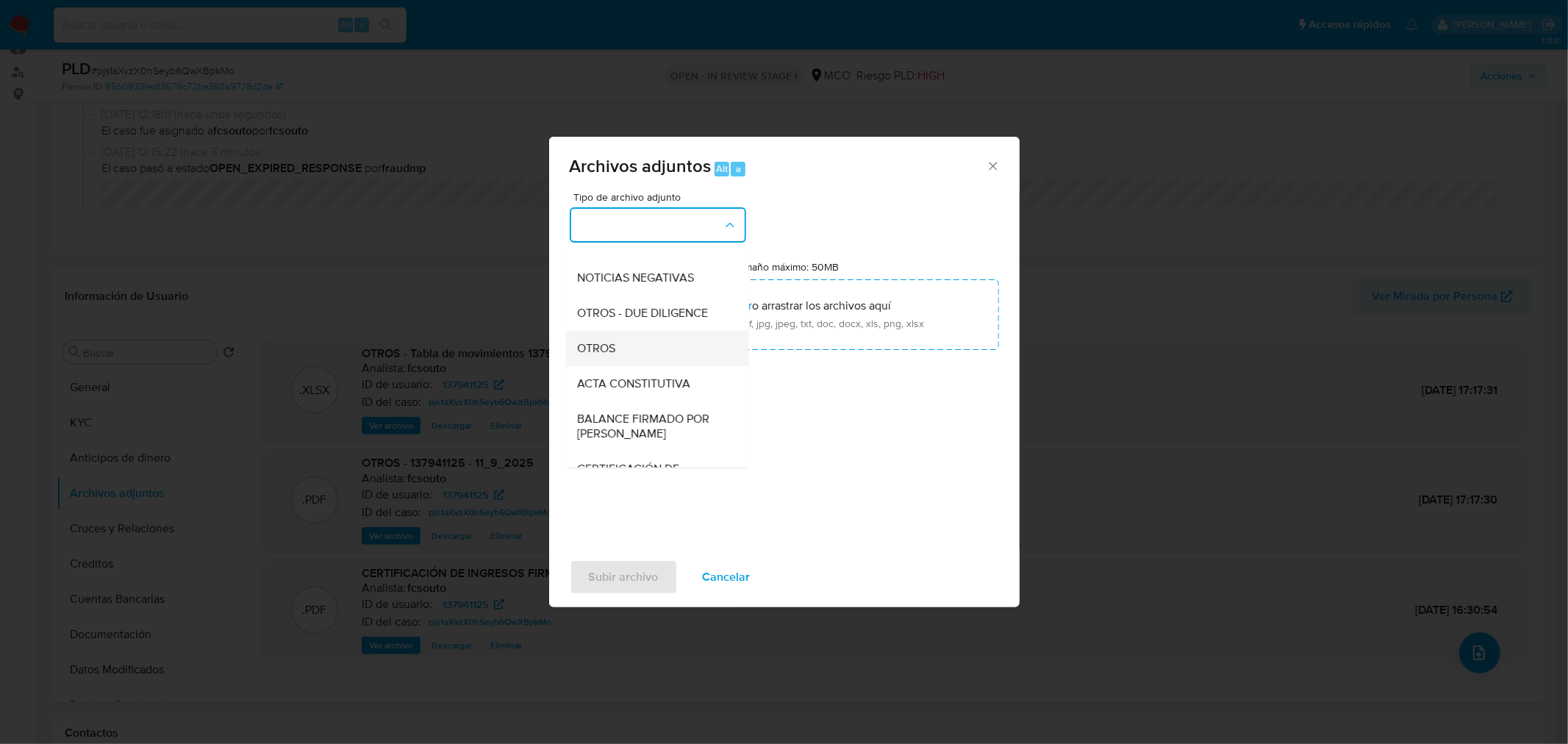
click at [649, 356] on div "OTROS" at bounding box center [653, 348] width 150 height 35
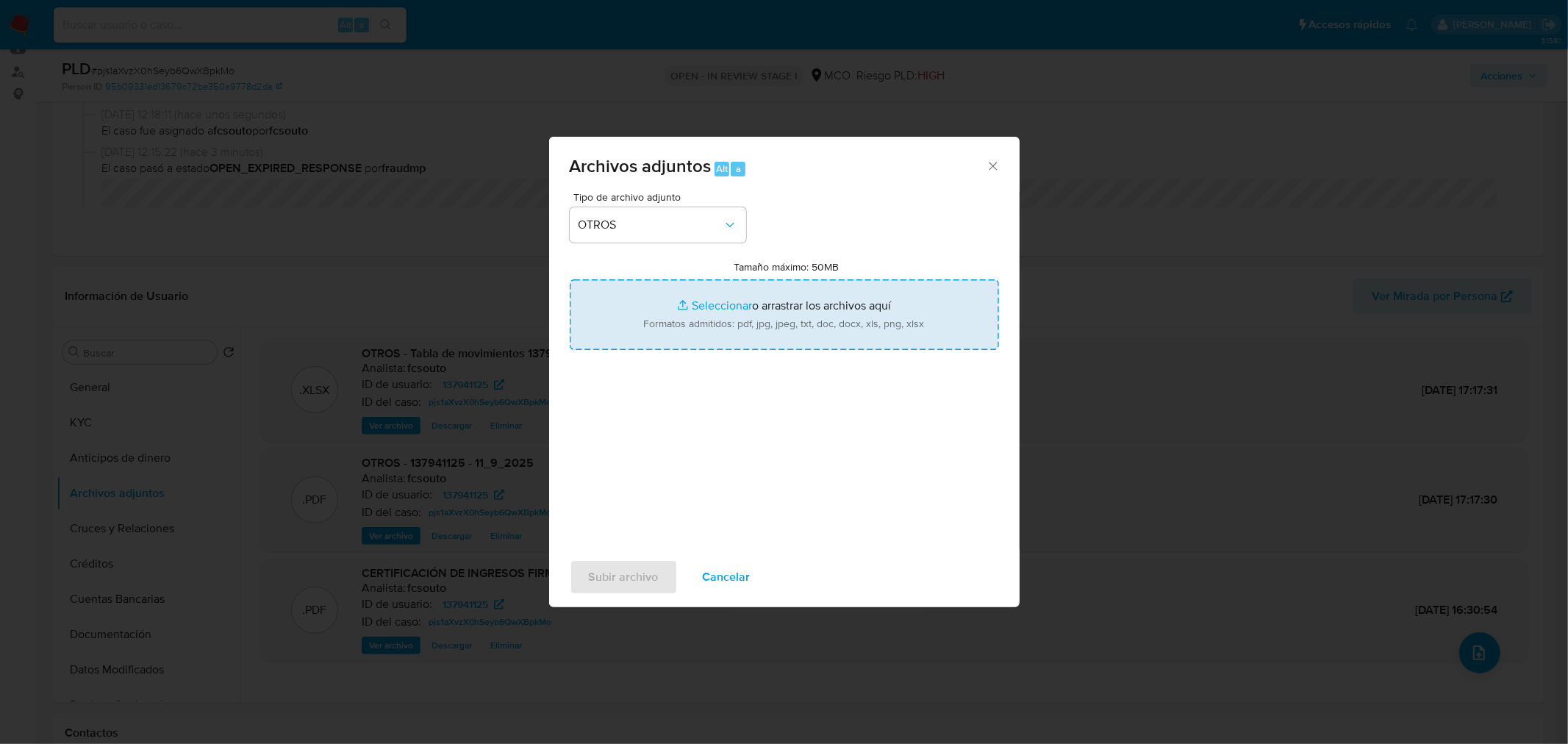
click at [740, 307] on input "Tamaño máximo: 50MB Seleccionar archivos" at bounding box center [784, 315] width 429 height 71
type input "C:\fakepath\137941125_3cc63cfe-aab7-4600-a494-8f595e5c1c06.jpg"
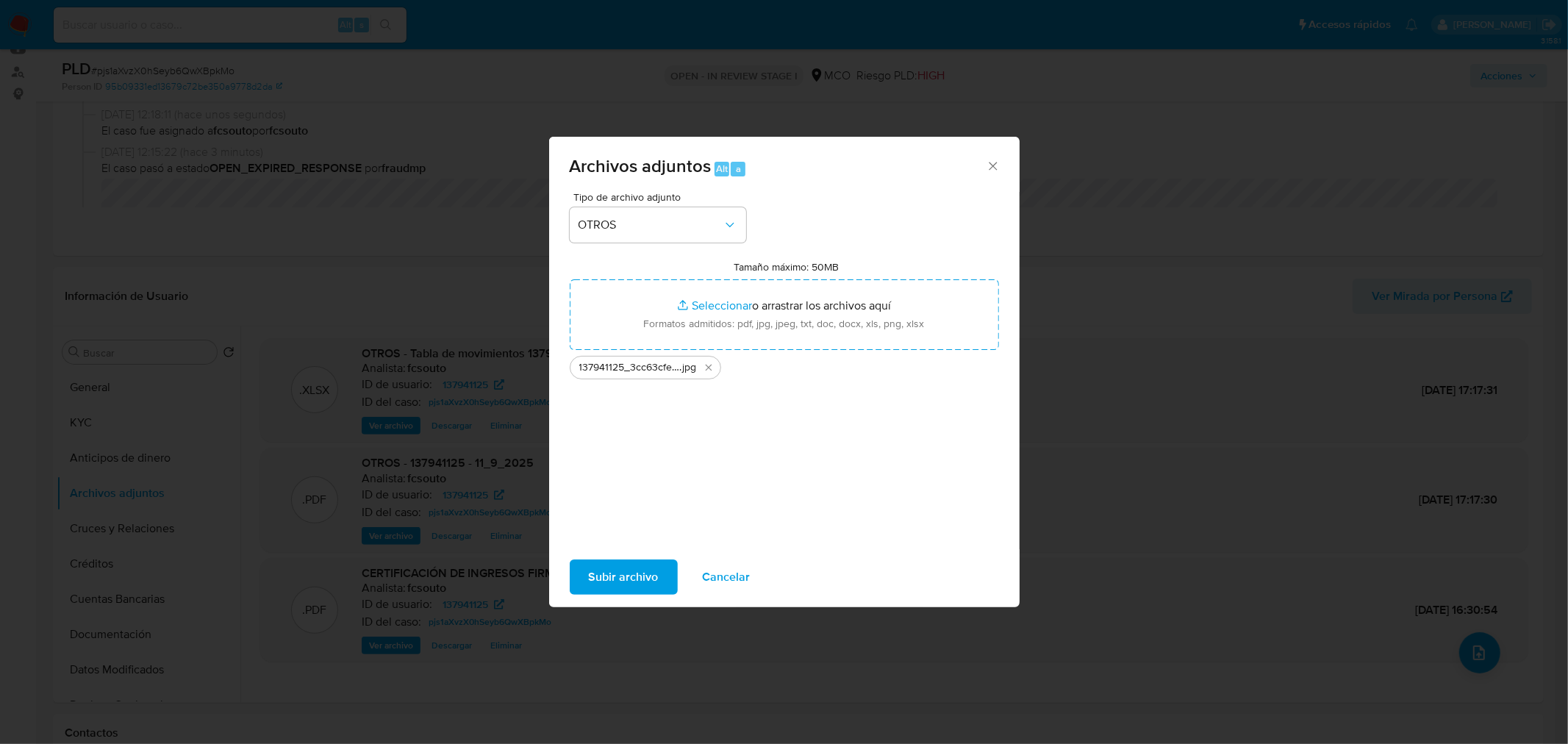
click at [643, 583] on span "Subir archivo" at bounding box center [624, 577] width 70 height 32
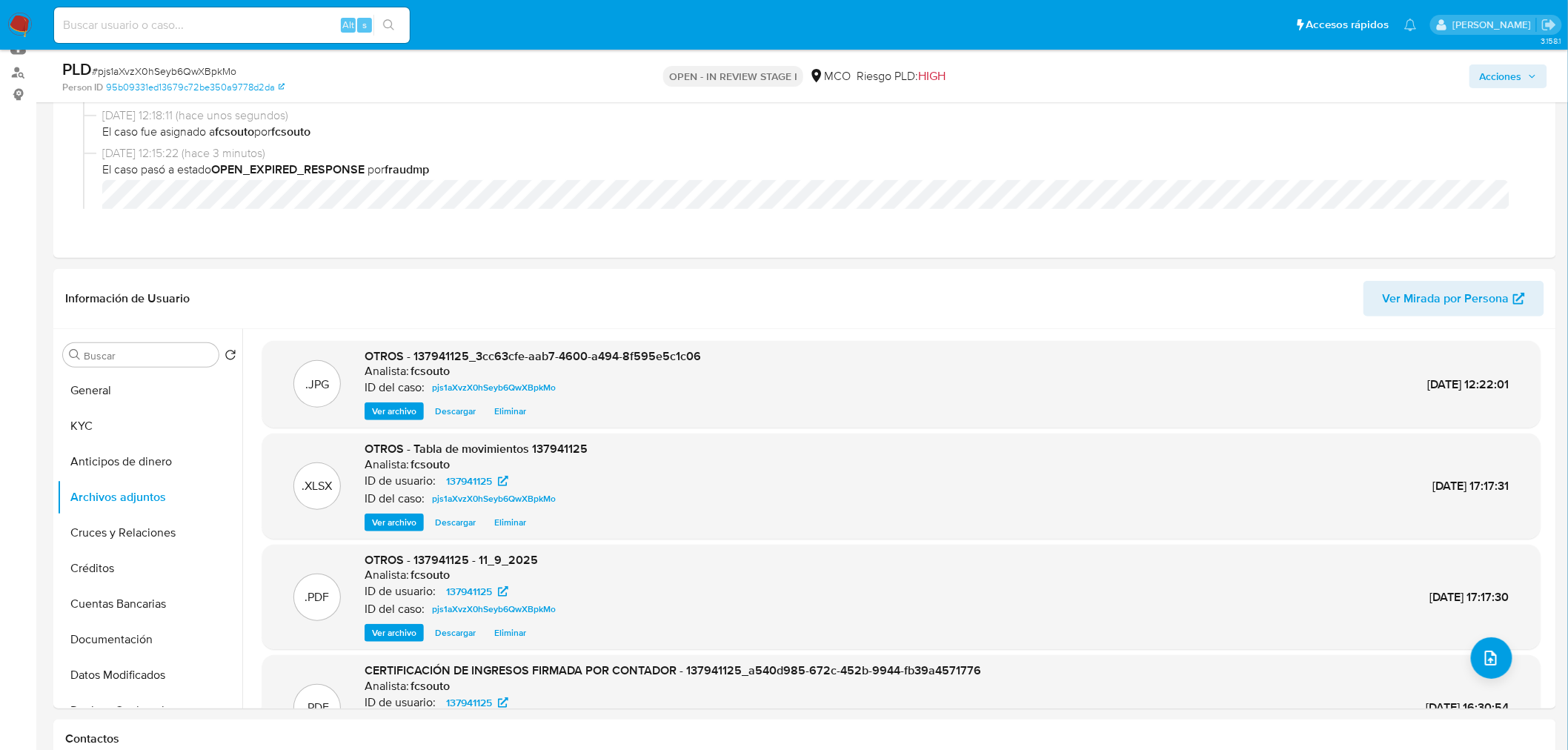
drag, startPoint x: 1514, startPoint y: 72, endPoint x: 1462, endPoint y: 82, distance: 53.0
click at [1513, 72] on span "Acciones" at bounding box center [1501, 76] width 42 height 24
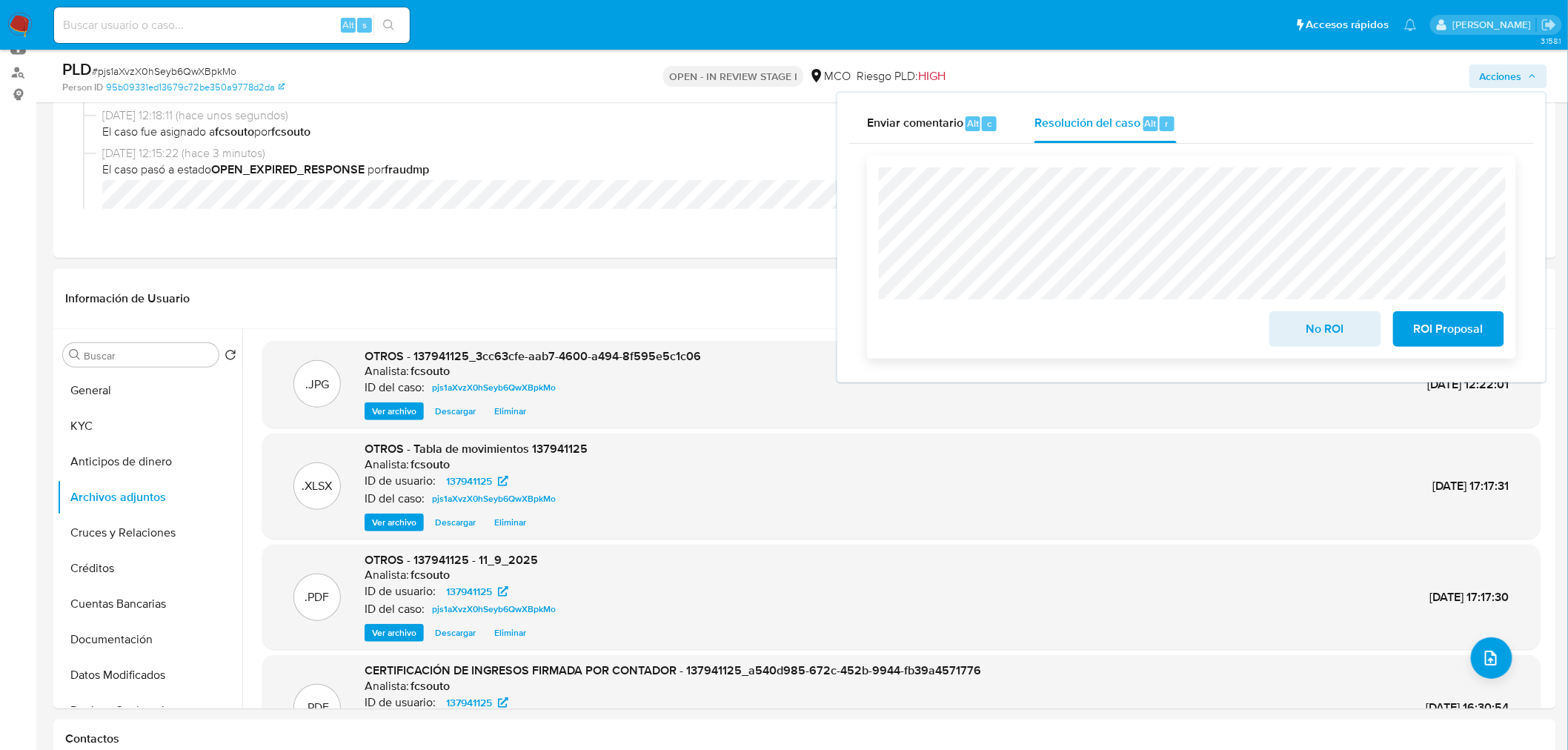
click at [1316, 333] on span "No ROI" at bounding box center [1324, 329] width 72 height 33
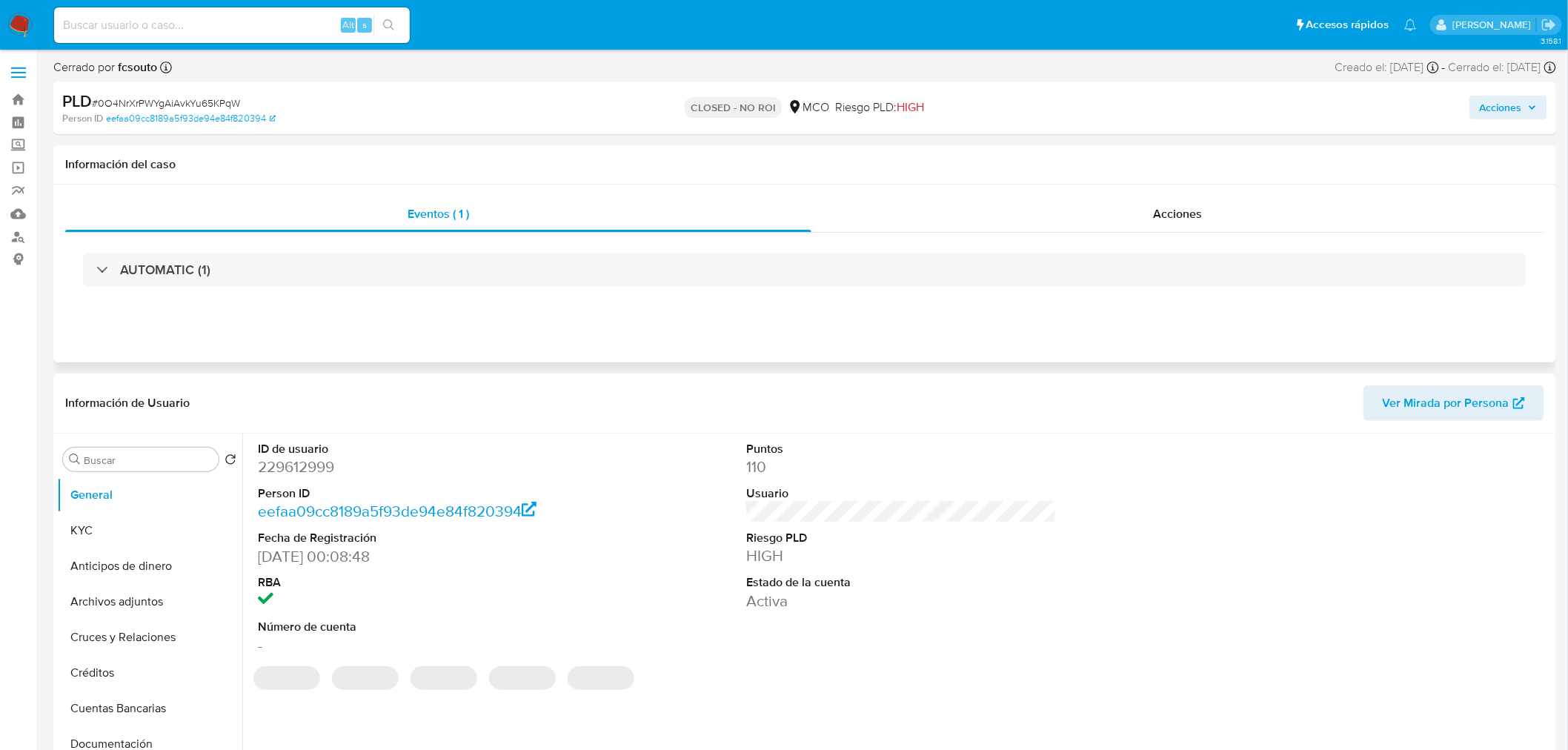
select select "10"
click at [1531, 107] on icon "button" at bounding box center [1532, 107] width 6 height 4
drag, startPoint x: 1500, startPoint y: 108, endPoint x: 1485, endPoint y: 115, distance: 16.6
click at [1497, 112] on span "Acciones" at bounding box center [1501, 107] width 42 height 24
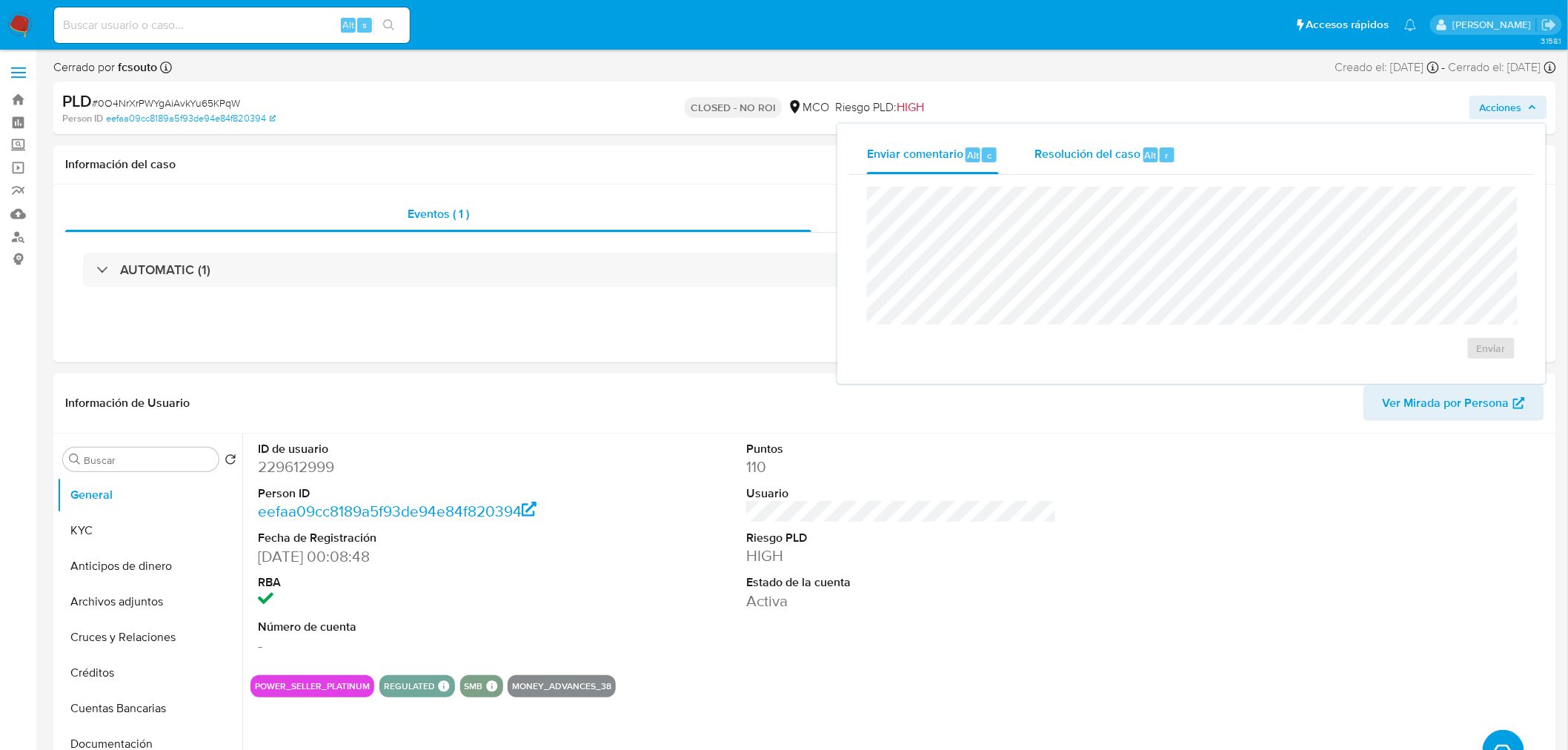
click at [1110, 161] on div "Resolución del caso Alt r" at bounding box center [1105, 154] width 141 height 38
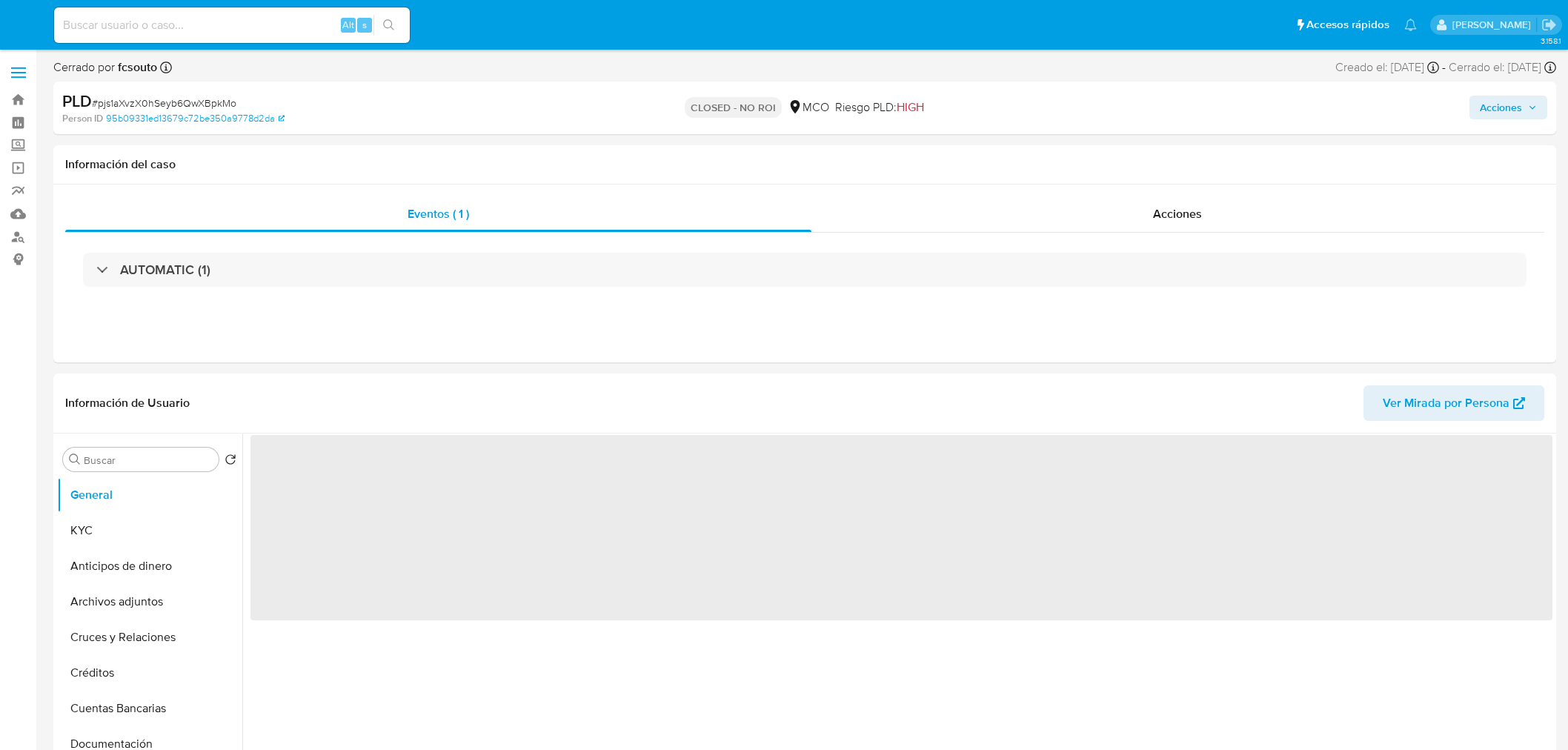
select select "10"
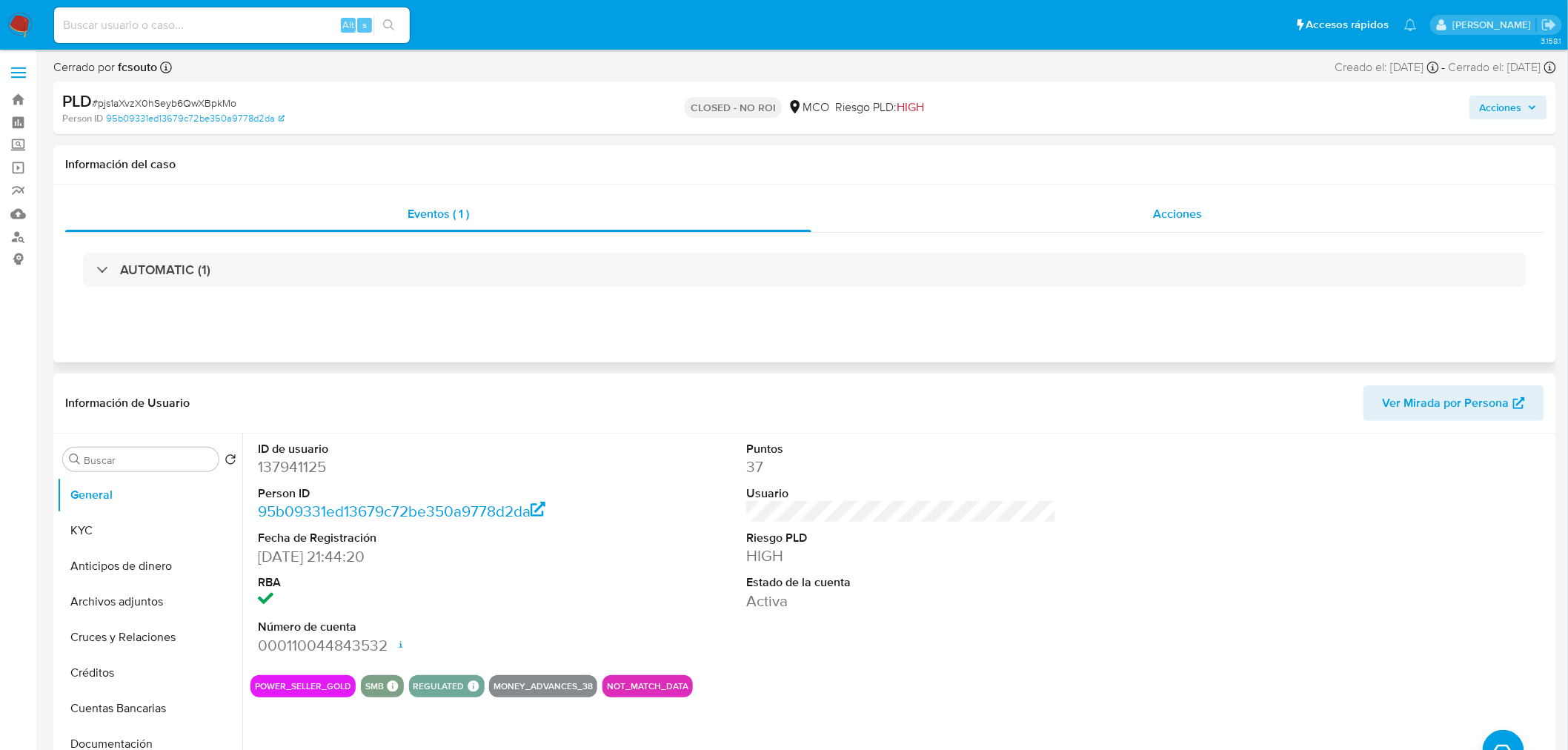
click at [1209, 201] on div "Acciones" at bounding box center [1178, 215] width 734 height 36
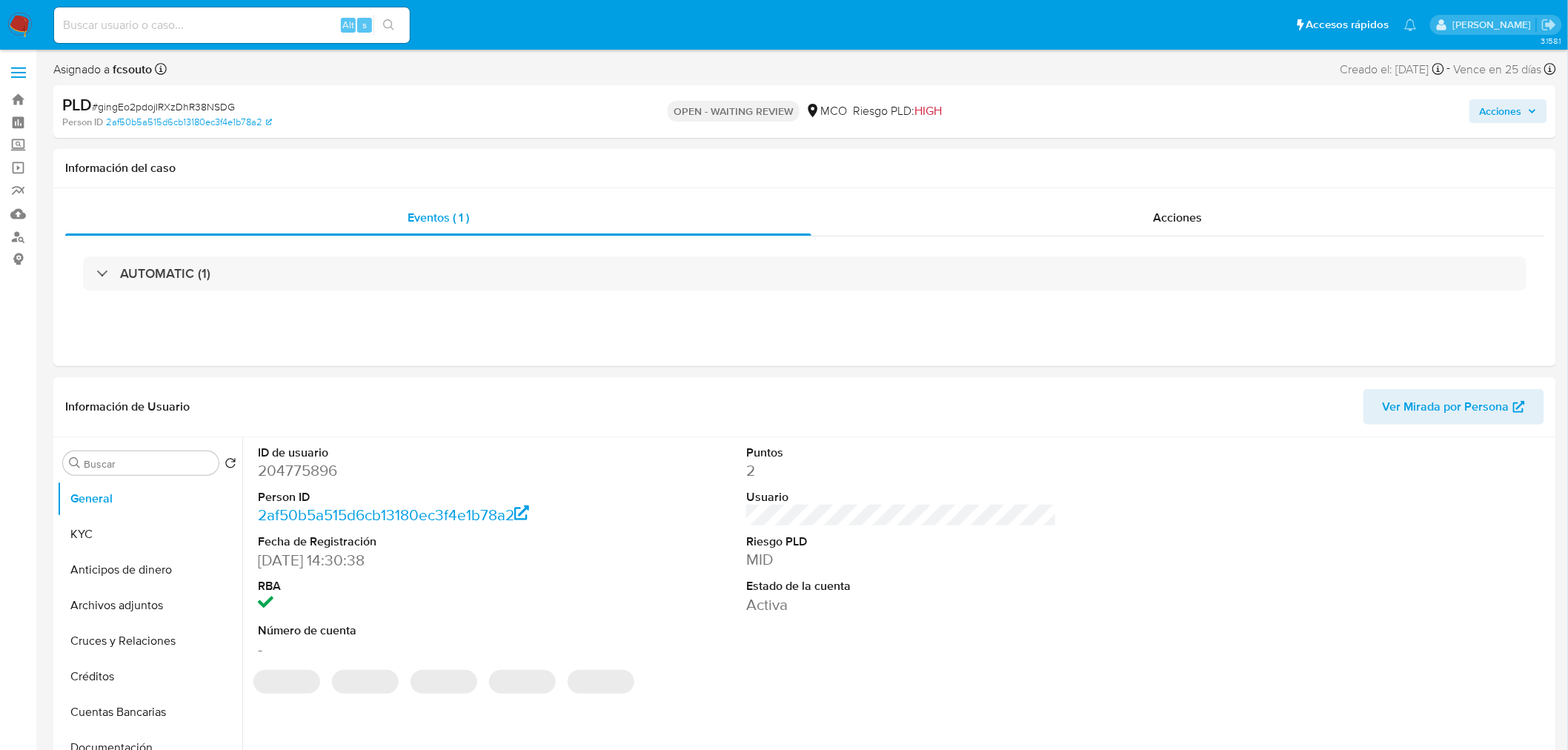
select select "10"
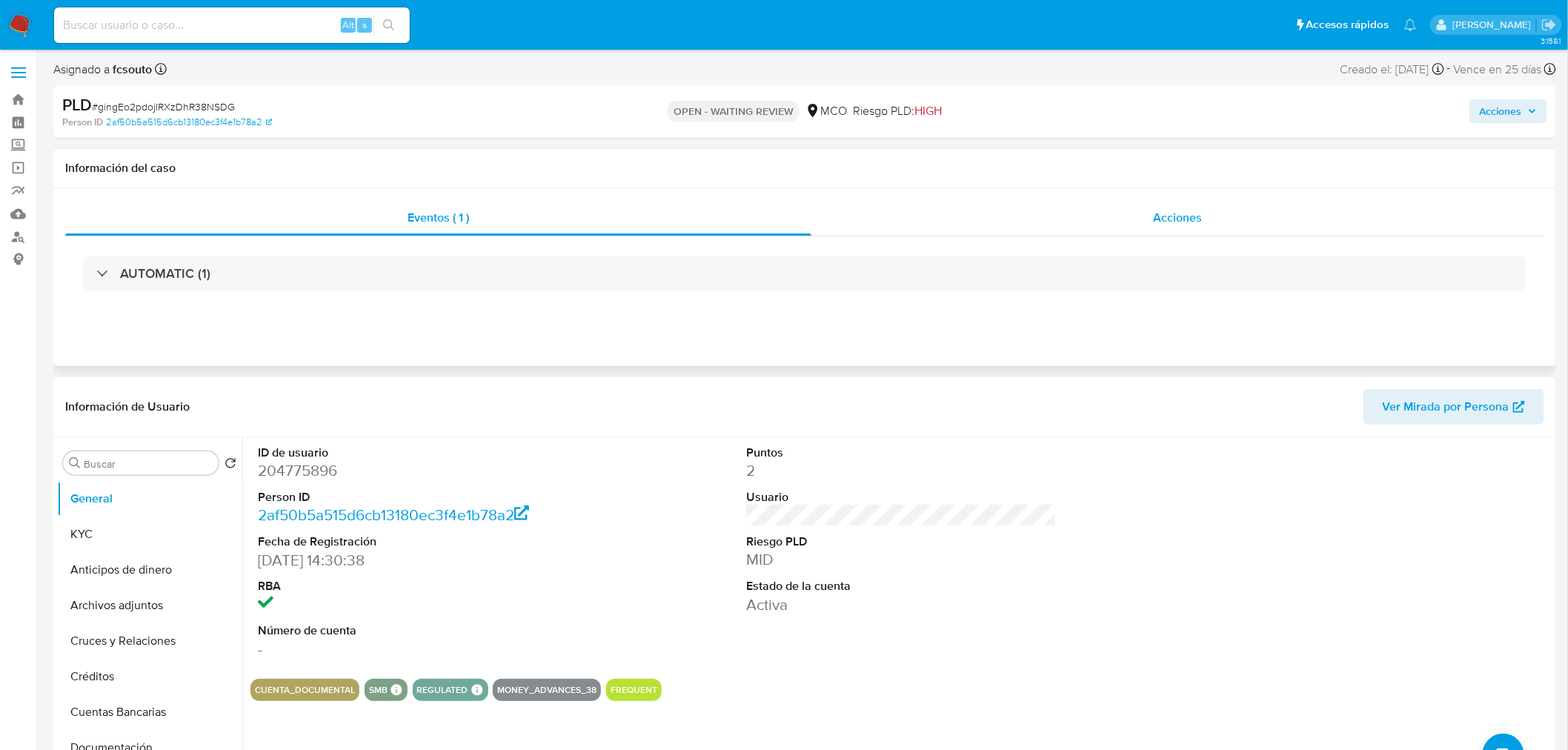
drag, startPoint x: 1113, startPoint y: 207, endPoint x: 1097, endPoint y: 212, distance: 16.8
click at [1113, 207] on div "Acciones" at bounding box center [1178, 218] width 734 height 36
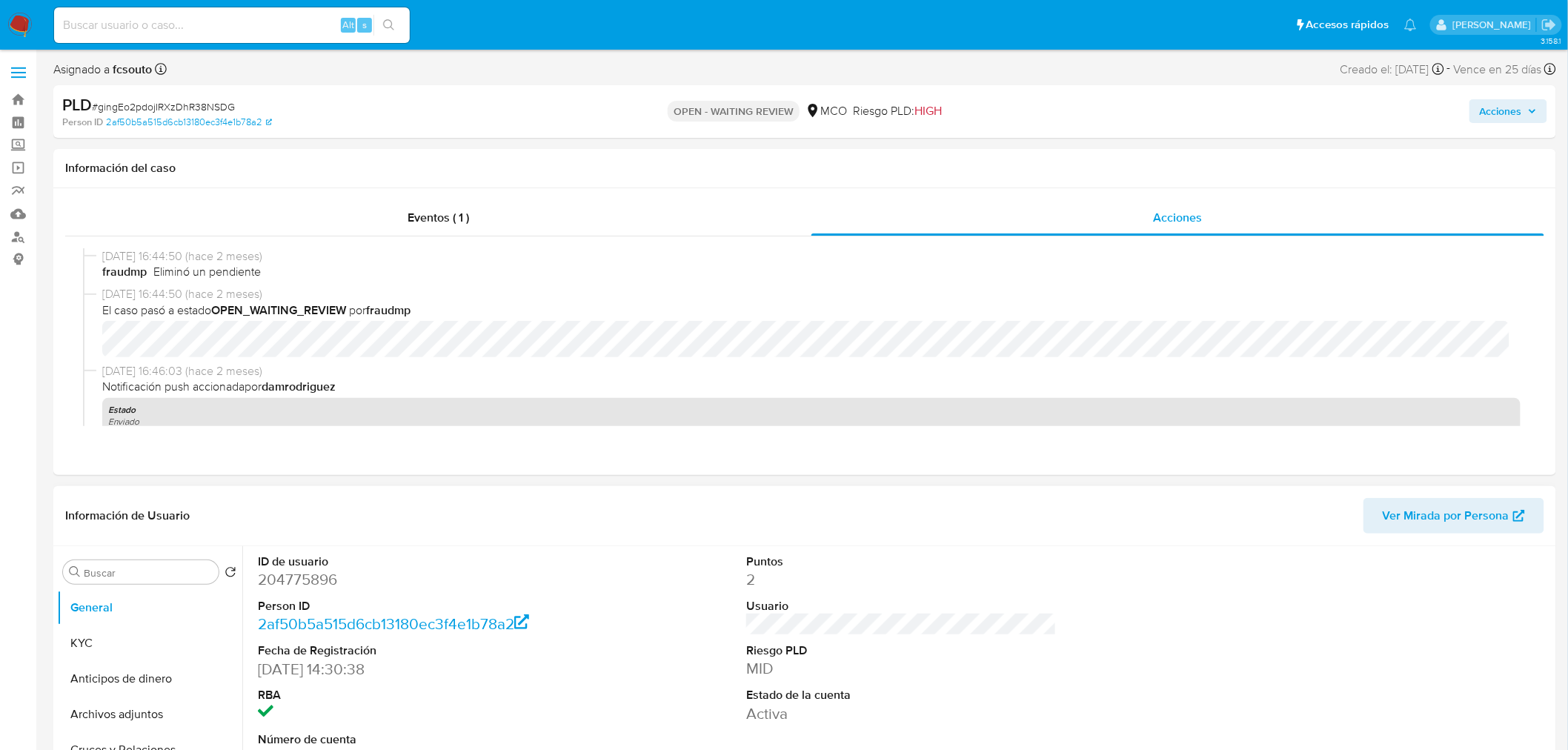
drag, startPoint x: 386, startPoint y: 224, endPoint x: 309, endPoint y: 553, distance: 337.9
click at [386, 225] on div "Eventos ( 1 )" at bounding box center [438, 218] width 747 height 36
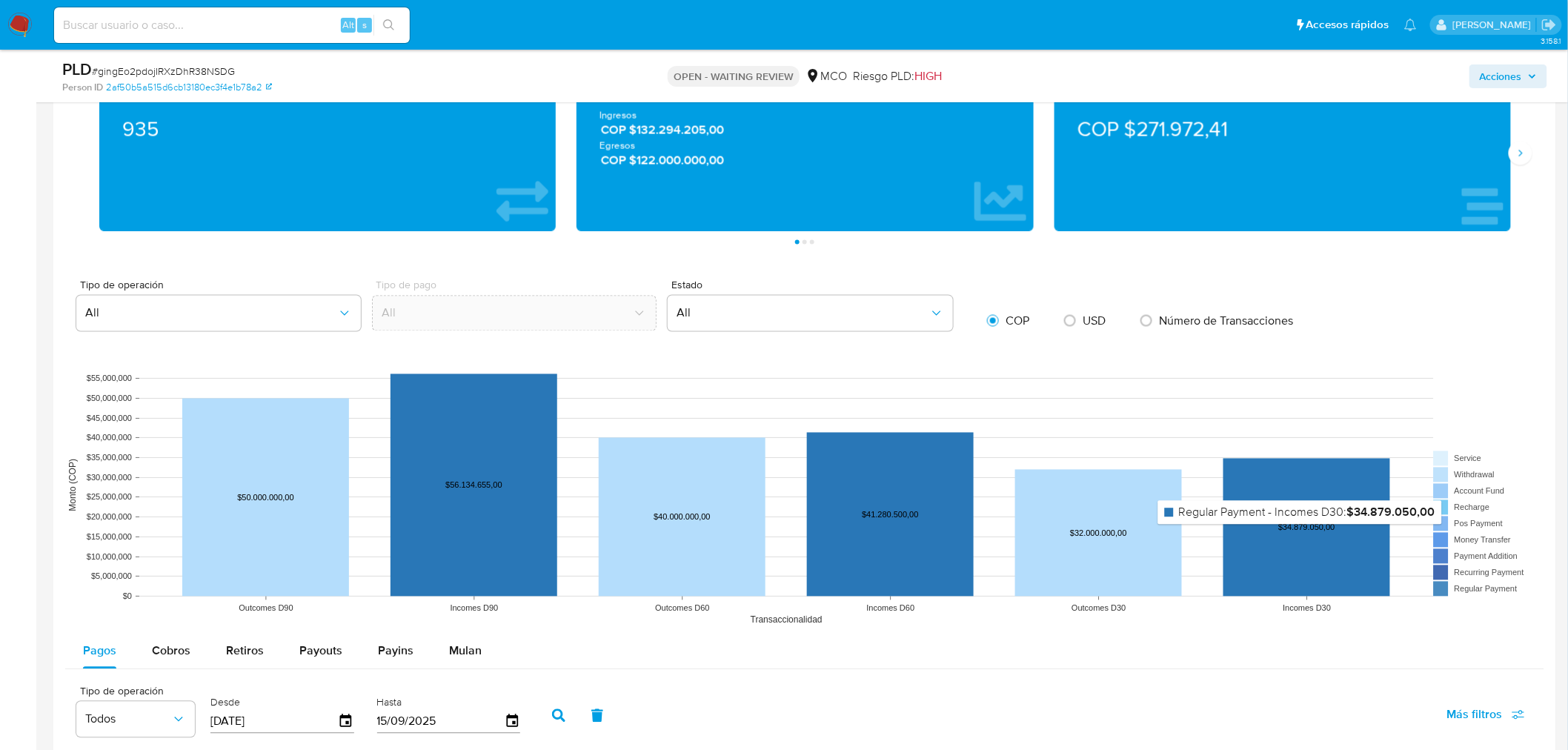
scroll to position [658, 0]
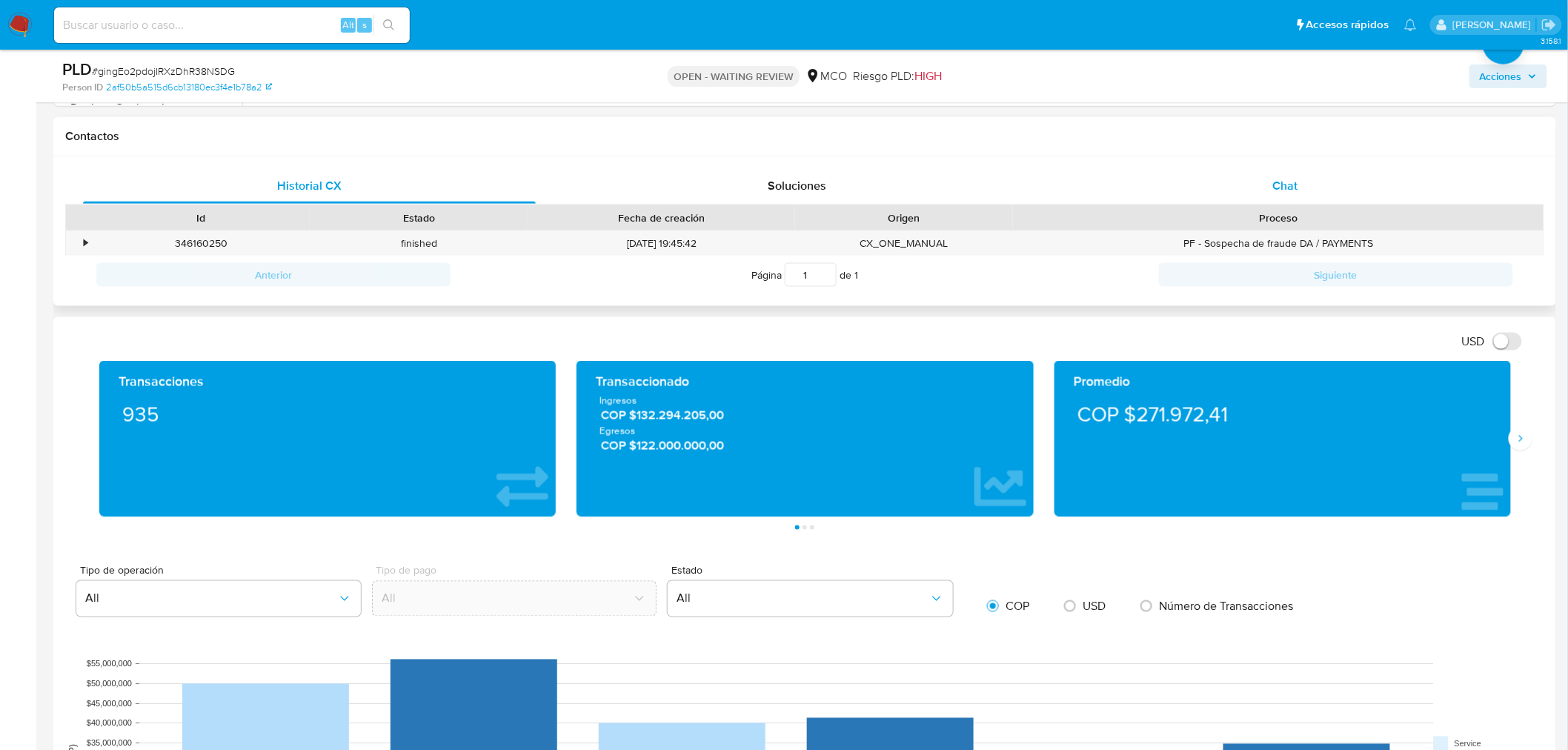
drag, startPoint x: 1270, startPoint y: 172, endPoint x: 1258, endPoint y: 175, distance: 12.4
click at [1270, 173] on div "Chat" at bounding box center [1285, 186] width 453 height 36
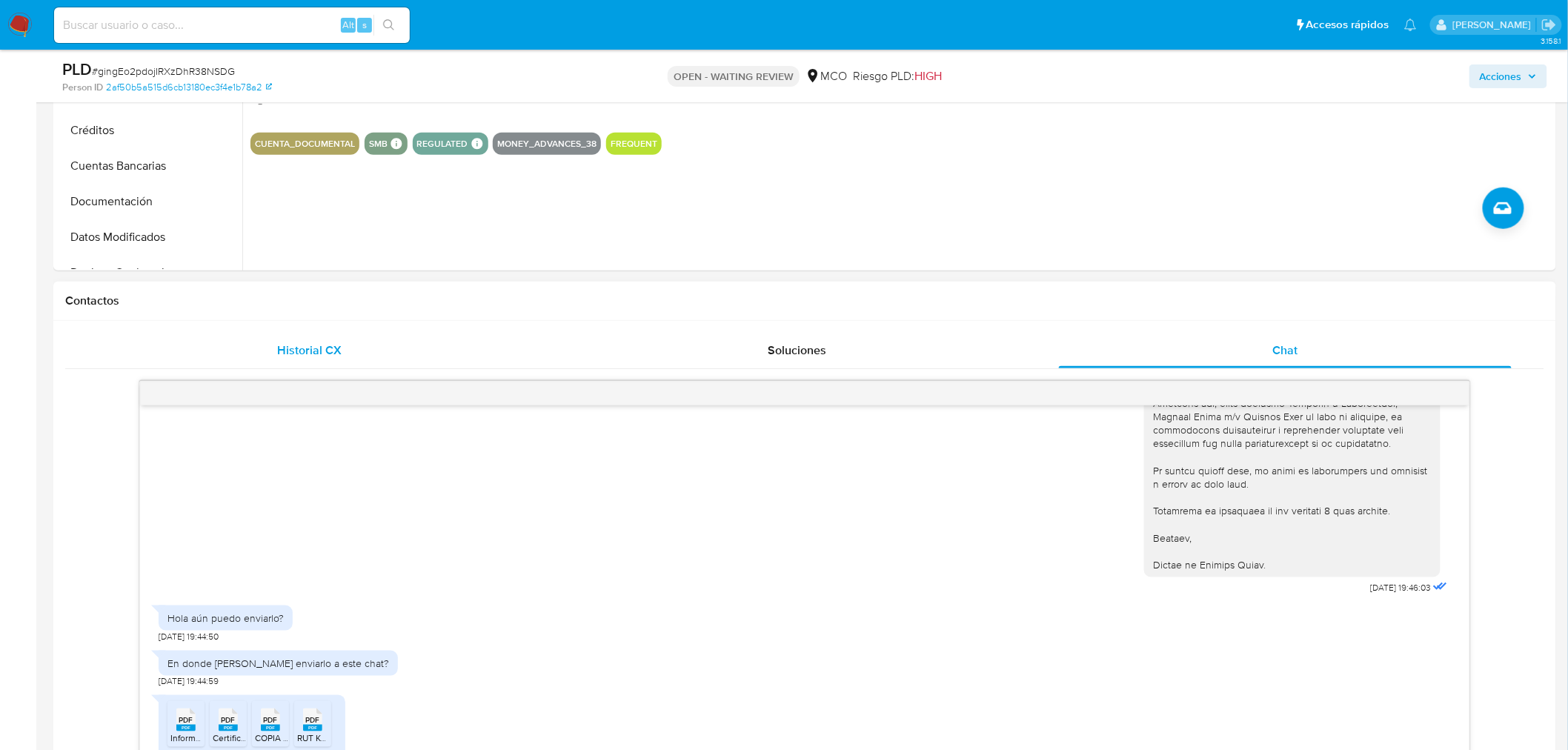
scroll to position [329, 0]
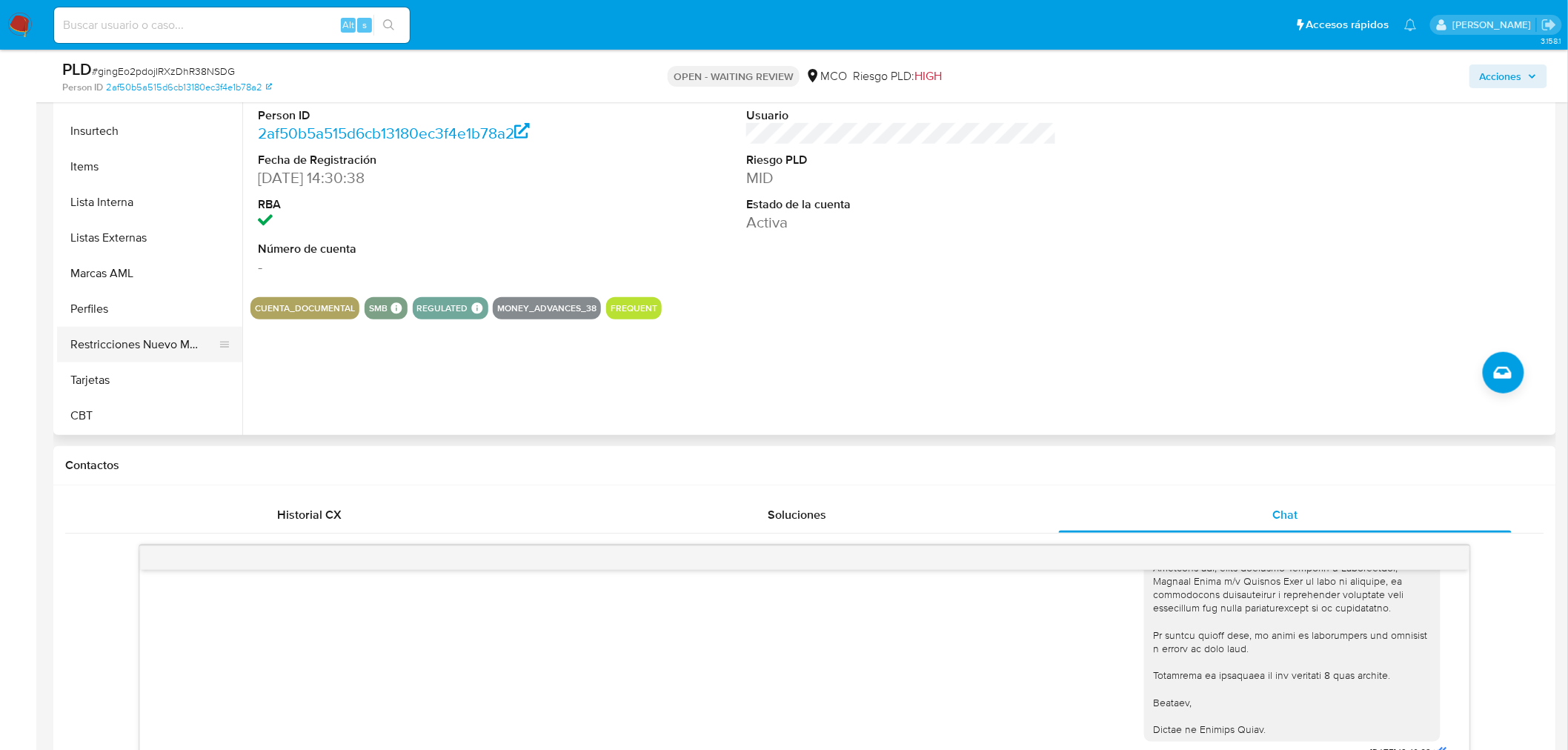
click at [158, 349] on button "Restricciones Nuevo Mundo" at bounding box center [143, 345] width 173 height 36
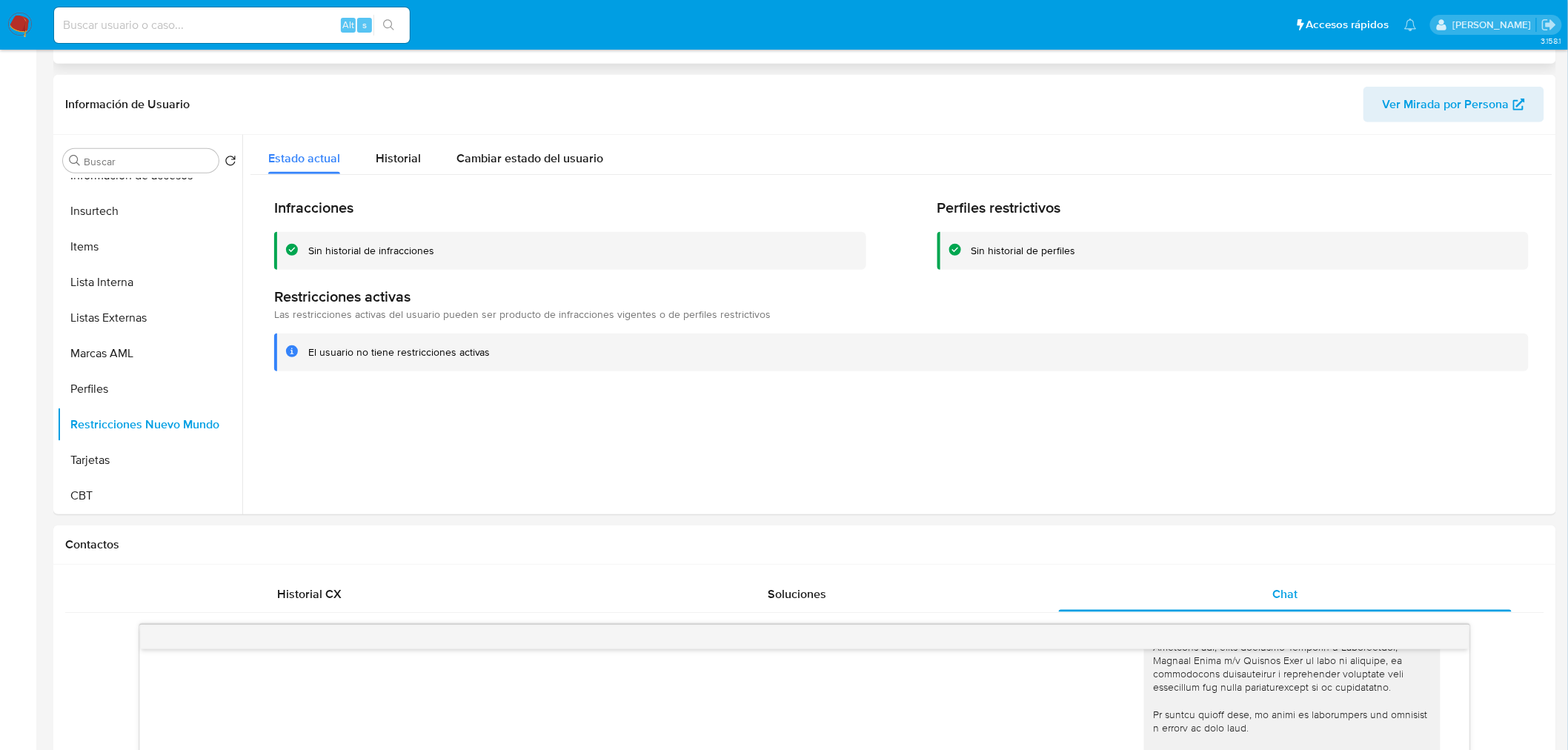
scroll to position [0, 0]
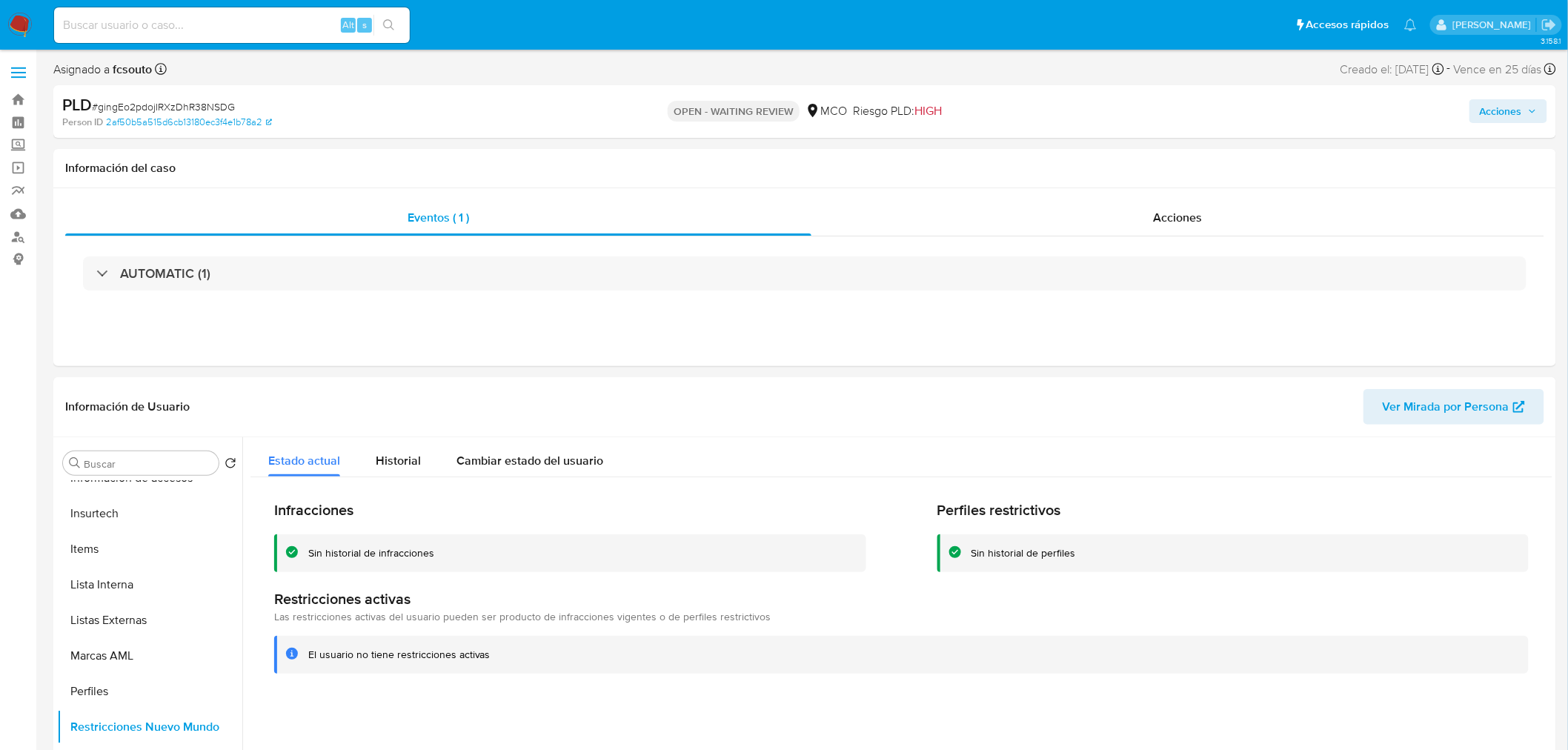
drag, startPoint x: 1531, startPoint y: 97, endPoint x: 1405, endPoint y: 128, distance: 129.8
click at [1530, 98] on div "Acciones" at bounding box center [1302, 111] width 492 height 35
drag, startPoint x: 1471, startPoint y: 106, endPoint x: 1466, endPoint y: 114, distance: 9.4
click at [1475, 106] on div "Acciones" at bounding box center [1302, 111] width 492 height 35
click at [1498, 106] on span "Acciones" at bounding box center [1501, 111] width 42 height 24
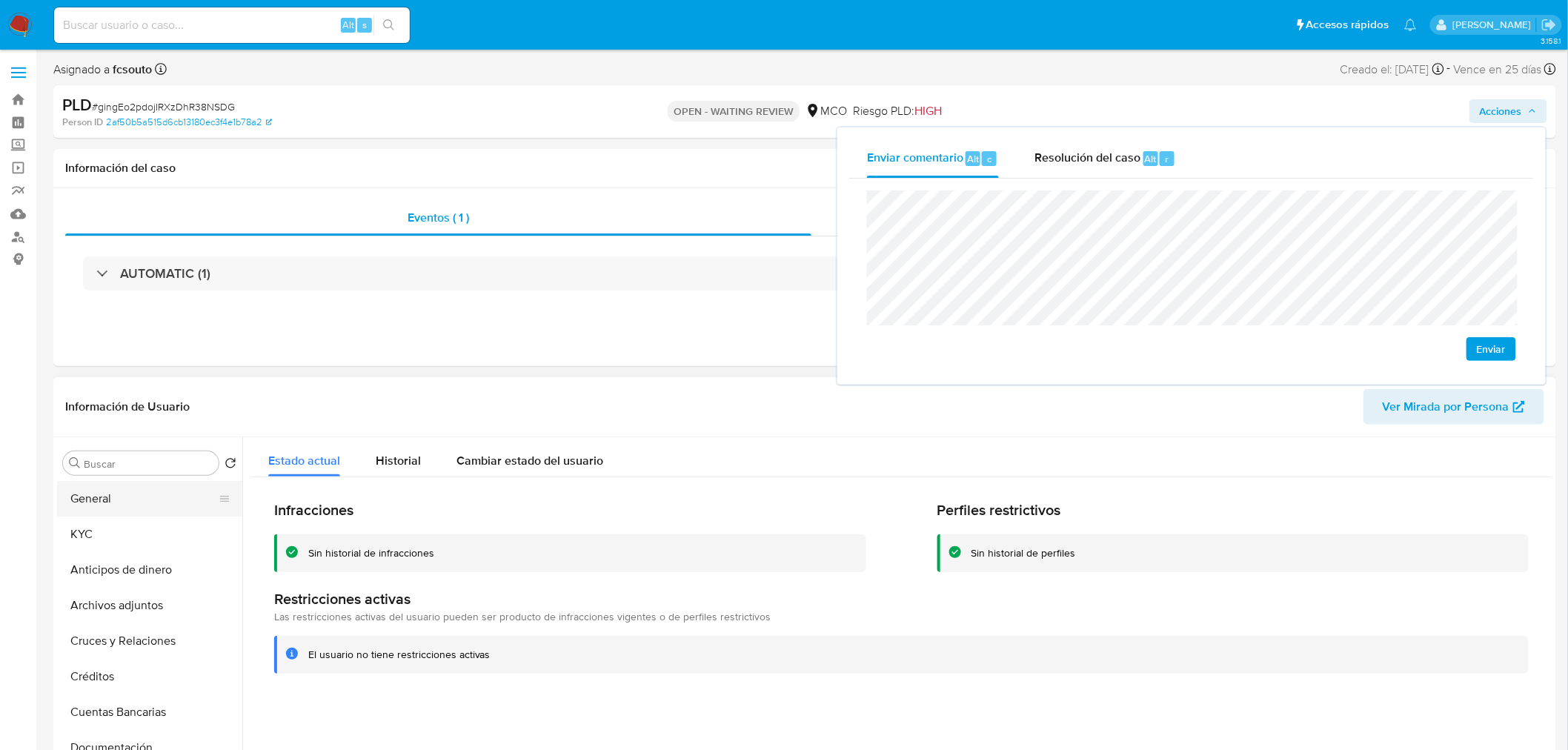
drag, startPoint x: 115, startPoint y: 501, endPoint x: 366, endPoint y: 637, distance: 285.5
click at [116, 501] on button "General" at bounding box center [149, 499] width 185 height 36
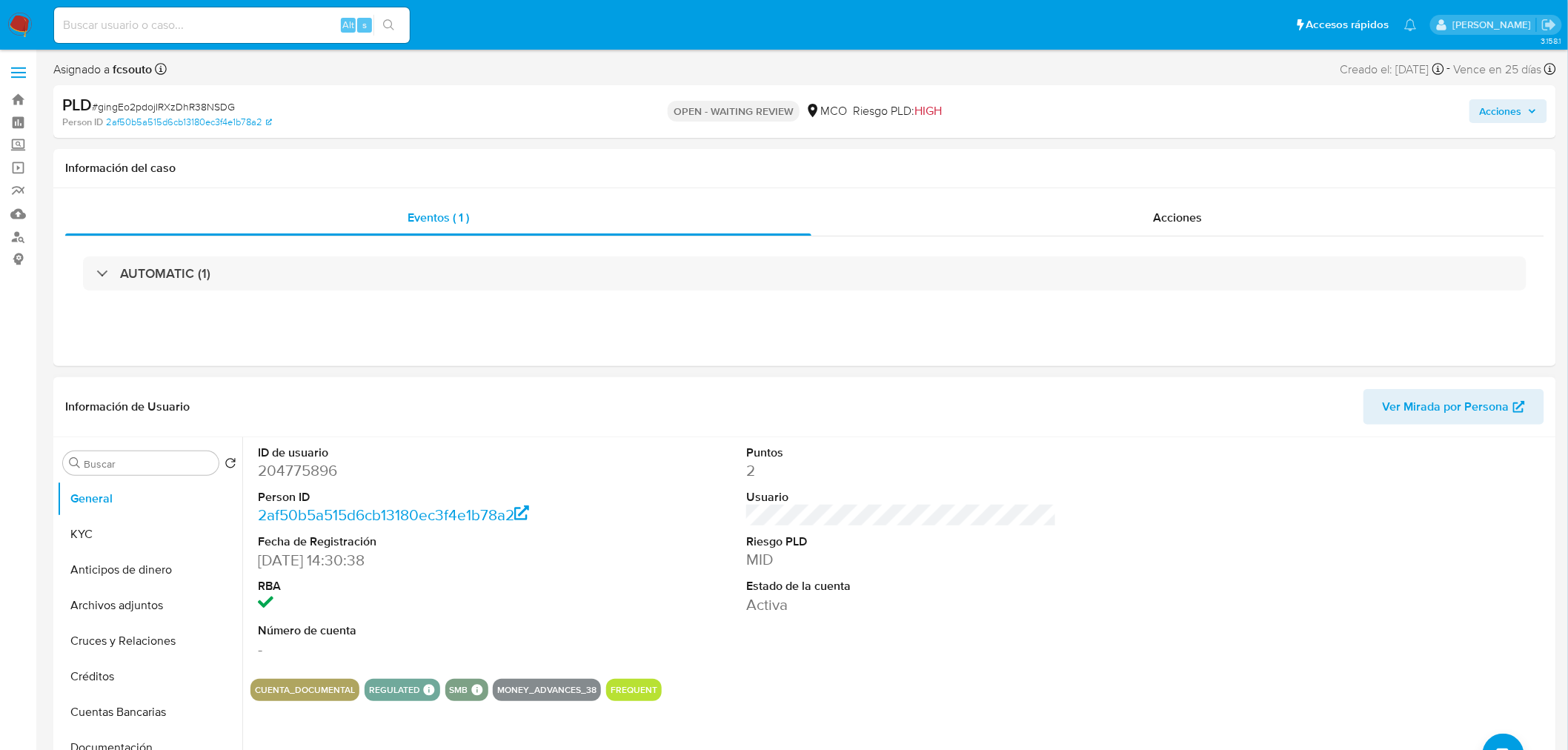
click at [308, 475] on dd "204775896" at bounding box center [413, 470] width 310 height 21
copy dd "204775896"
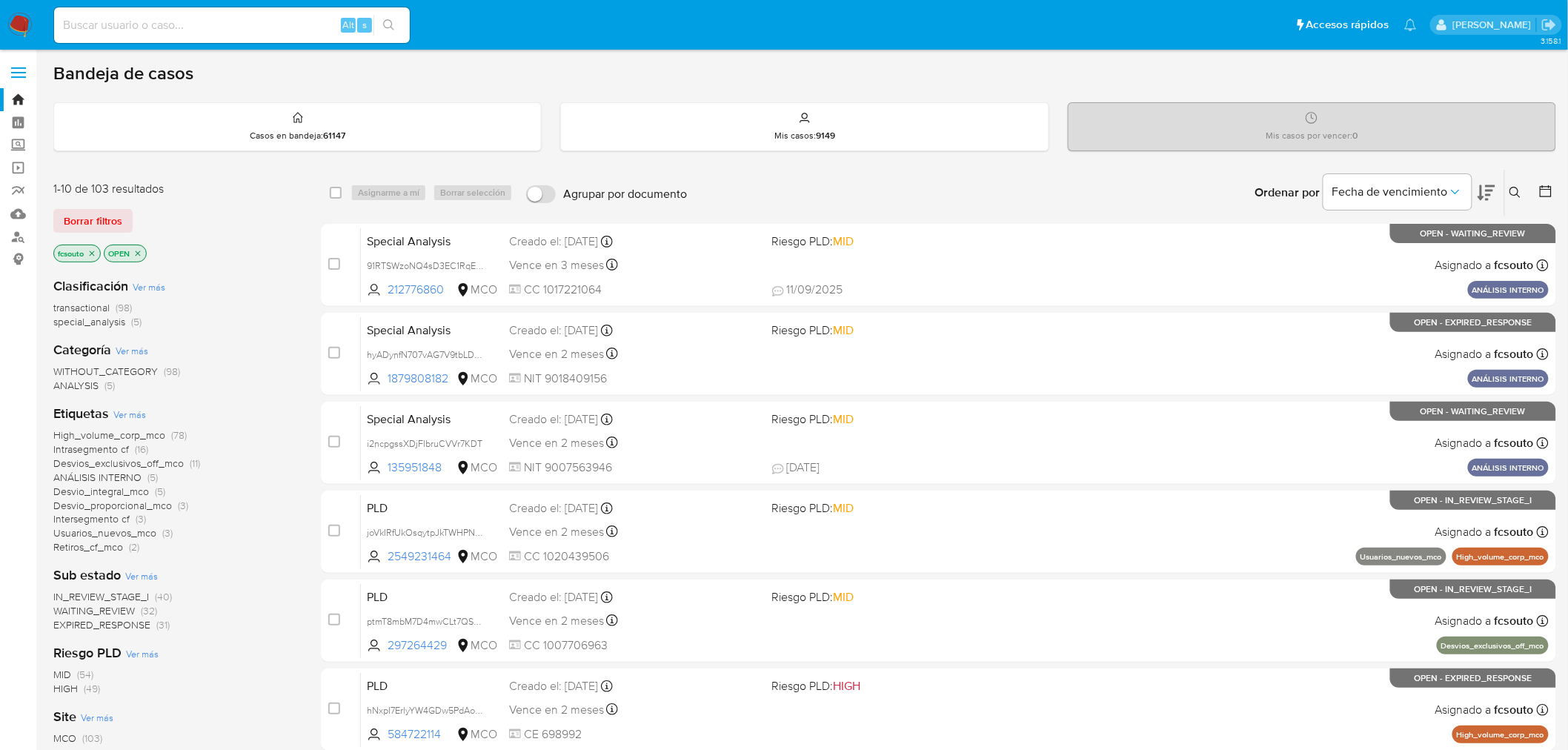
click at [165, 19] on input at bounding box center [232, 25] width 356 height 20
paste input "BmhCUNkH9rDPfxvvTGwCyu92"
type input "BmhCUNkH9rDPfxvvTGwCyu92"
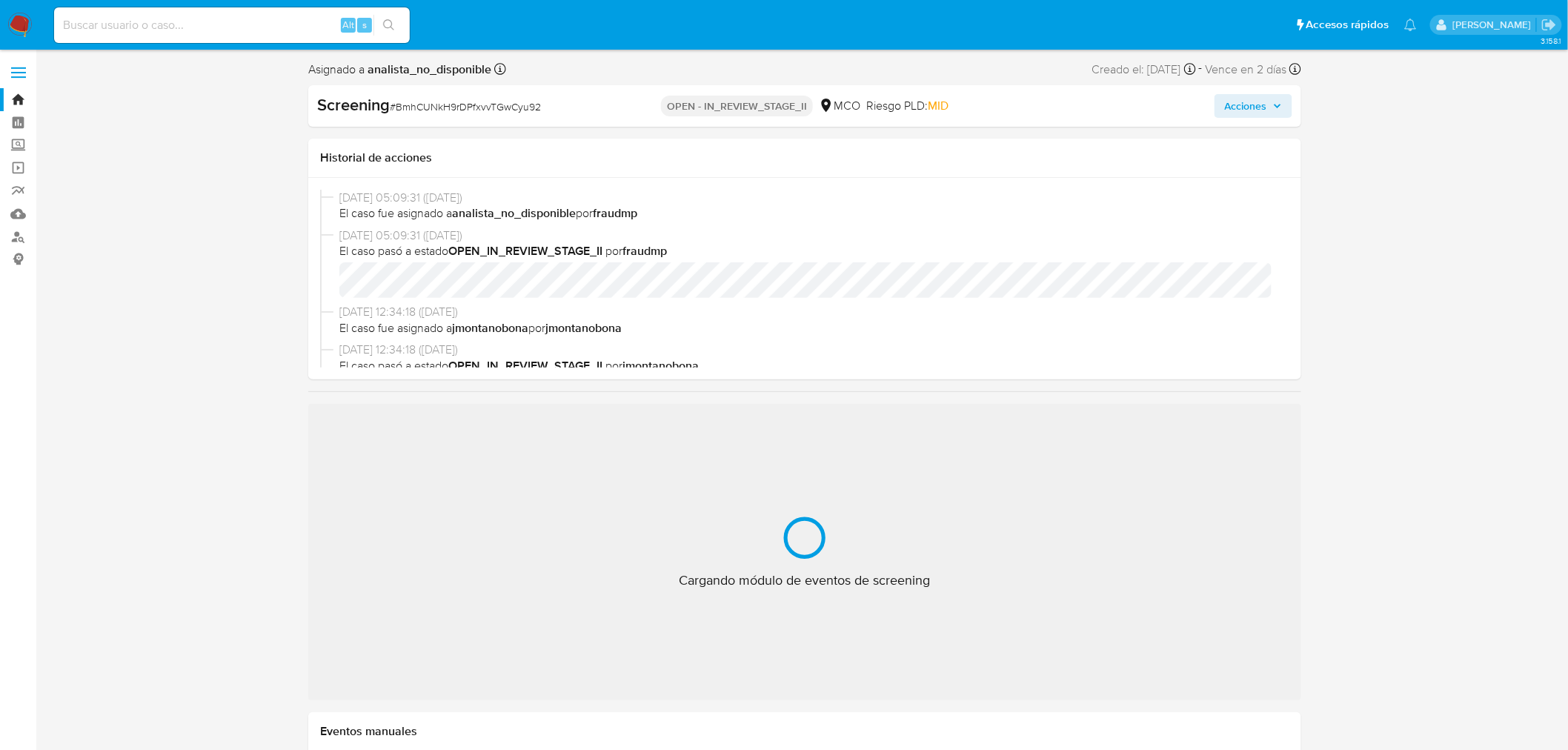
select select "10"
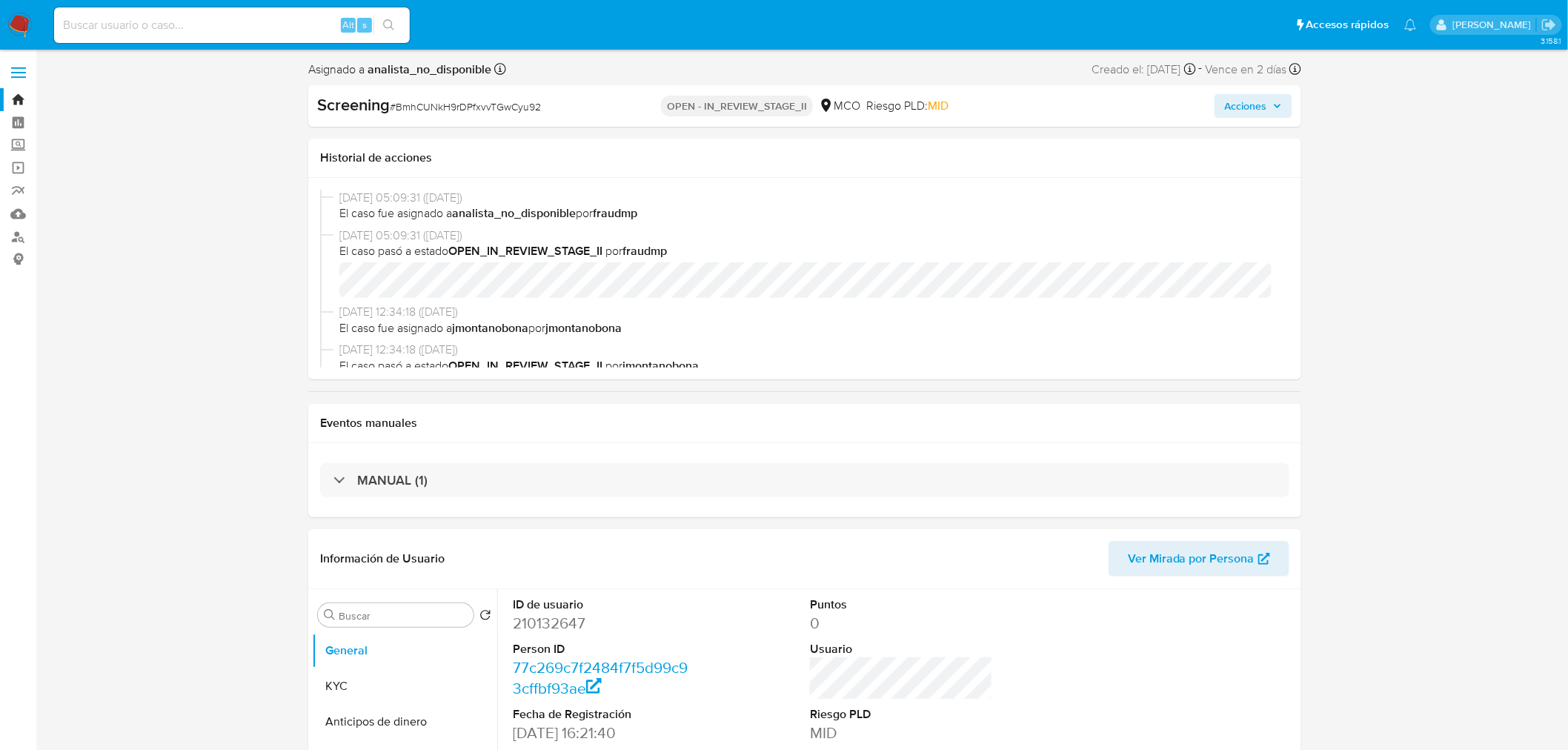
click at [22, 22] on img at bounding box center [19, 25] width 25 height 25
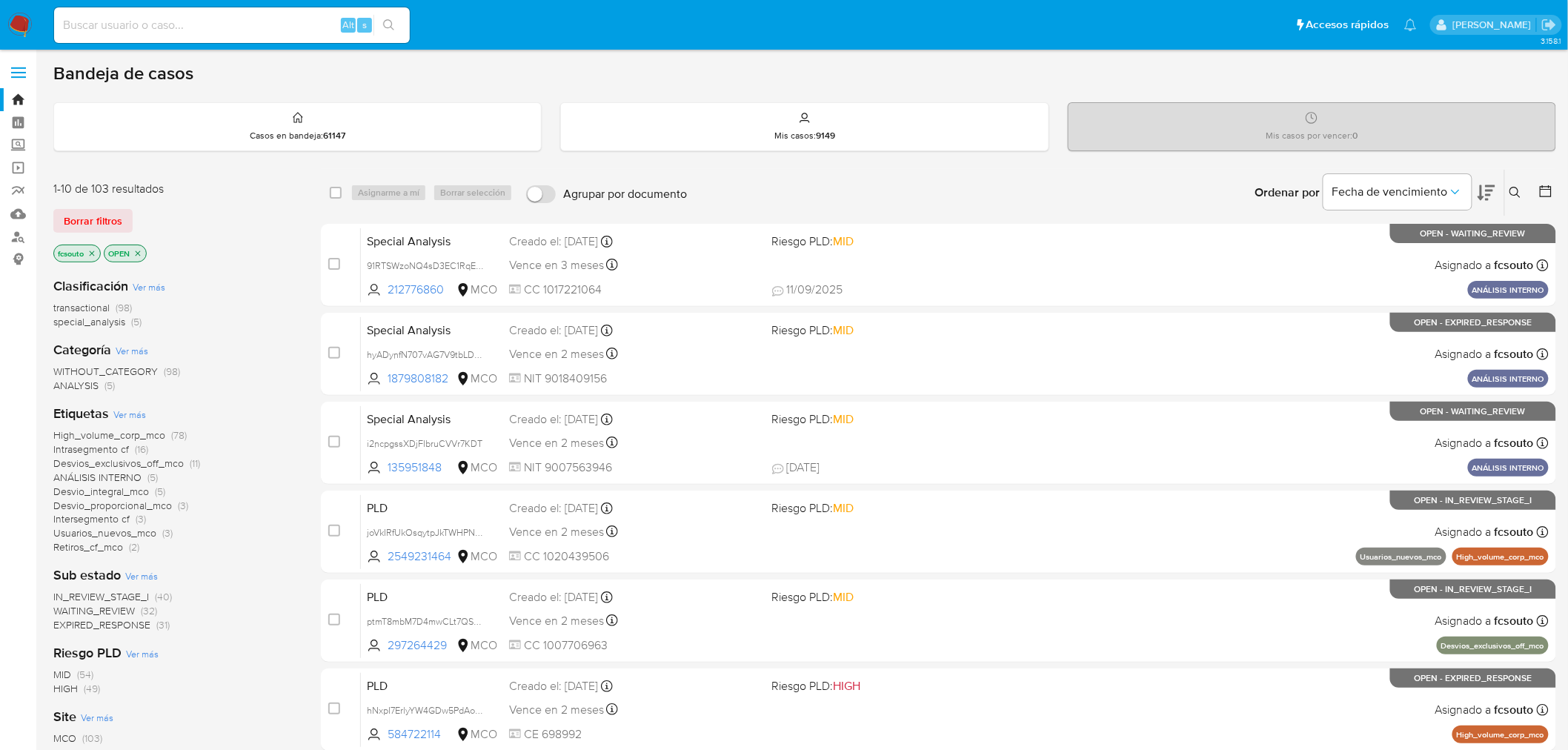
click at [191, 28] on input at bounding box center [232, 25] width 356 height 20
paste input "YgxjbGJ3S79YEBrCwgTlpKE1"
type input "YgxjbGJ3S79YEBrCwgTlpKE1"
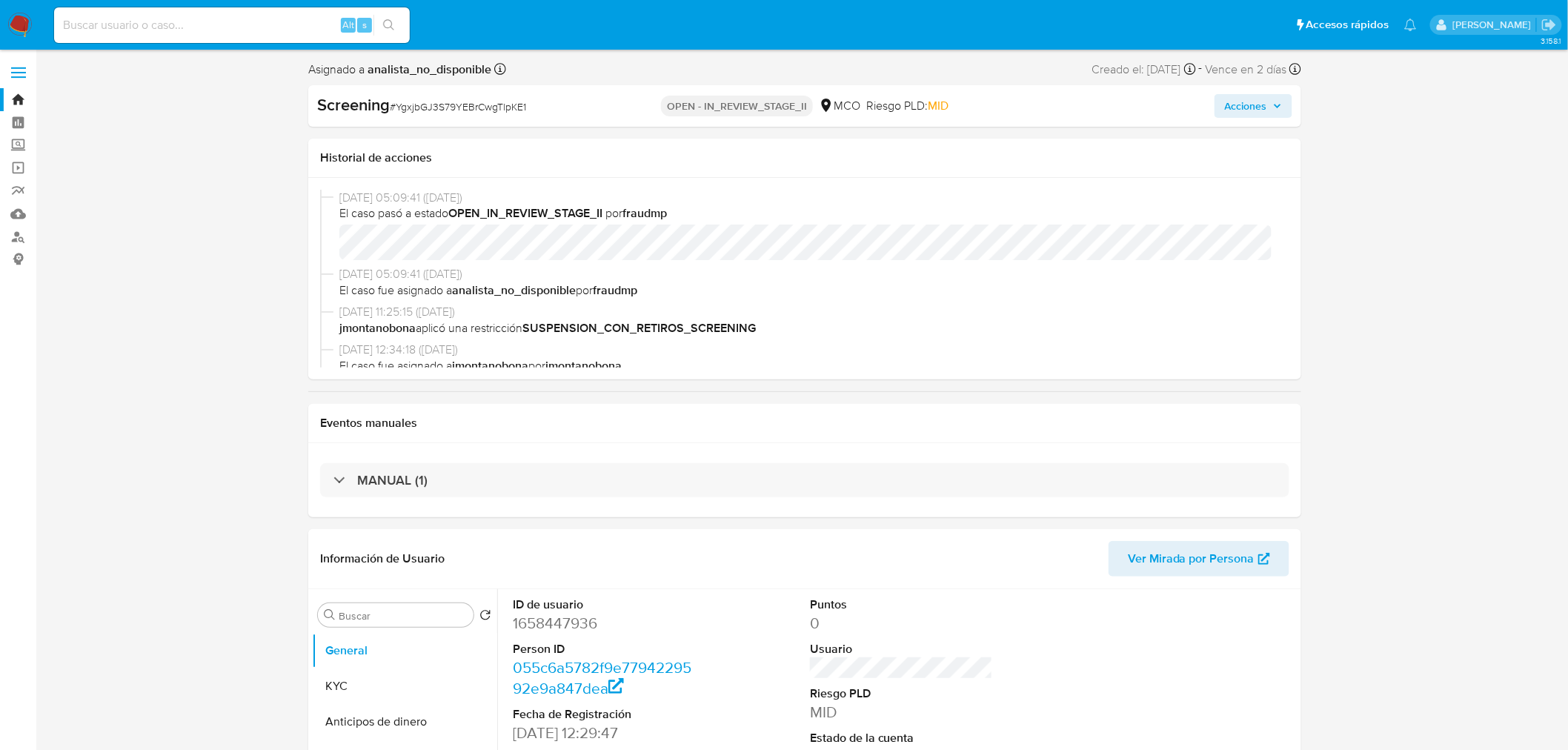
select select "10"
click at [1263, 100] on span "Acciones" at bounding box center [1246, 106] width 42 height 24
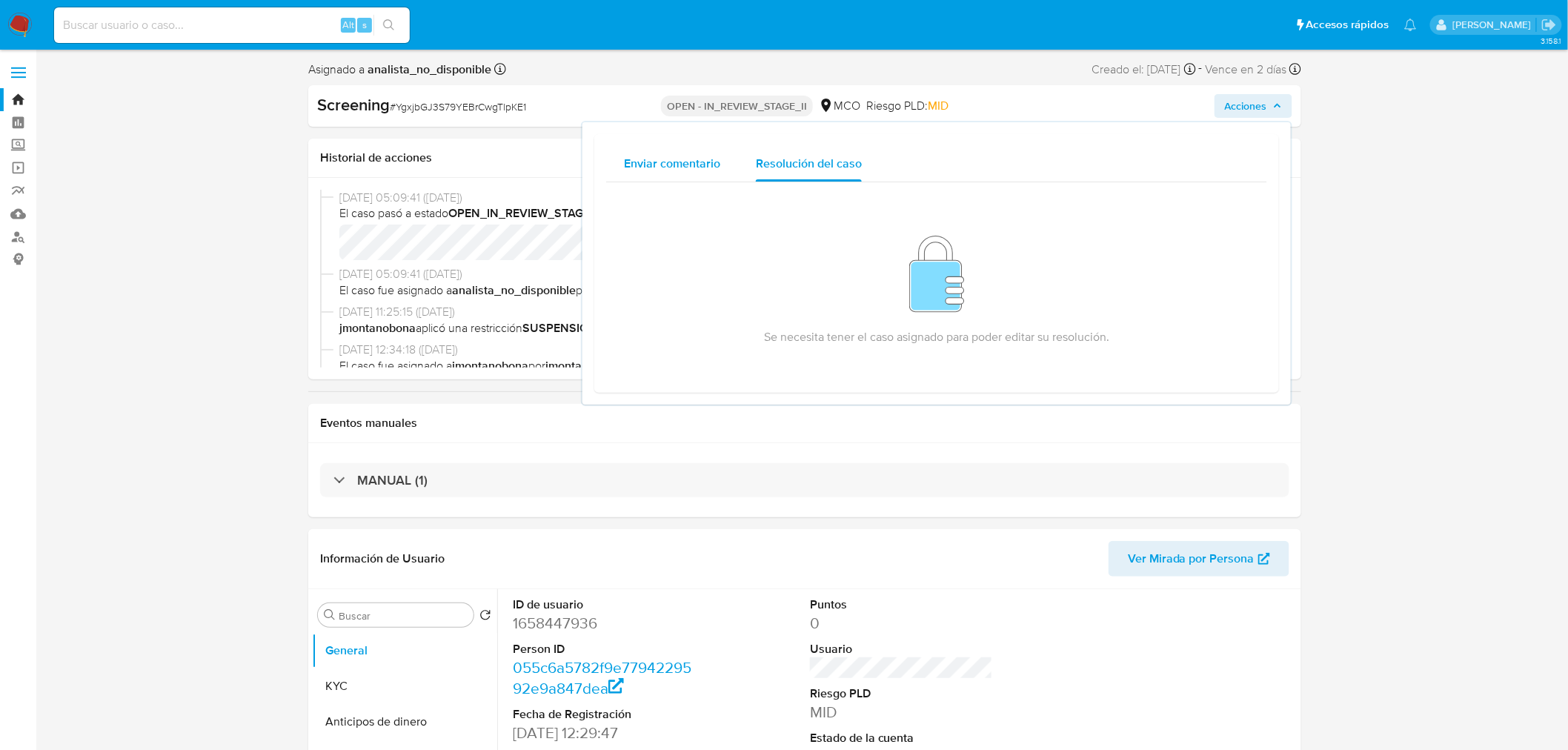
click at [680, 159] on span "Enviar comentario" at bounding box center [672, 163] width 97 height 17
click at [878, 149] on div "Enviar comentario Resolución del caso" at bounding box center [937, 164] width 661 height 36
click at [806, 165] on span "Resolución del caso" at bounding box center [808, 163] width 106 height 17
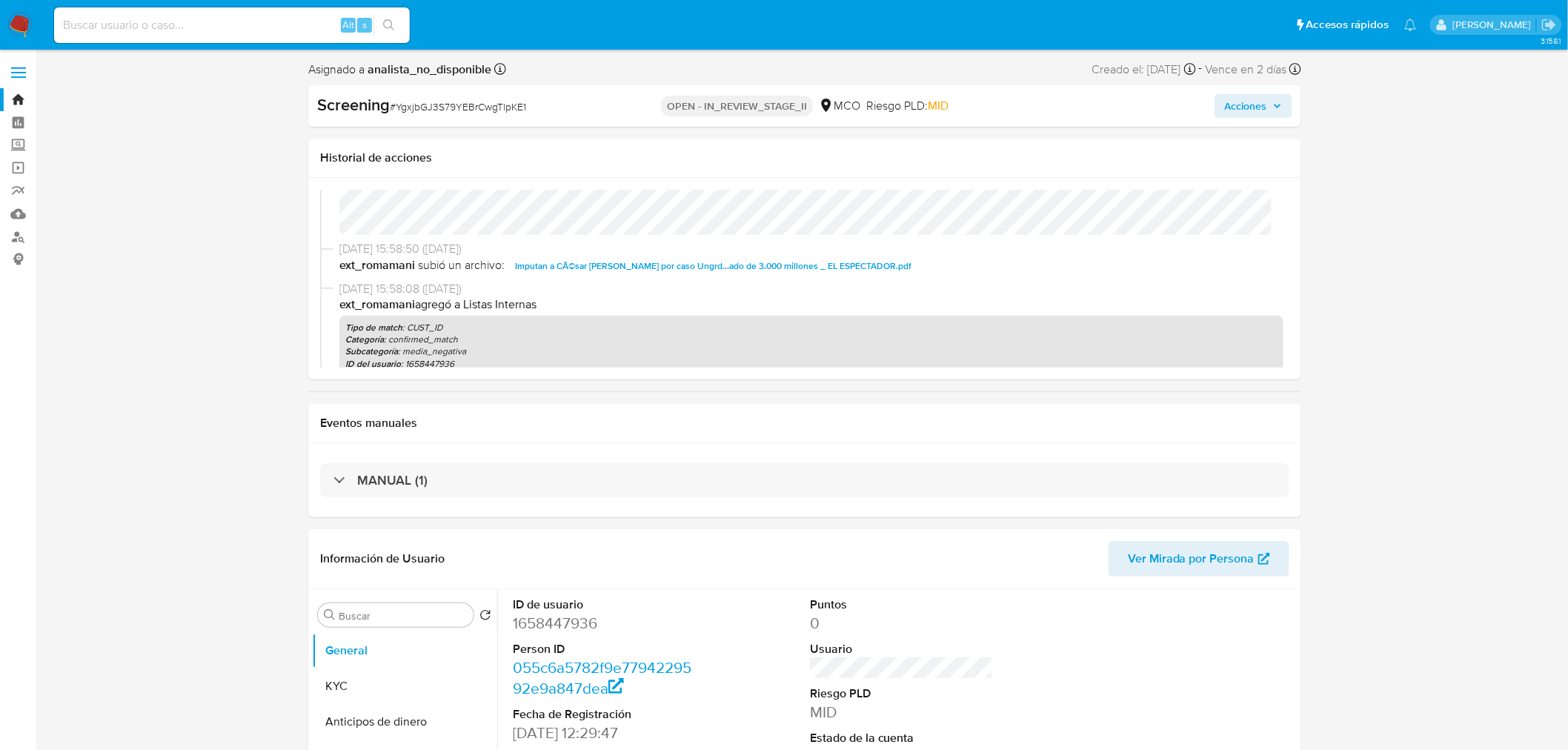
scroll to position [463, 0]
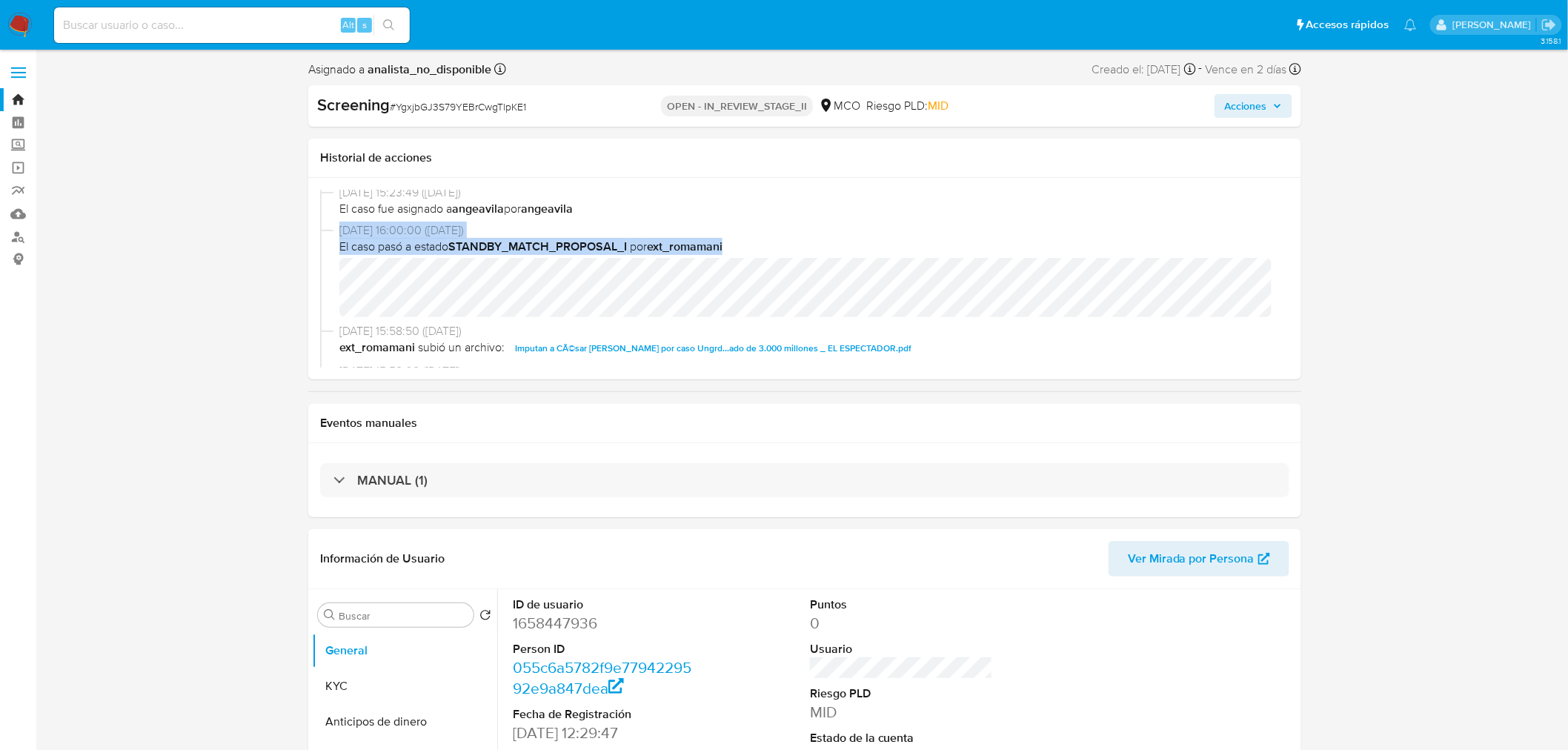
click at [1025, 301] on div "[DATE] 16:00:00 ([DATE]) El caso pasó a estado STANDBY_MATCH_PROPOSAL_I por ext…" at bounding box center [812, 270] width 944 height 95
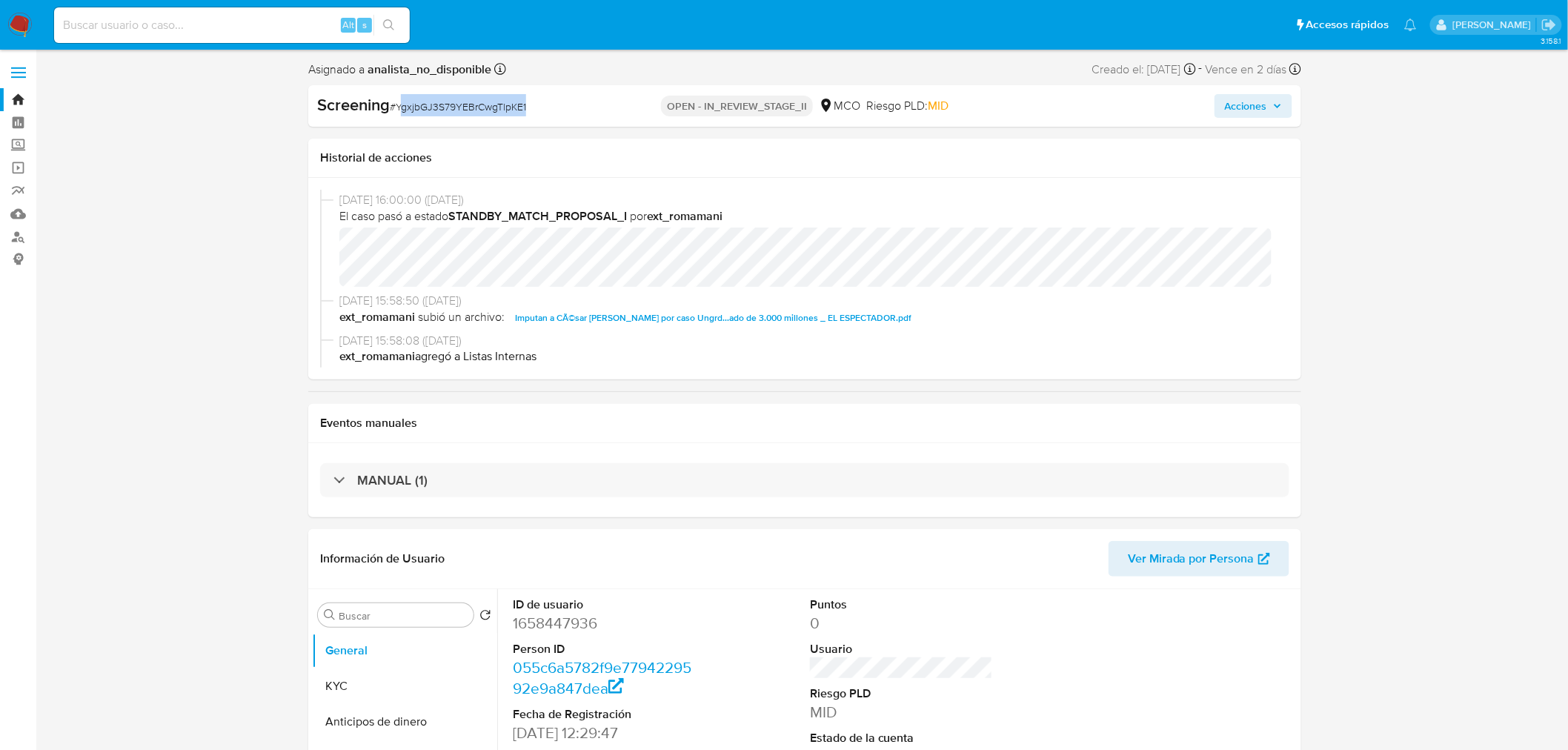
drag, startPoint x: 401, startPoint y: 110, endPoint x: 531, endPoint y: 97, distance: 130.6
click at [531, 97] on div "Screening # YgxjbGJ3S79YEBrCwgTlpKE1" at bounding box center [476, 105] width 319 height 22
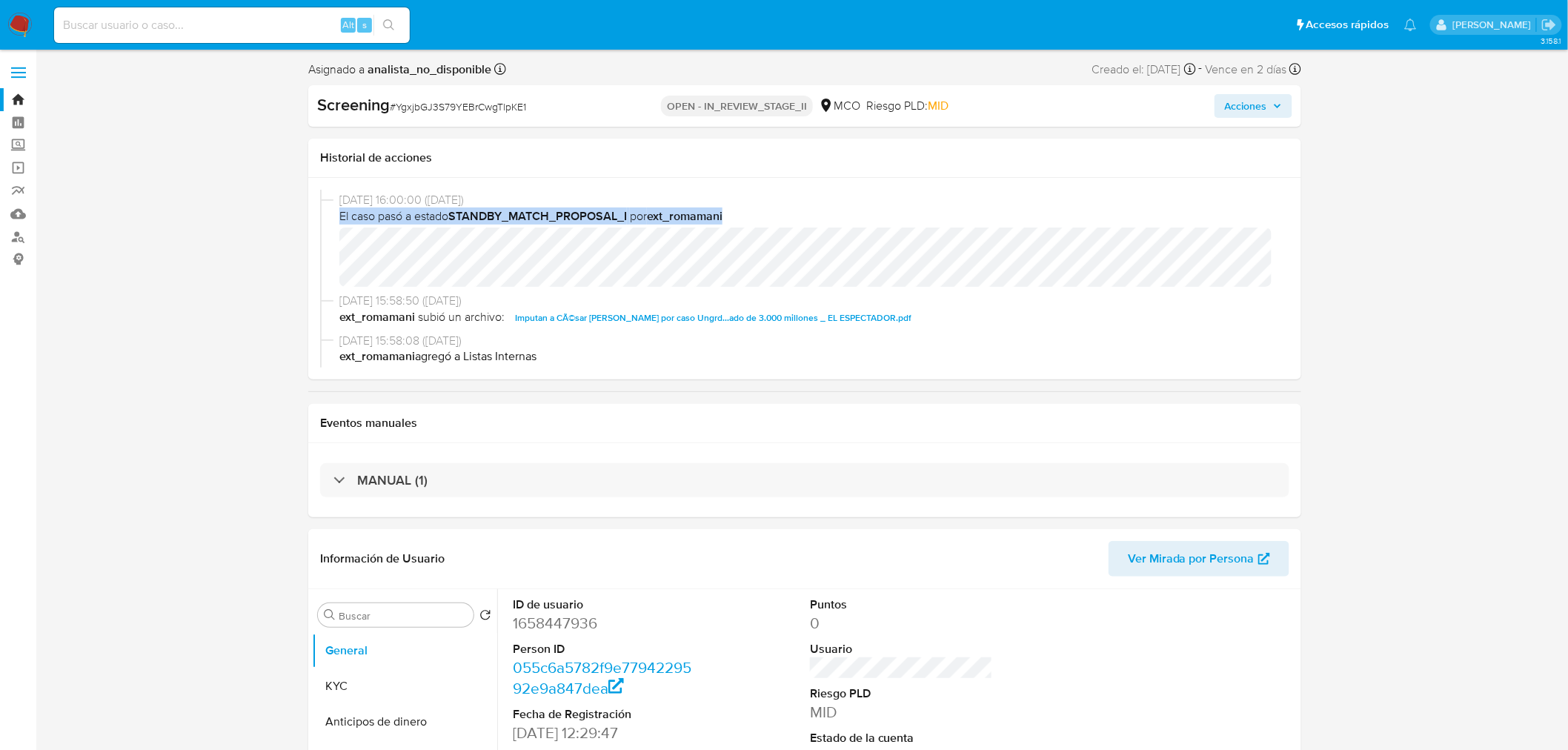
click at [897, 273] on div "[DATE] 16:00:00 ([DATE]) El caso pasó a estado STANDBY_MATCH_PROPOSAL_I por ext…" at bounding box center [812, 239] width 944 height 95
drag, startPoint x: 317, startPoint y: 106, endPoint x: 390, endPoint y: 107, distance: 73.0
click at [390, 107] on div "Screening # YgxjbGJ3S79YEBrCwgTlpKE1" at bounding box center [476, 105] width 319 height 22
click at [389, 106] on b "Screening" at bounding box center [353, 104] width 72 height 24
drag, startPoint x: 454, startPoint y: 215, endPoint x: 505, endPoint y: 213, distance: 51.0
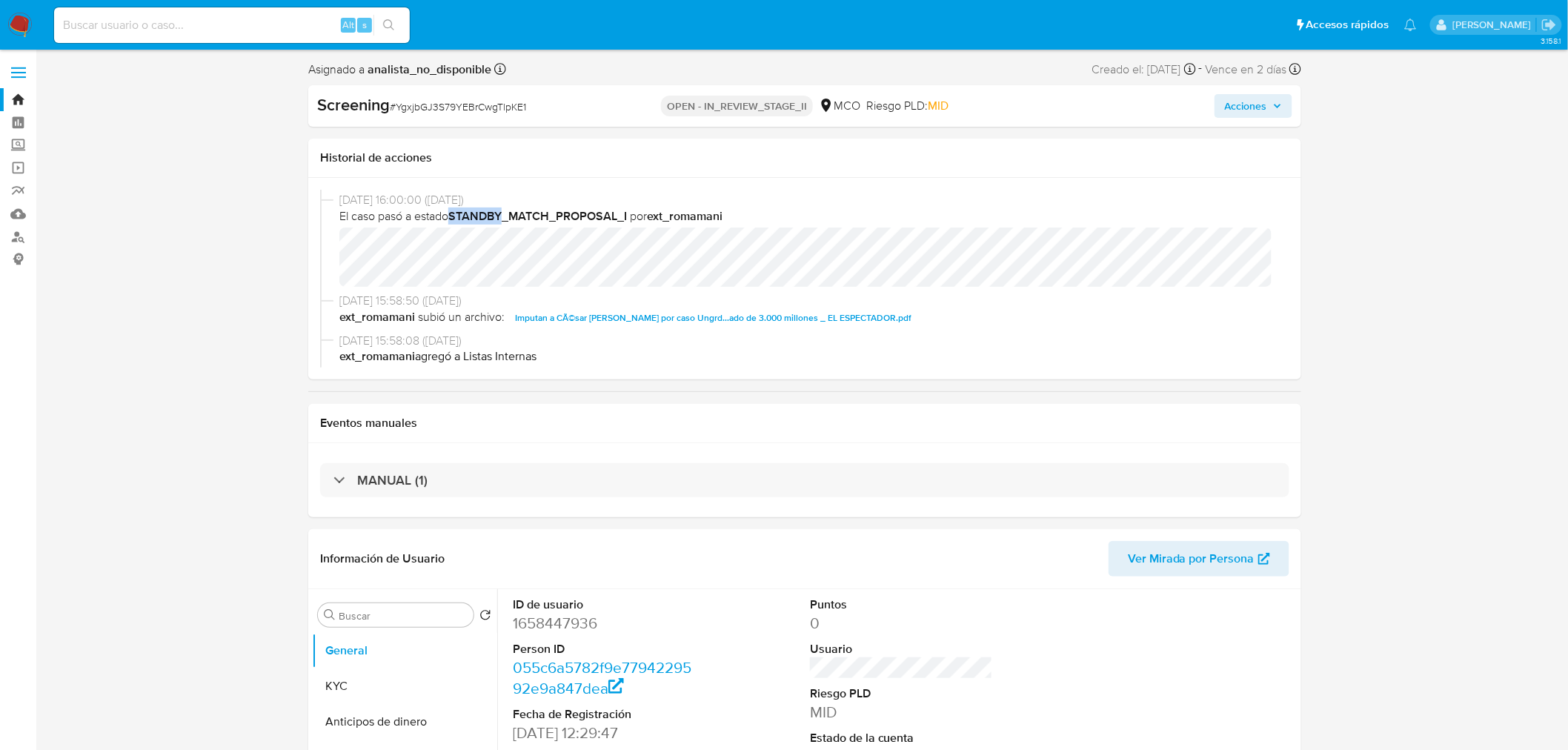
click at [505, 213] on b "STANDBY_MATCH_PROPOSAL_I" at bounding box center [538, 215] width 179 height 17
drag, startPoint x: 736, startPoint y: 214, endPoint x: 343, endPoint y: 224, distance: 393.1
click at [343, 224] on div "[DATE] 16:00:00 ([DATE]) El caso pasó a estado STANDBY_MATCH_PROPOSAL_I por ext…" at bounding box center [812, 239] width 944 height 95
drag, startPoint x: 687, startPoint y: 109, endPoint x: 704, endPoint y: 109, distance: 17.0
click at [704, 109] on p "OPEN - IN_REVIEW_STAGE_II" at bounding box center [737, 106] width 152 height 21
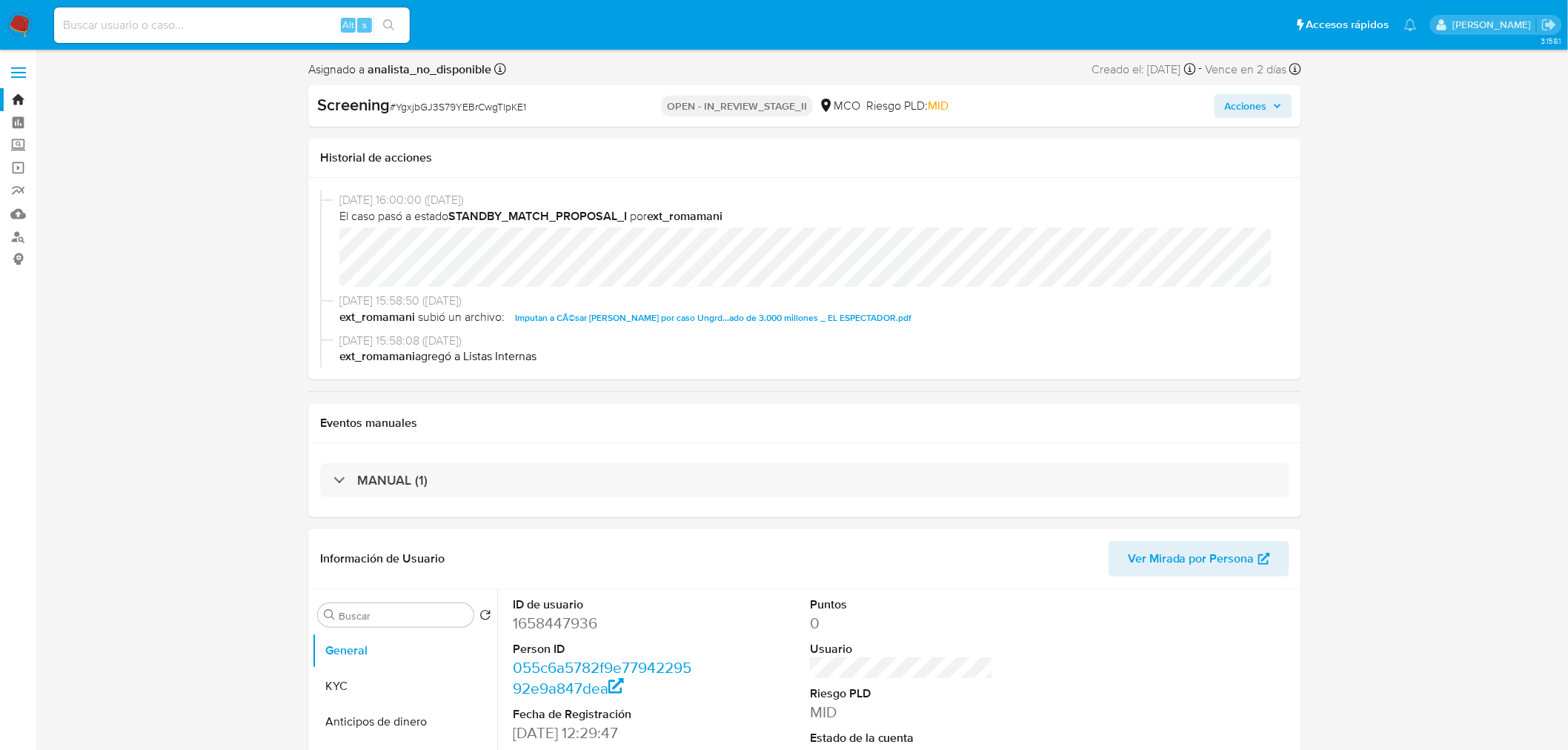
click at [724, 106] on p "OPEN - IN_REVIEW_STAGE_II" at bounding box center [737, 106] width 152 height 21
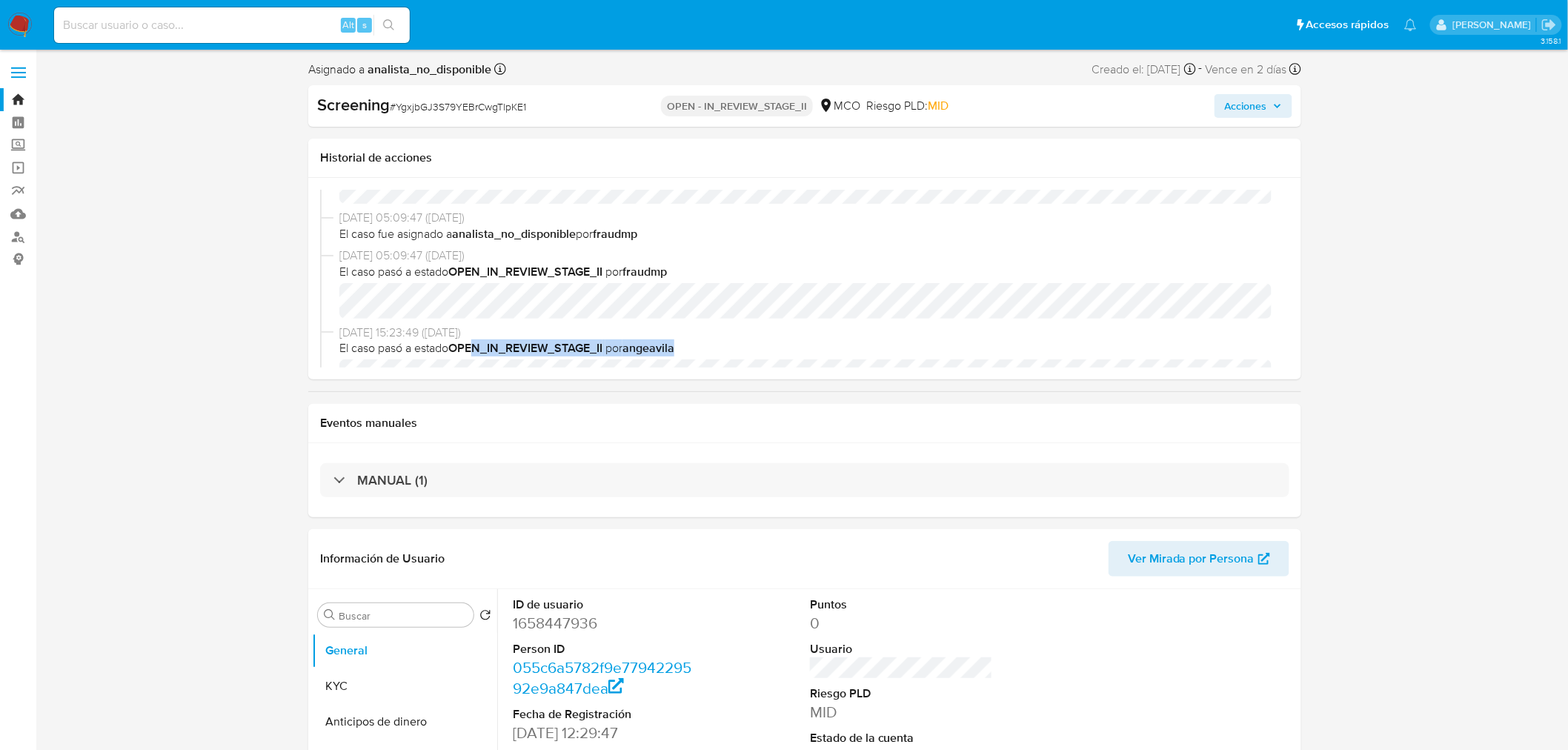
scroll to position [275, 0]
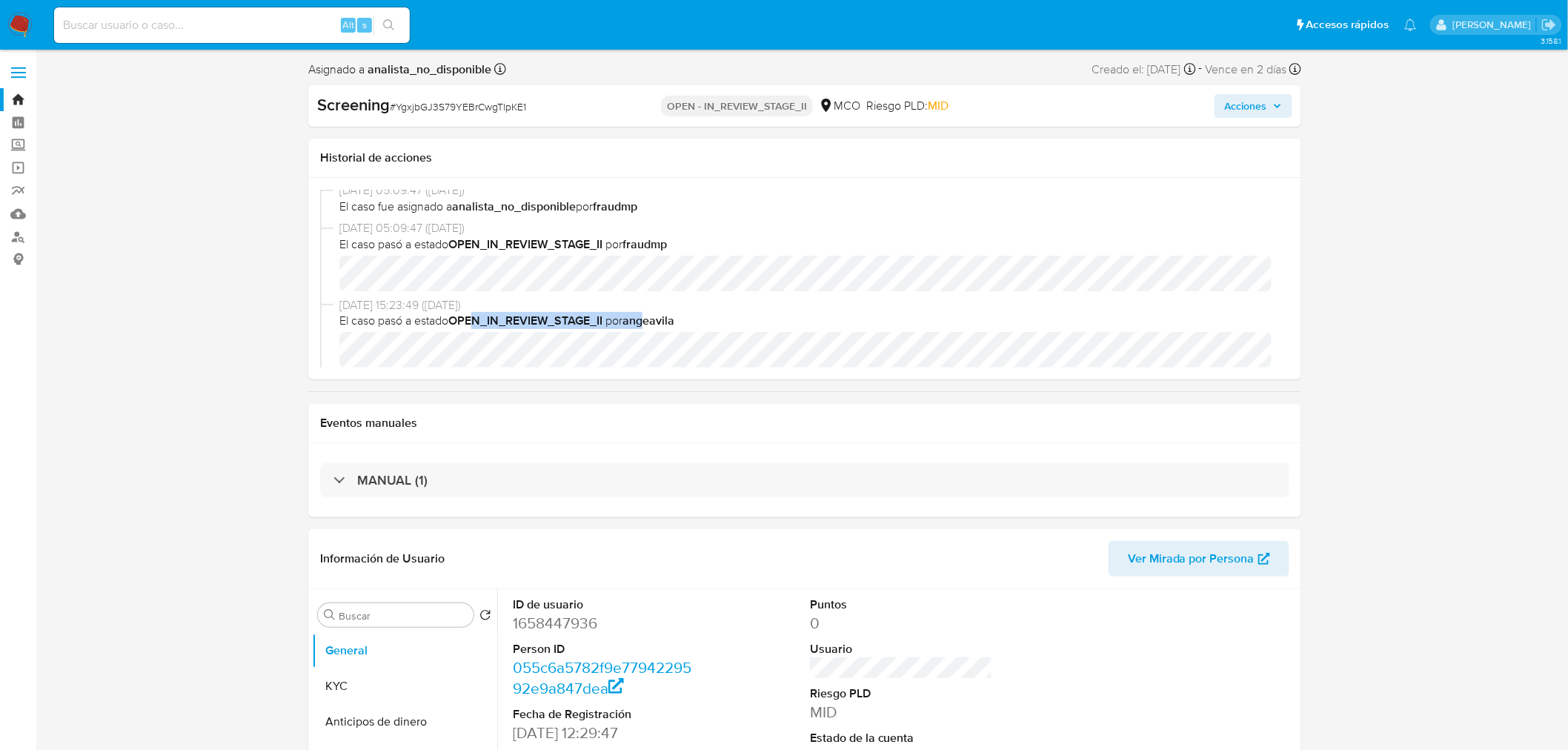
drag, startPoint x: 475, startPoint y: 353, endPoint x: 651, endPoint y: 320, distance: 179.1
click at [651, 320] on span "El caso pasó a estado OPEN_IN_REVIEW_STAGE_II por angeavila" at bounding box center [812, 321] width 944 height 16
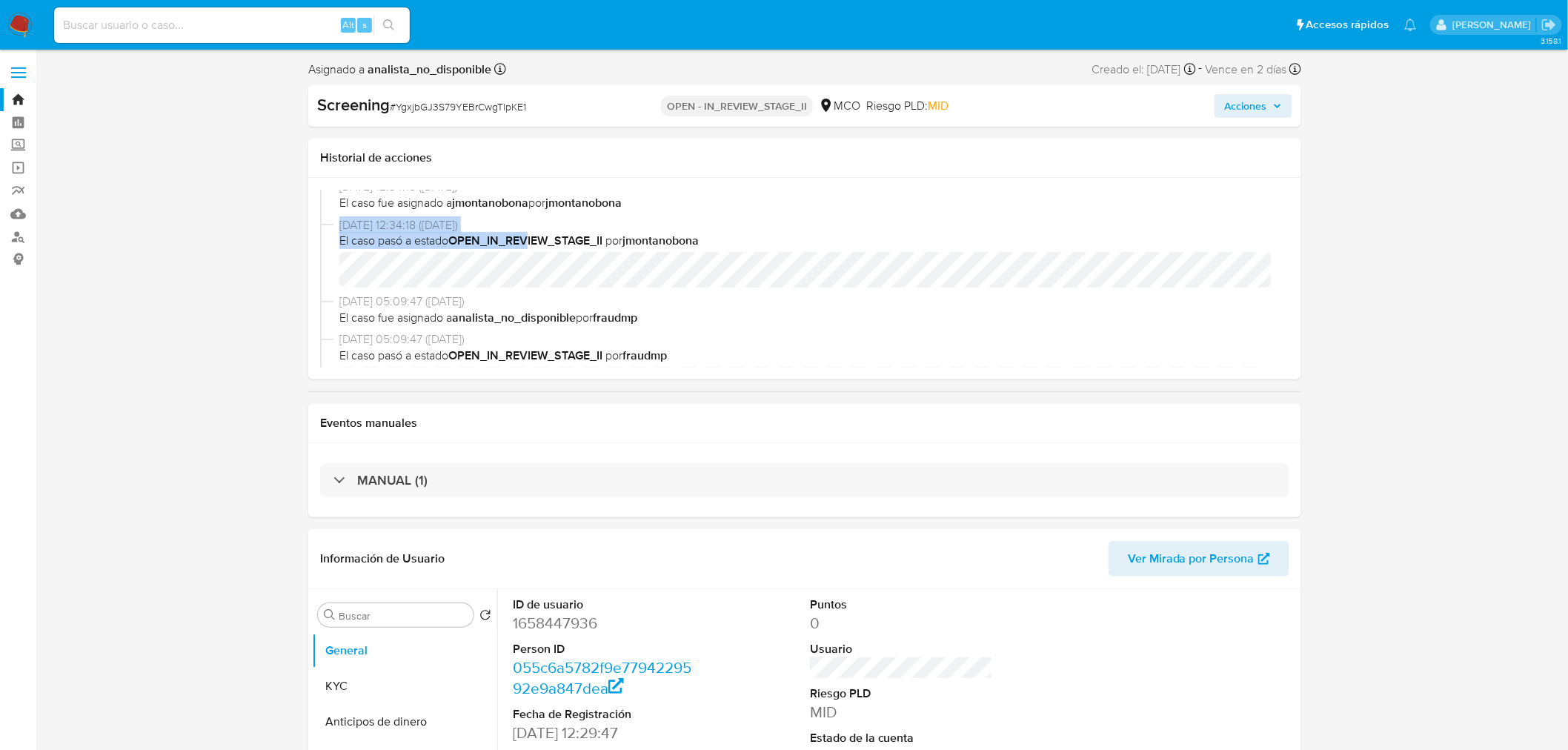
drag, startPoint x: 528, startPoint y: 217, endPoint x: 679, endPoint y: 203, distance: 151.6
click at [679, 203] on div "[DATE] 05:09:41 ([DATE]) El caso pasó a estado OPEN_IN_REVIEW_STAGE_II por frau…" at bounding box center [804, 279] width 969 height 178
click at [686, 249] on b "jmontanobona" at bounding box center [661, 243] width 76 height 17
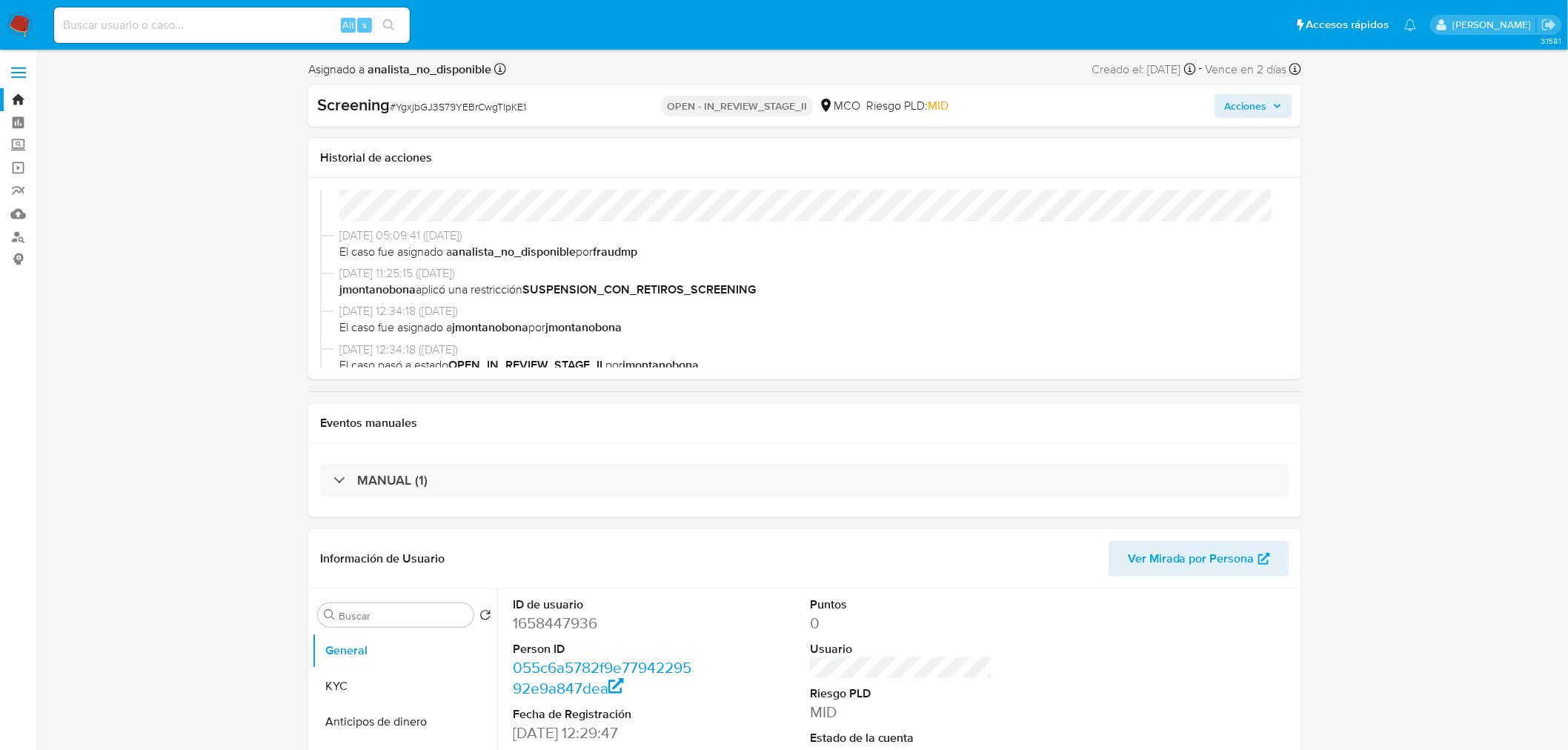
scroll to position [0, 0]
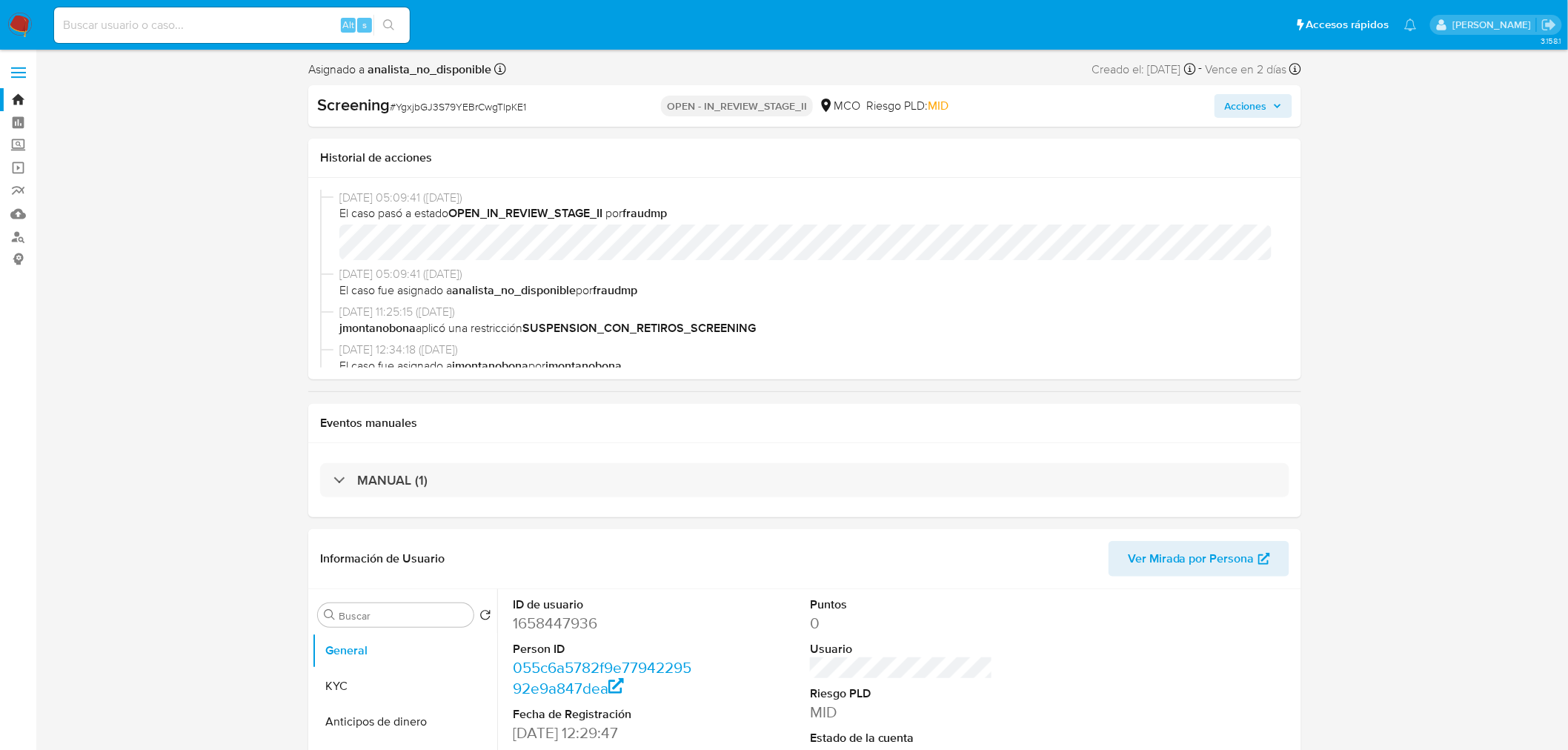
drag, startPoint x: 461, startPoint y: 289, endPoint x: 560, endPoint y: 279, distance: 99.5
click at [560, 279] on div "[DATE] 05:09:41 ([DATE]) El caso fue asignado a analista_no_disponible por frau…" at bounding box center [812, 281] width 944 height 32
click at [570, 288] on b "analista_no_disponible" at bounding box center [513, 290] width 123 height 17
drag, startPoint x: 473, startPoint y: 291, endPoint x: 608, endPoint y: 291, distance: 135.0
click at [608, 291] on span "El caso fue asignado a analista_no_disponible por fraudmp" at bounding box center [812, 291] width 944 height 16
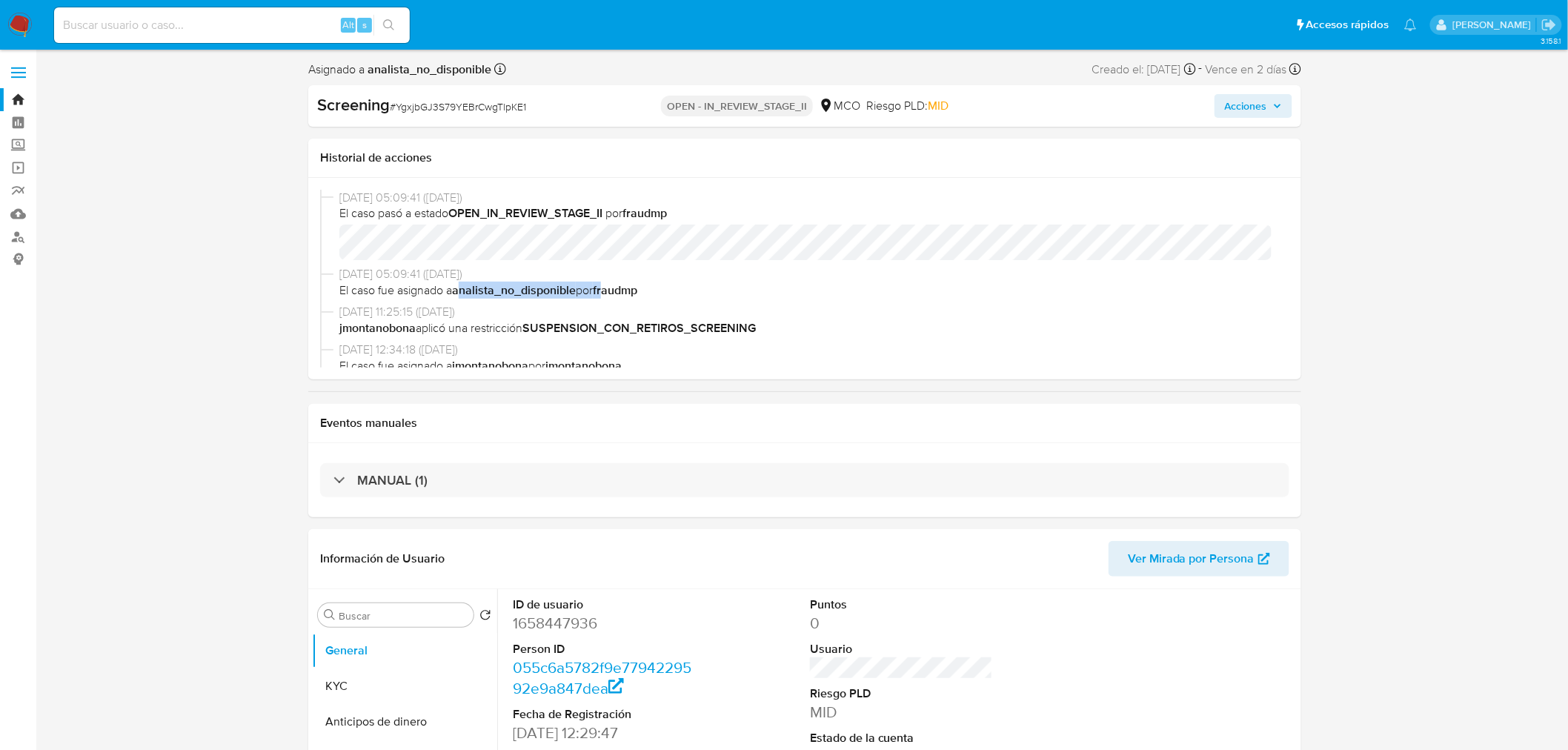
click at [608, 291] on b "fraudmp" at bounding box center [615, 290] width 45 height 17
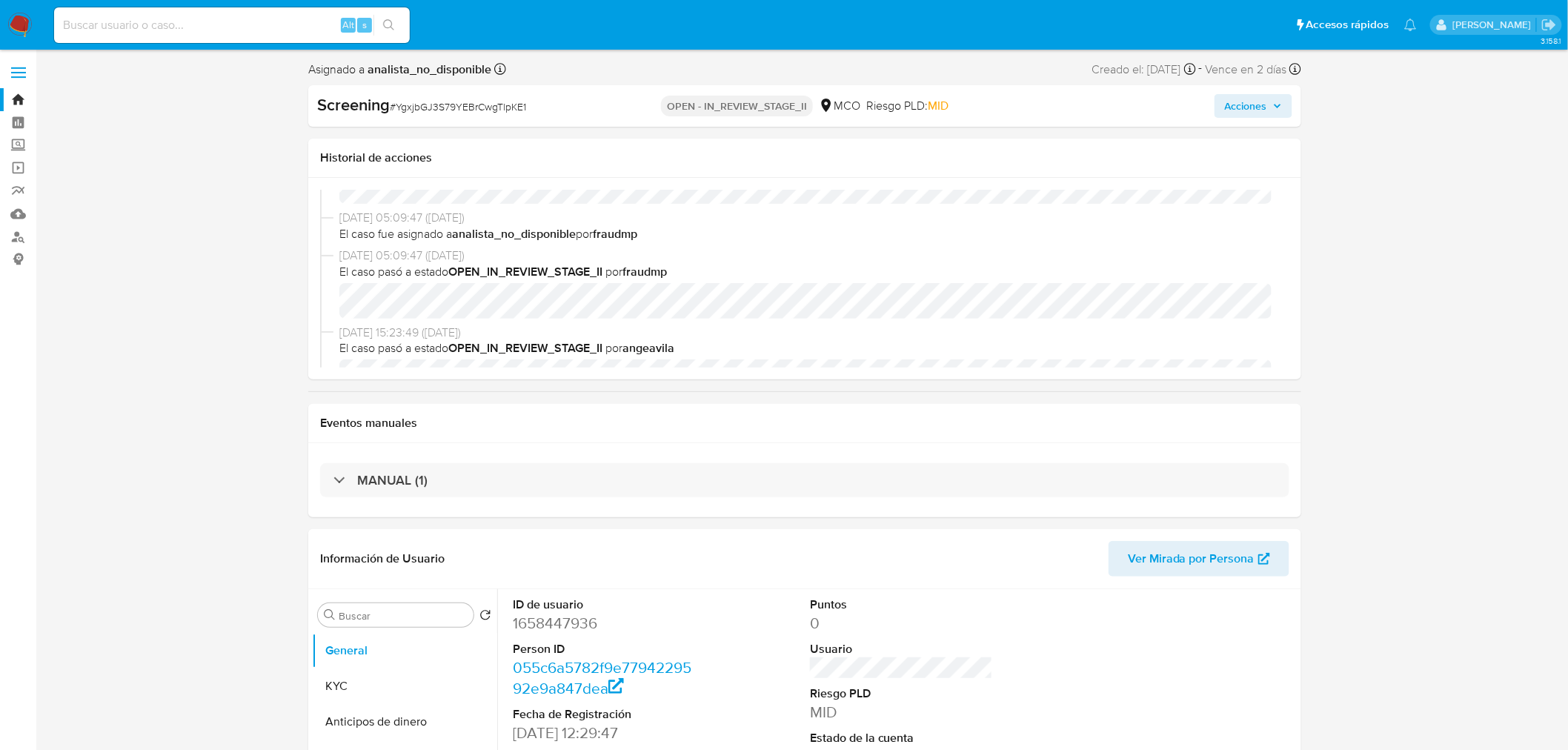
scroll to position [329, 0]
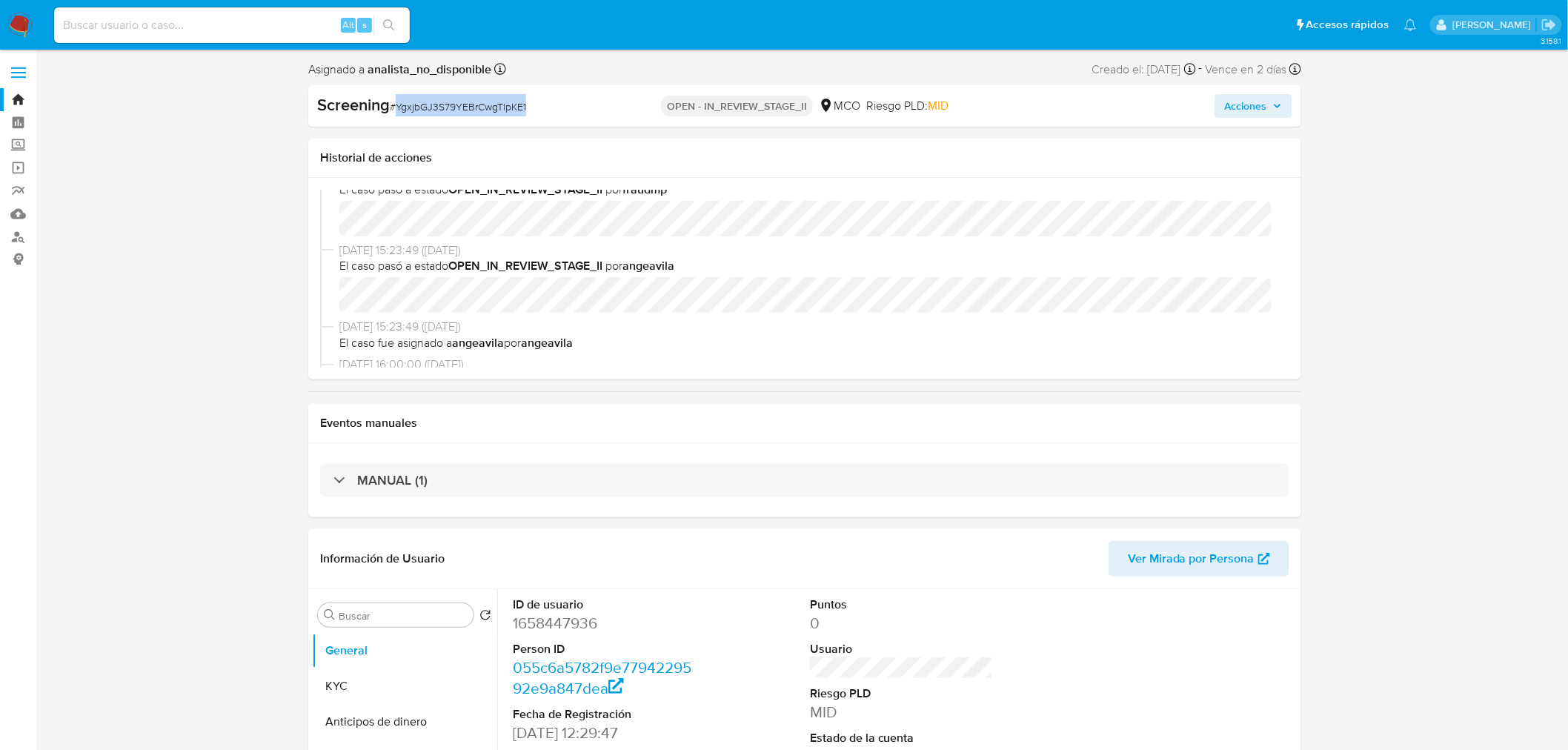
drag, startPoint x: 397, startPoint y: 106, endPoint x: 546, endPoint y: 89, distance: 150.0
click at [546, 89] on div "Screening # YgxjbGJ3S79YEBrCwgTlpKE1 OPEN - IN_REVIEW_STAGE_II MCO Riesgo PLD: …" at bounding box center [804, 106] width 993 height 41
click at [549, 94] on div "Screening # YgxjbGJ3S79YEBrCwgTlpKE1" at bounding box center [476, 105] width 319 height 22
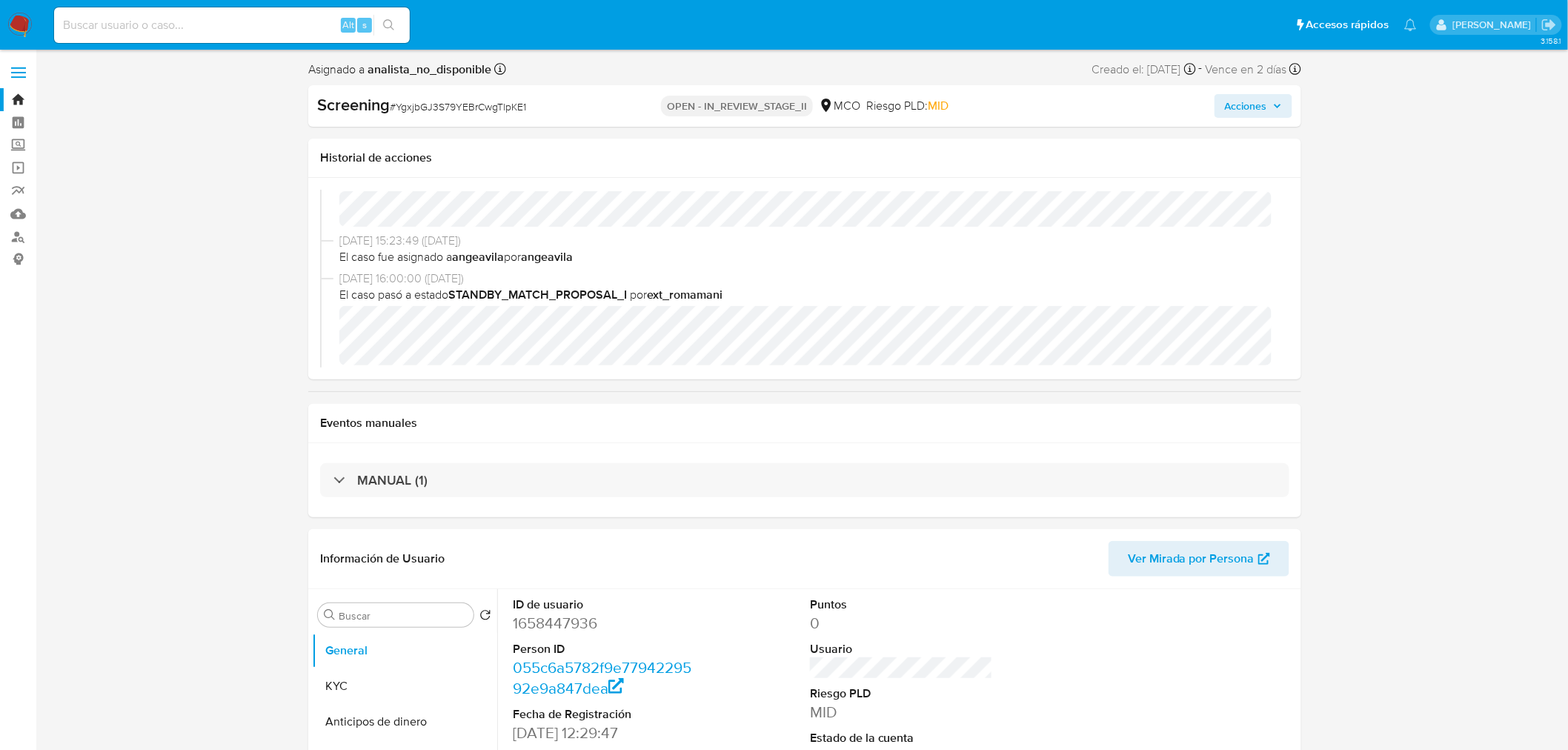
scroll to position [494, 0]
